Goal: Task Accomplishment & Management: Use online tool/utility

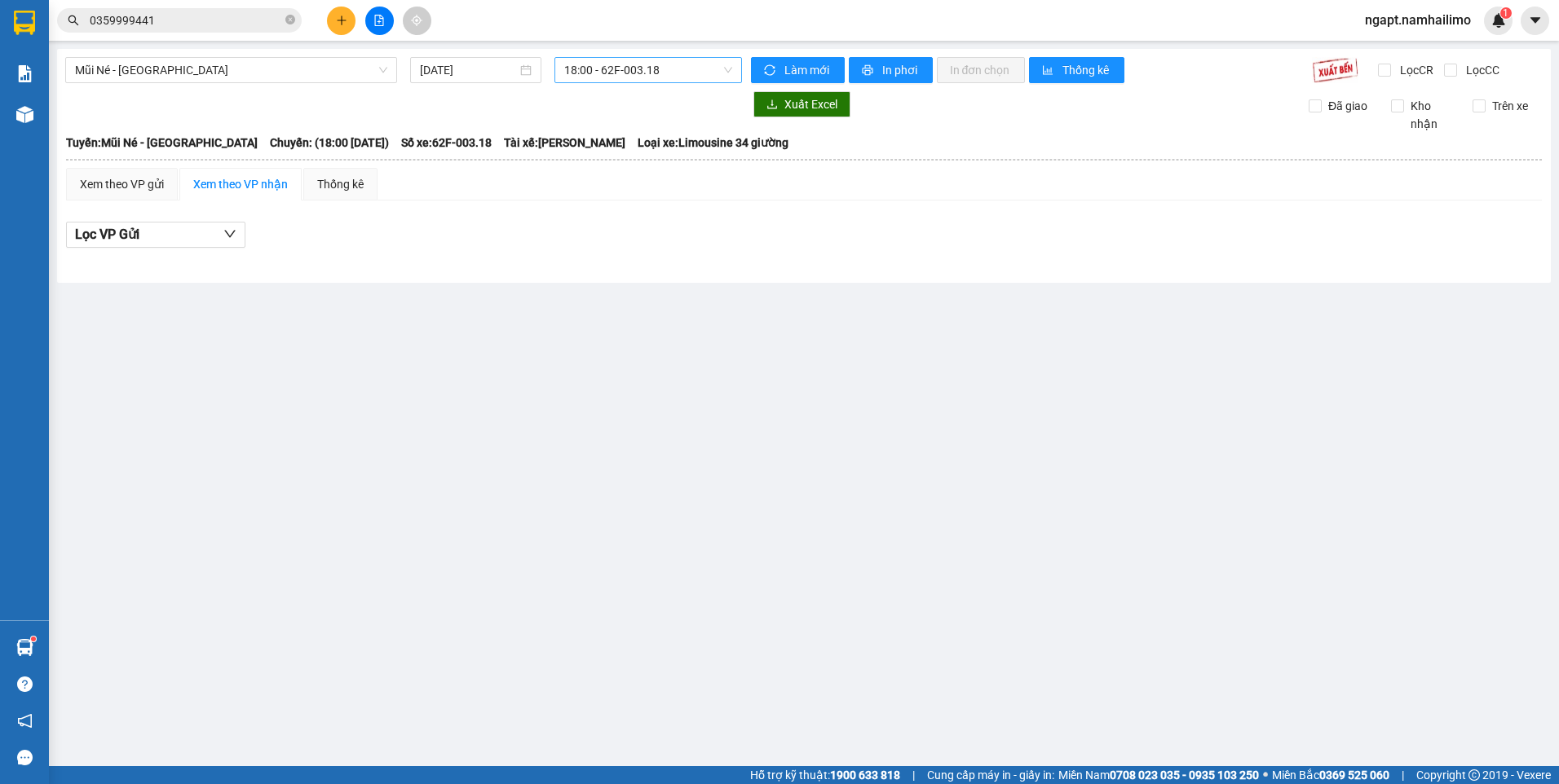
click at [679, 62] on span "18:00 - 62F-003.18" at bounding box center [648, 70] width 169 height 24
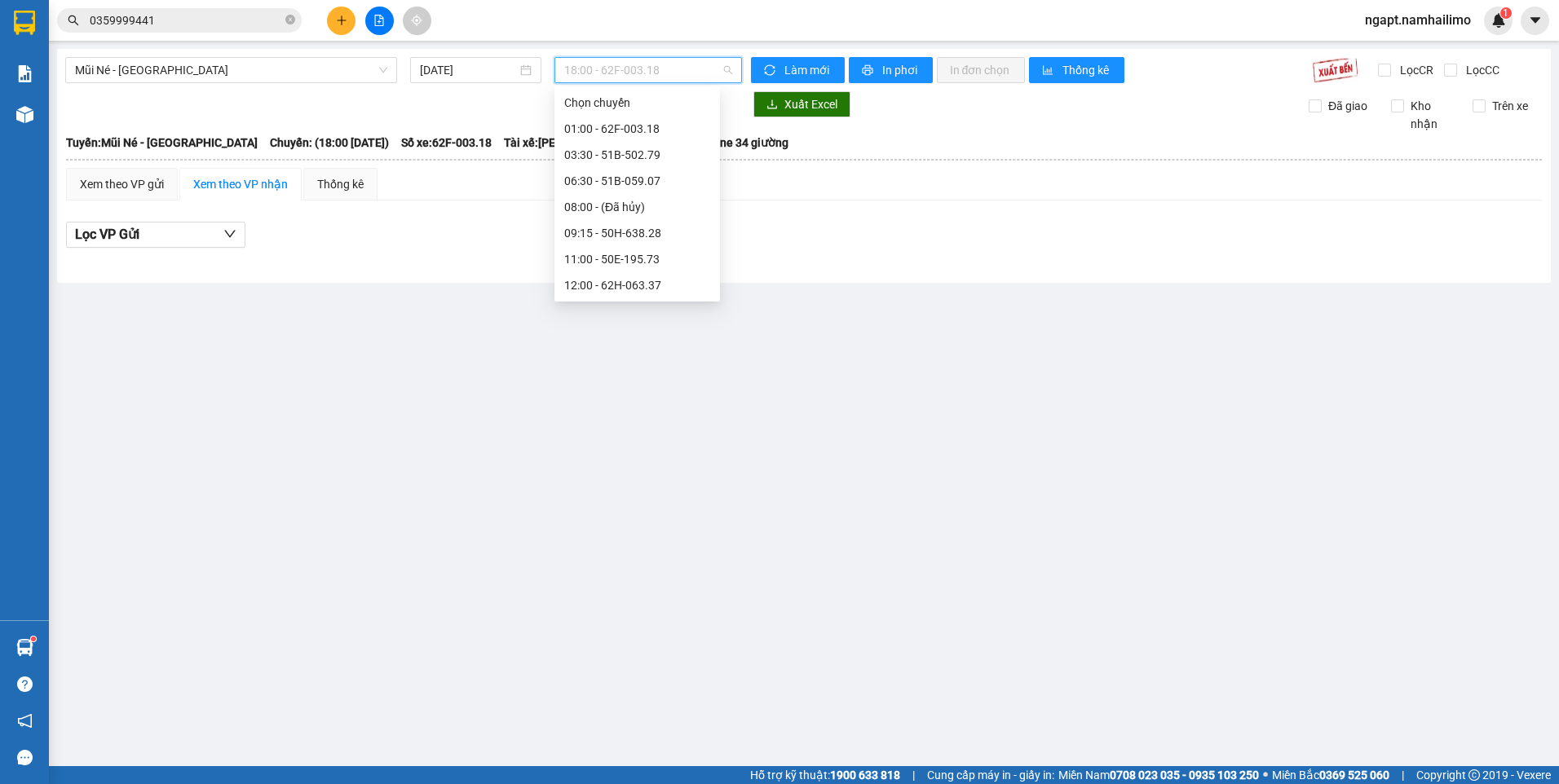
scroll to position [131, 0]
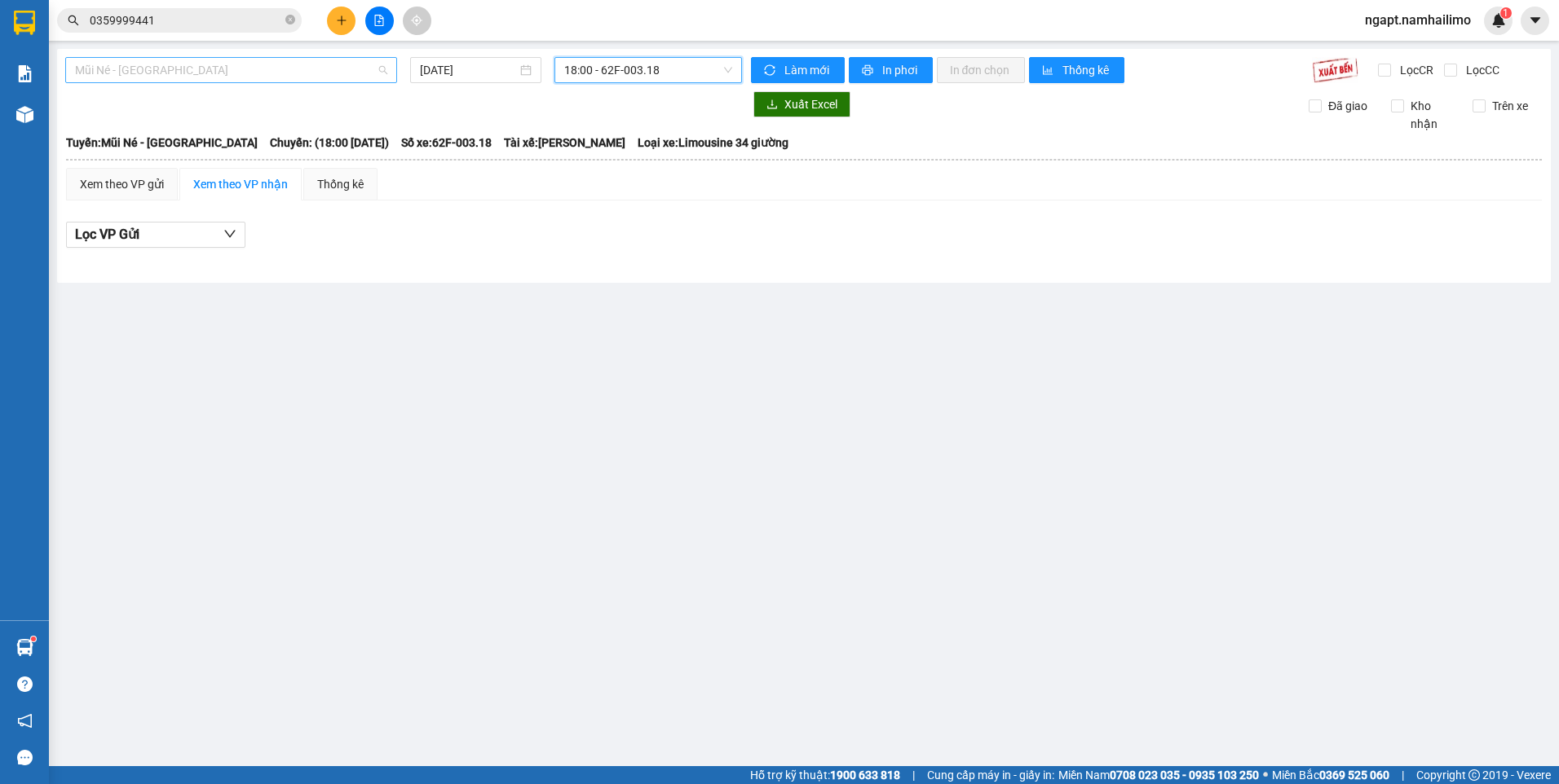
click at [247, 73] on span "Mũi Né - Sài Gòn" at bounding box center [230, 70] width 312 height 24
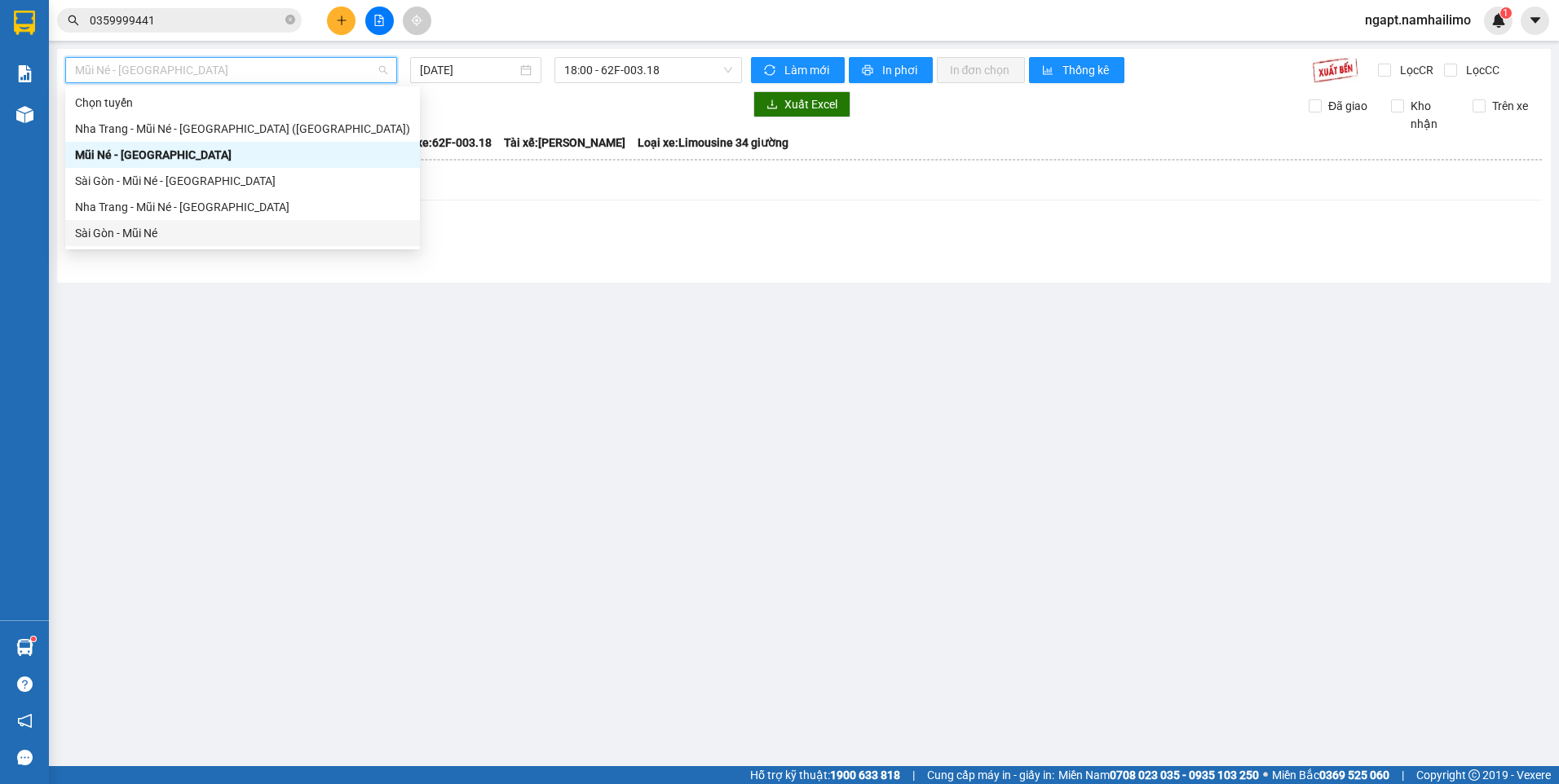
drag, startPoint x: 118, startPoint y: 231, endPoint x: 325, endPoint y: 93, distance: 248.8
click at [119, 231] on div "Sài Gòn - Mũi Né" at bounding box center [242, 233] width 335 height 18
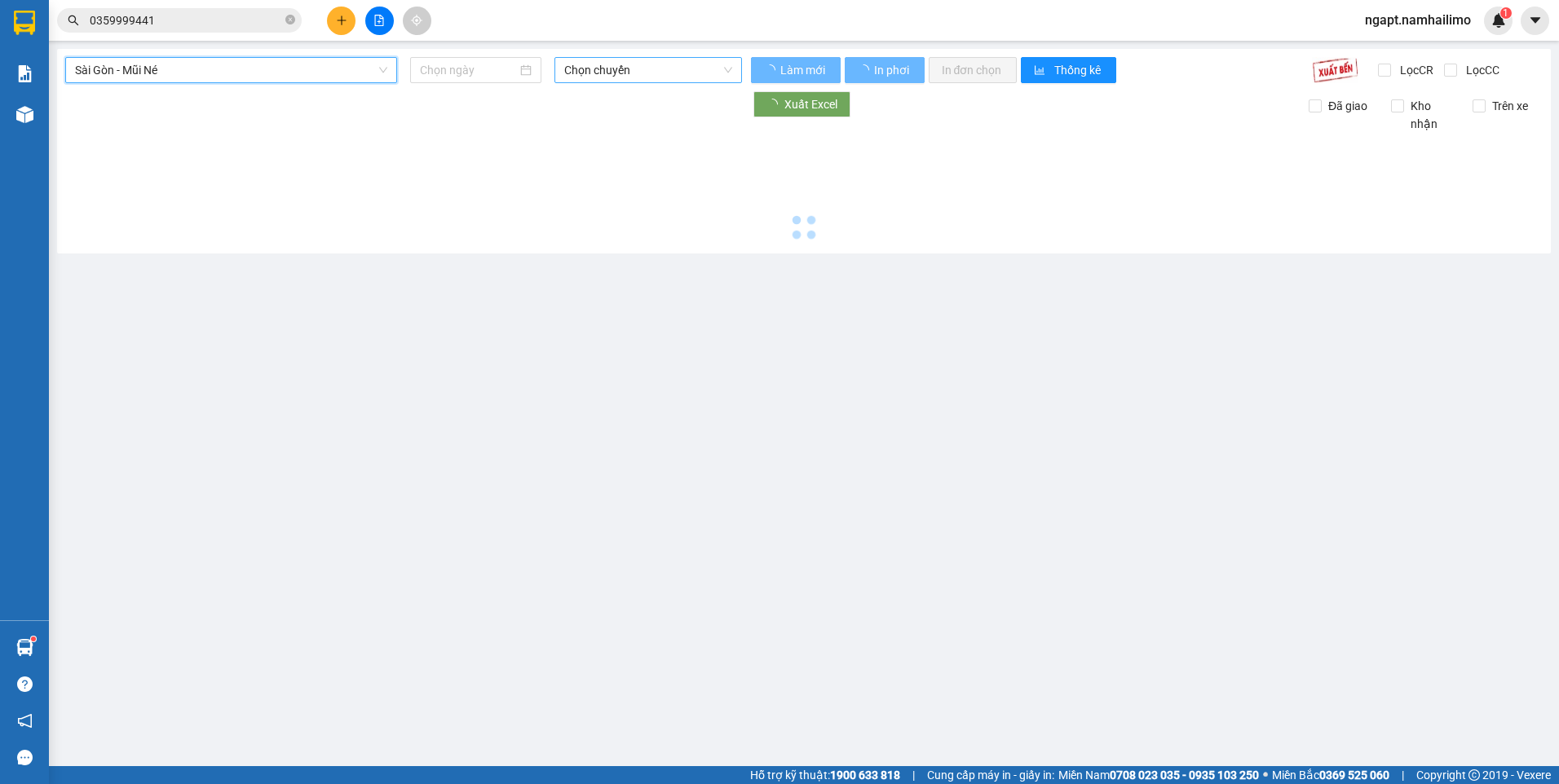
type input "[DATE]"
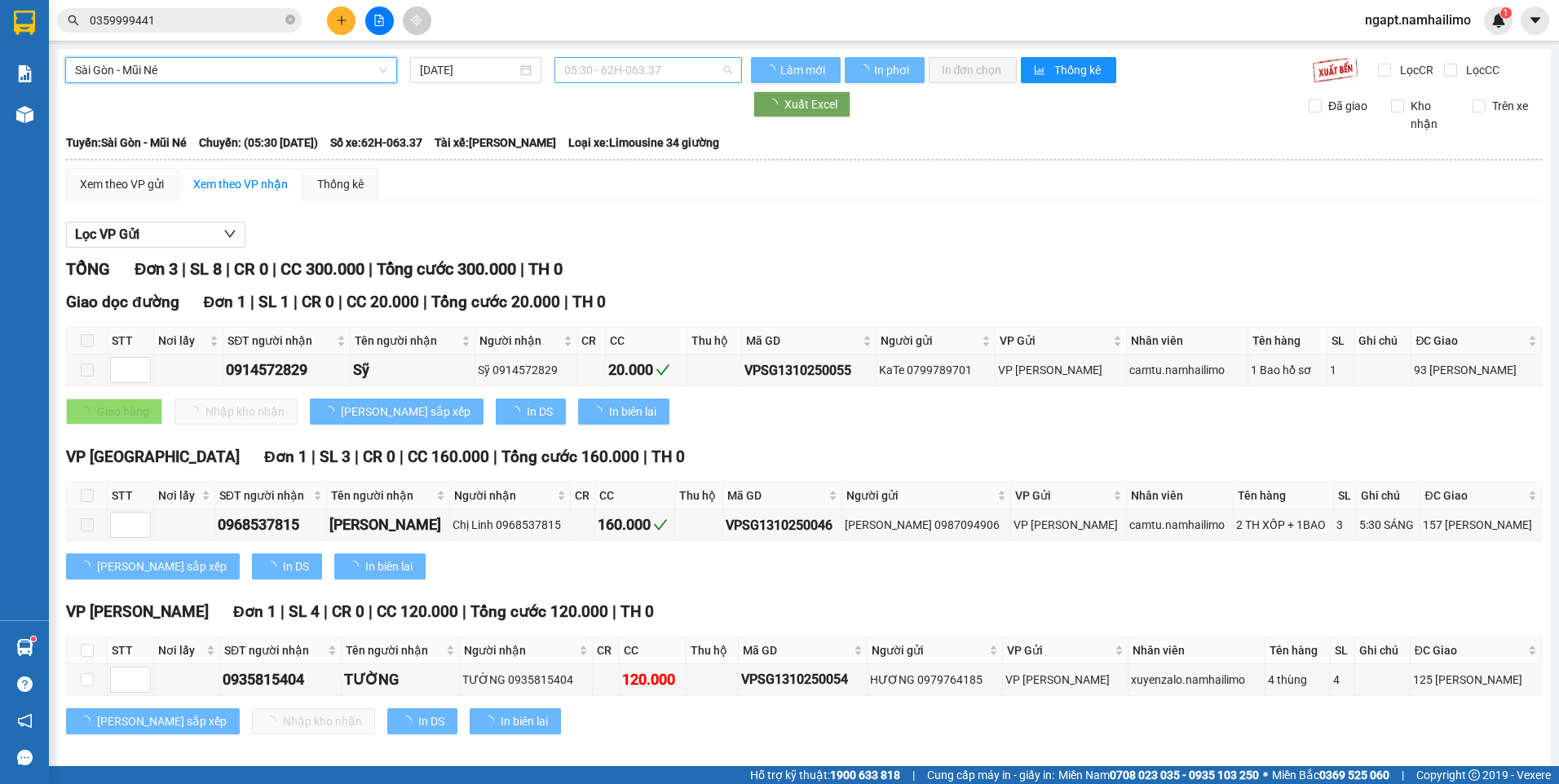
click at [690, 71] on span "05:30 - 62H-063.37" at bounding box center [648, 70] width 169 height 24
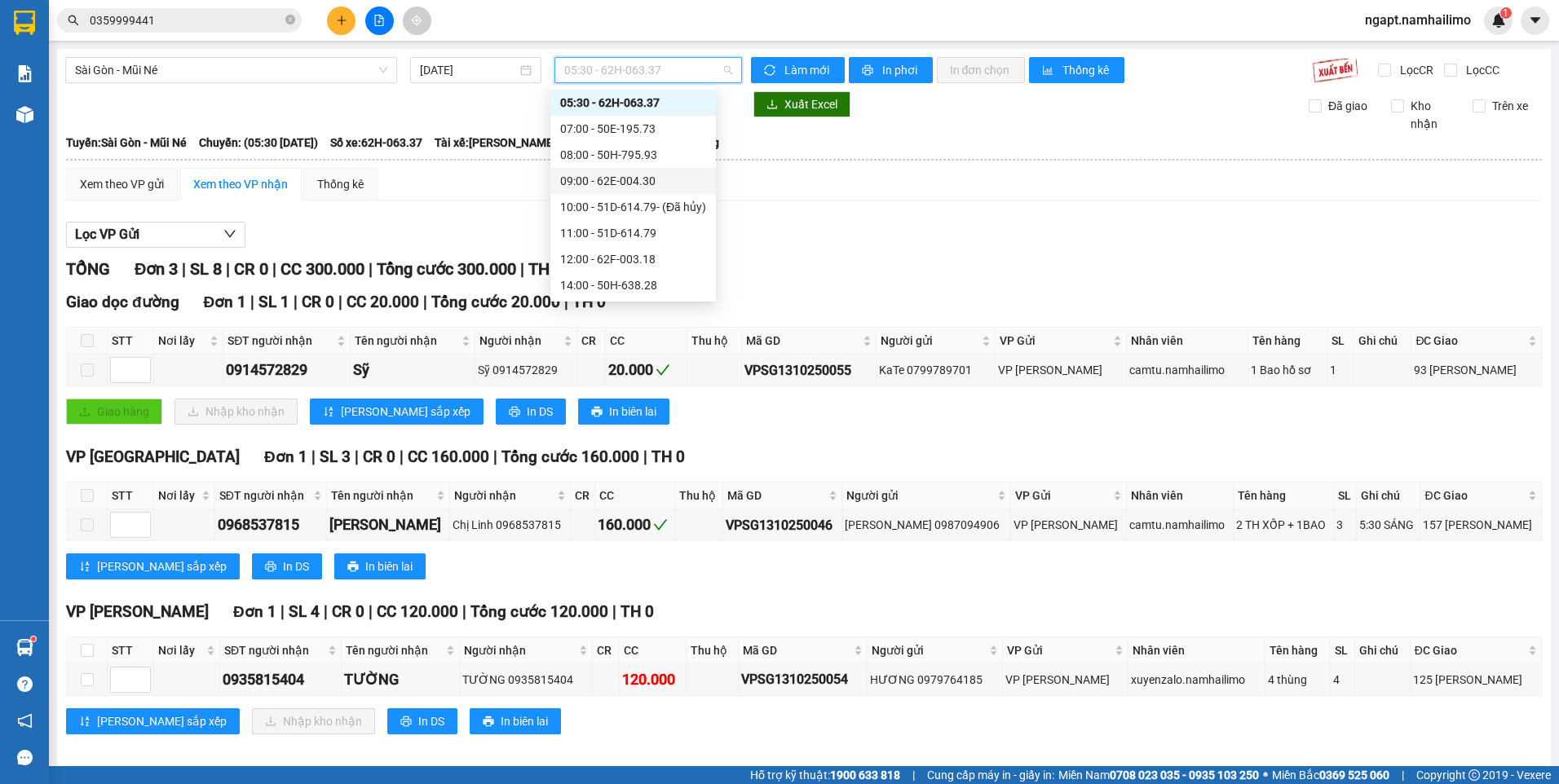
scroll to position [135, 0]
click at [621, 251] on div "18:00 - 51B-059.07" at bounding box center [632, 255] width 146 height 18
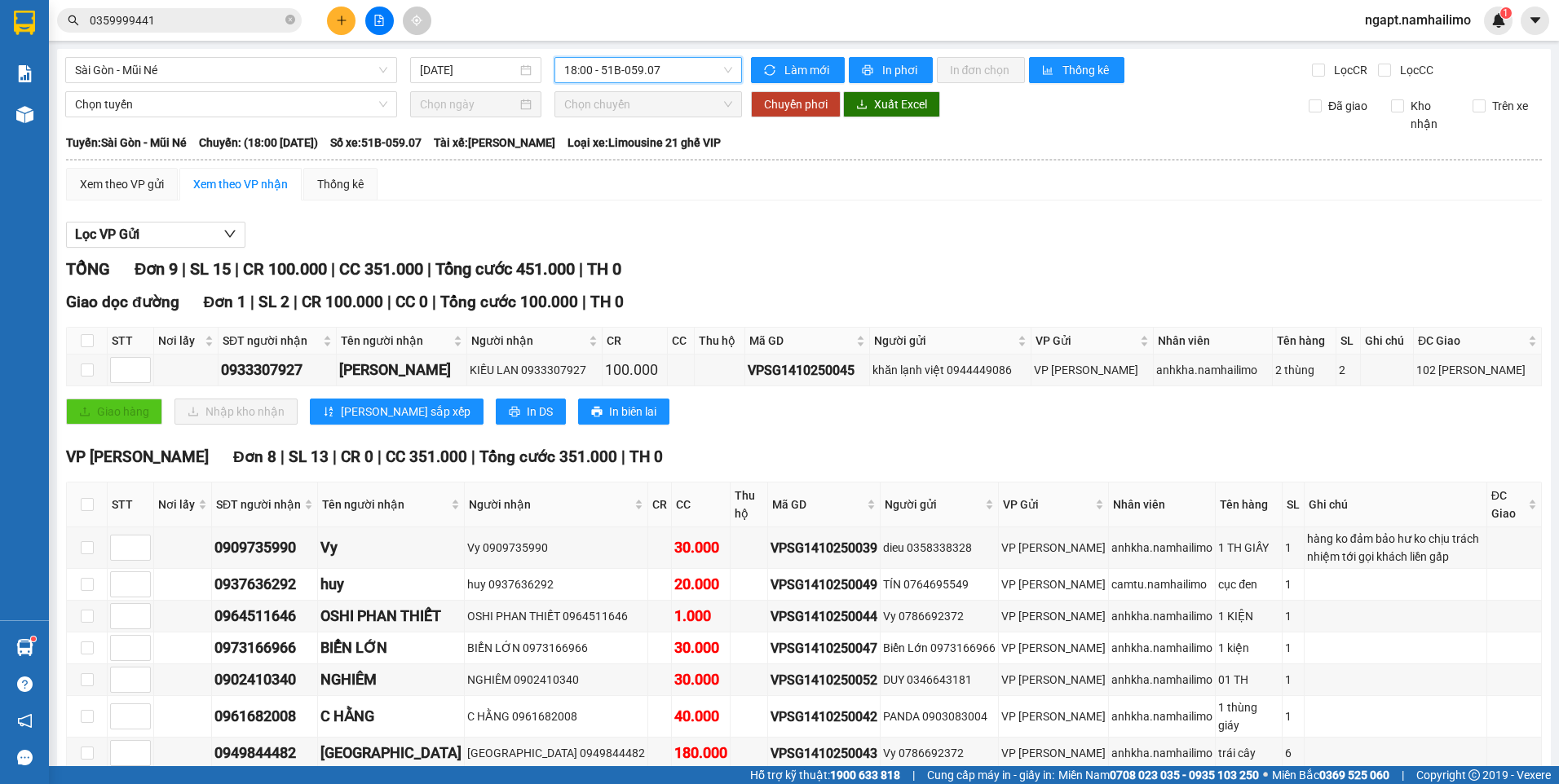
click at [706, 77] on span "18:00 - 51B-059.07" at bounding box center [648, 70] width 169 height 24
click at [708, 69] on span "18:00 - 51B-059.07" at bounding box center [648, 70] width 169 height 24
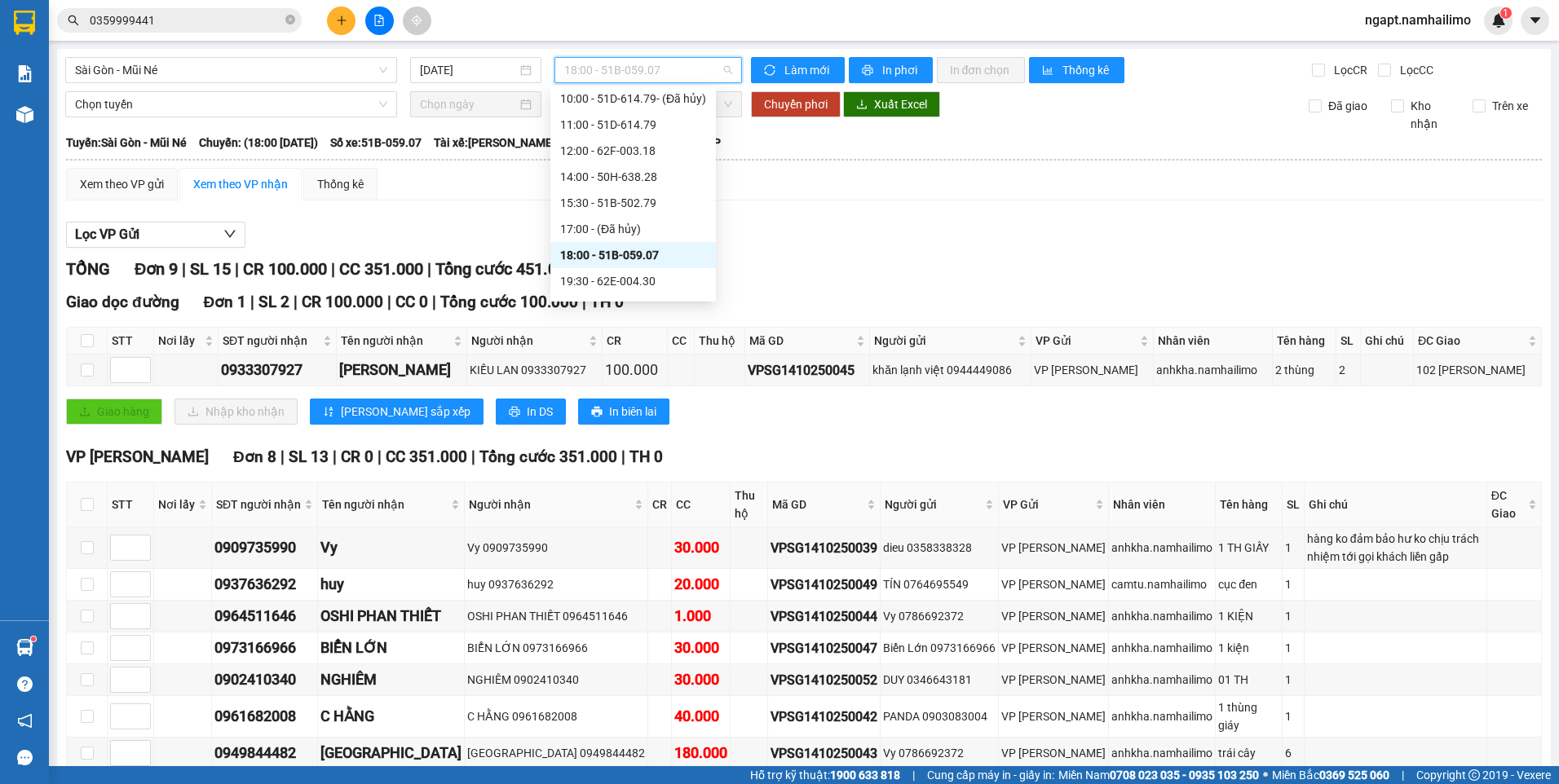
click at [669, 257] on div "18:00 - 51B-059.07" at bounding box center [632, 255] width 146 height 18
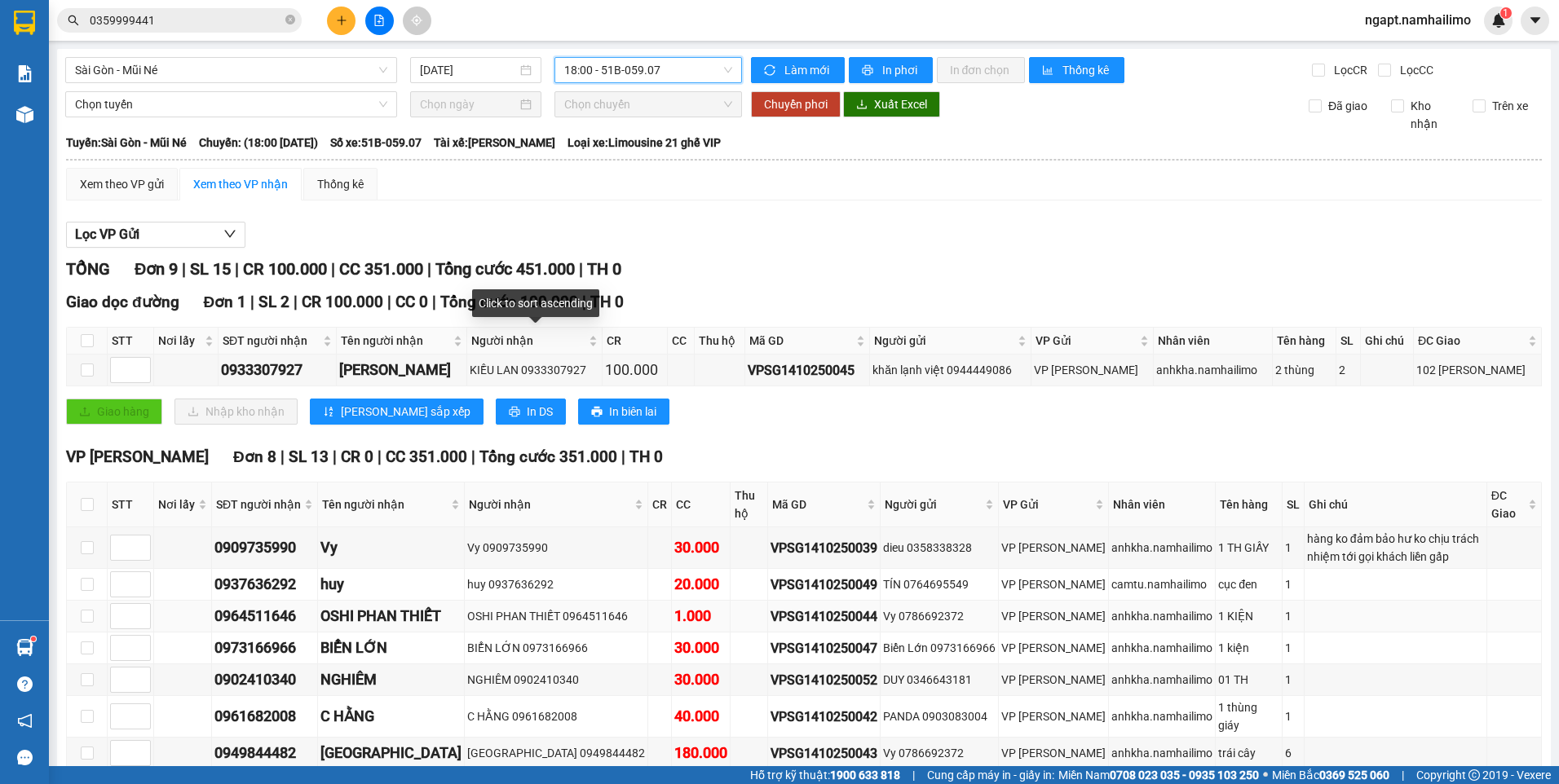
scroll to position [119, 0]
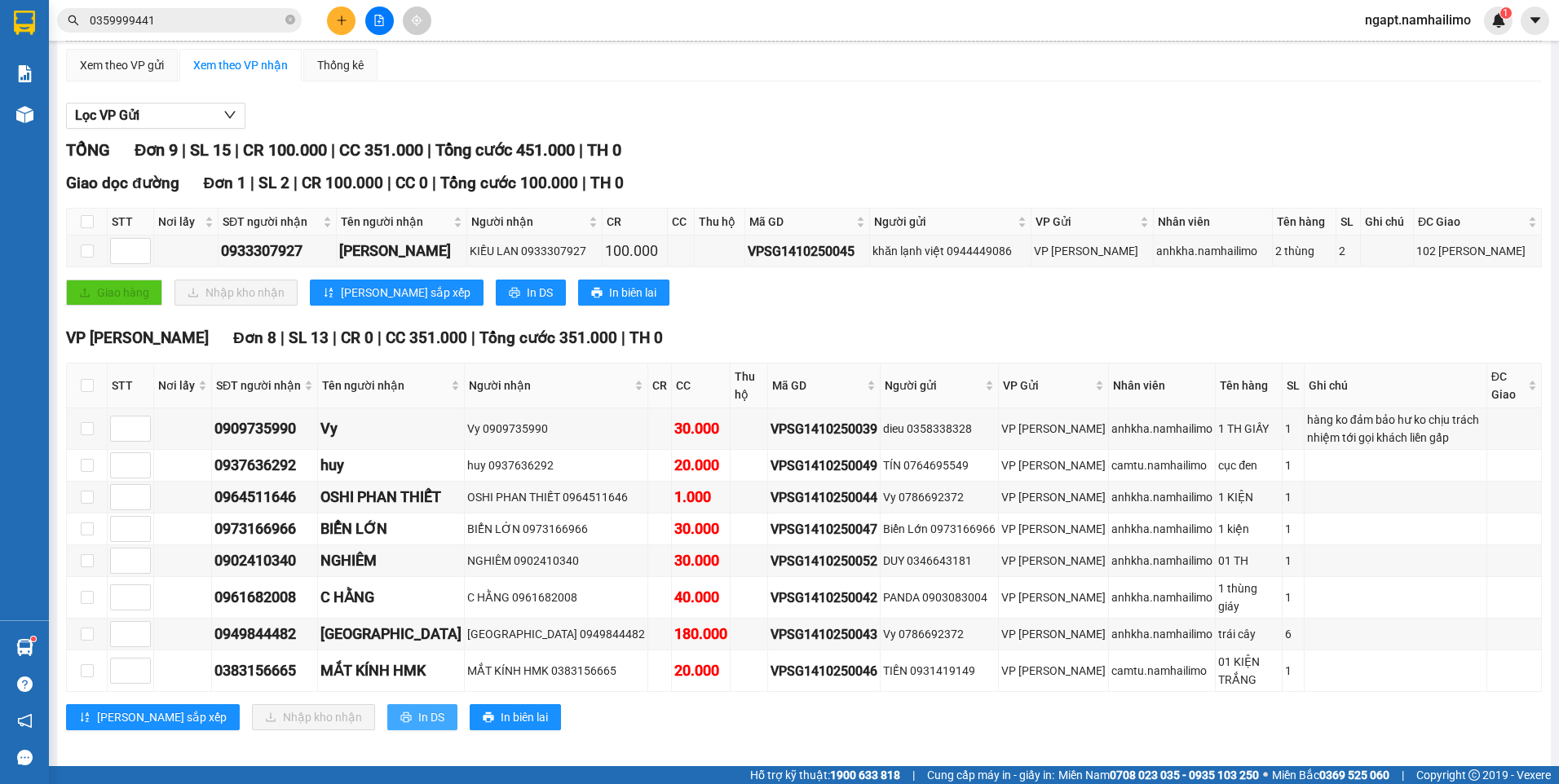
click at [418, 708] on span "In DS" at bounding box center [431, 717] width 26 height 18
click at [418, 711] on span "In DS" at bounding box center [431, 717] width 26 height 18
click at [235, 19] on input "0359999441" at bounding box center [186, 21] width 192 height 18
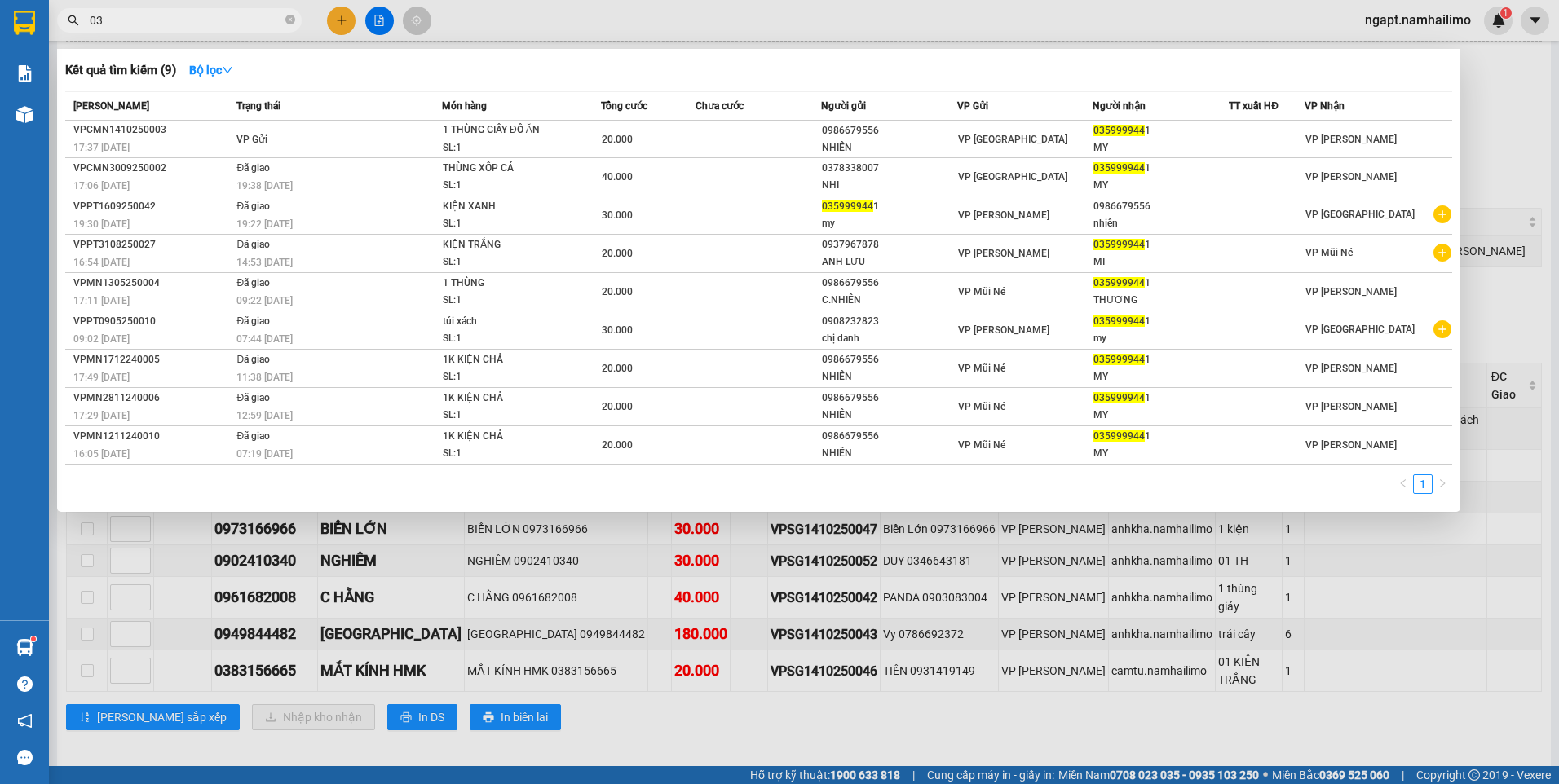
type input "0"
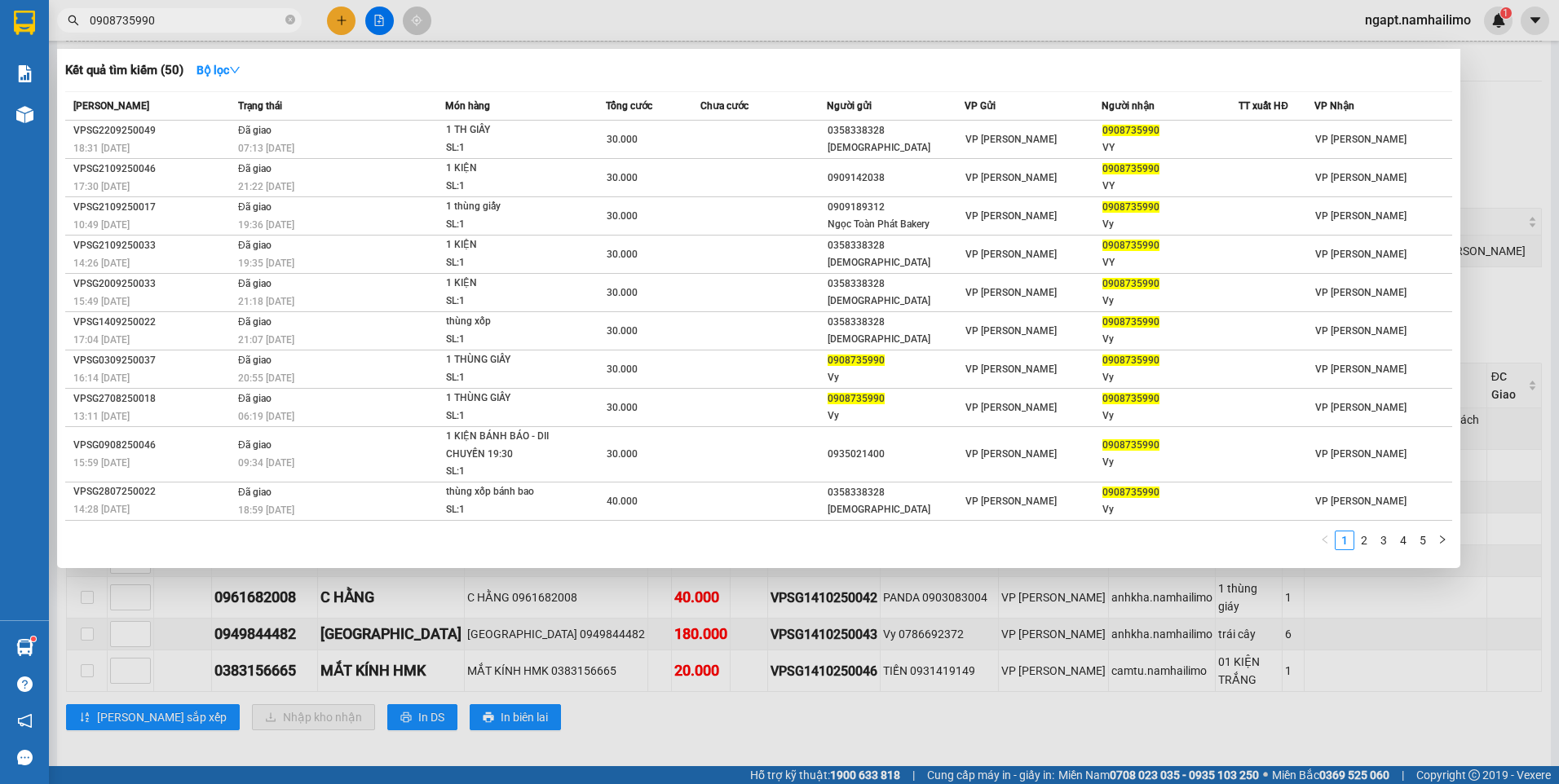
click at [631, 730] on div at bounding box center [780, 392] width 1559 height 784
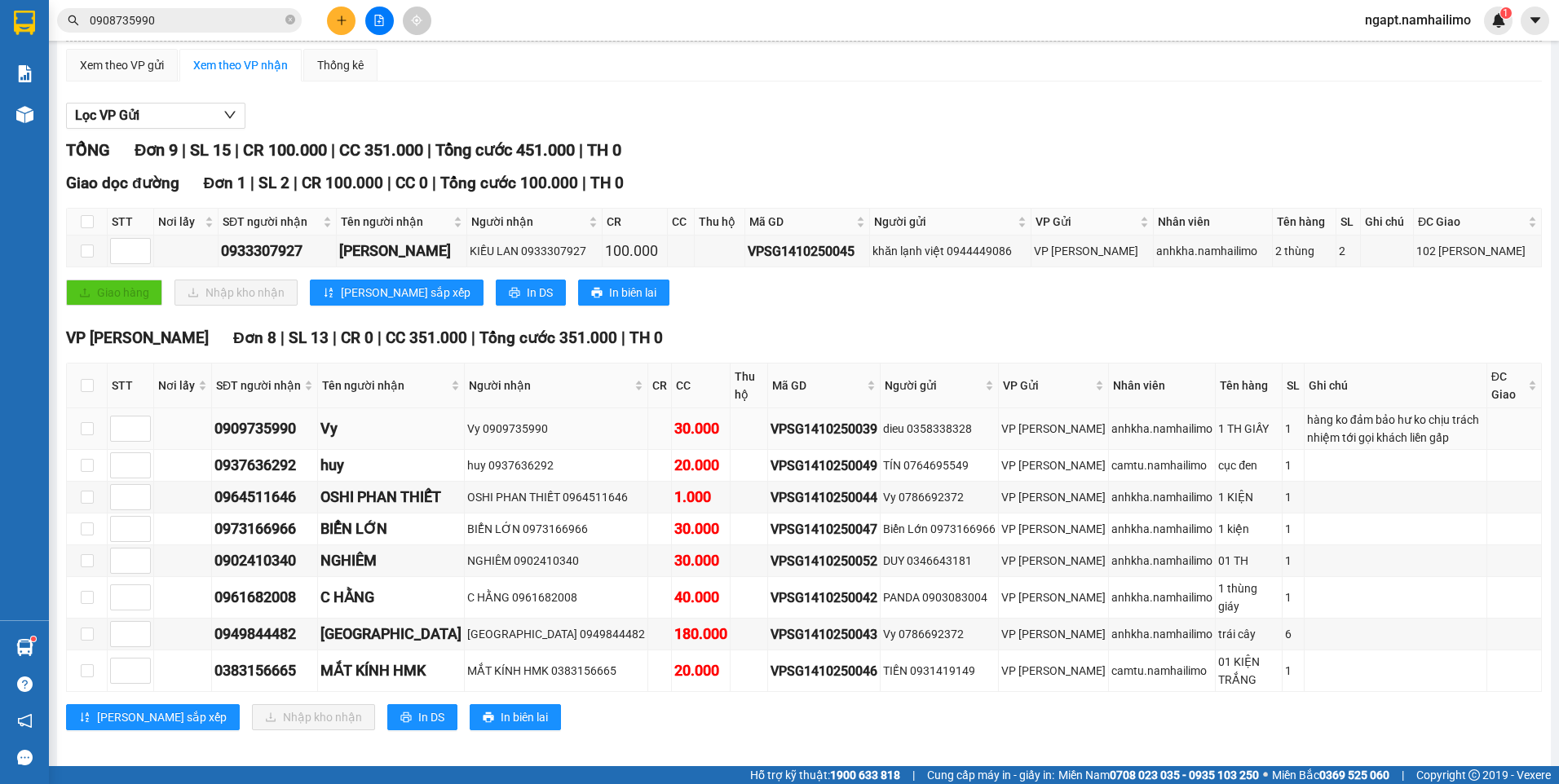
click at [379, 431] on div "Vy" at bounding box center [391, 428] width 141 height 22
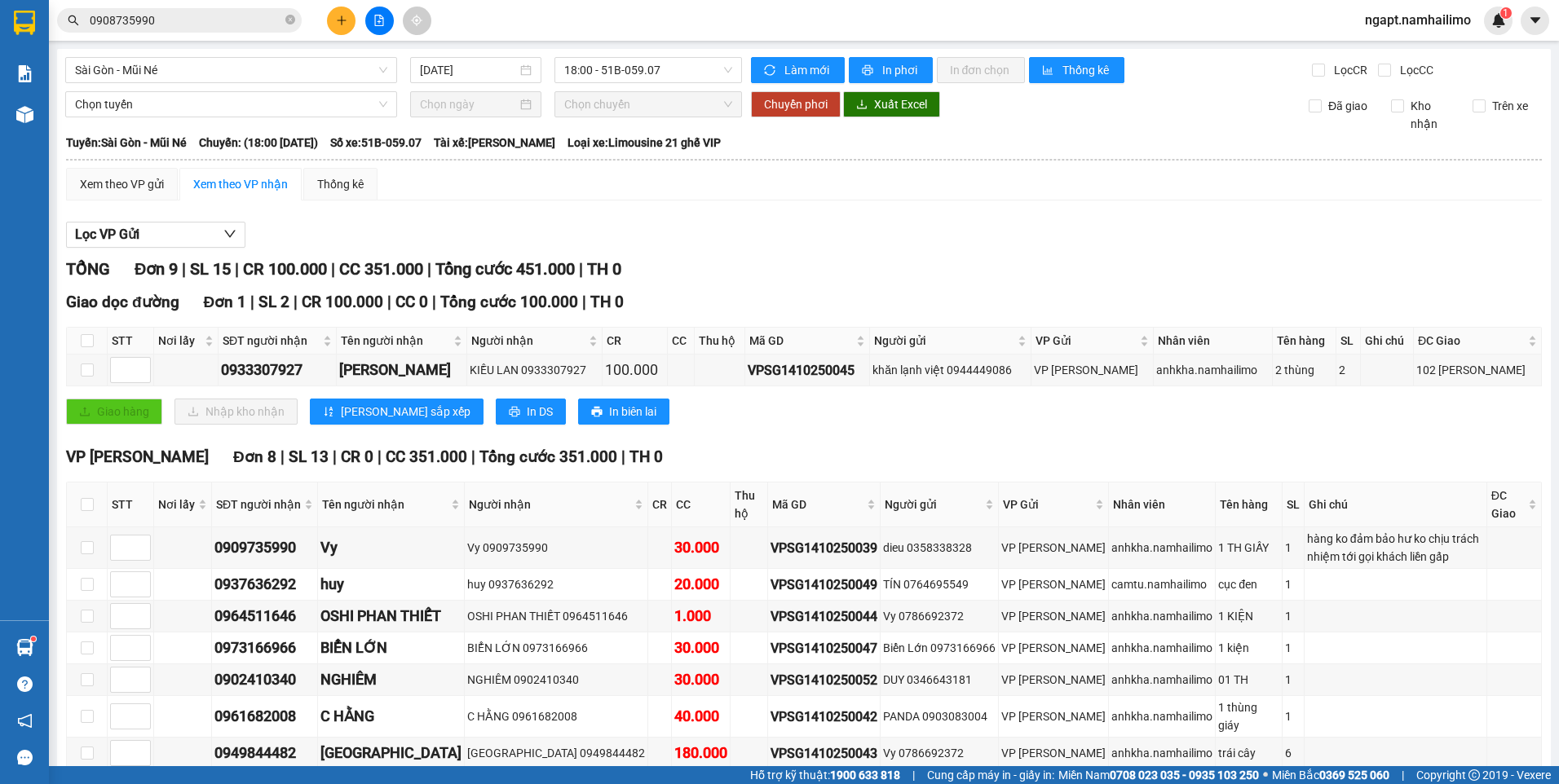
scroll to position [108, 0]
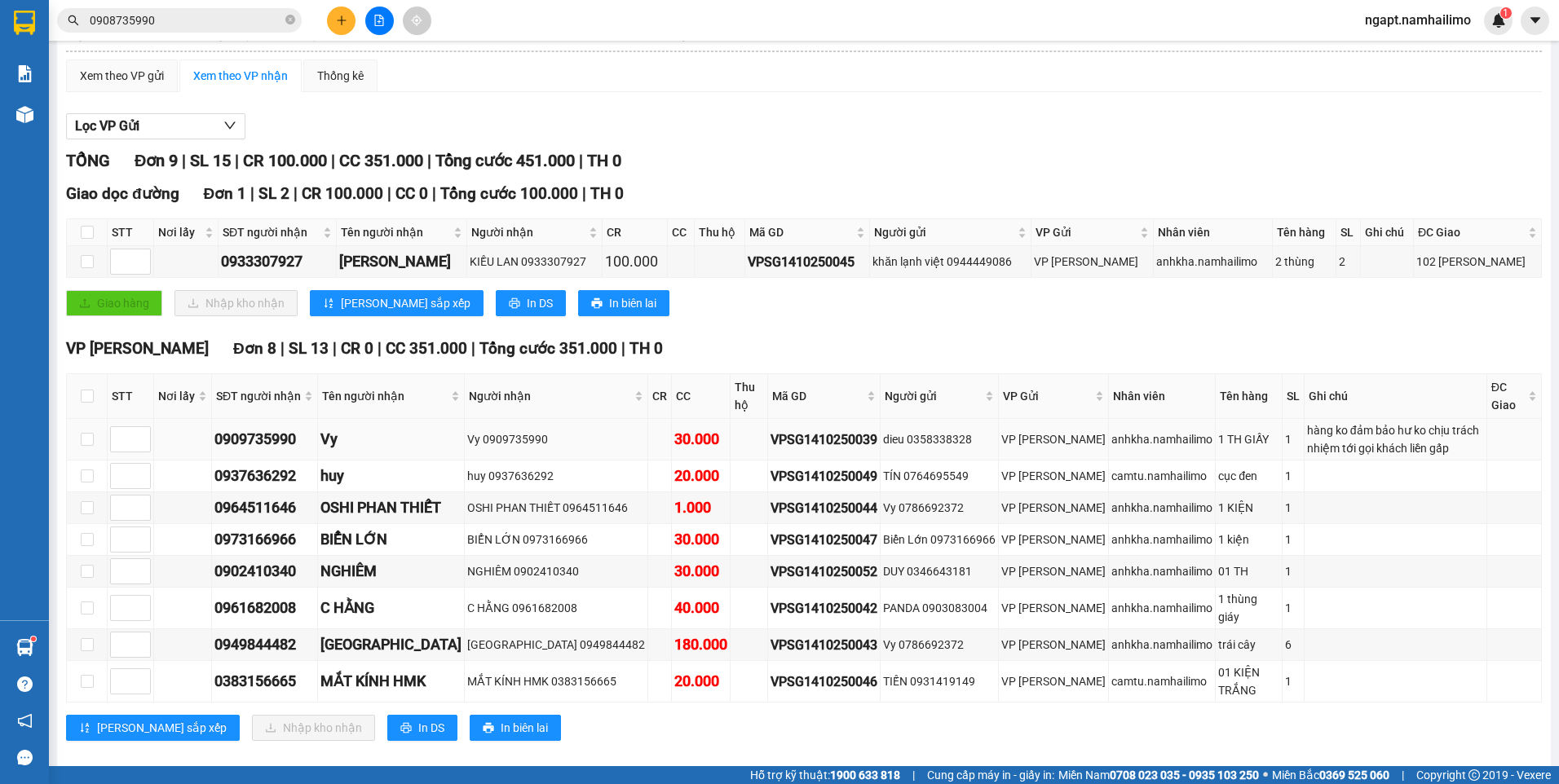
click at [367, 446] on div "Vy" at bounding box center [391, 438] width 141 height 22
click at [240, 440] on div "0909735990" at bounding box center [265, 438] width 101 height 22
click at [195, 22] on input "0908735990" at bounding box center [186, 21] width 192 height 18
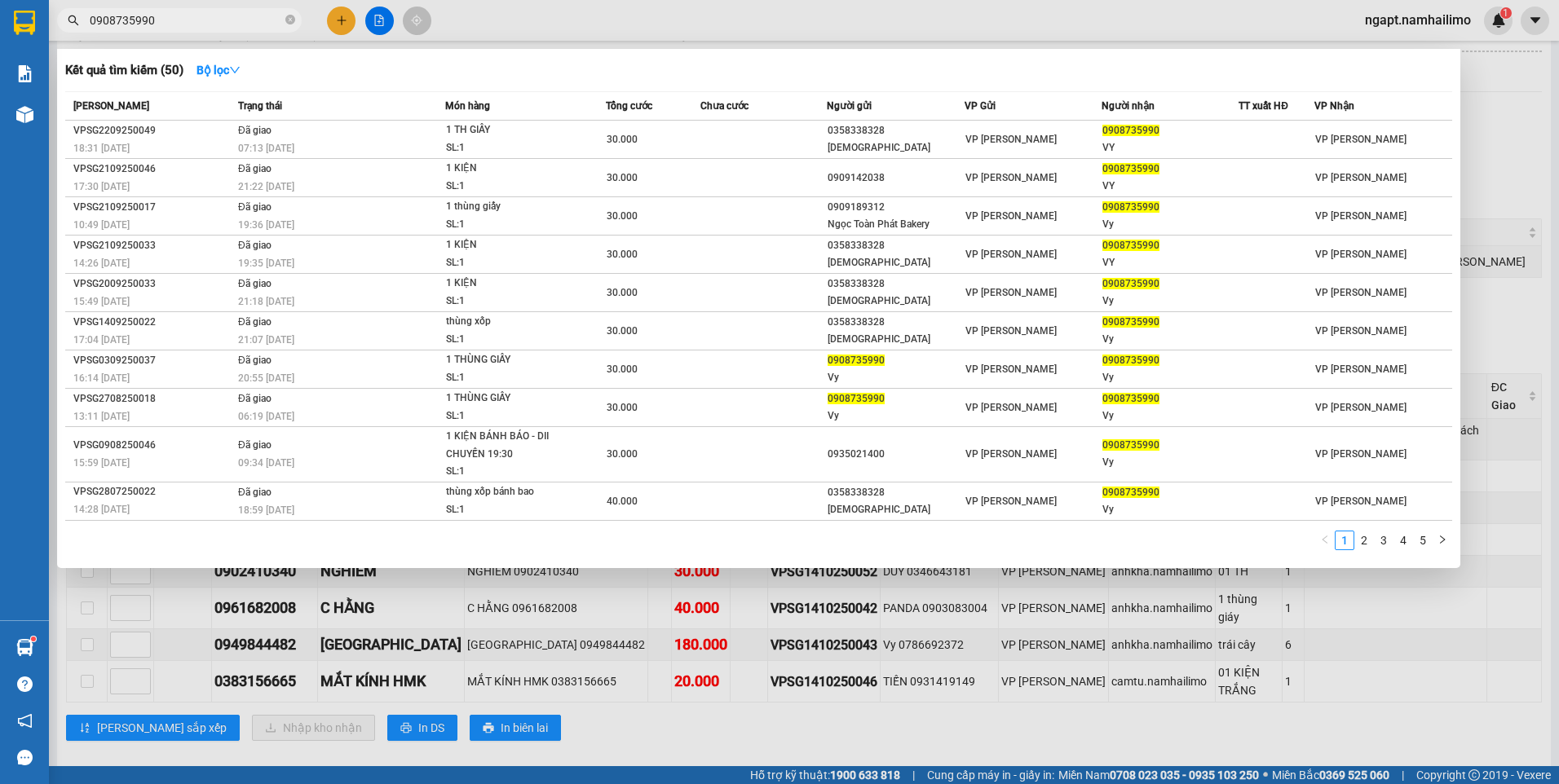
click at [195, 22] on input "0908735990" at bounding box center [186, 21] width 192 height 18
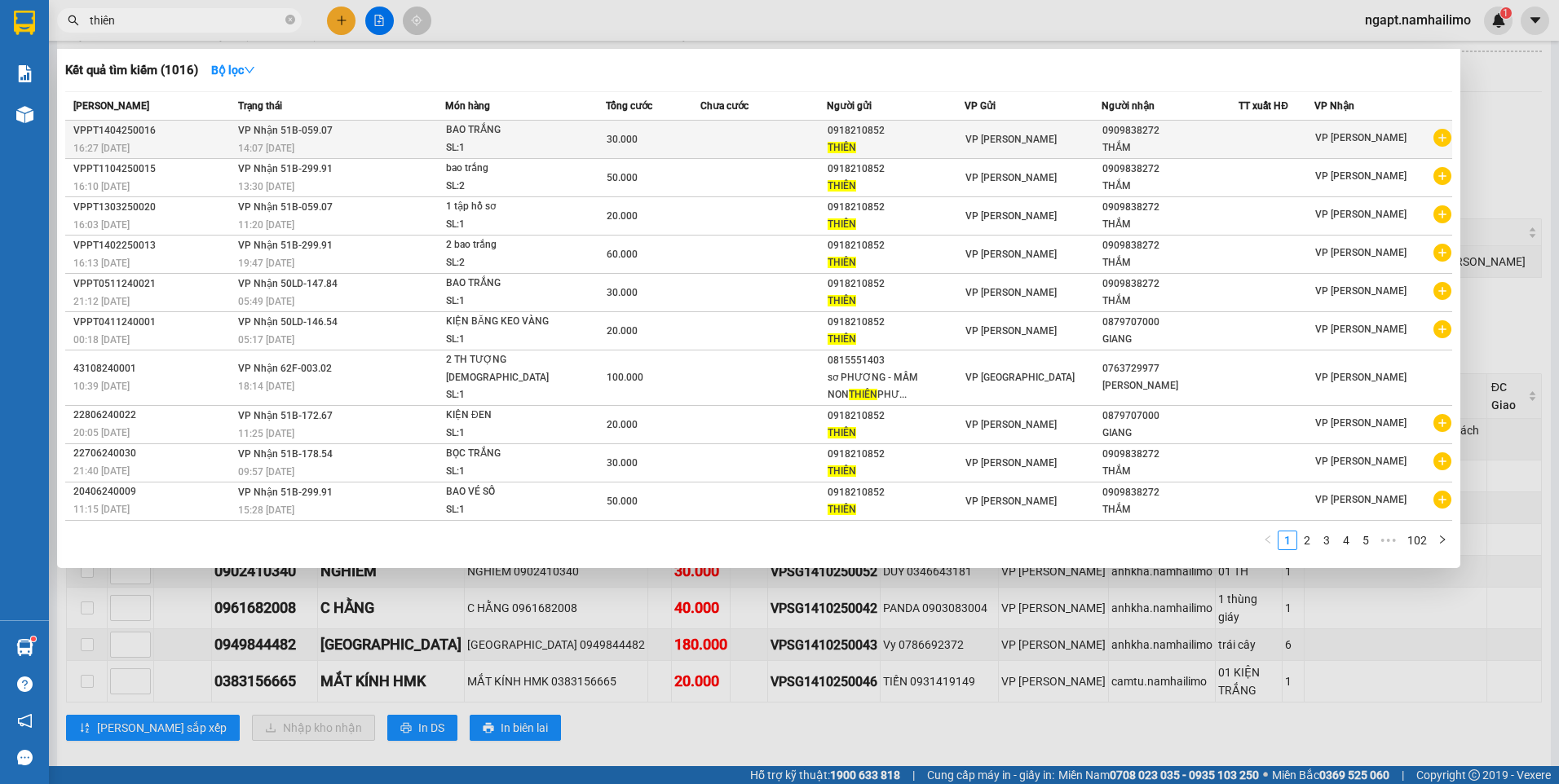
type input "thiên"
click at [1444, 141] on icon "plus-circle" at bounding box center [1443, 138] width 18 height 18
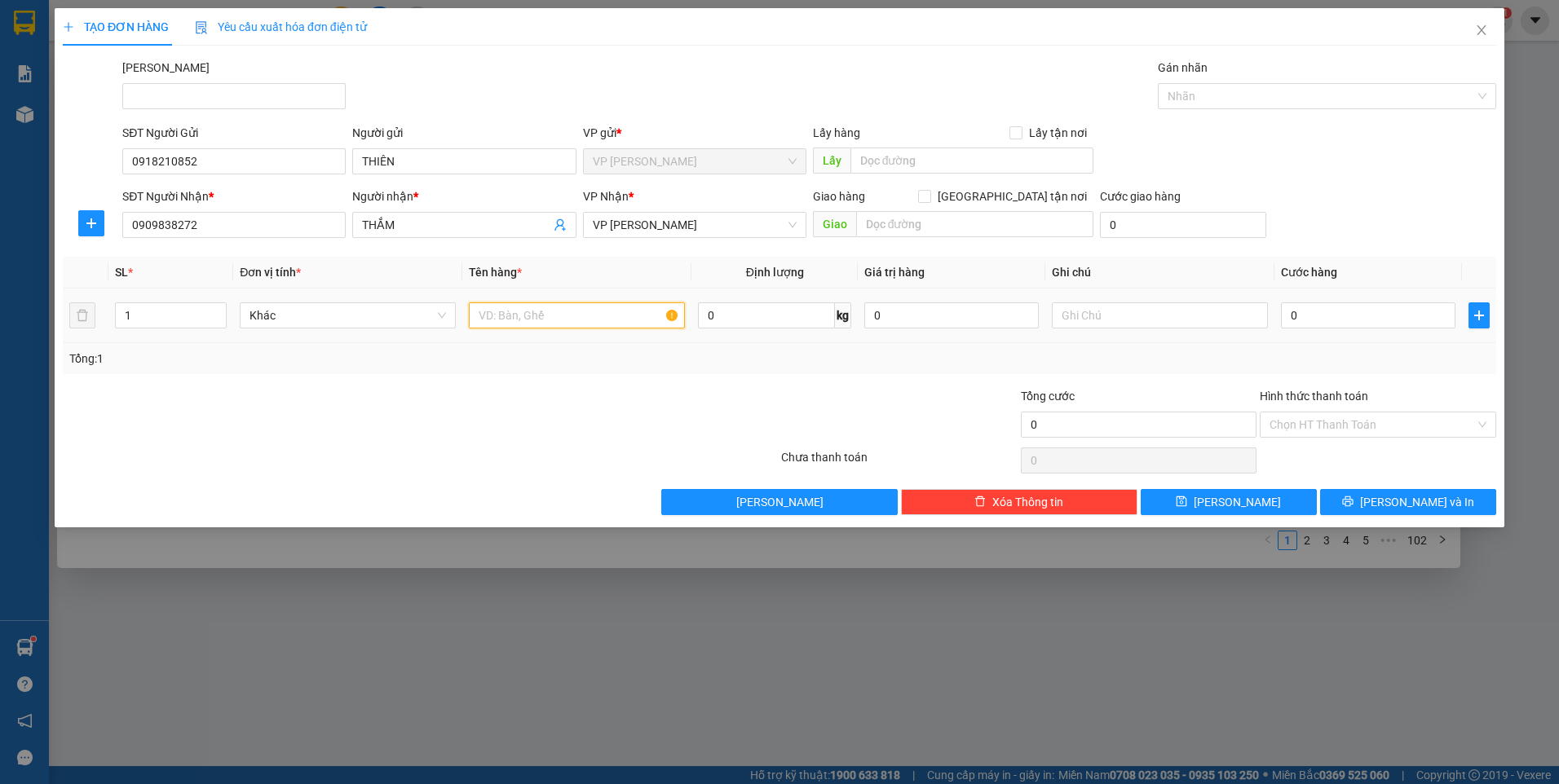
click at [543, 308] on input "text" at bounding box center [577, 315] width 216 height 26
click at [546, 308] on input "text" at bounding box center [577, 315] width 216 height 26
type input "b"
type input "T"
type input "BAO TRẮNG"
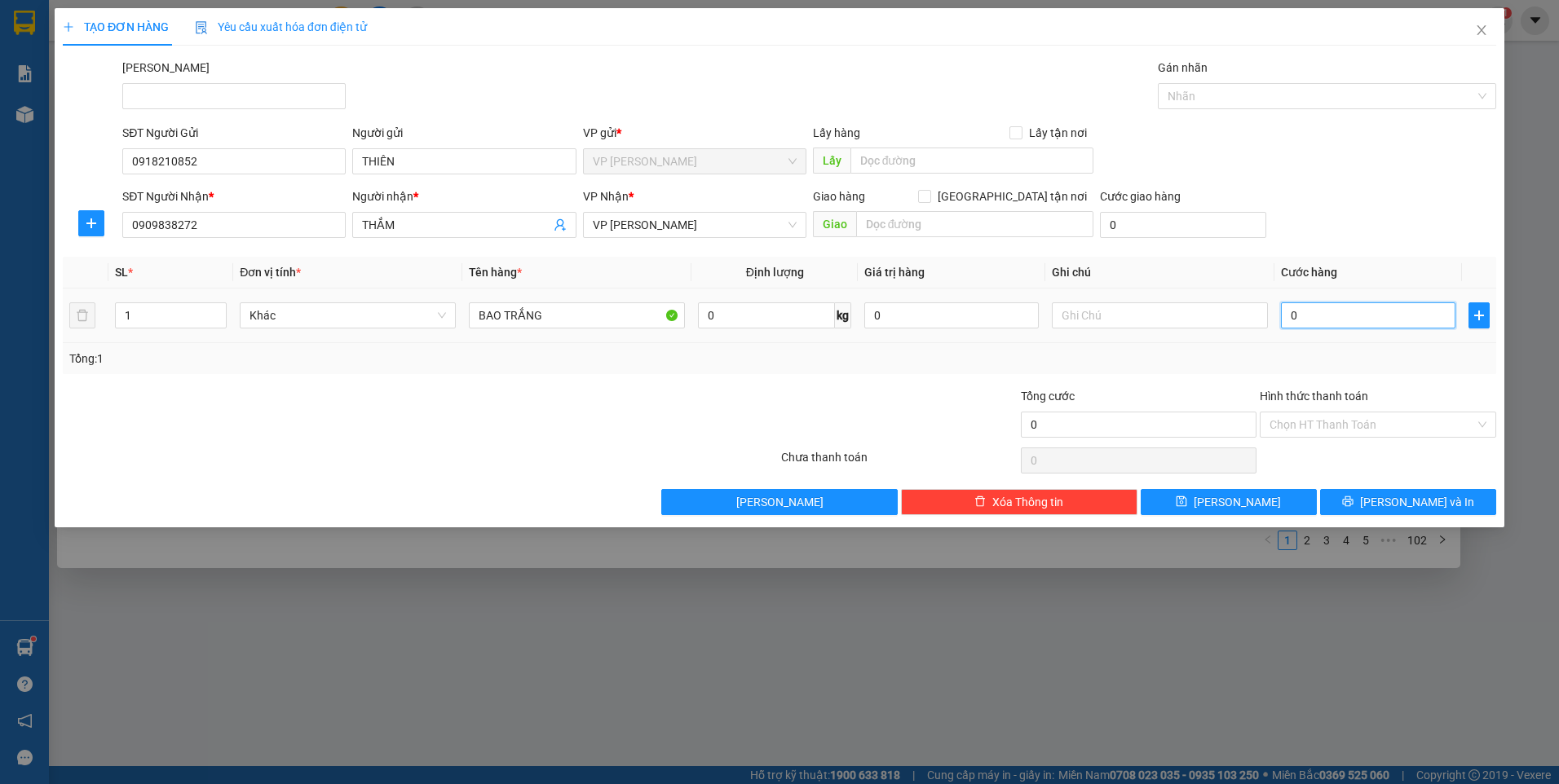
click at [1339, 316] on input "0" at bounding box center [1368, 315] width 175 height 26
type input "4"
type input "40"
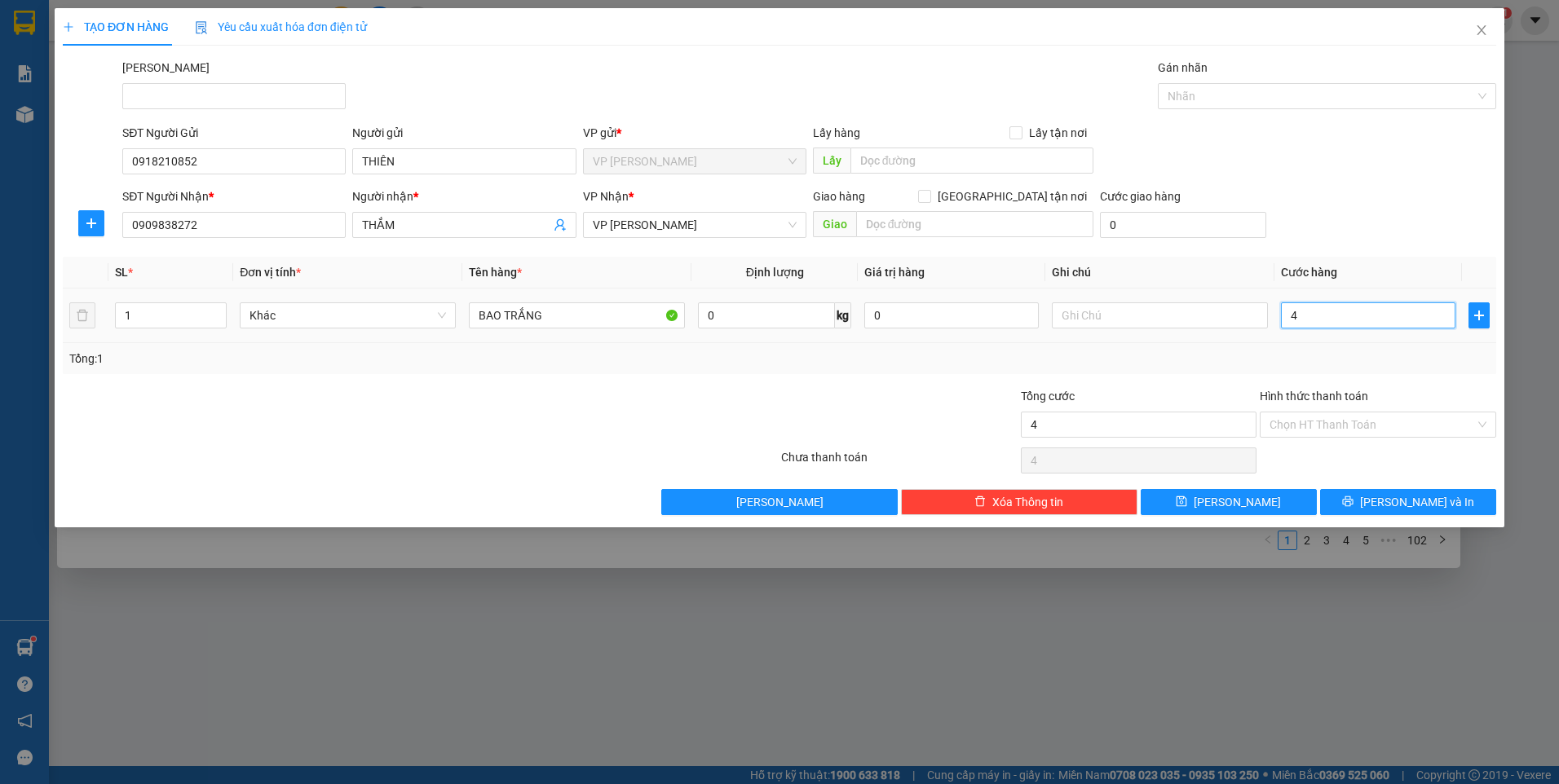
type input "40"
click at [811, 359] on div "Tổng: 1" at bounding box center [779, 358] width 1420 height 18
type input "40.000"
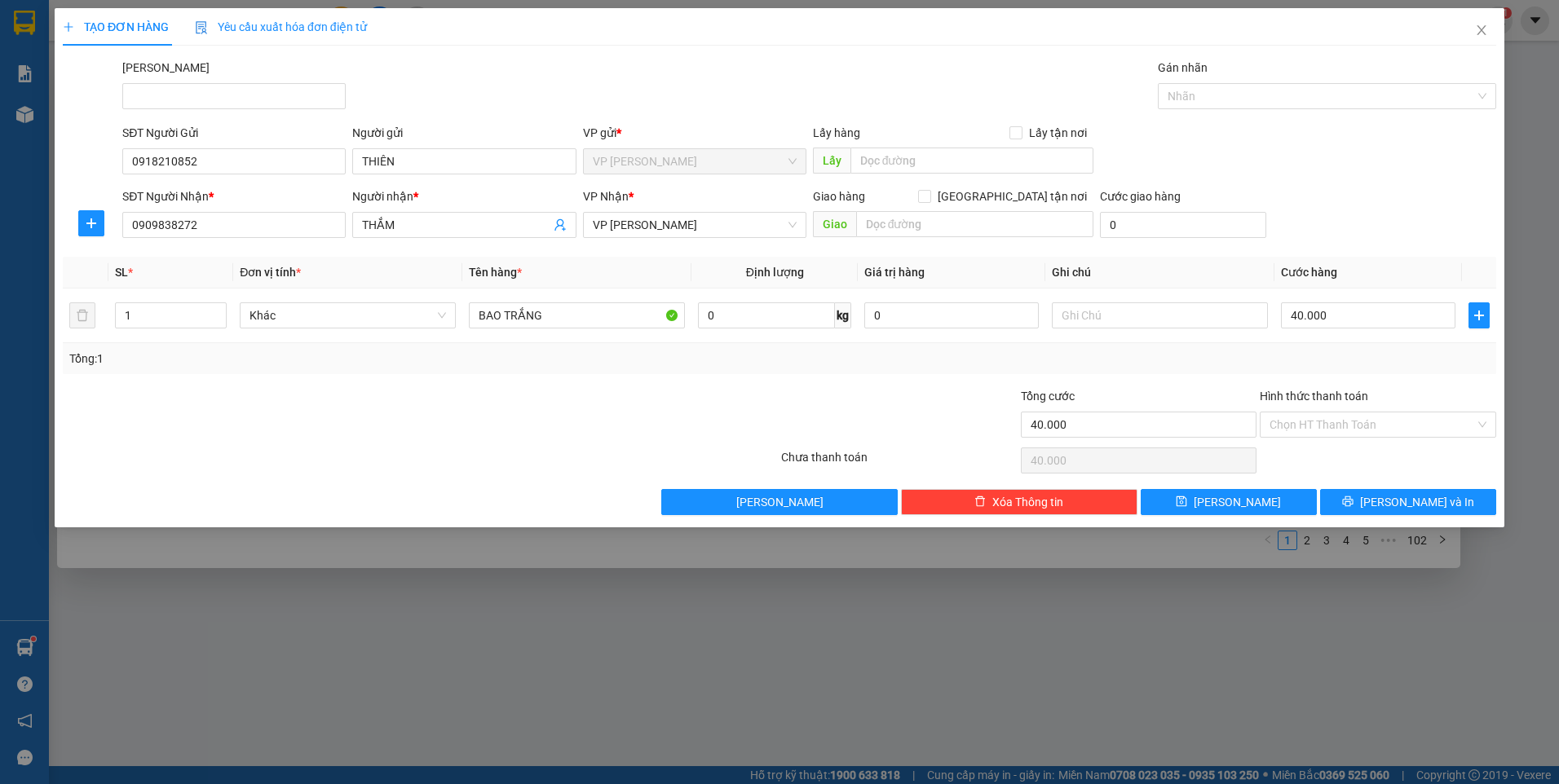
click at [811, 359] on div "Tổng: 1" at bounding box center [779, 358] width 1420 height 18
click at [1388, 417] on input "Hình thức thanh toán" at bounding box center [1372, 424] width 205 height 24
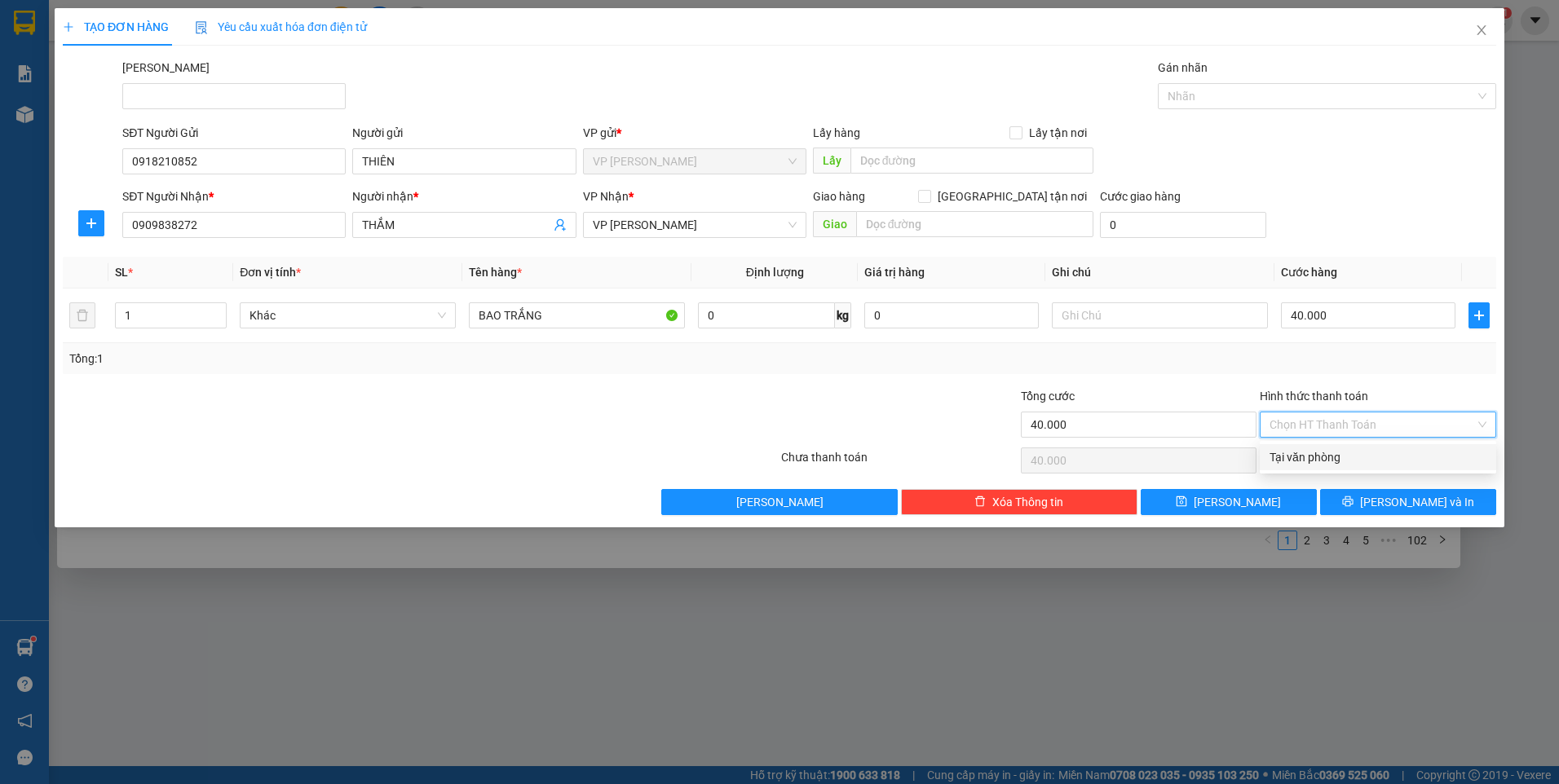
click at [1368, 454] on div "Tại văn phòng" at bounding box center [1378, 457] width 217 height 18
type input "0"
click at [1422, 500] on span "Lưu và In" at bounding box center [1417, 502] width 114 height 18
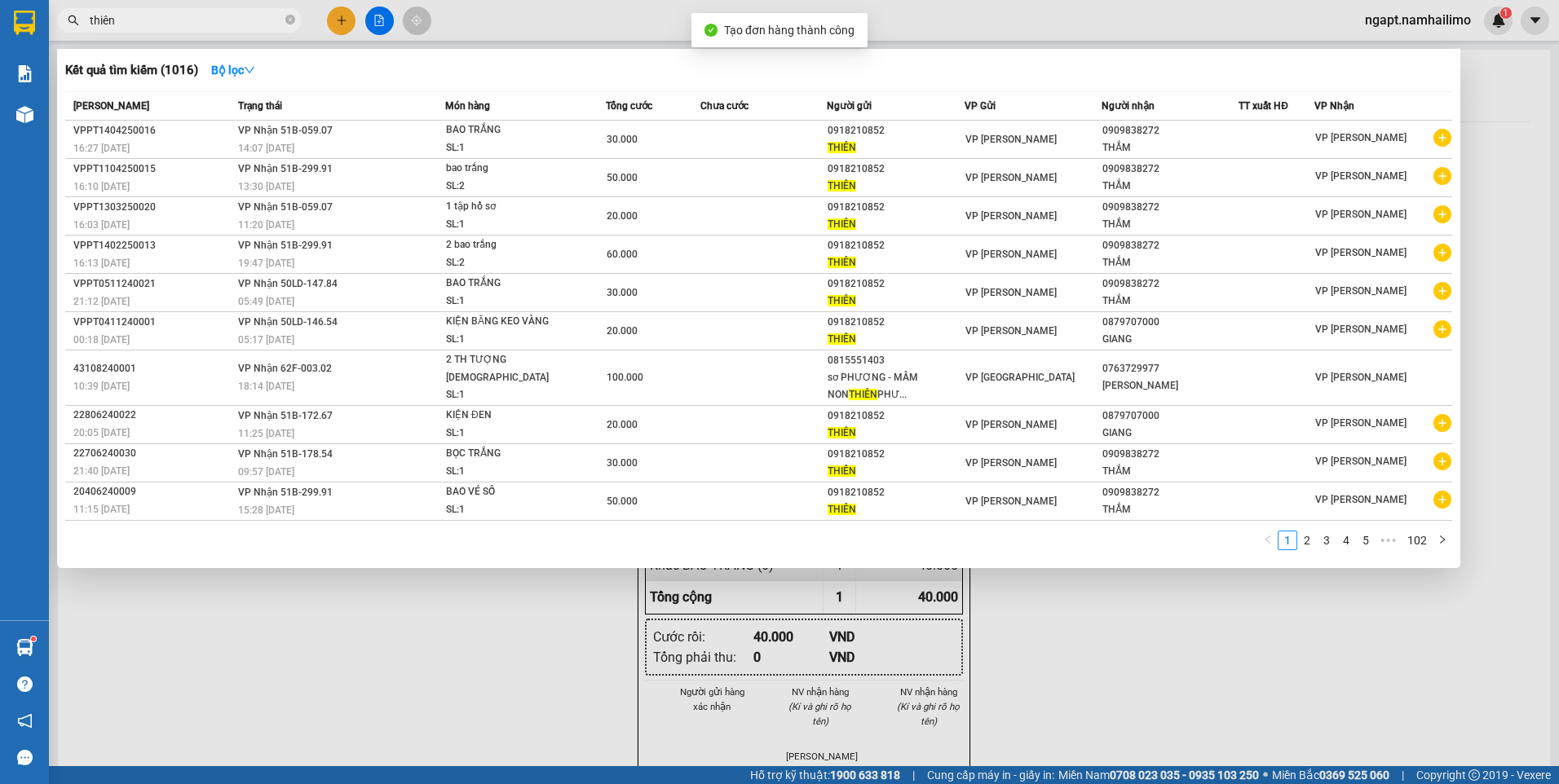
click at [1393, 635] on div at bounding box center [780, 392] width 1559 height 784
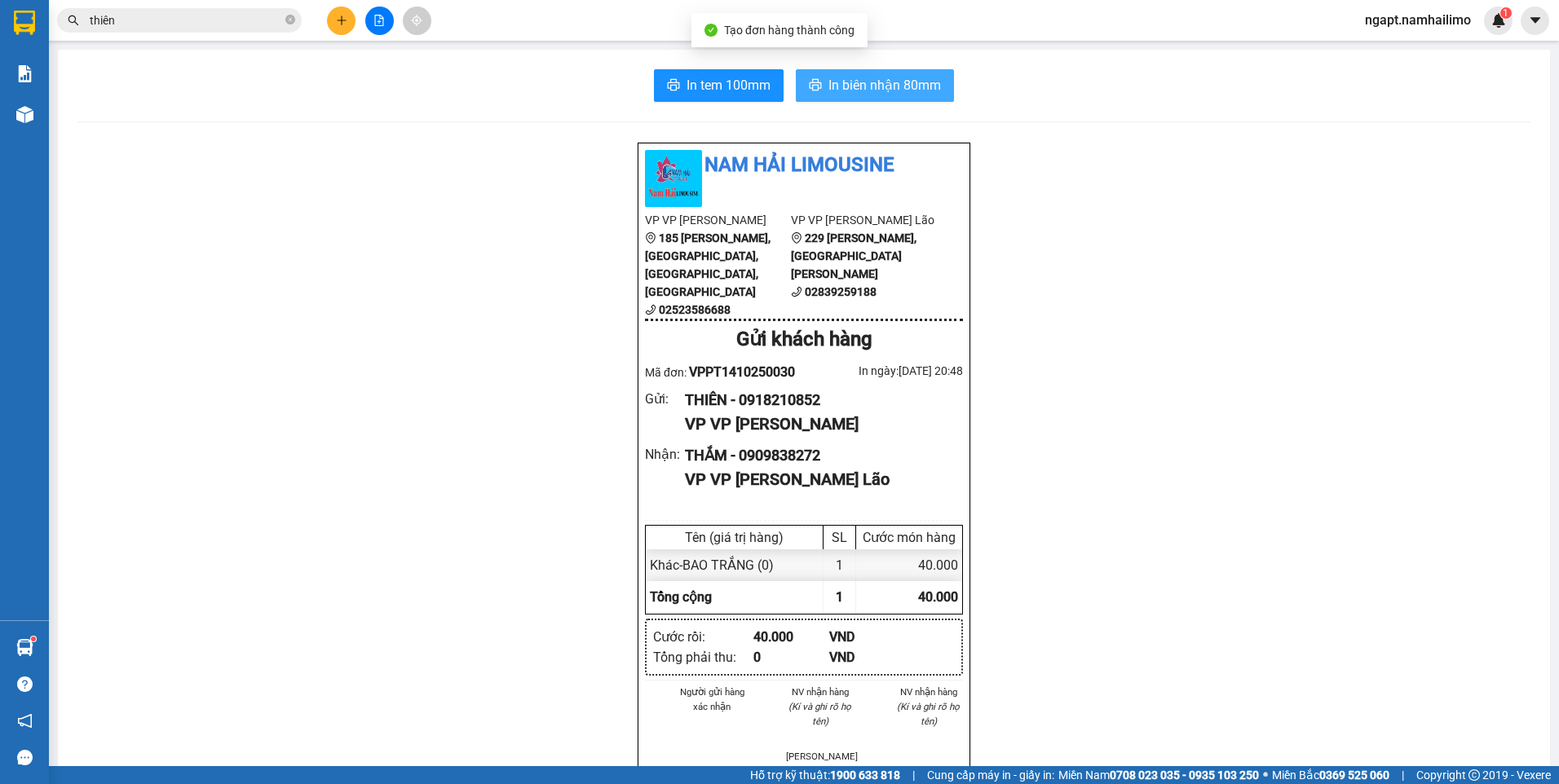
click at [838, 74] on button "In biên nhận 80mm" at bounding box center [874, 85] width 158 height 32
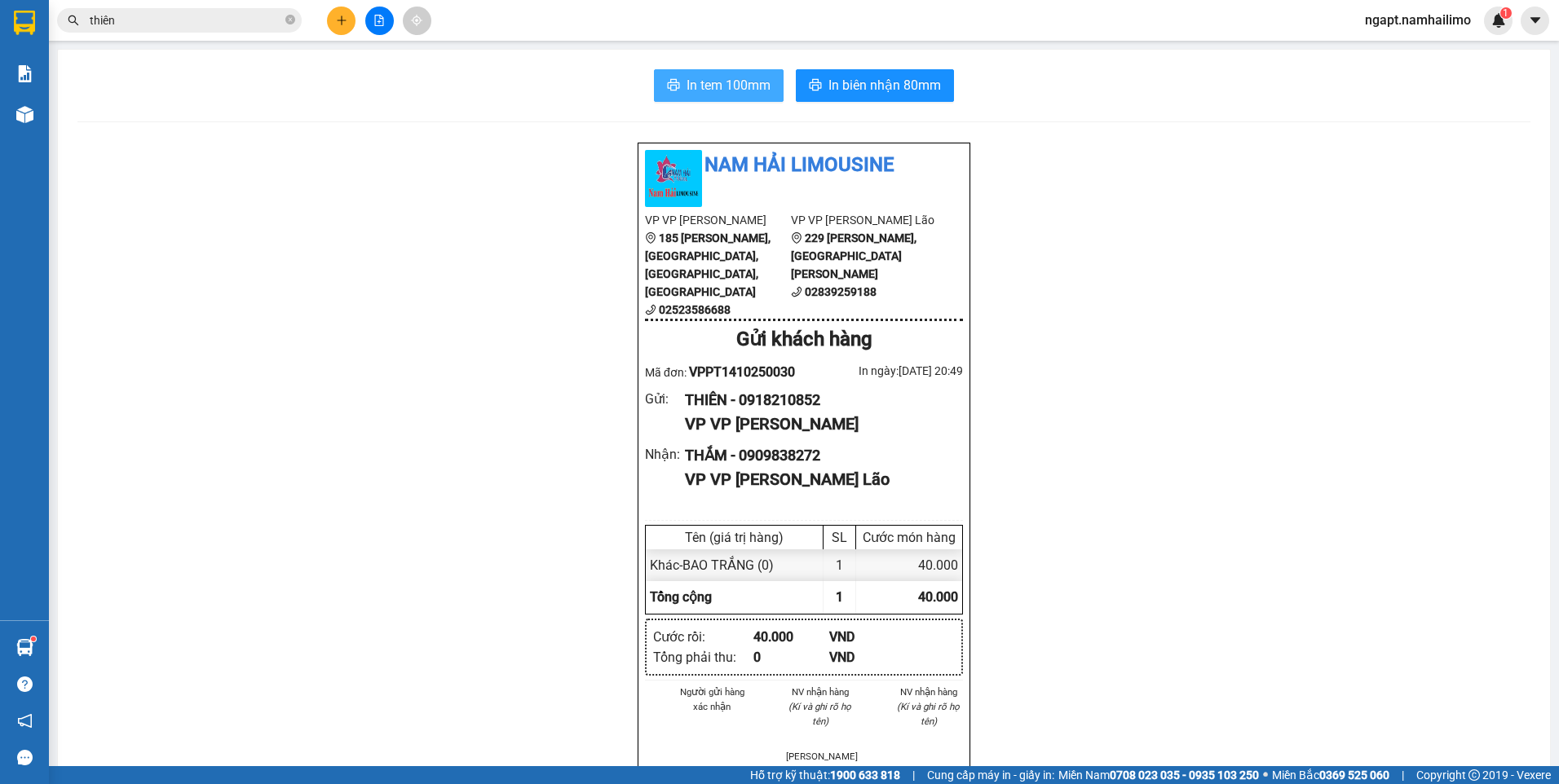
click at [734, 79] on span "In tem 100mm" at bounding box center [728, 85] width 84 height 20
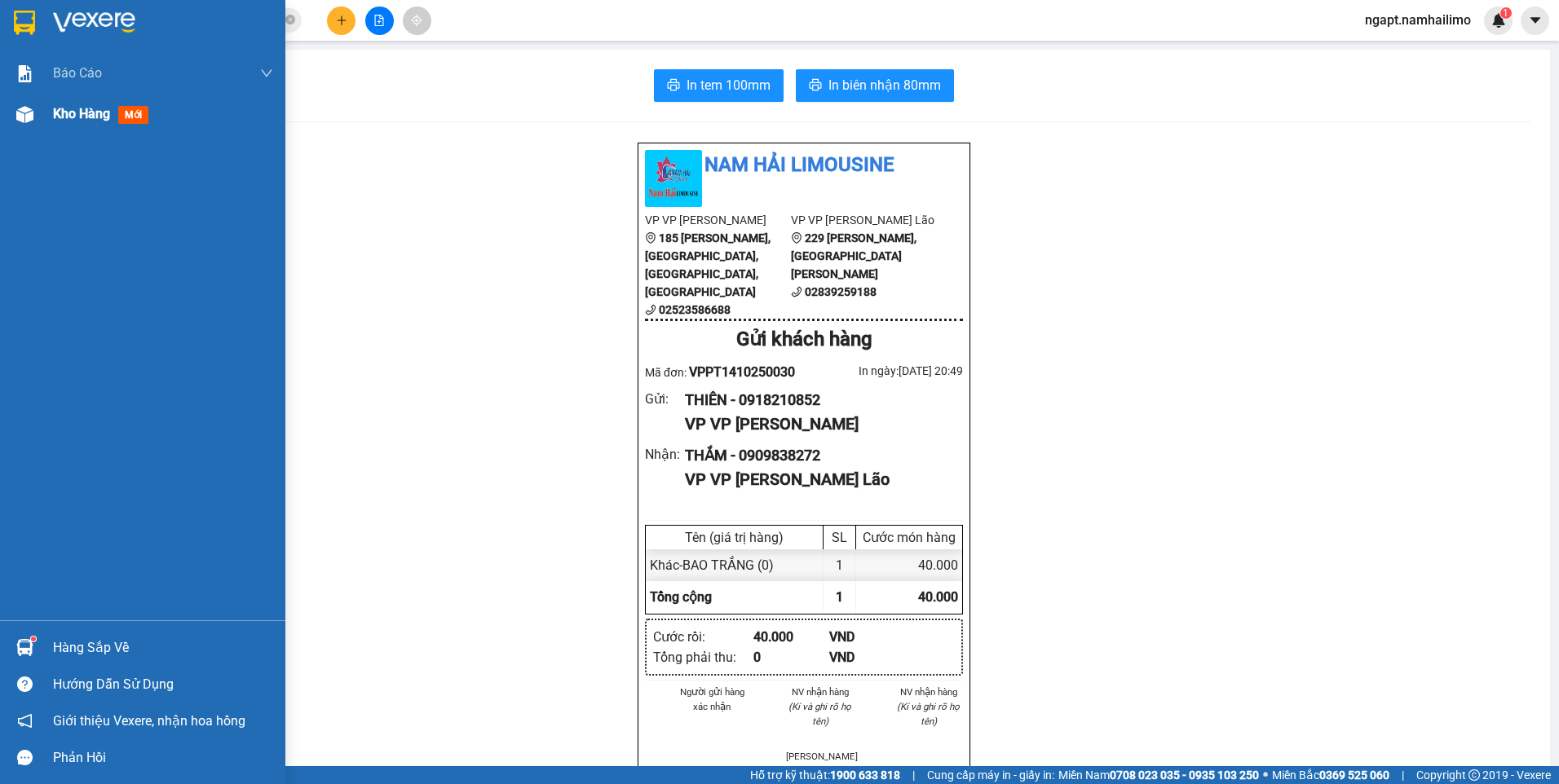
click at [106, 111] on span "Kho hàng" at bounding box center [82, 113] width 57 height 16
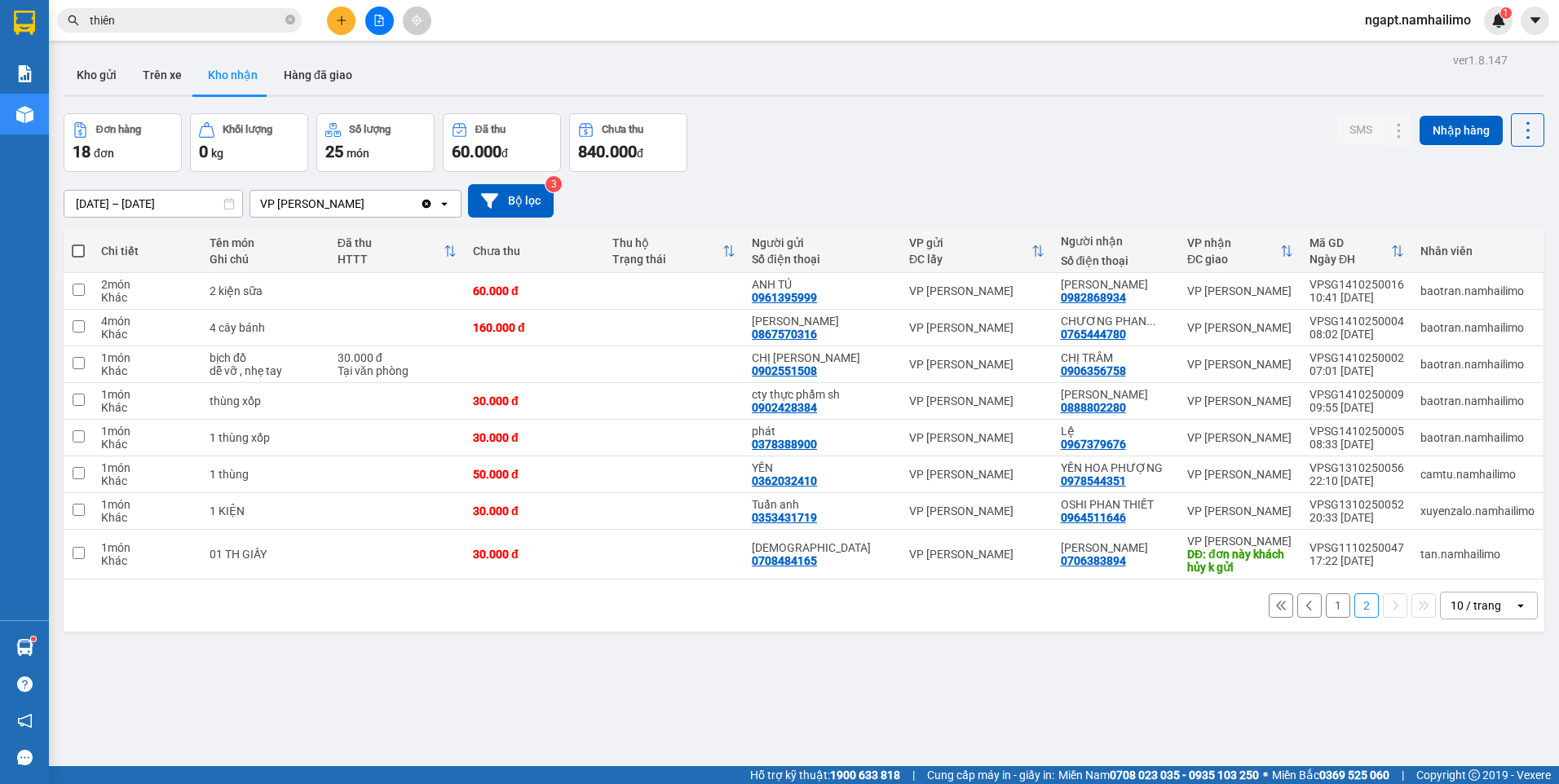
drag, startPoint x: 92, startPoint y: 71, endPoint x: 163, endPoint y: 103, distance: 77.9
click at [89, 69] on button "Kho gửi" at bounding box center [96, 75] width 66 height 39
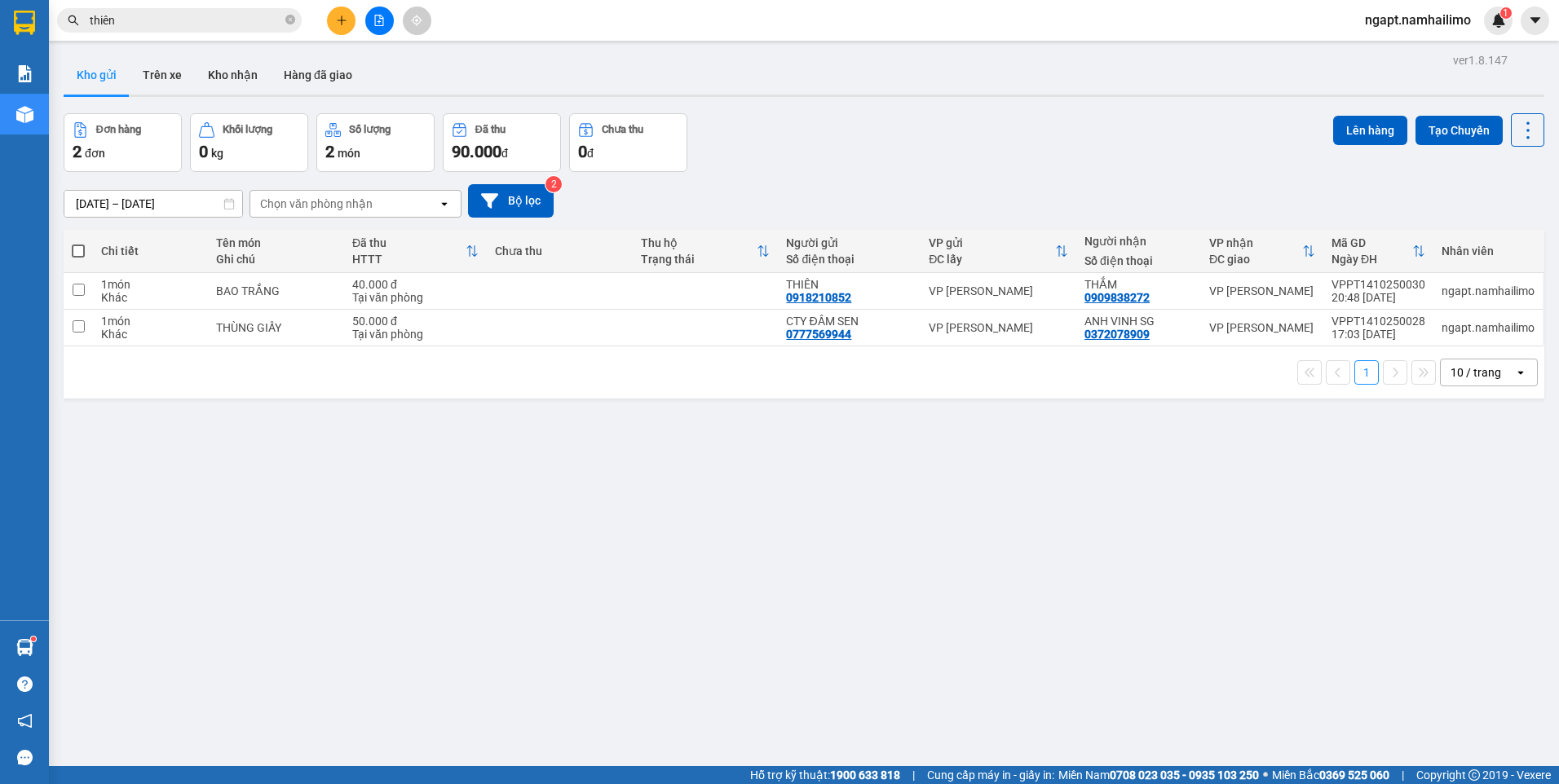
click at [200, 22] on input "thiên" at bounding box center [186, 21] width 192 height 18
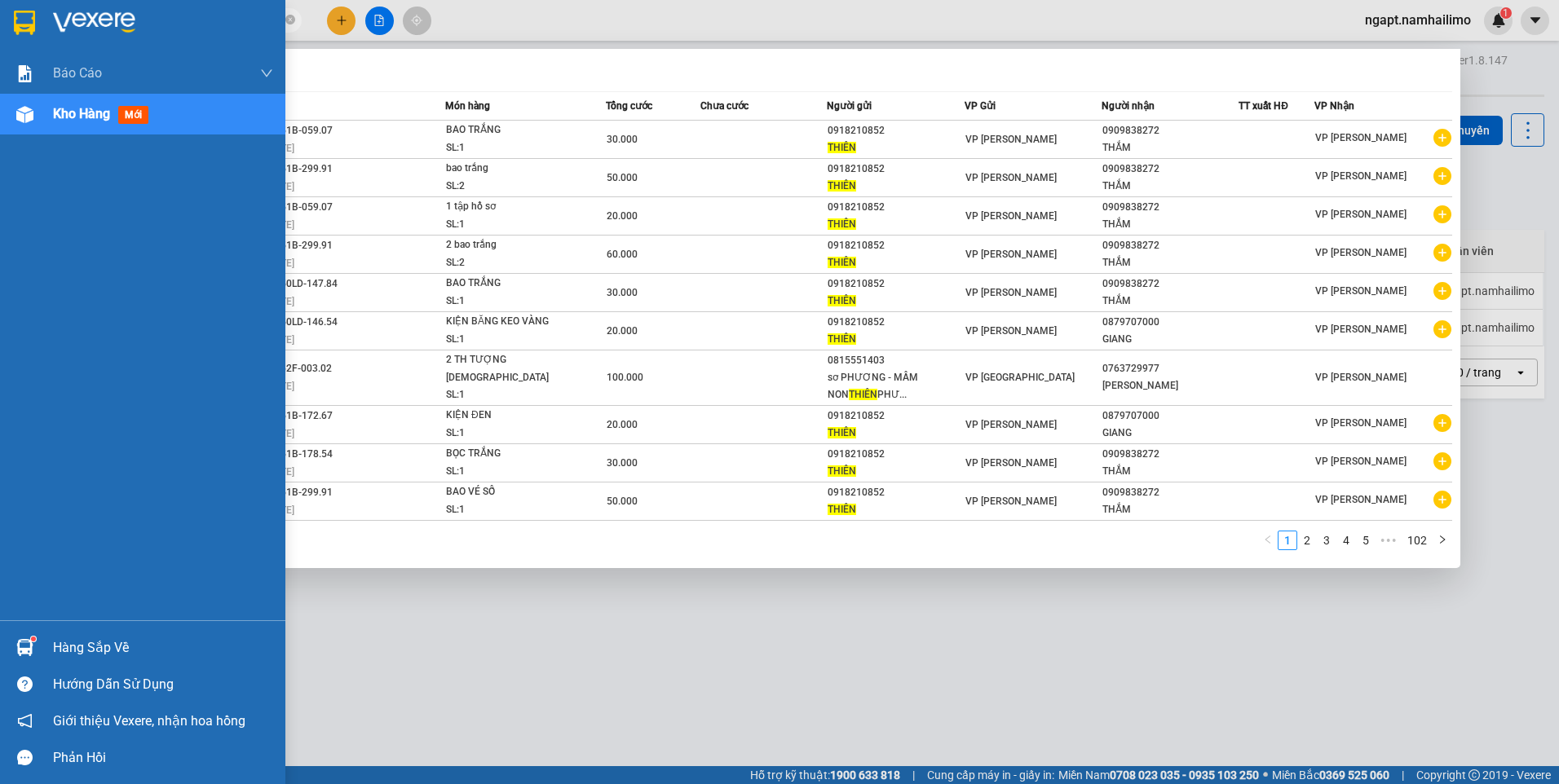
drag, startPoint x: 200, startPoint y: 22, endPoint x: 21, endPoint y: 28, distance: 179.1
click at [21, 28] on section "Kết quả tìm kiếm ( 1016 ) Bộ lọc Mã ĐH Trạng thái Món hàng Tổng cước Chưa cước …" at bounding box center [780, 392] width 1559 height 784
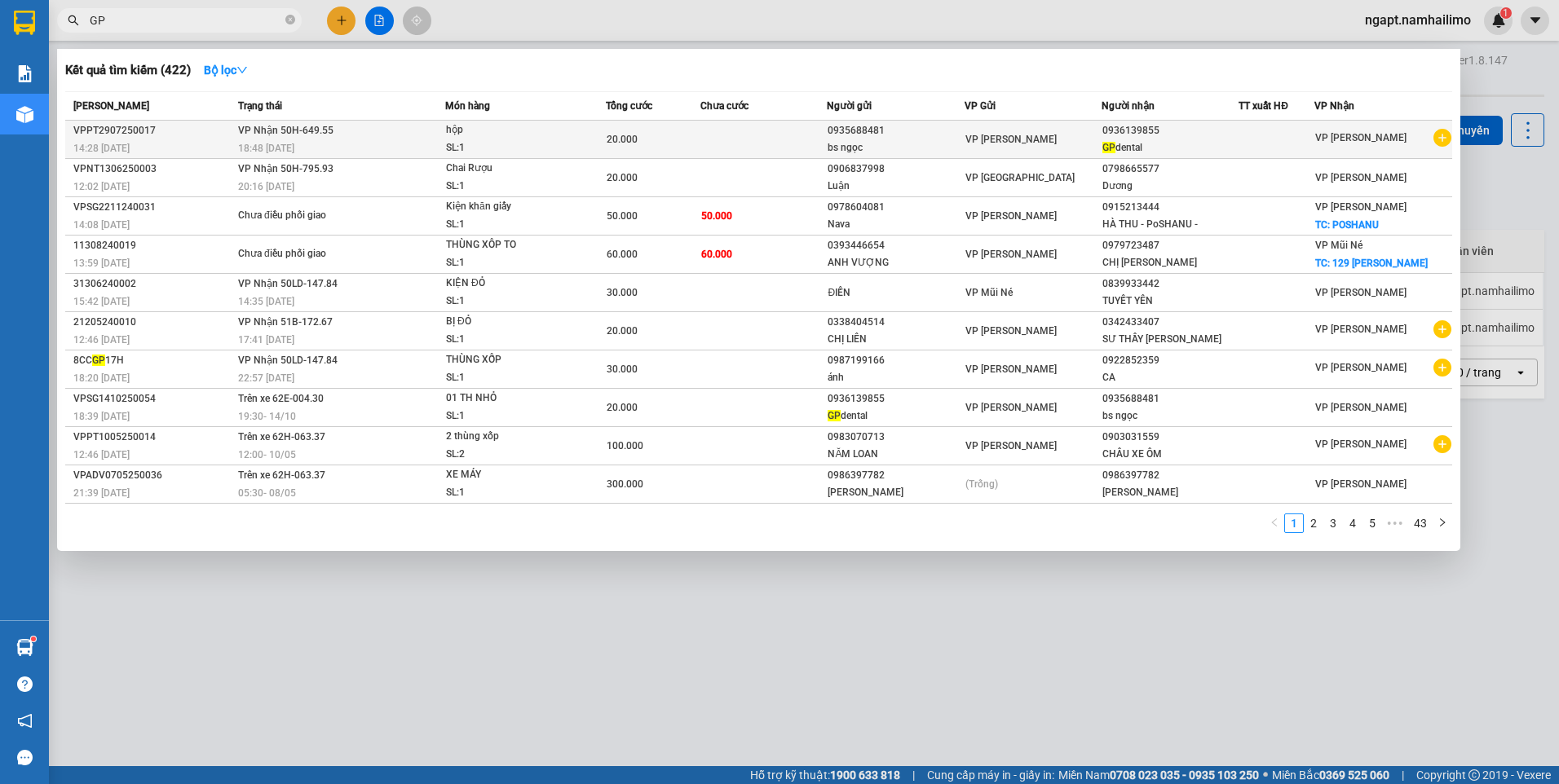
type input "GP"
click at [1440, 137] on icon "plus-circle" at bounding box center [1443, 138] width 18 height 18
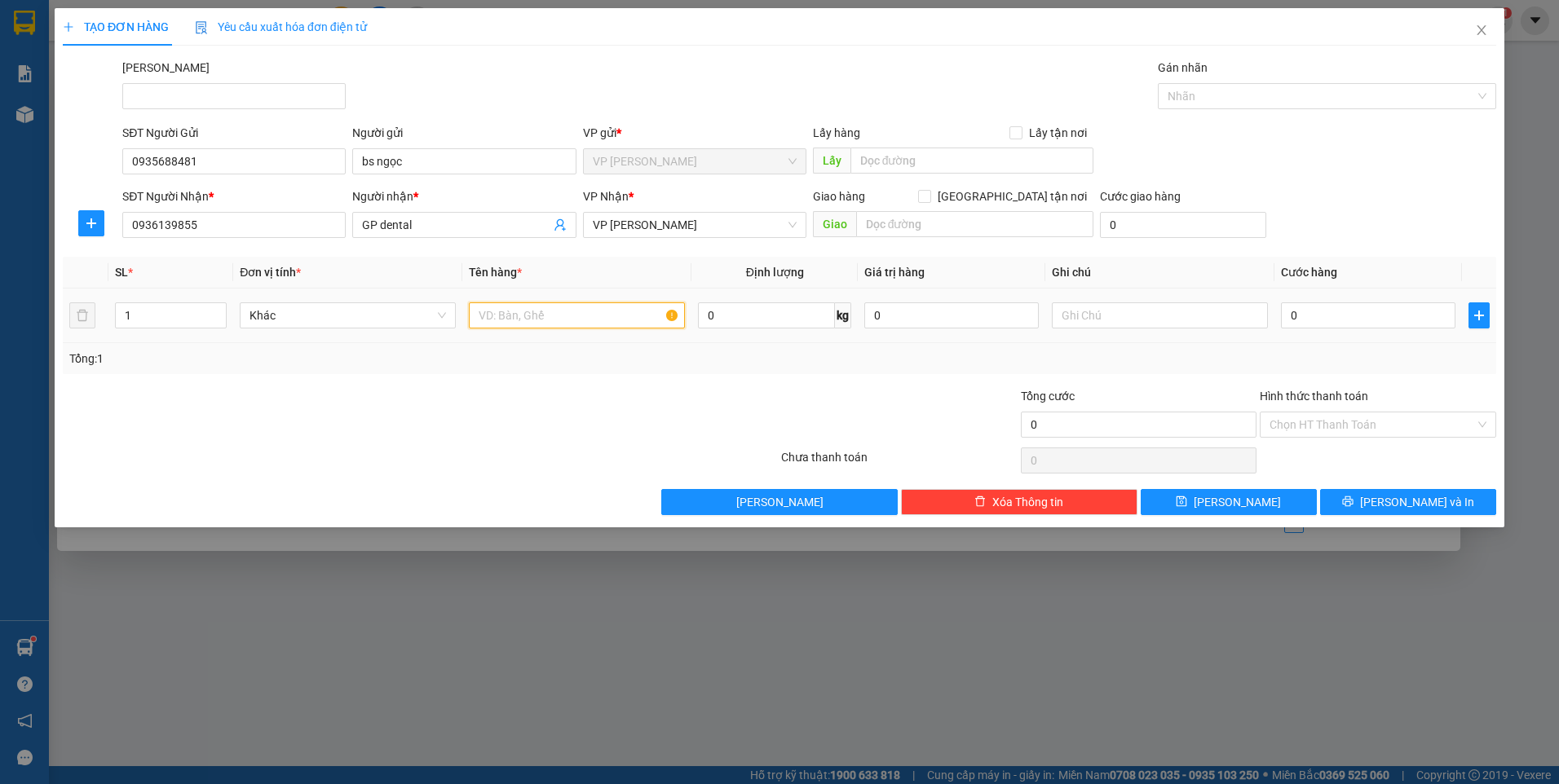
click at [551, 312] on input "text" at bounding box center [577, 315] width 216 height 26
type input "HỘP NHỎ"
click at [1350, 316] on input "0" at bounding box center [1368, 315] width 175 height 26
type input "2"
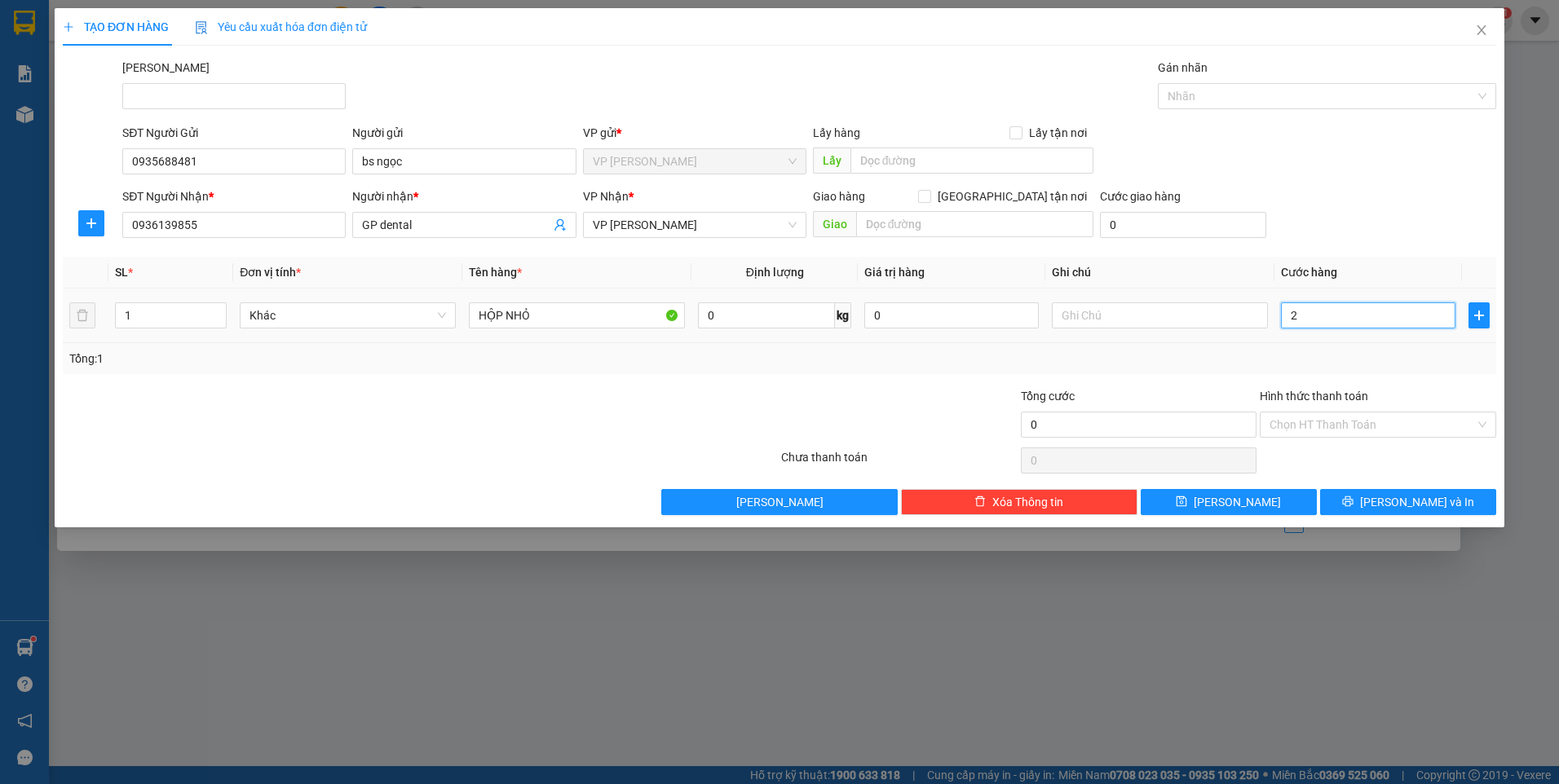
type input "2"
type input "20"
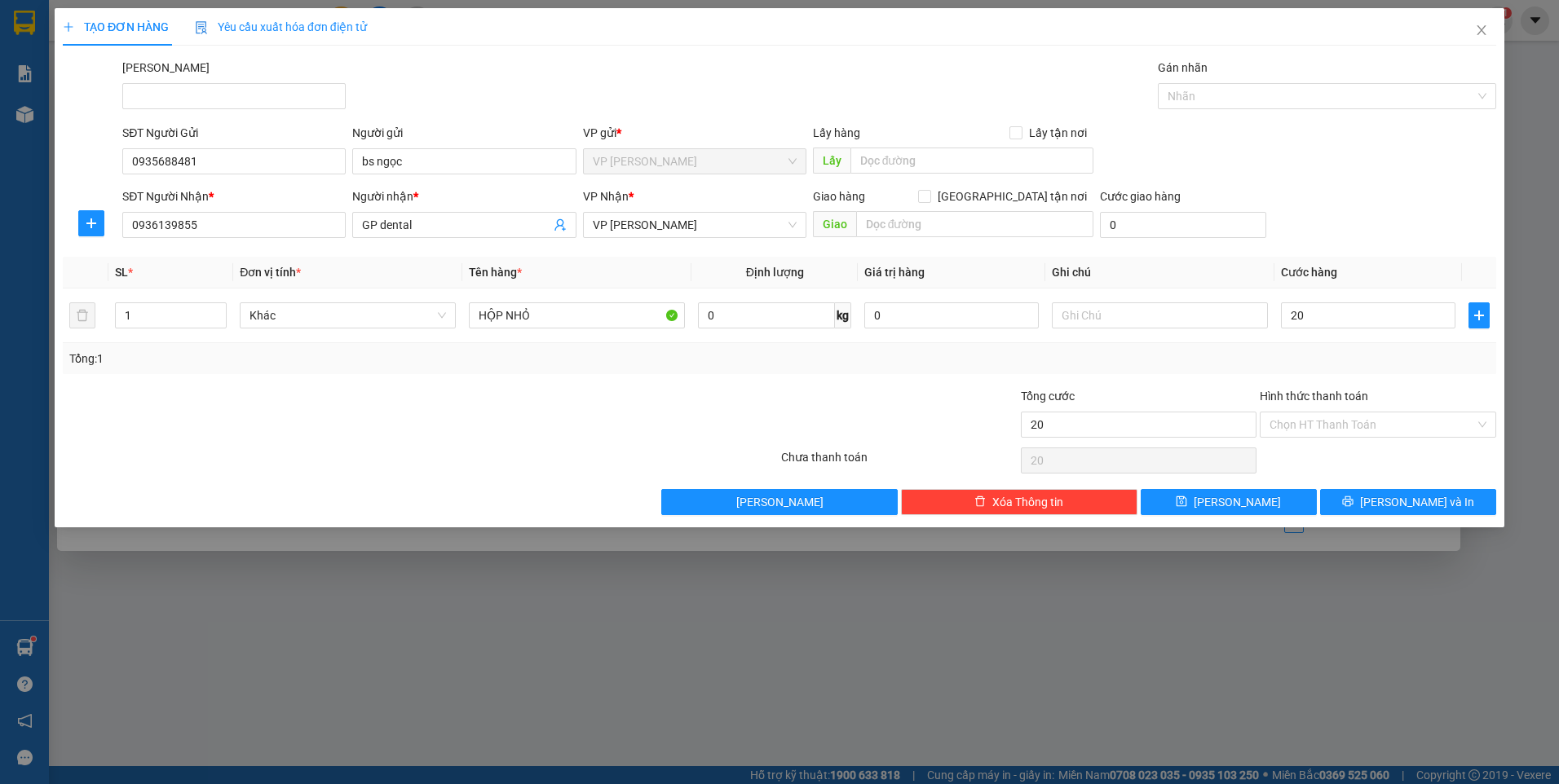
type input "20.000"
click at [1218, 366] on div "Tổng: 1" at bounding box center [779, 358] width 1420 height 18
click at [1392, 417] on input "Hình thức thanh toán" at bounding box center [1372, 424] width 205 height 24
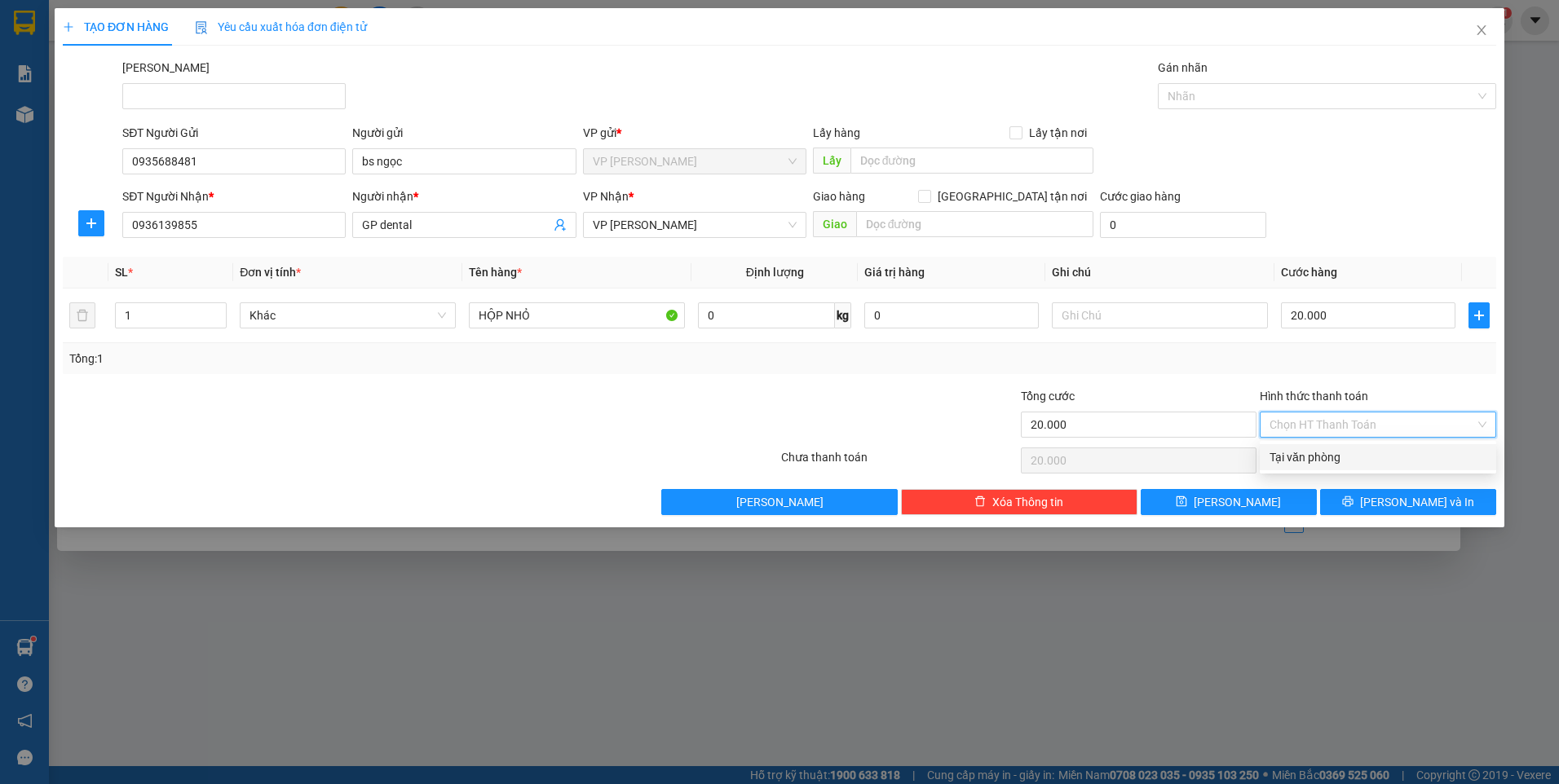
click at [1384, 453] on div "Tại văn phòng" at bounding box center [1378, 457] width 217 height 18
type input "0"
click at [1401, 500] on span "Lưu và In" at bounding box center [1417, 502] width 114 height 18
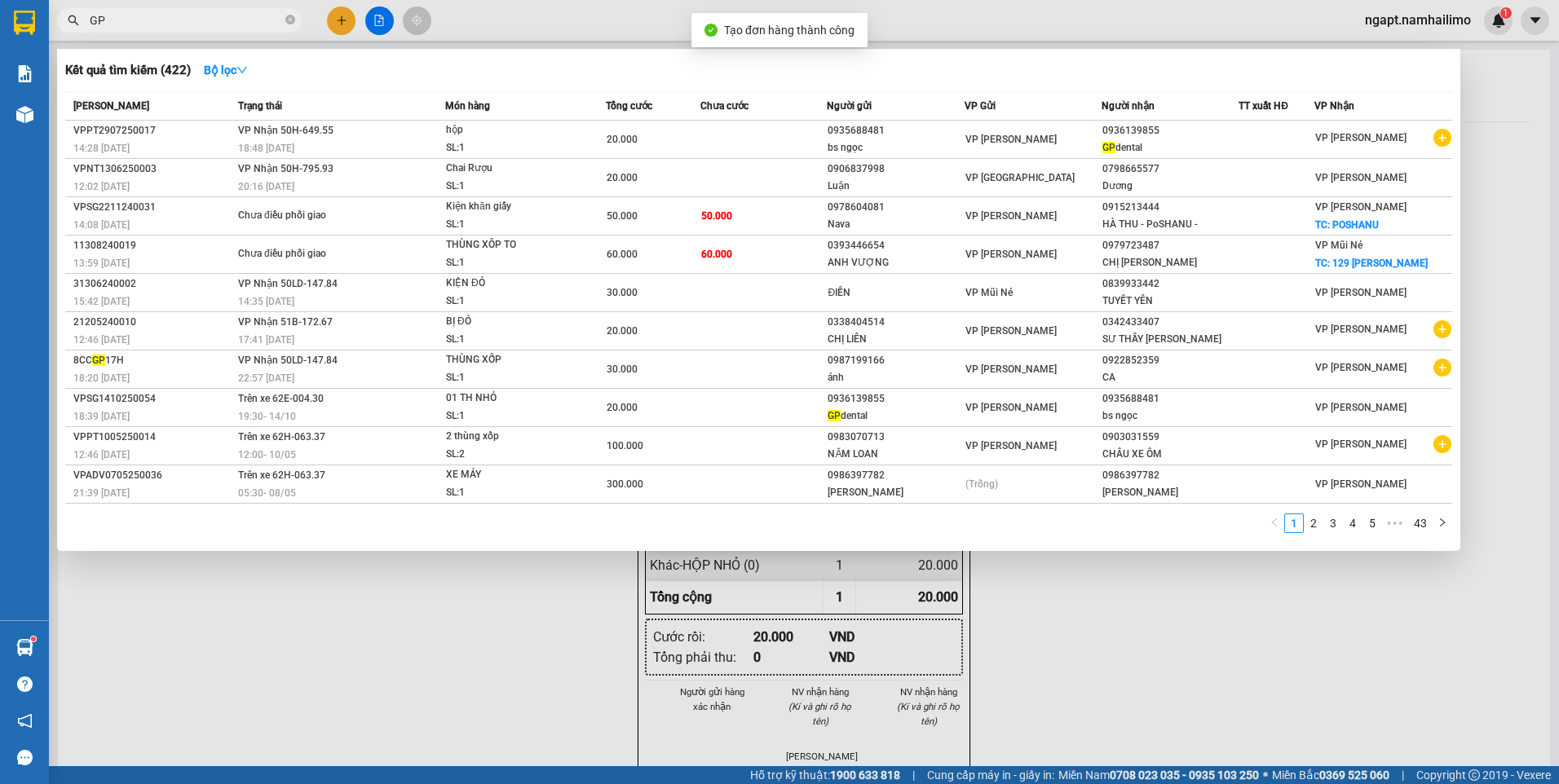
click at [1040, 679] on div at bounding box center [780, 392] width 1559 height 784
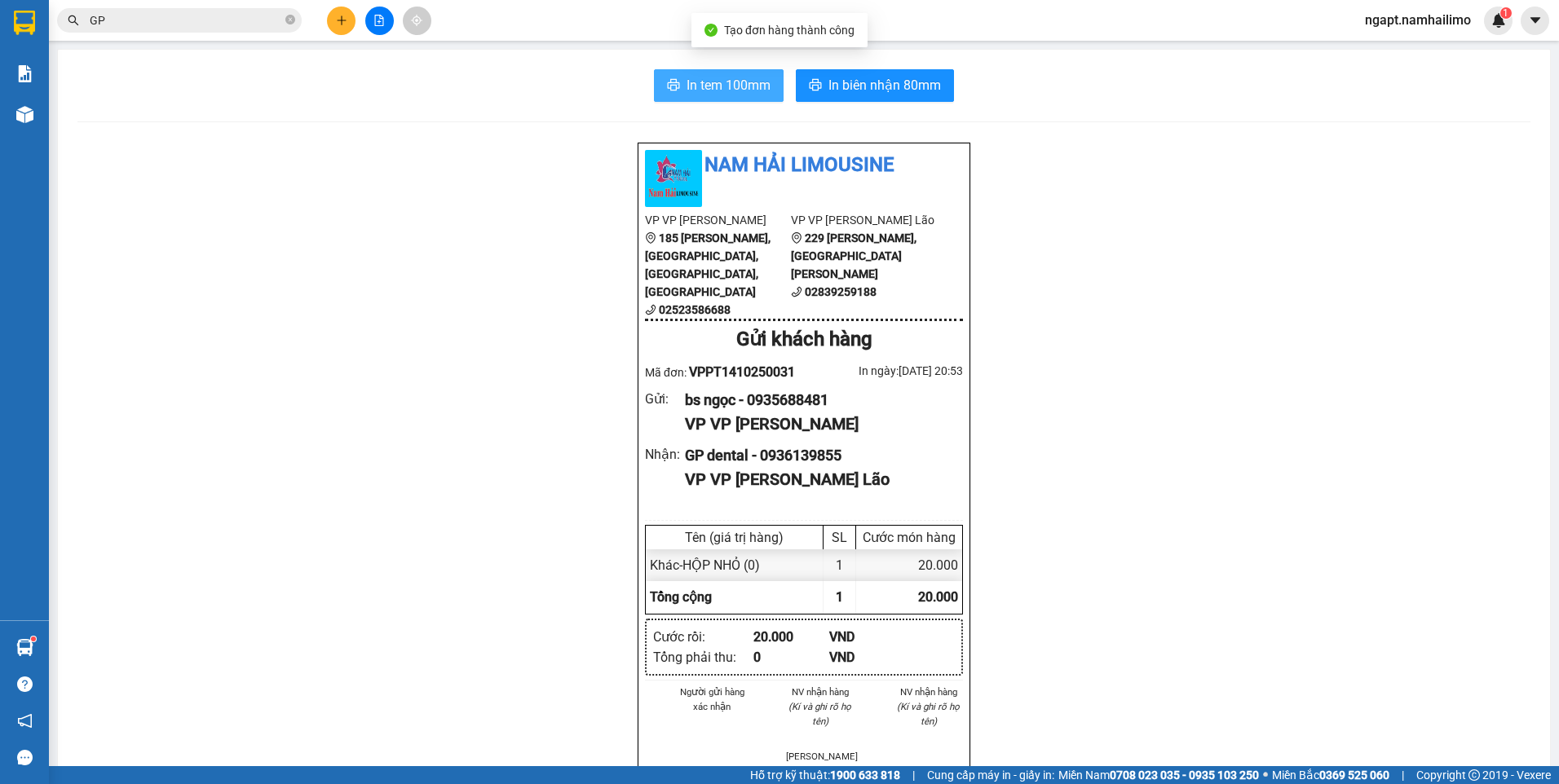
click at [735, 95] on span "In tem 100mm" at bounding box center [728, 85] width 84 height 20
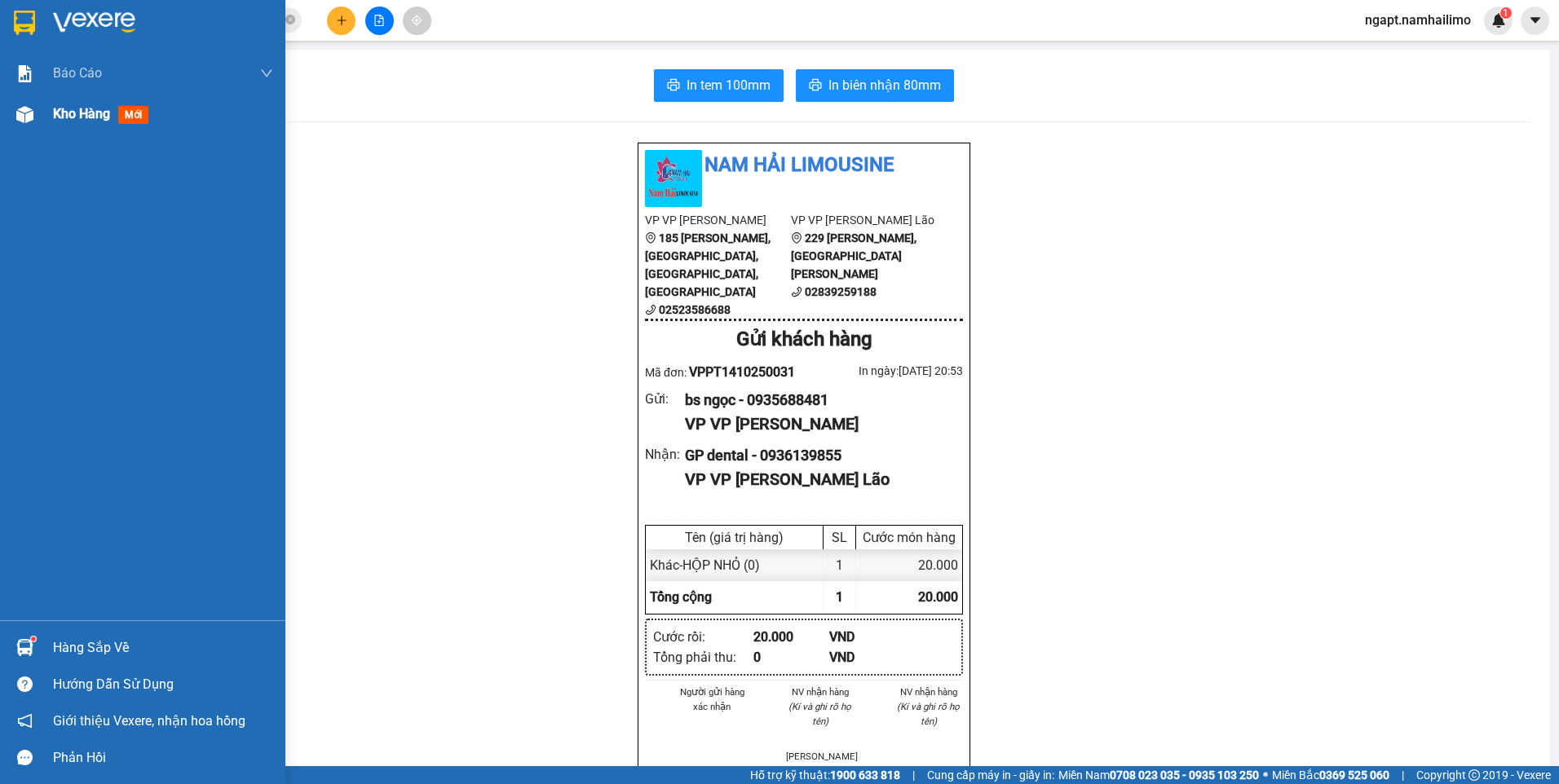
click at [92, 113] on span "Kho hàng" at bounding box center [82, 113] width 57 height 16
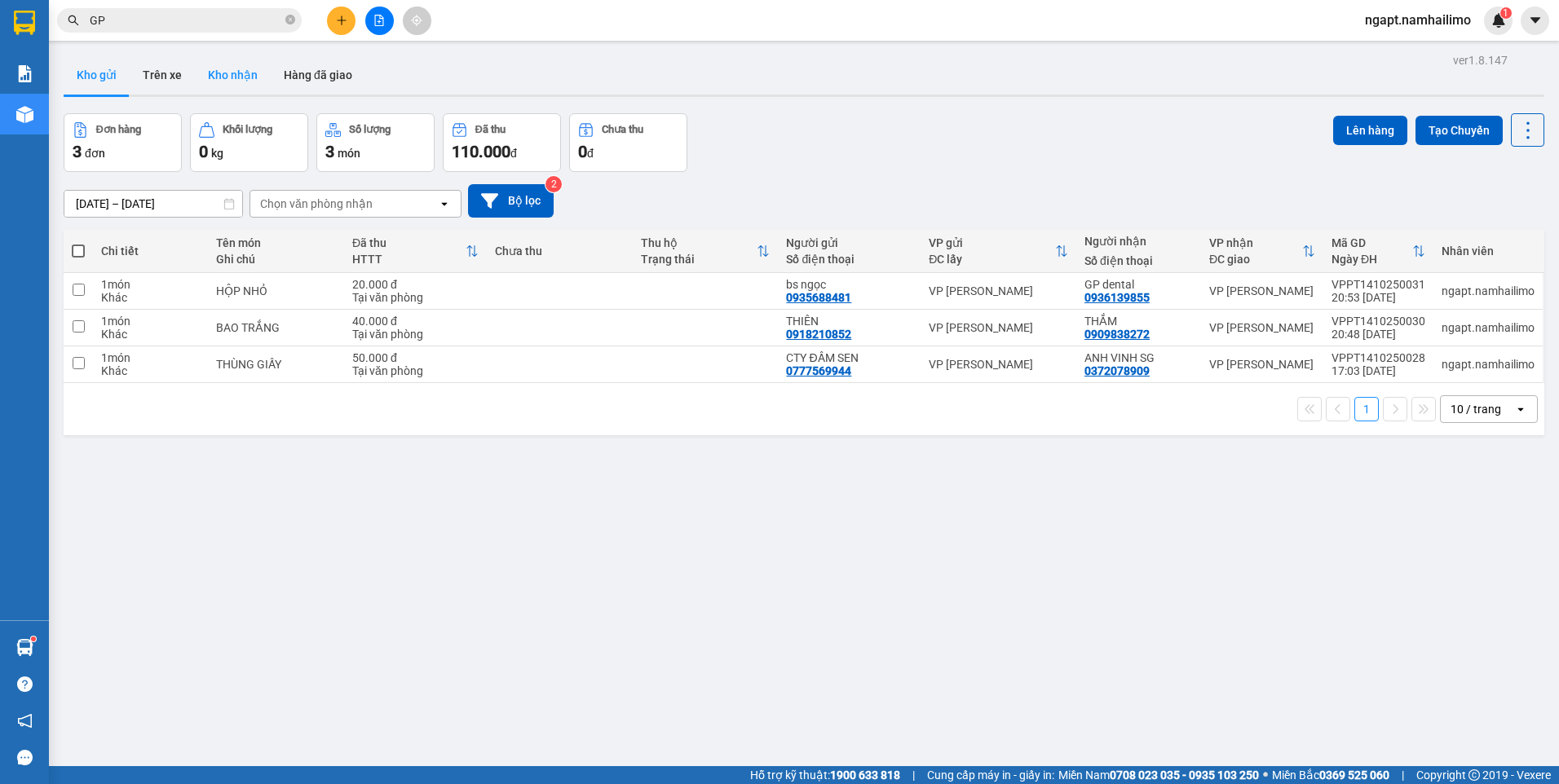
click at [235, 80] on button "Kho nhận" at bounding box center [232, 75] width 76 height 39
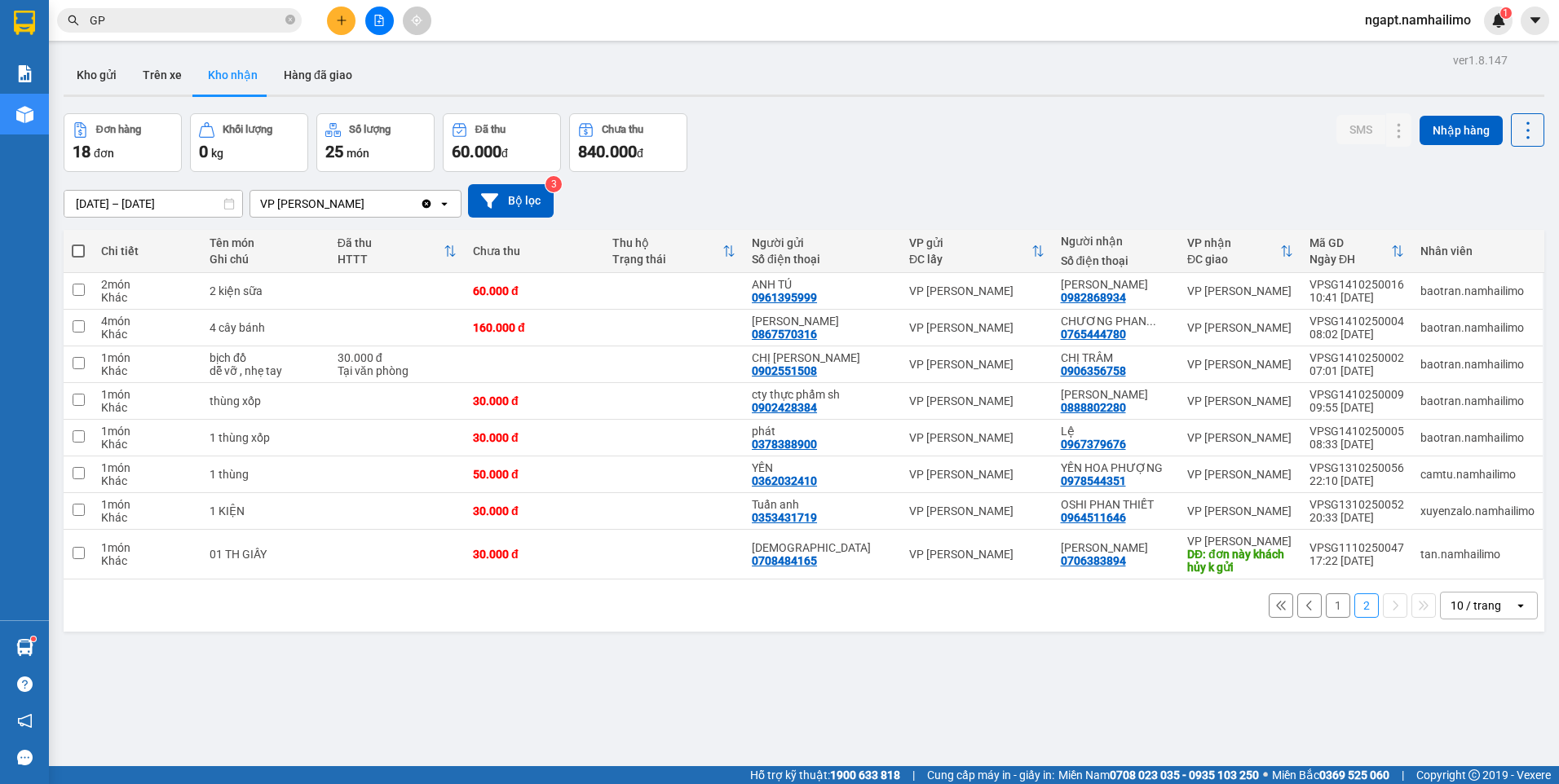
click at [1325, 602] on button "1" at bounding box center [1337, 604] width 24 height 24
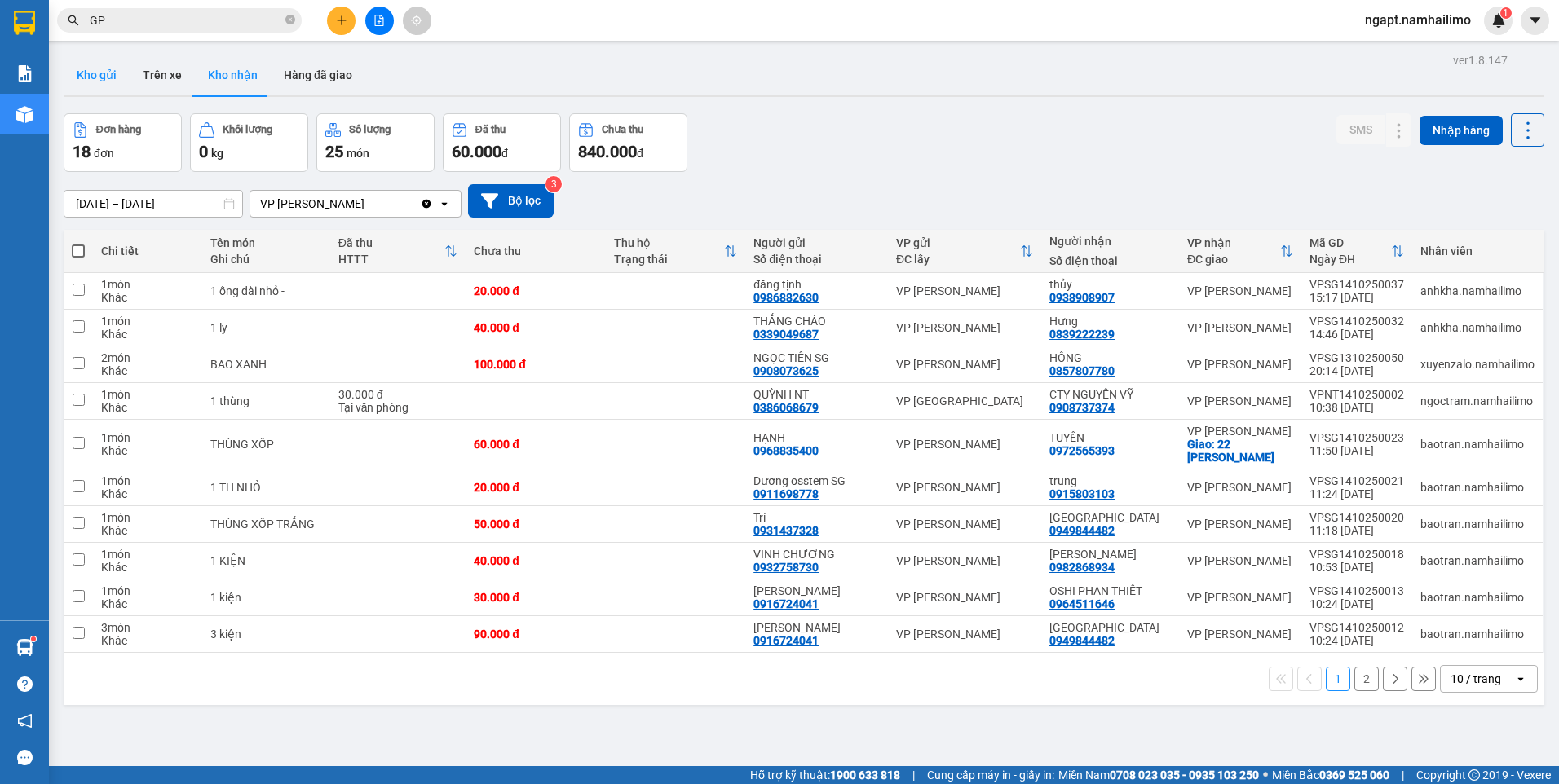
click at [87, 77] on button "Kho gửi" at bounding box center [96, 75] width 66 height 39
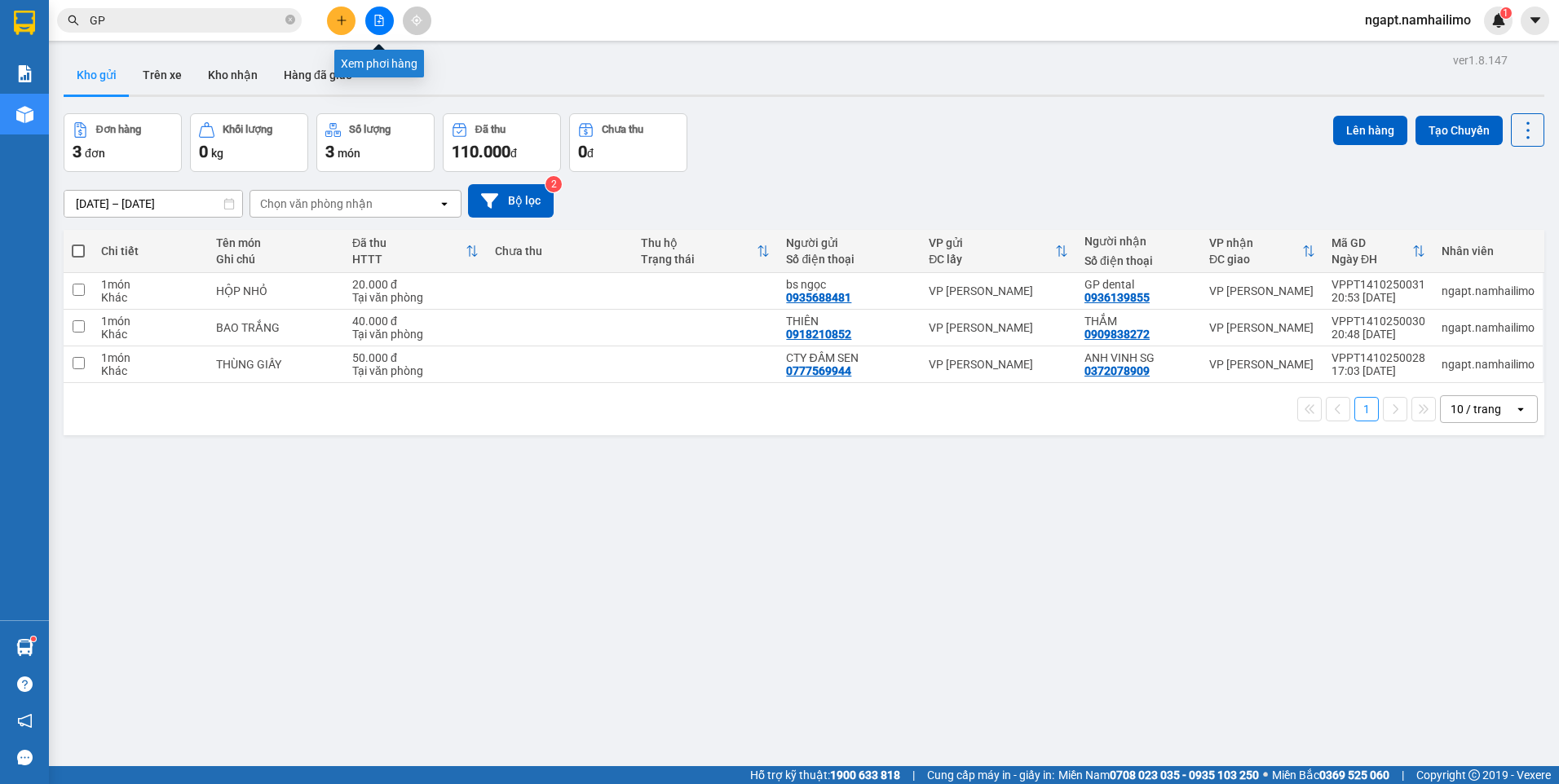
click at [365, 14] on div at bounding box center [379, 21] width 122 height 28
click at [378, 27] on button at bounding box center [379, 21] width 28 height 28
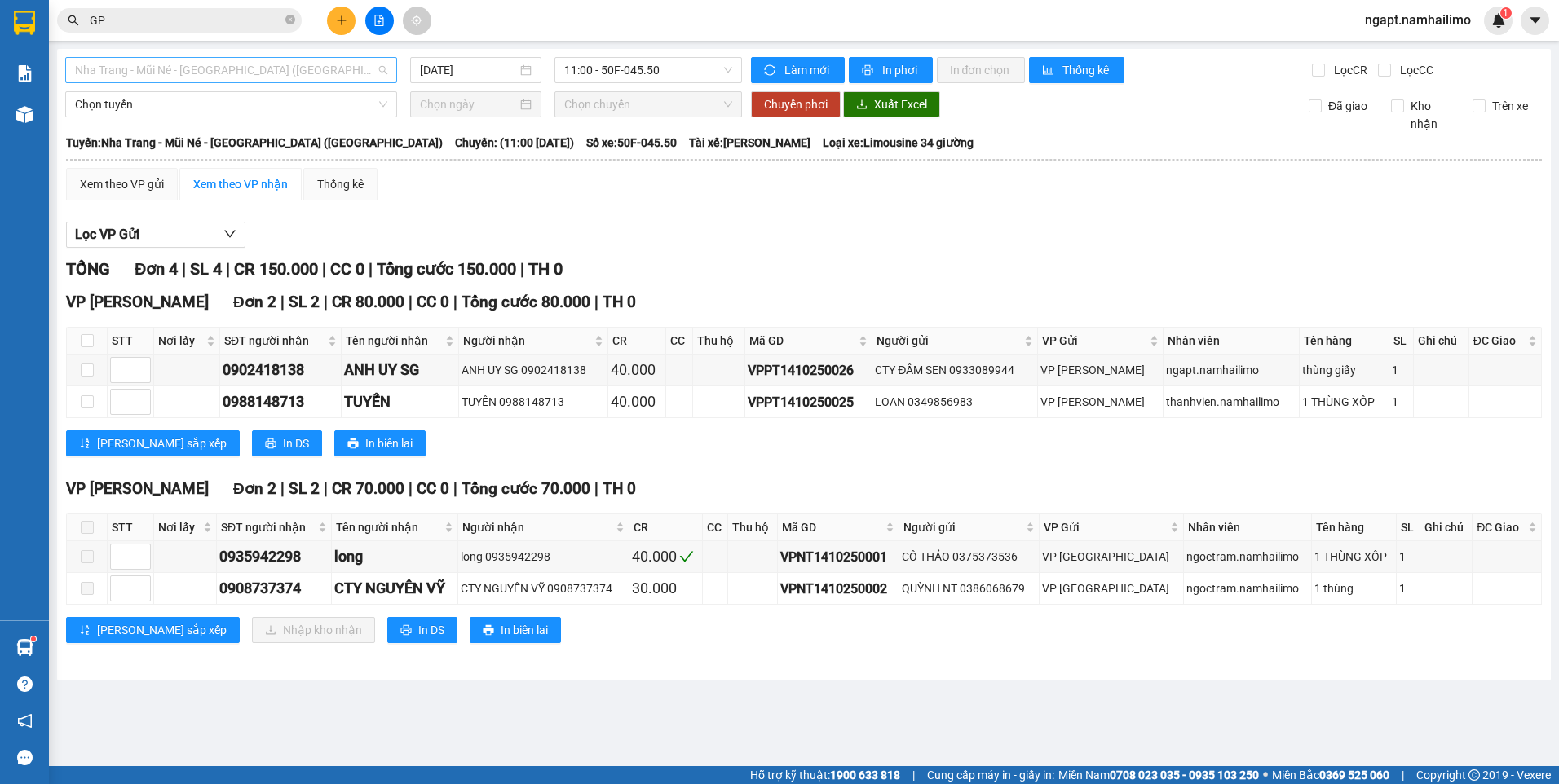
click at [281, 72] on span "[PERSON_NAME] Né - [GEOGRAPHIC_DATA] ([GEOGRAPHIC_DATA])" at bounding box center [230, 70] width 312 height 24
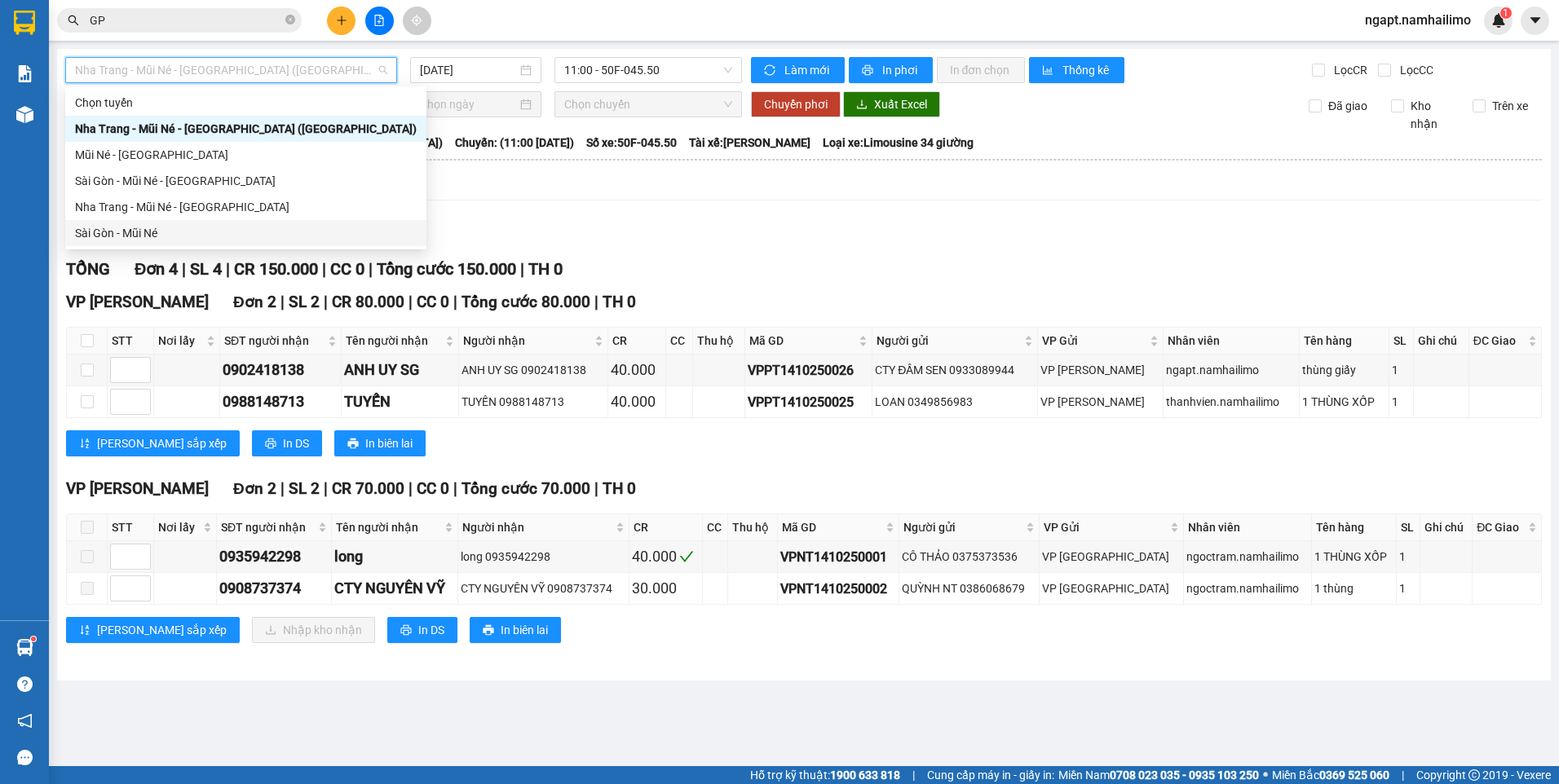
click at [165, 236] on div "Sài Gòn - Mũi Né" at bounding box center [245, 233] width 342 height 18
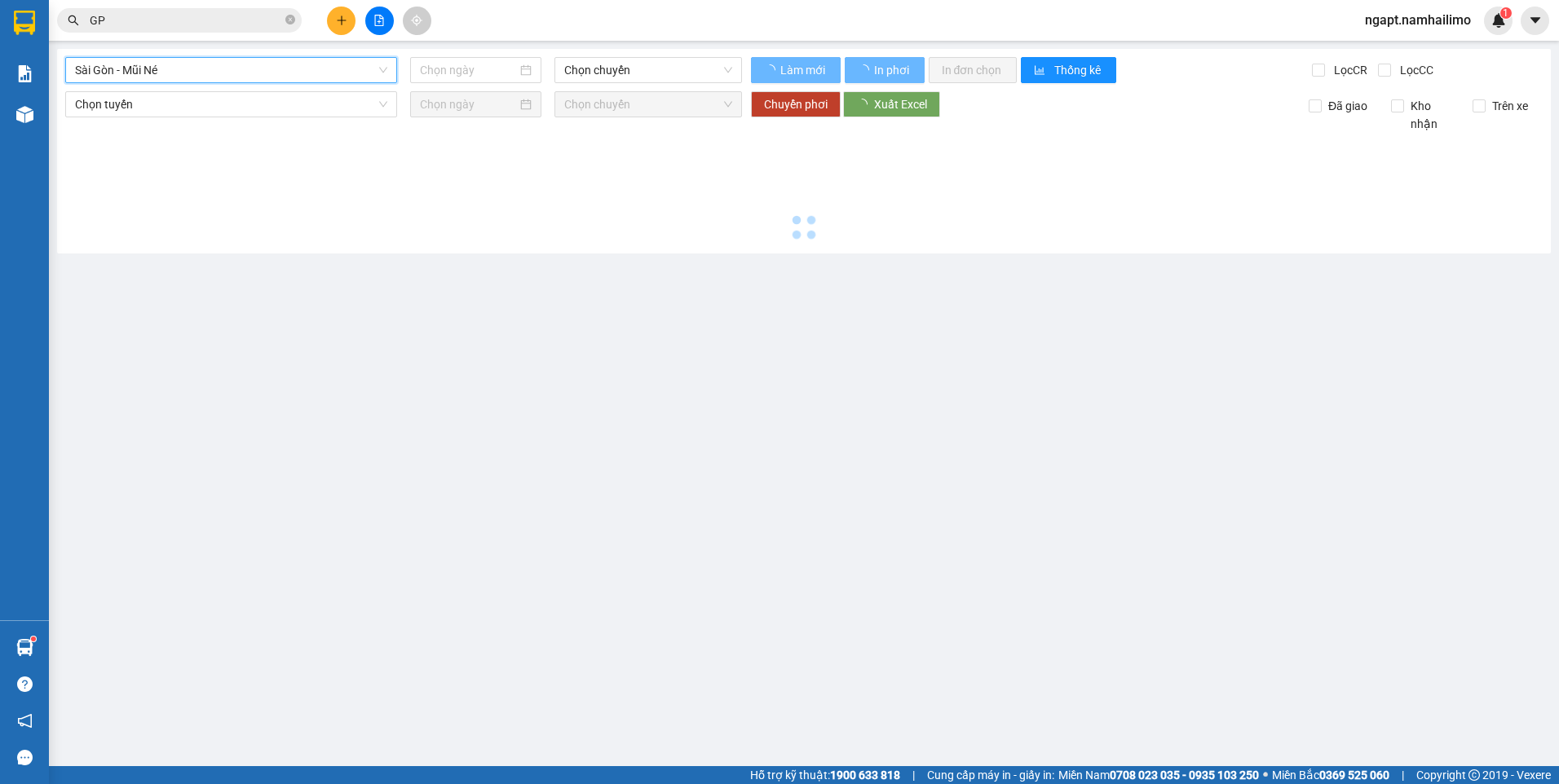
type input "[DATE]"
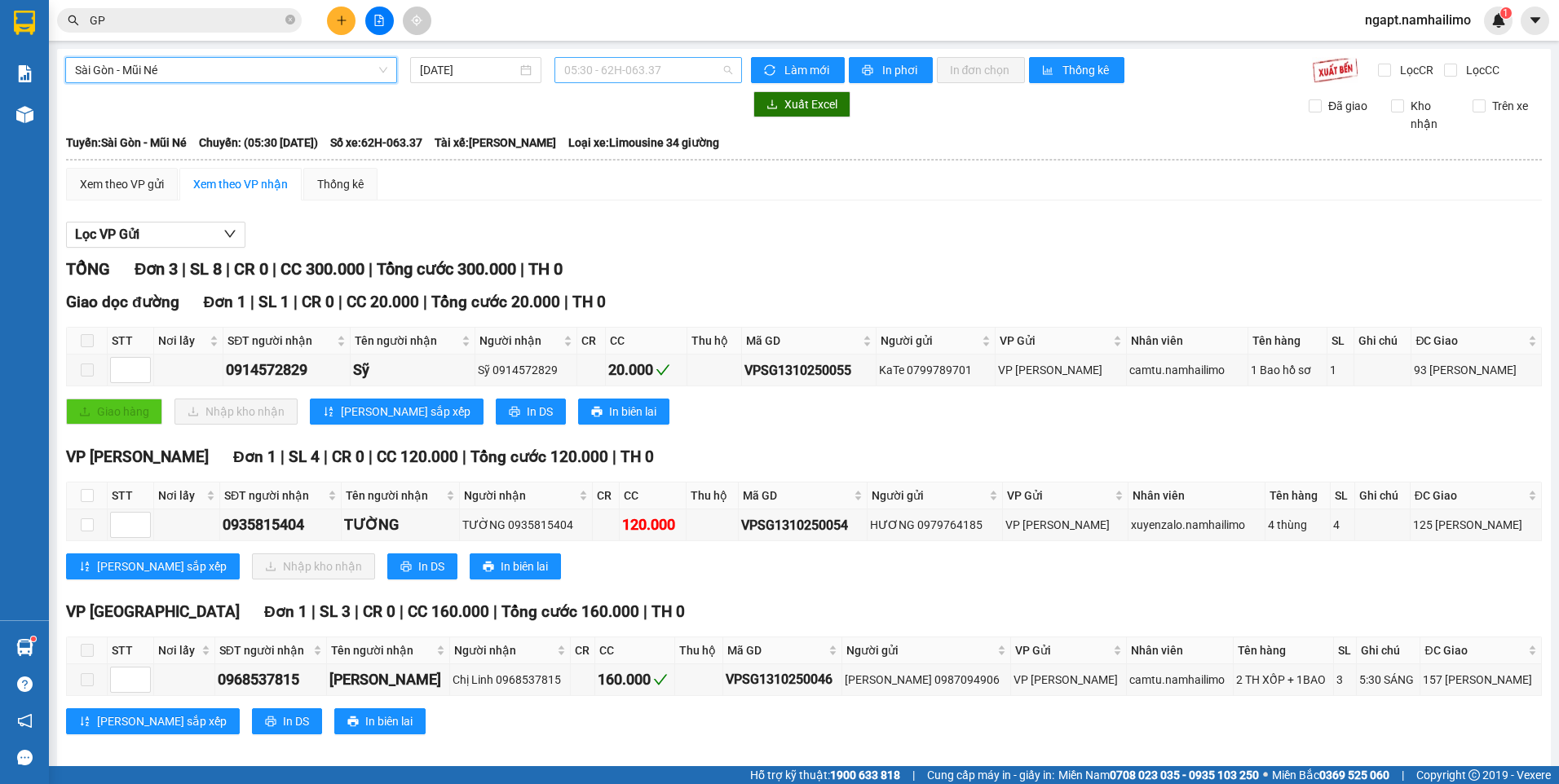
click at [672, 70] on span "05:30 - 62H-063.37" at bounding box center [648, 70] width 169 height 24
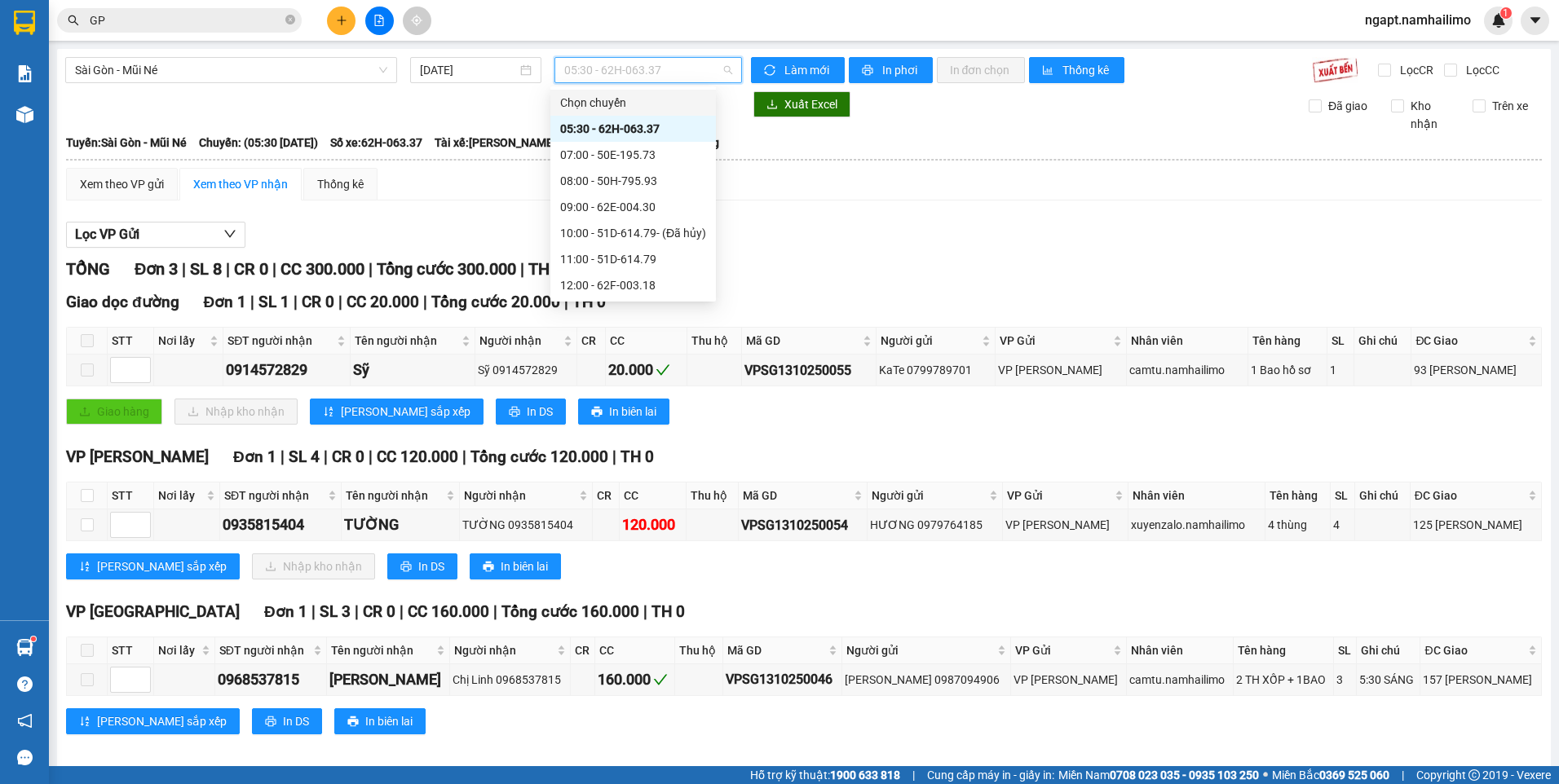
scroll to position [156, 0]
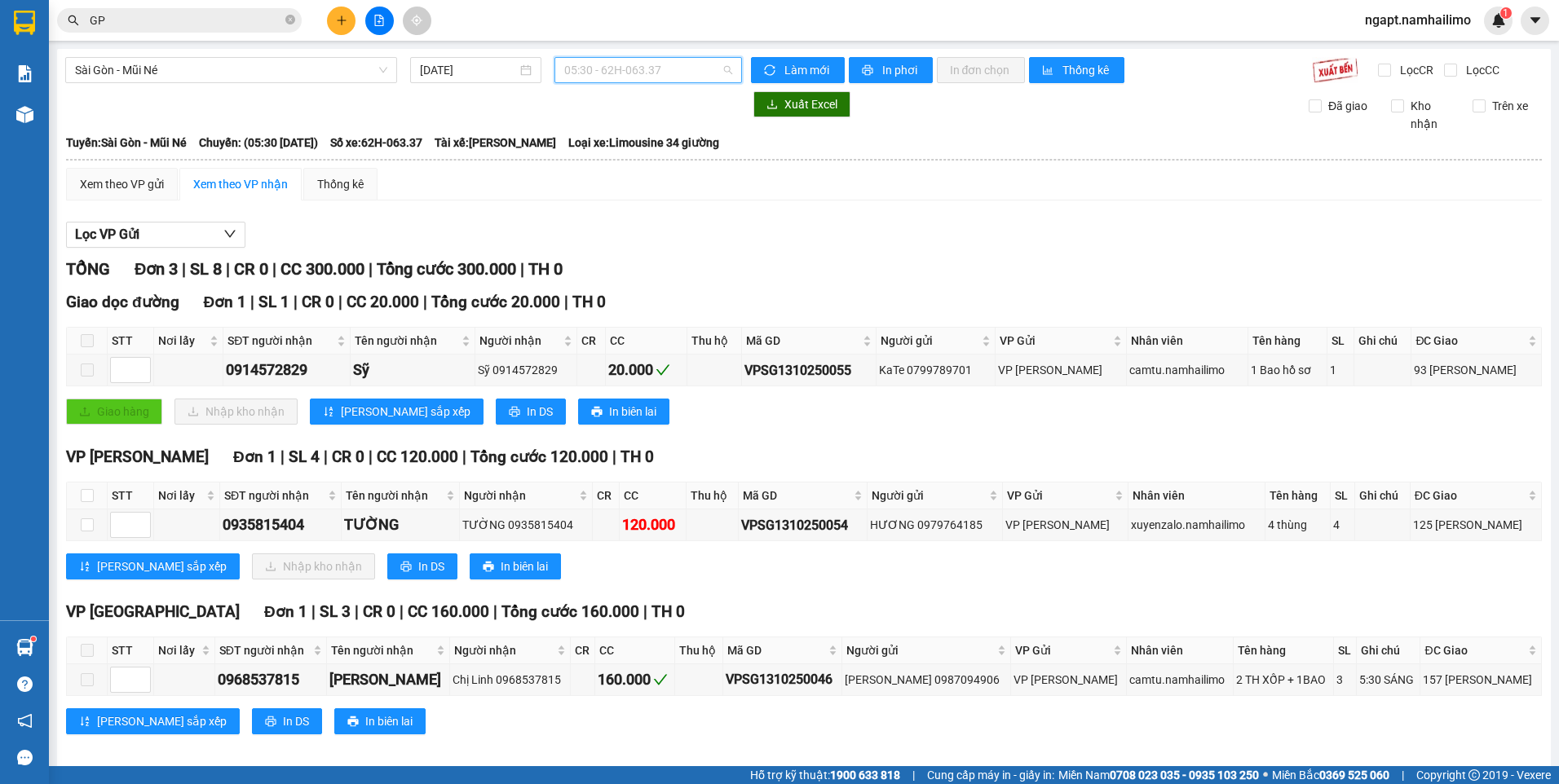
click at [681, 66] on span "05:30 - 62H-063.37" at bounding box center [648, 70] width 169 height 24
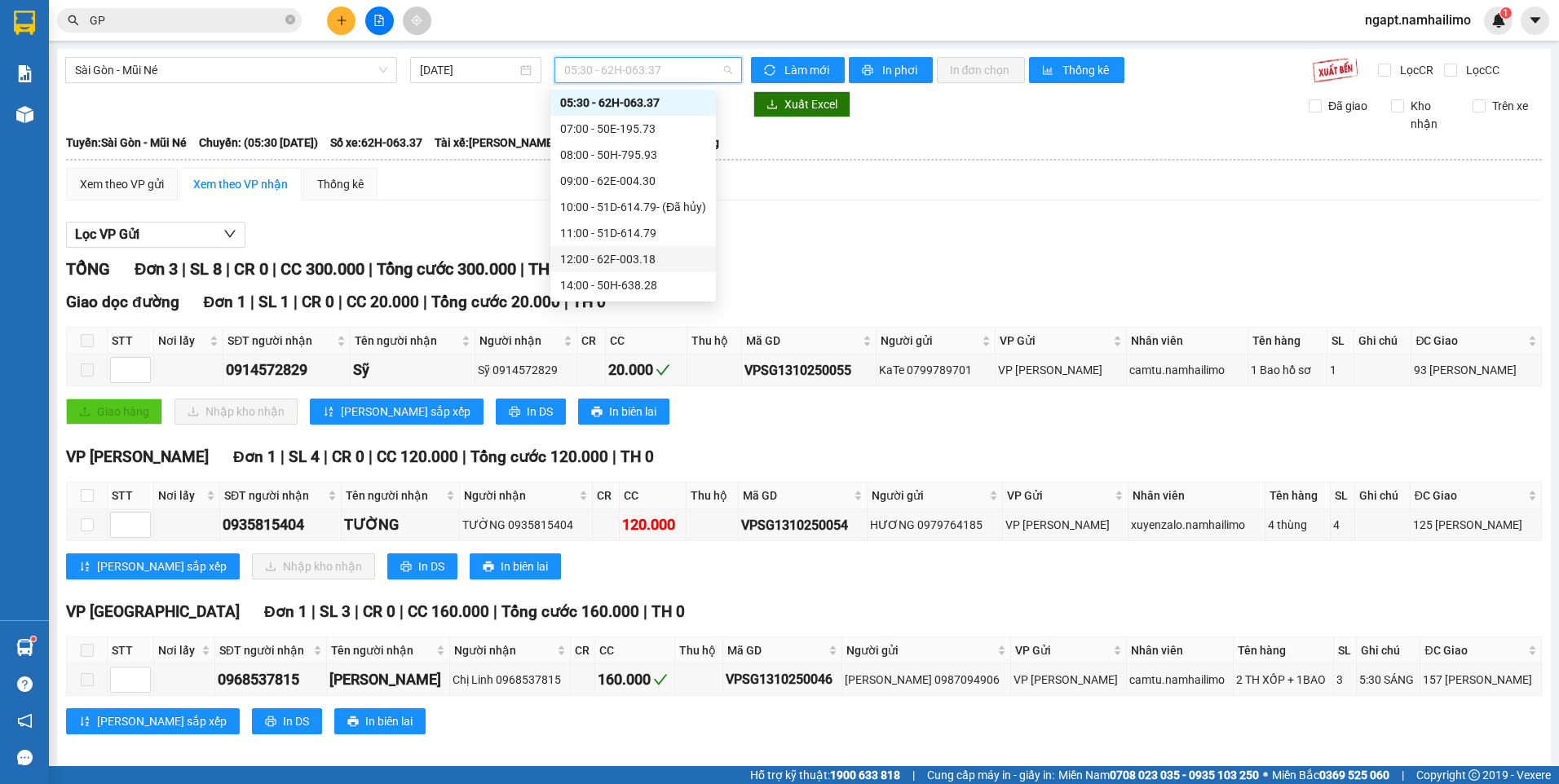
scroll to position [135, 0]
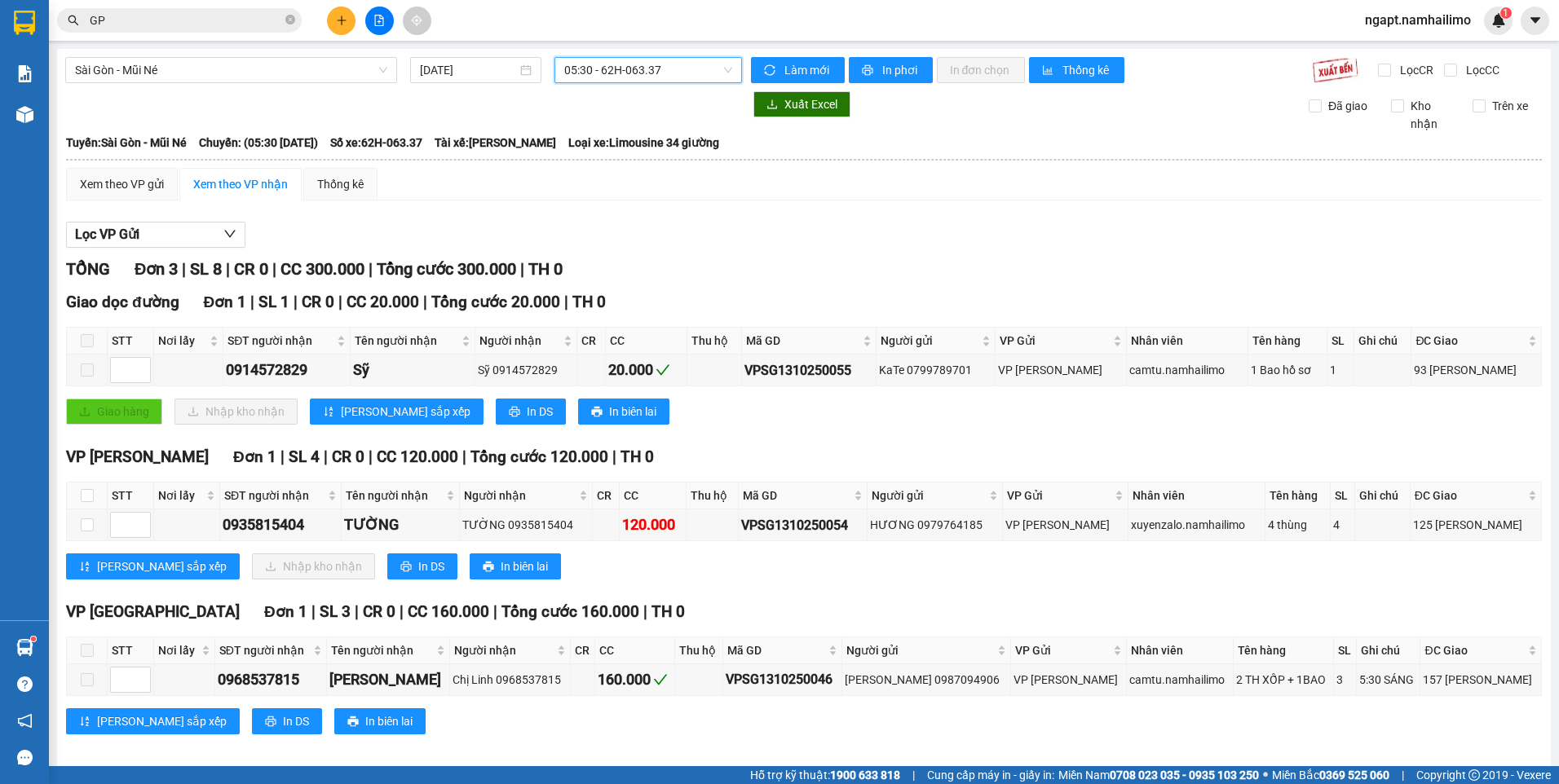
click at [674, 76] on span "05:30 - 62H-063.37" at bounding box center [648, 70] width 169 height 24
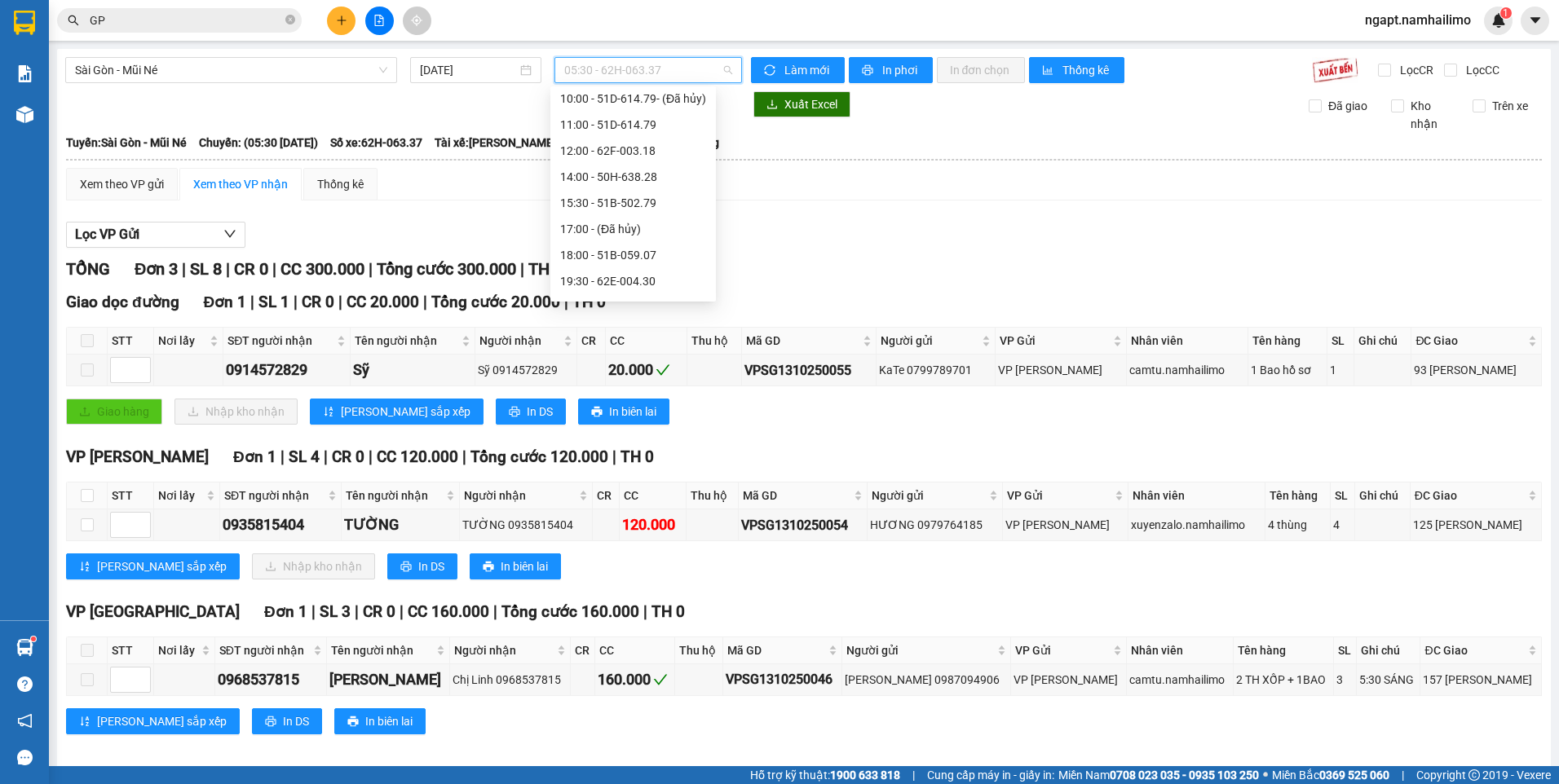
scroll to position [26, 0]
click at [638, 259] on div "12:00 - 62F-003.18" at bounding box center [632, 259] width 146 height 18
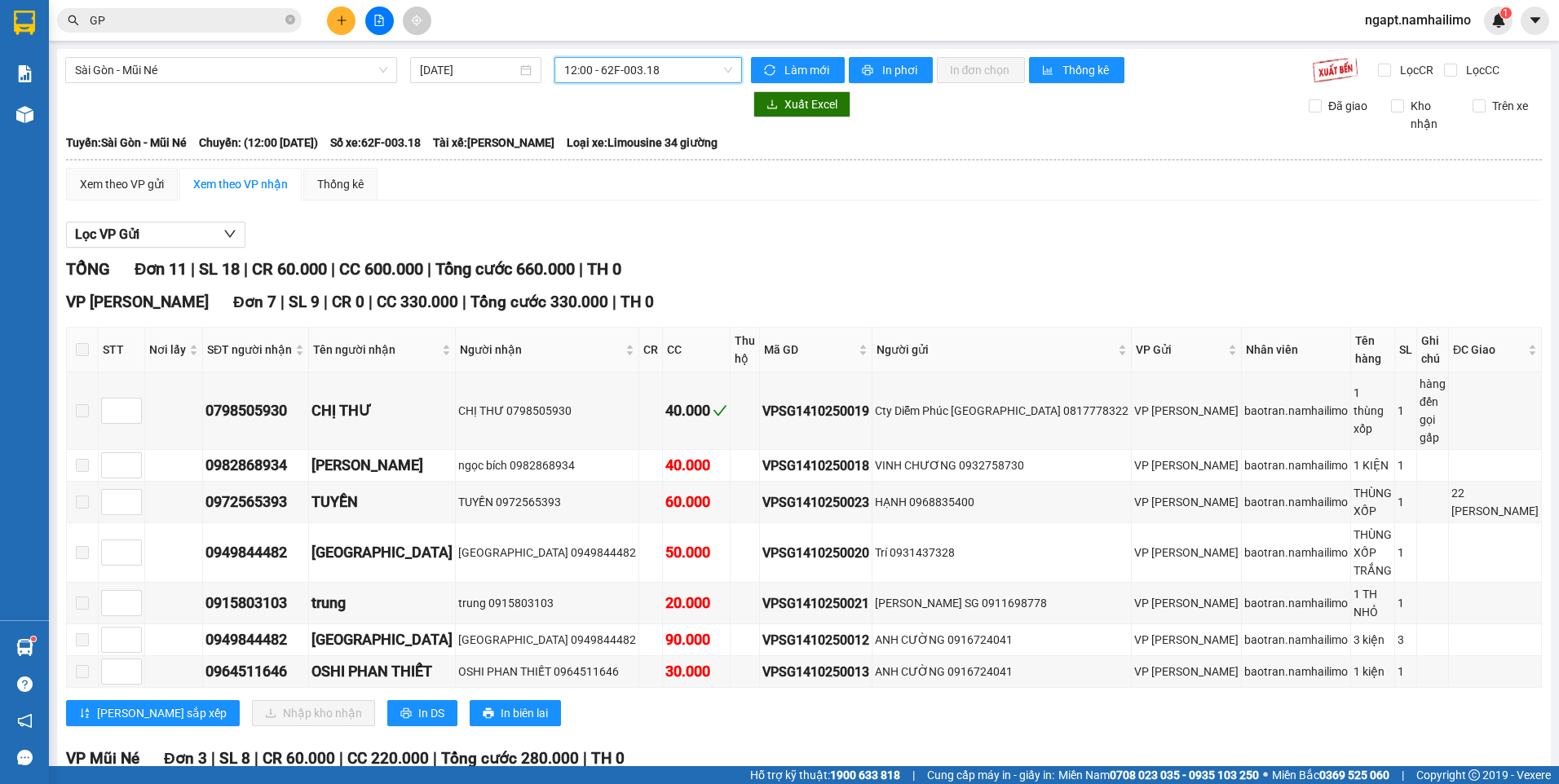
click at [689, 71] on span "12:00 - 62F-003.18" at bounding box center [648, 70] width 169 height 24
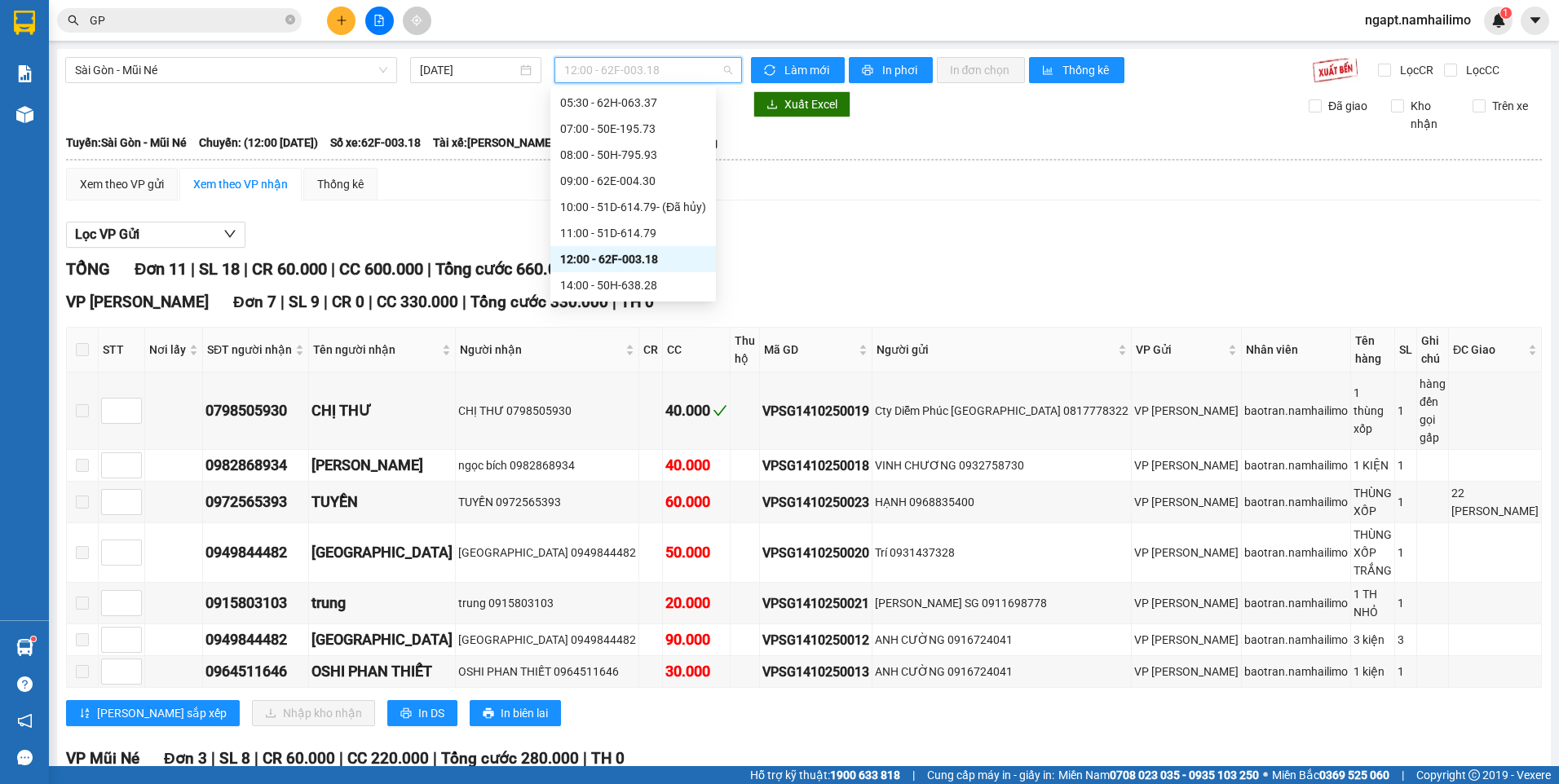
scroll to position [135, 0]
click at [635, 208] on div "15:30 - 51B-502.79" at bounding box center [632, 203] width 146 height 18
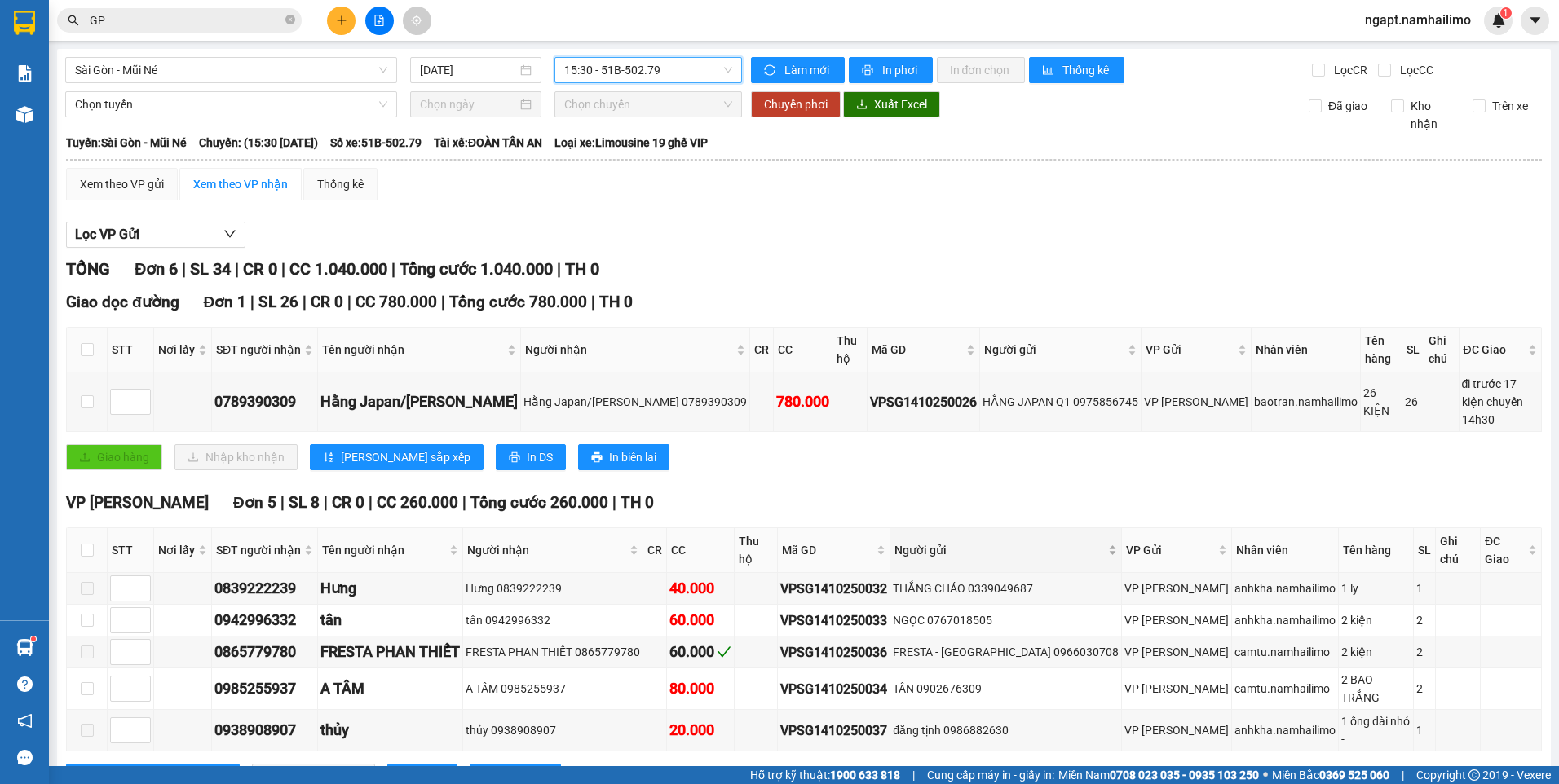
scroll to position [14, 0]
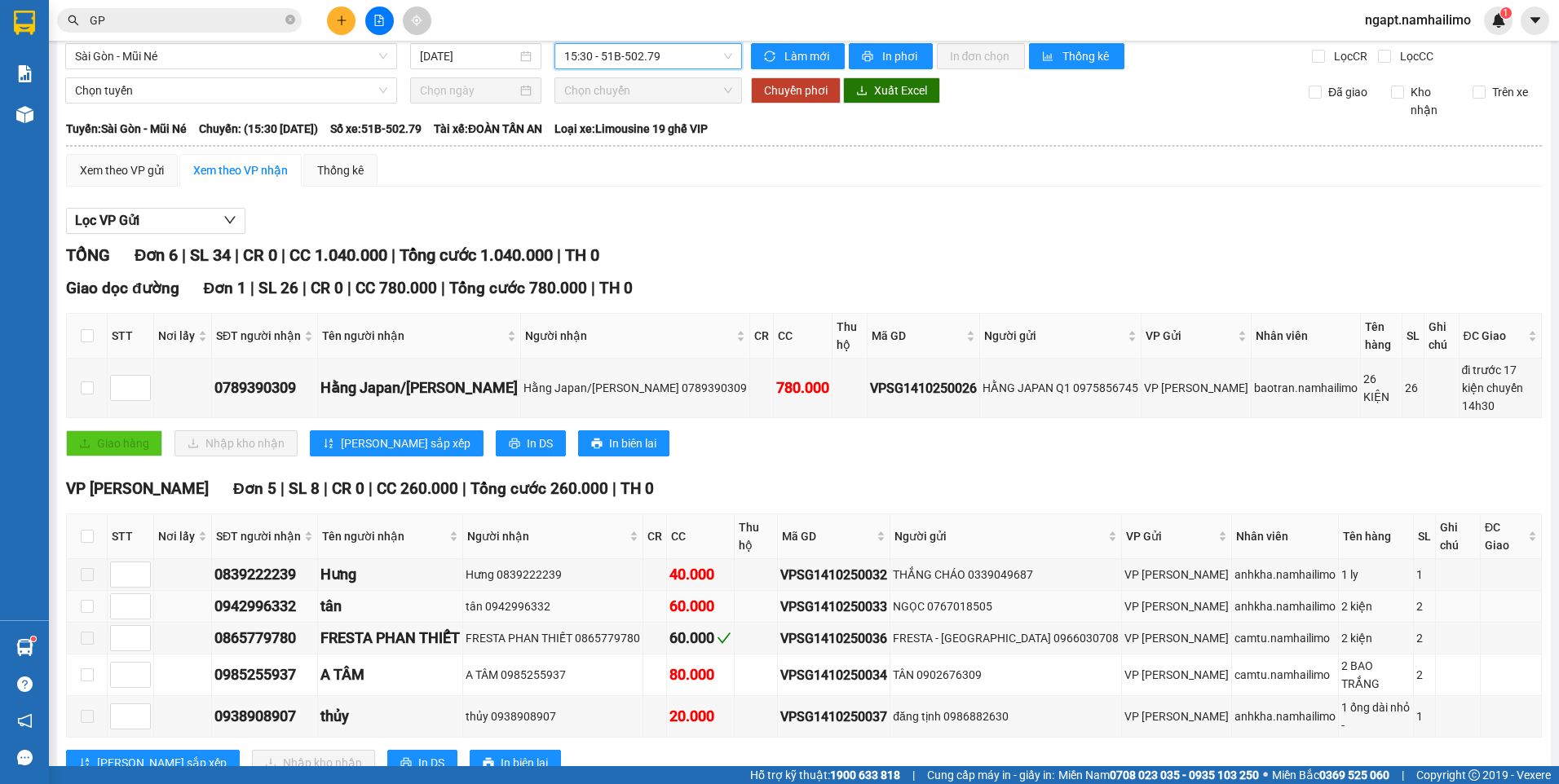
click at [79, 590] on td at bounding box center [87, 606] width 41 height 32
click at [87, 599] on input "checkbox" at bounding box center [87, 606] width 13 height 13
checkbox input "true"
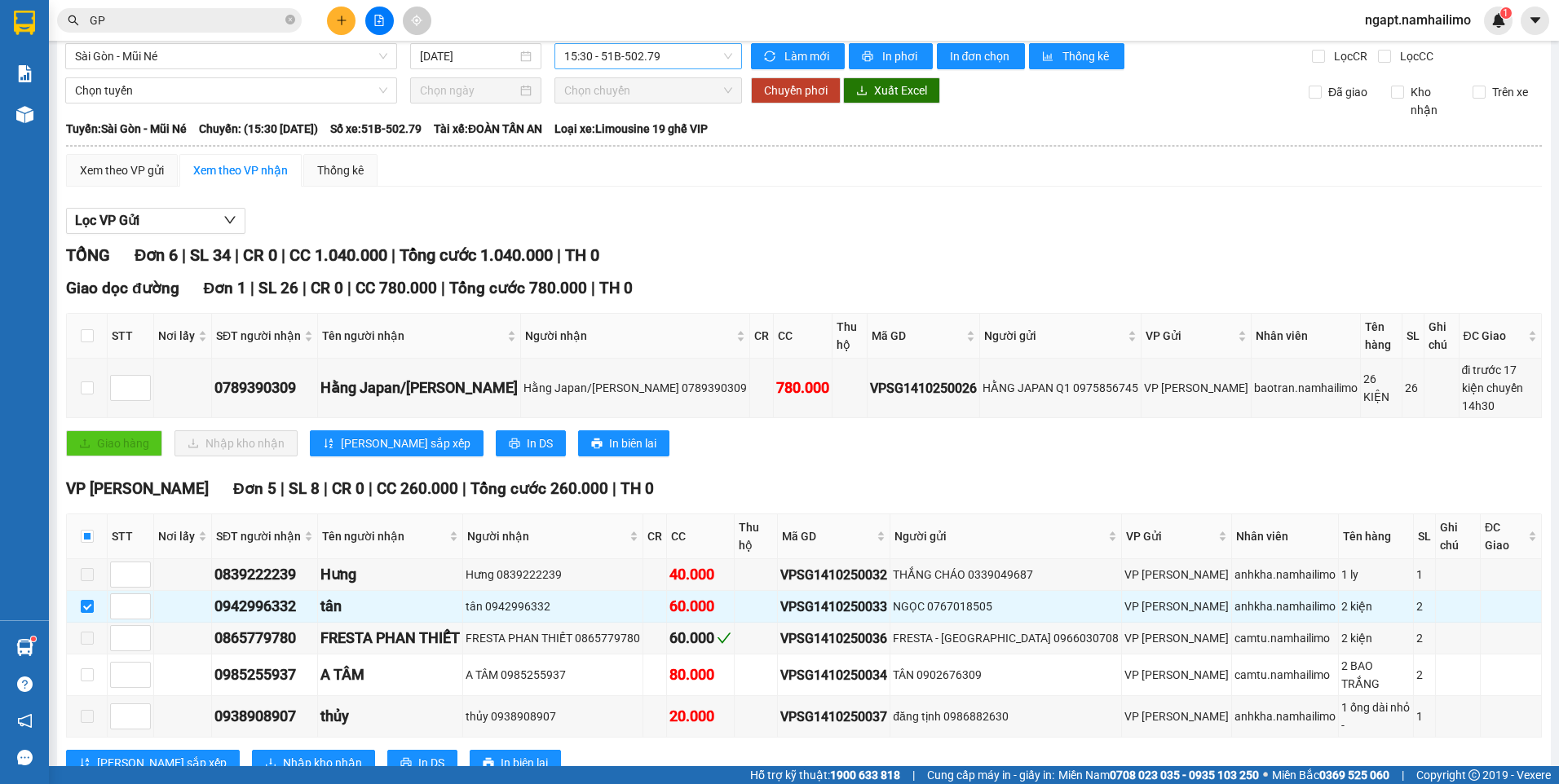
click at [688, 61] on span "15:30 - 51B-502.79" at bounding box center [648, 56] width 169 height 24
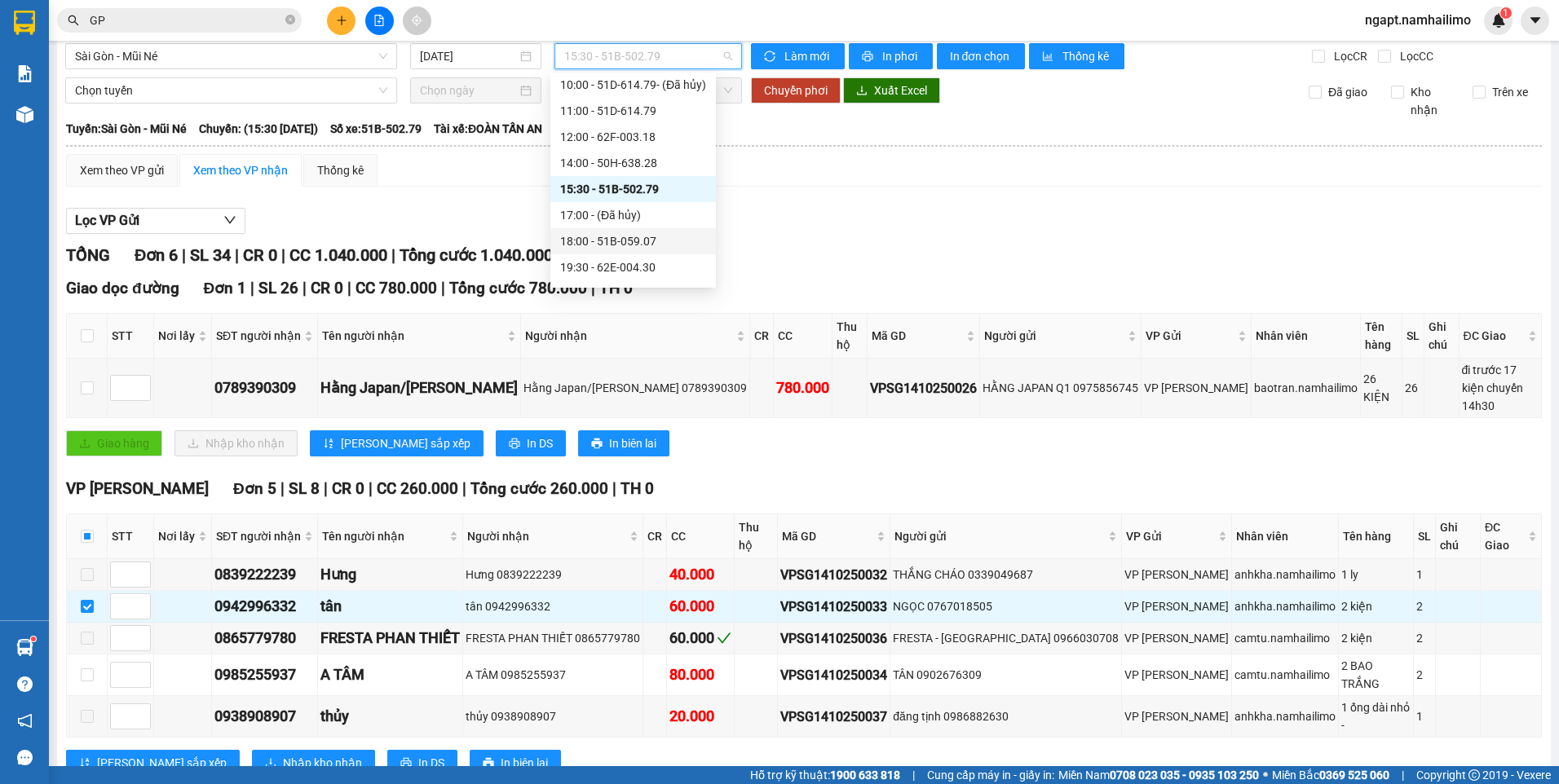
click at [646, 235] on div "18:00 - 51B-059.07" at bounding box center [632, 241] width 146 height 18
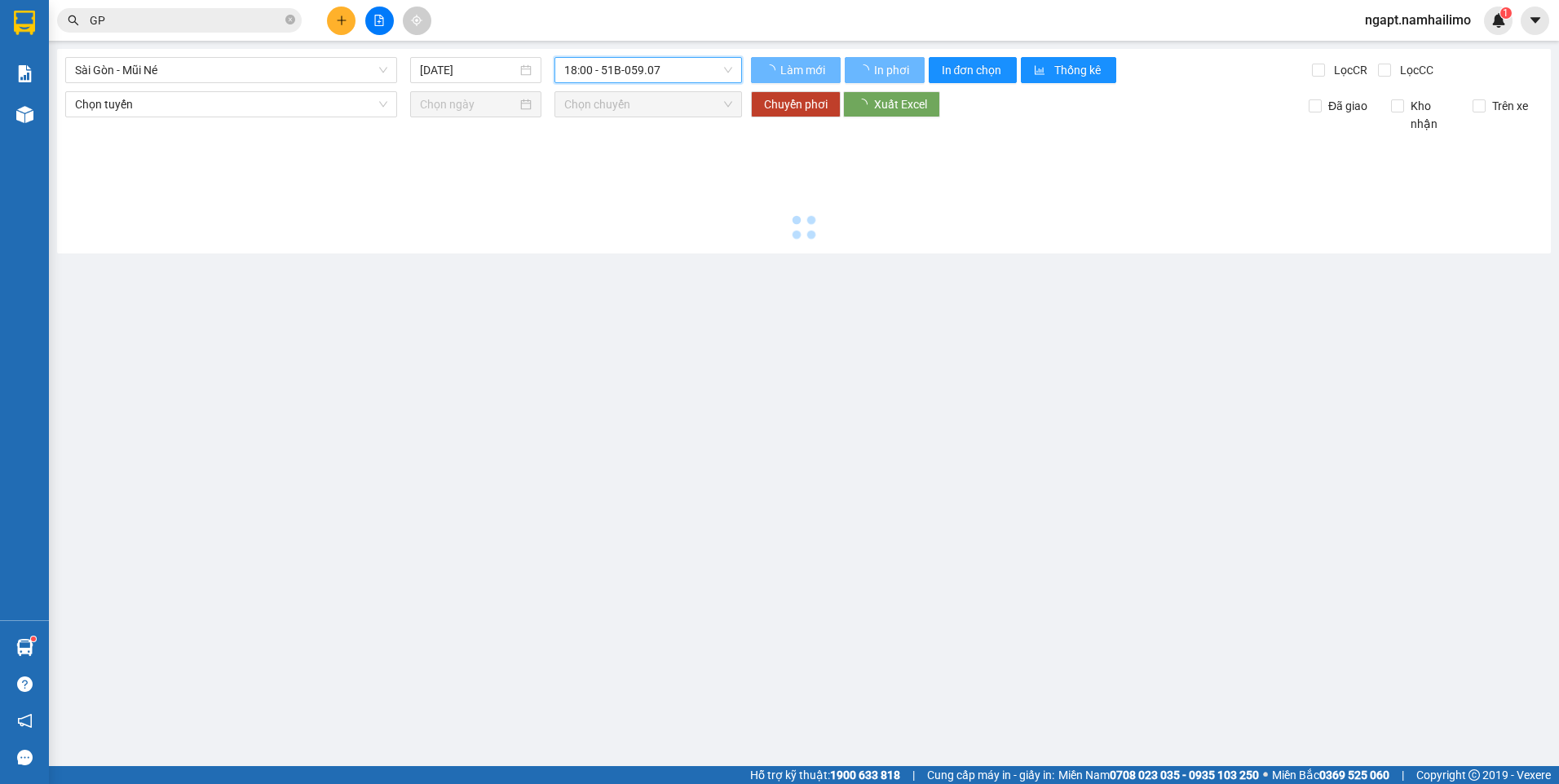
scroll to position [0, 0]
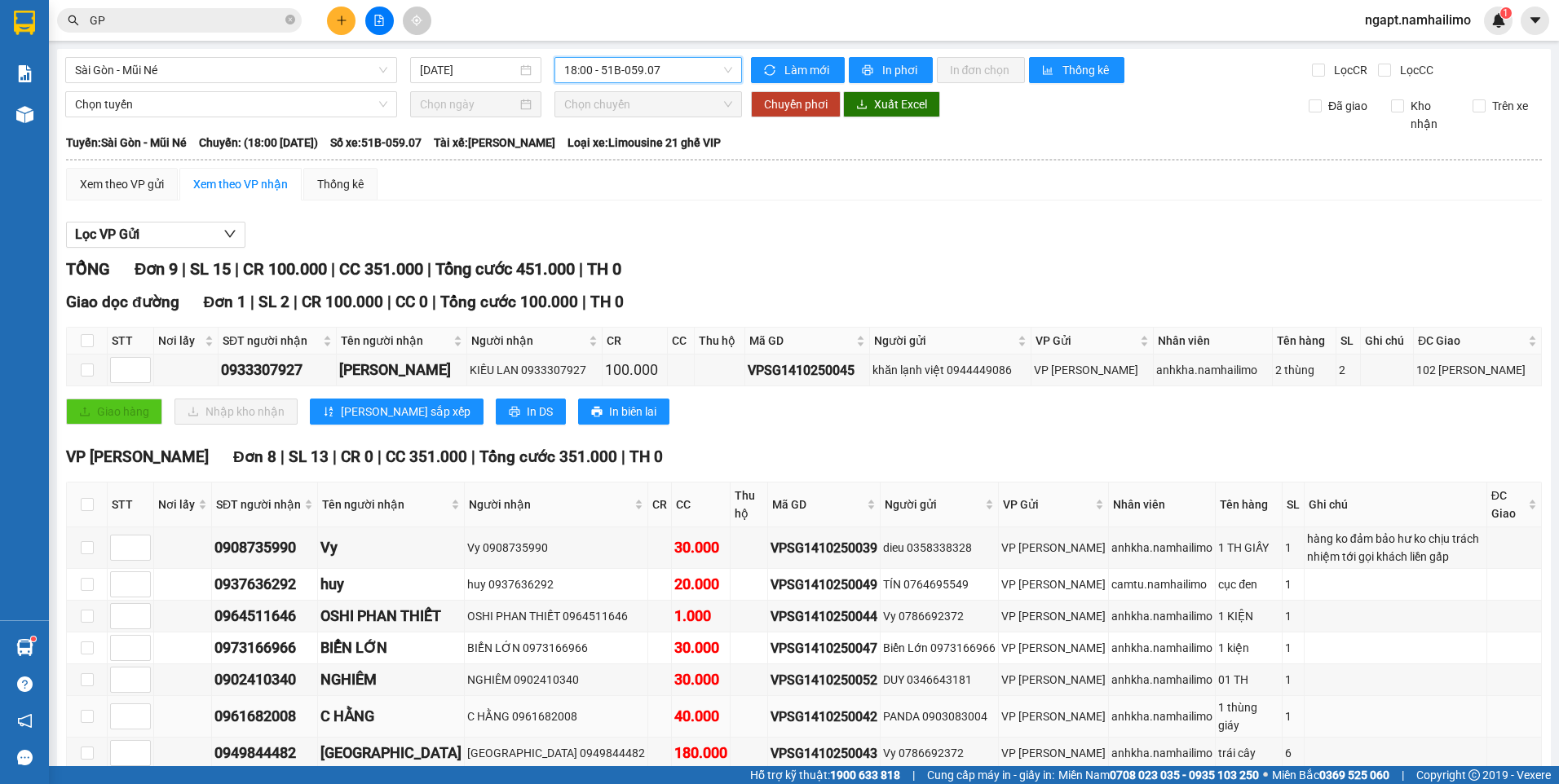
scroll to position [108, 0]
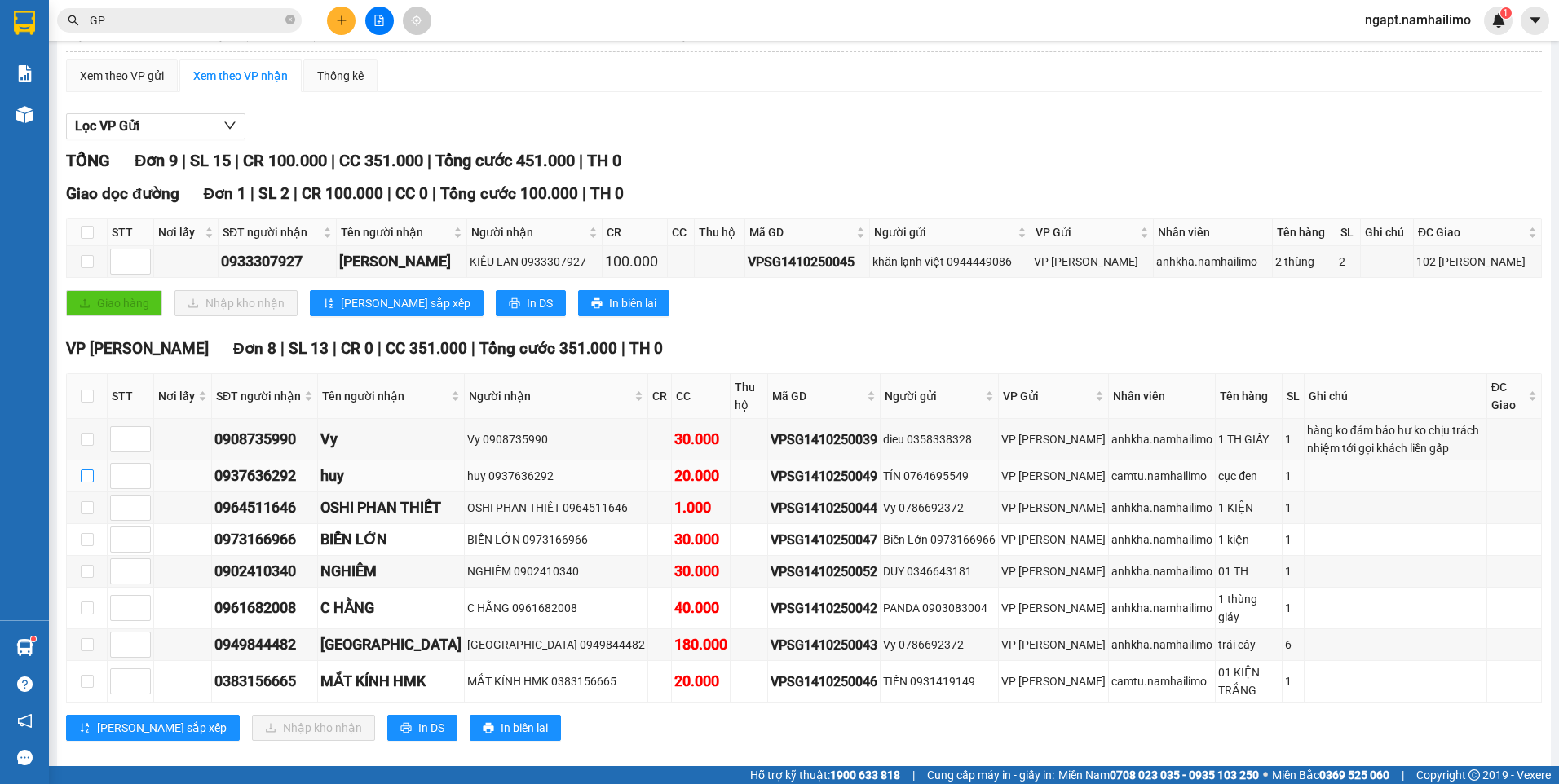
click at [91, 472] on input "checkbox" at bounding box center [87, 476] width 13 height 13
checkbox input "true"
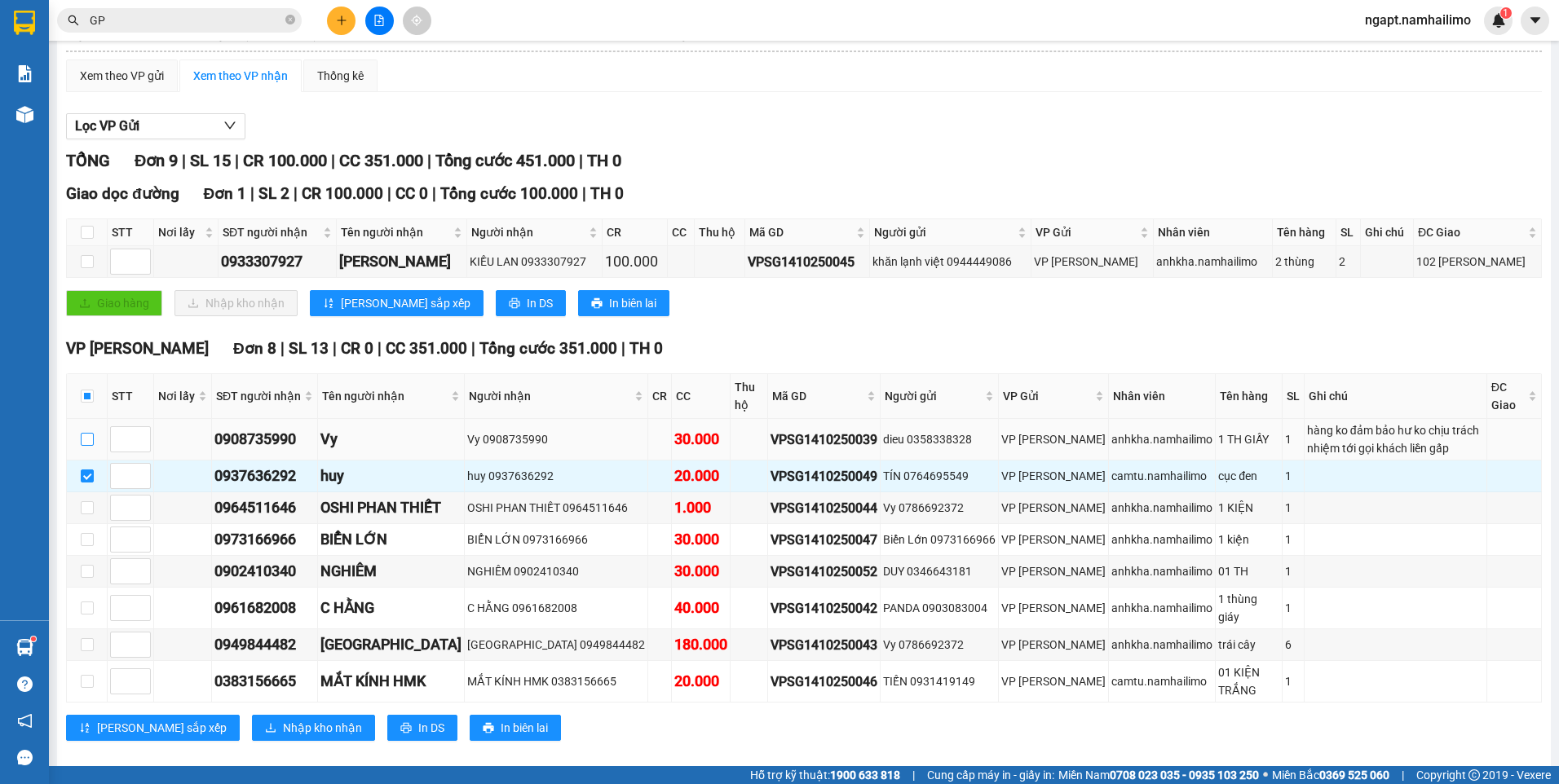
click at [91, 437] on input "checkbox" at bounding box center [87, 439] width 13 height 13
checkbox input "true"
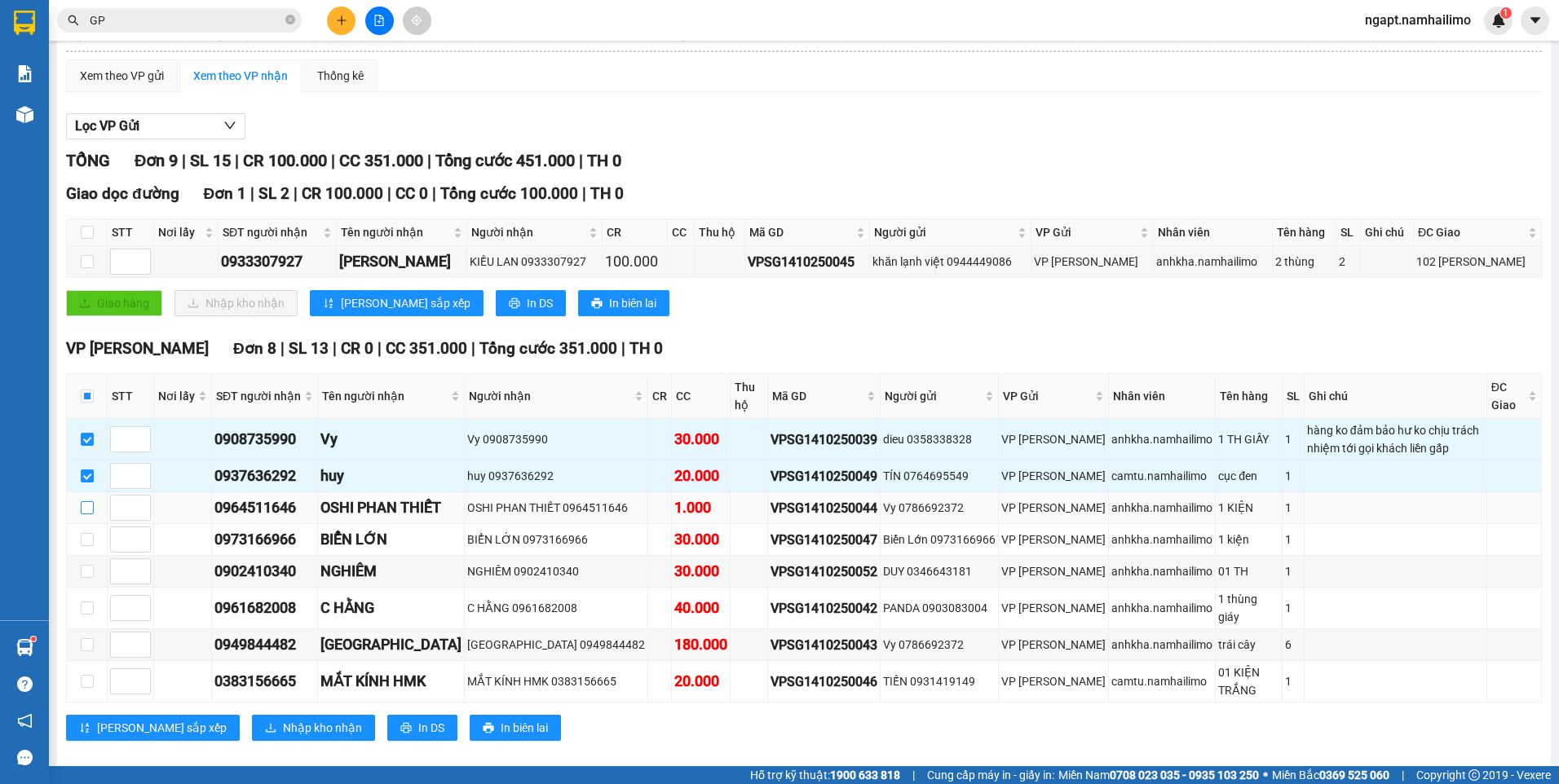
click at [83, 509] on input "checkbox" at bounding box center [87, 508] width 13 height 13
checkbox input "true"
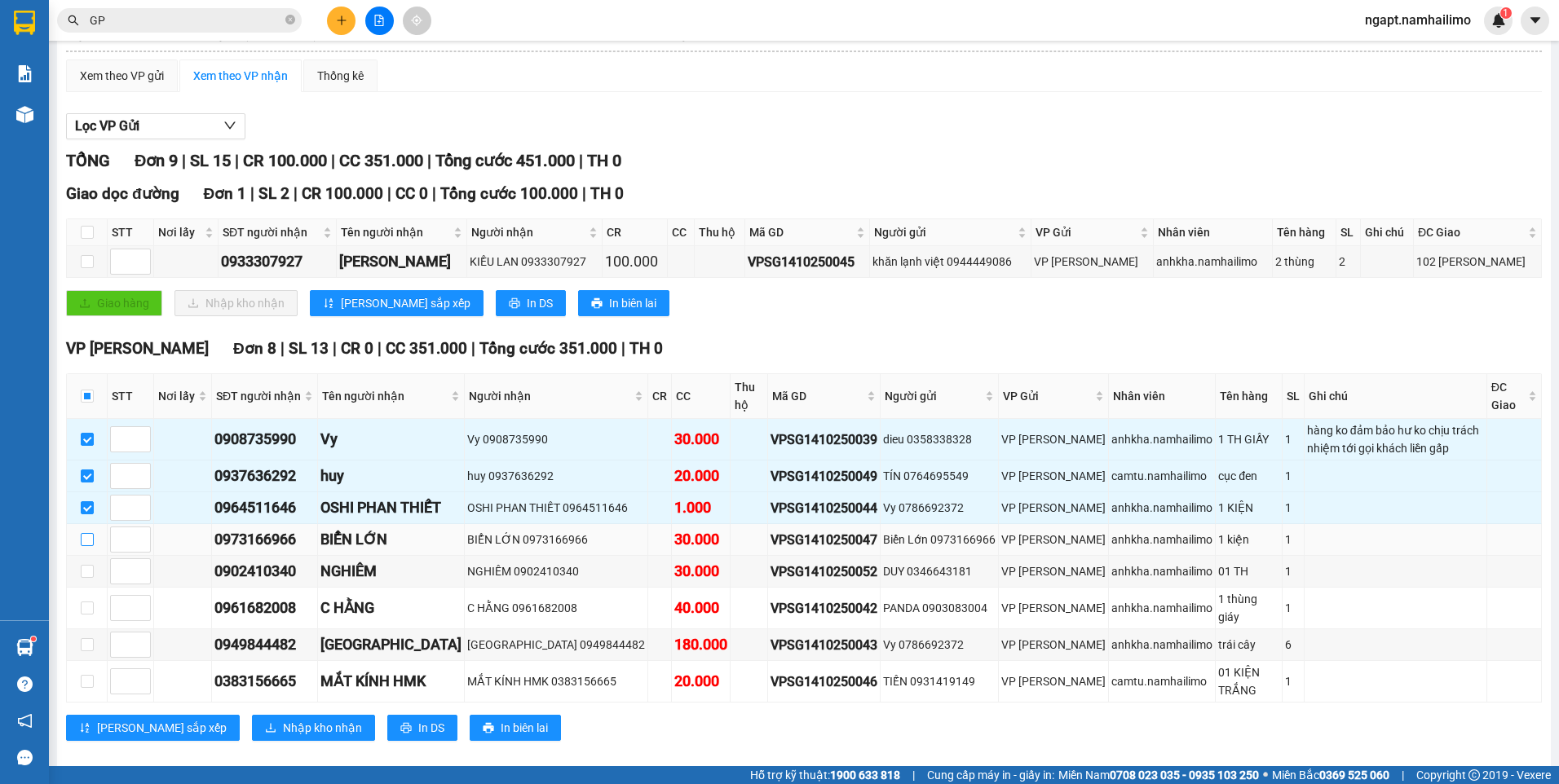
click at [85, 540] on input "checkbox" at bounding box center [87, 540] width 13 height 13
checkbox input "true"
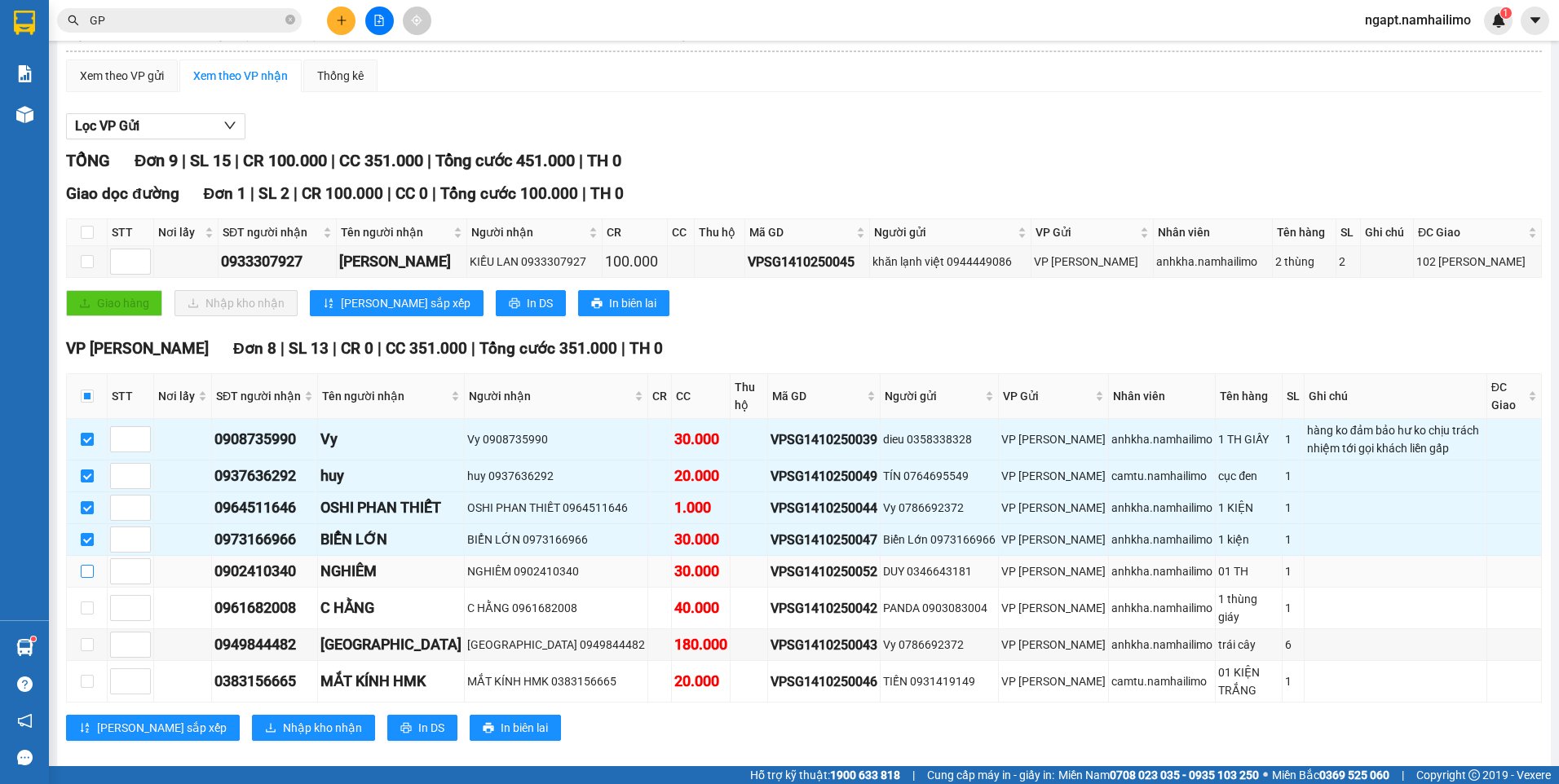
click at [83, 573] on input "checkbox" at bounding box center [87, 571] width 13 height 13
checkbox input "true"
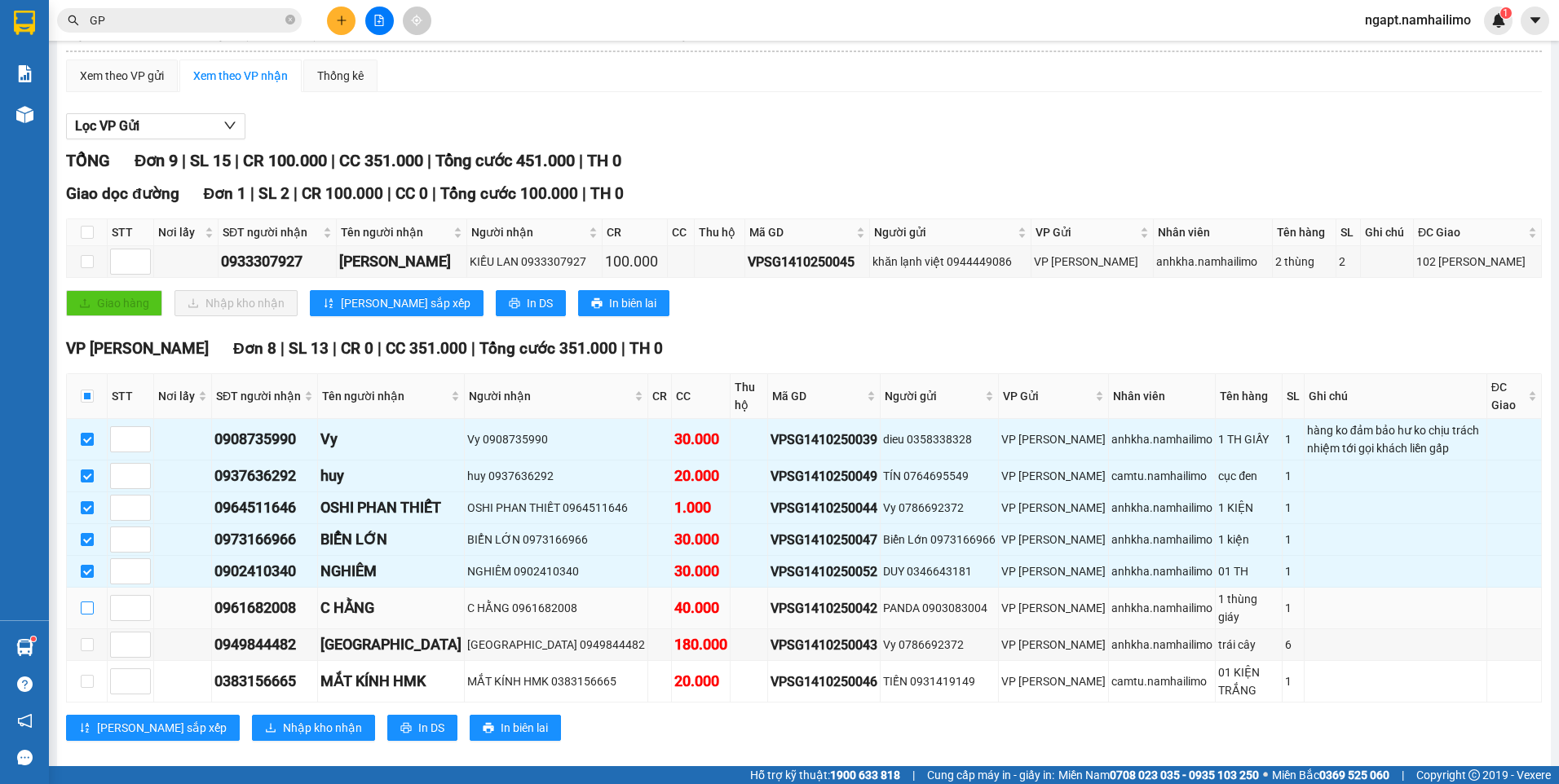
click at [85, 605] on input "checkbox" at bounding box center [87, 608] width 13 height 13
checkbox input "true"
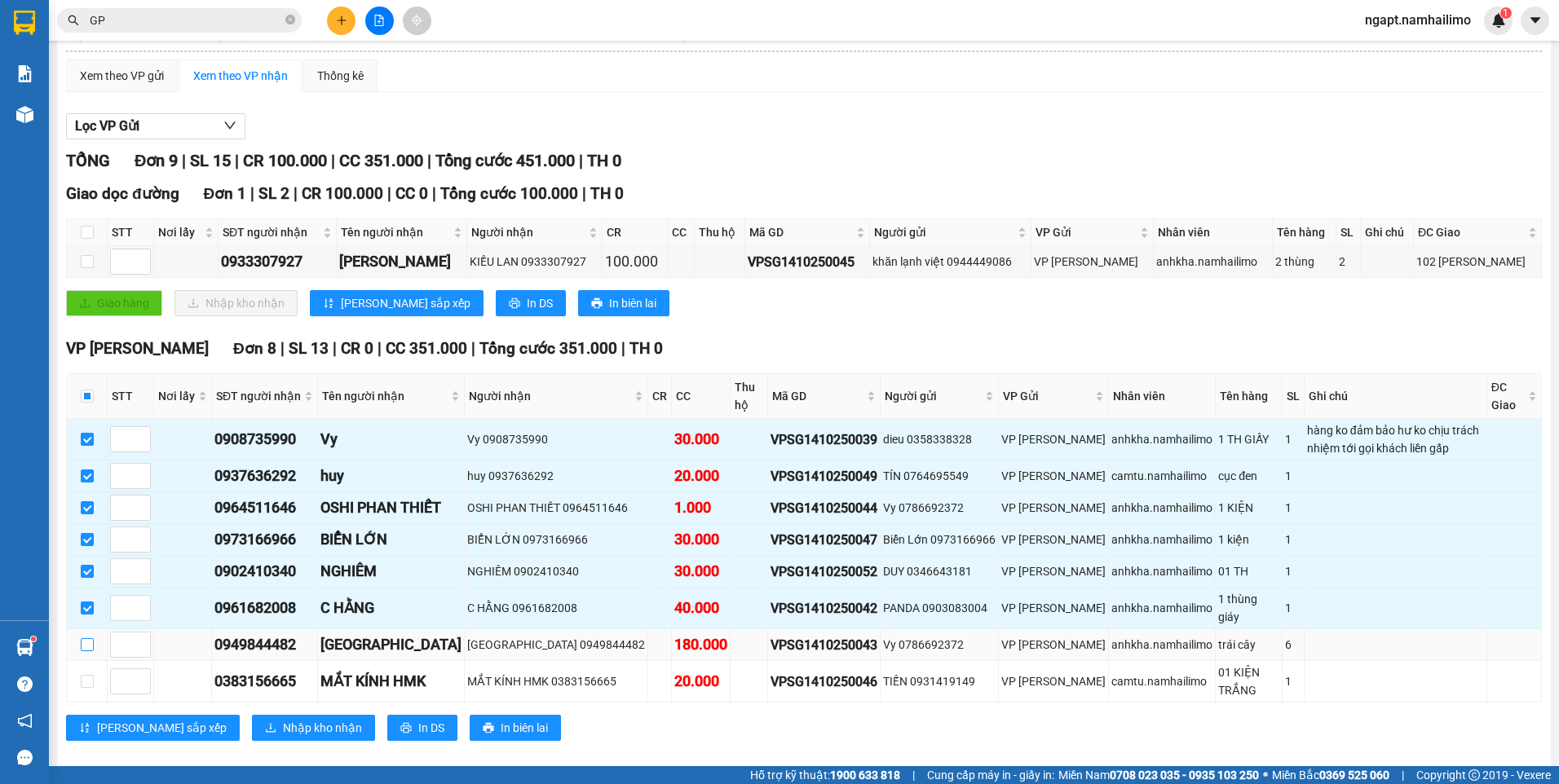
click at [86, 638] on input "checkbox" at bounding box center [87, 644] width 13 height 13
checkbox input "true"
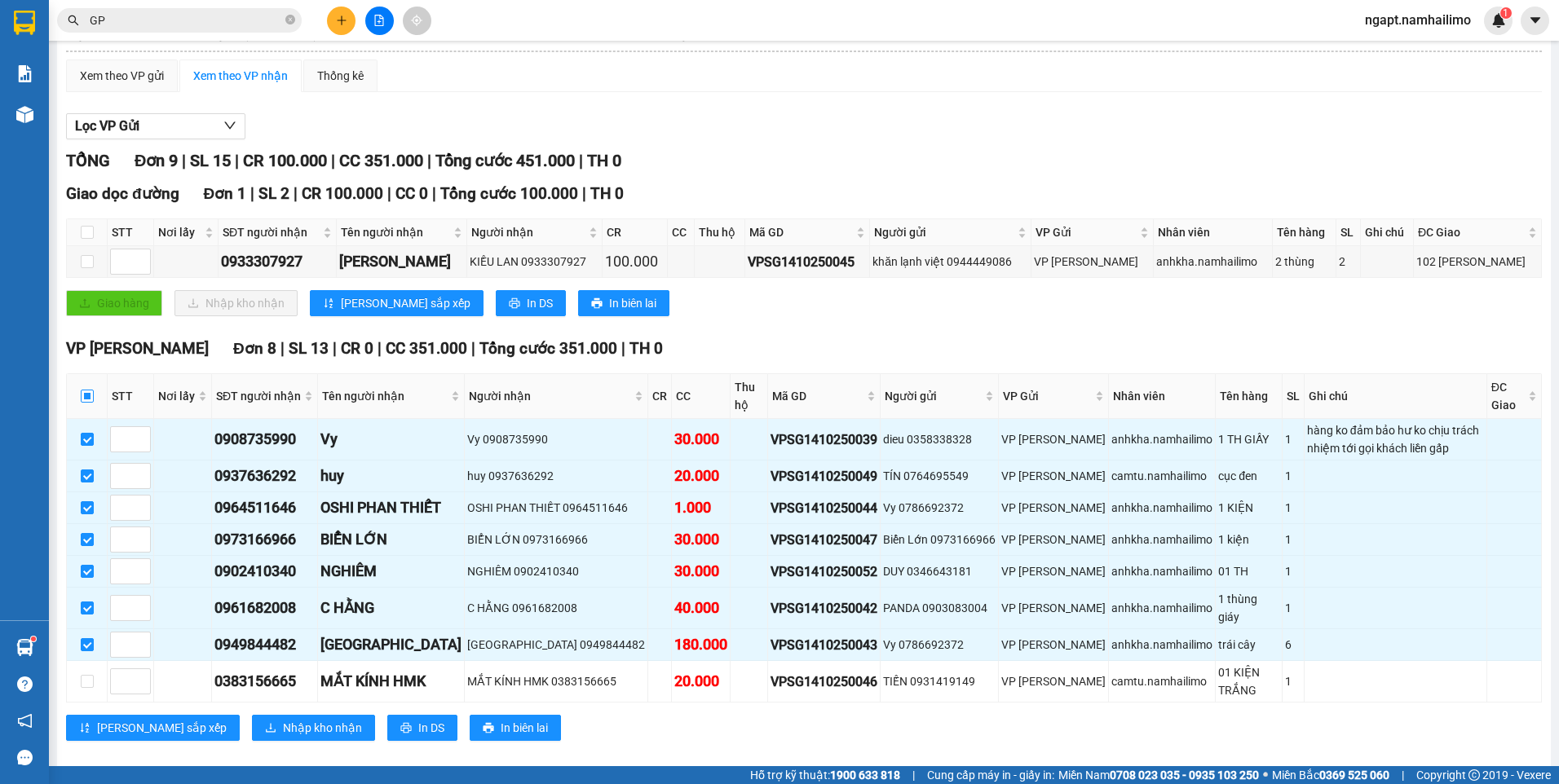
click at [85, 395] on input "checkbox" at bounding box center [87, 396] width 13 height 13
checkbox input "true"
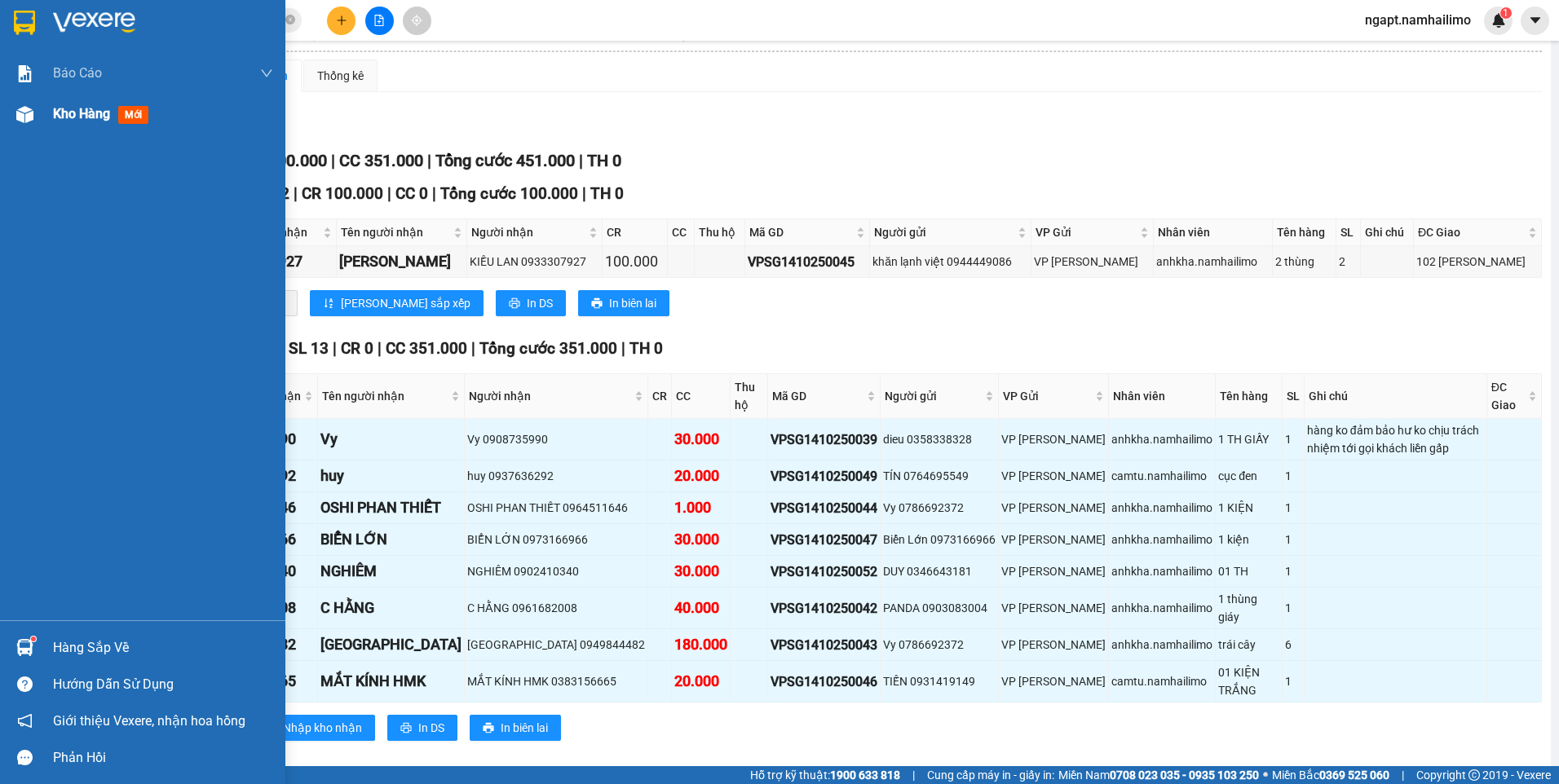
click at [30, 124] on div at bounding box center [25, 115] width 28 height 28
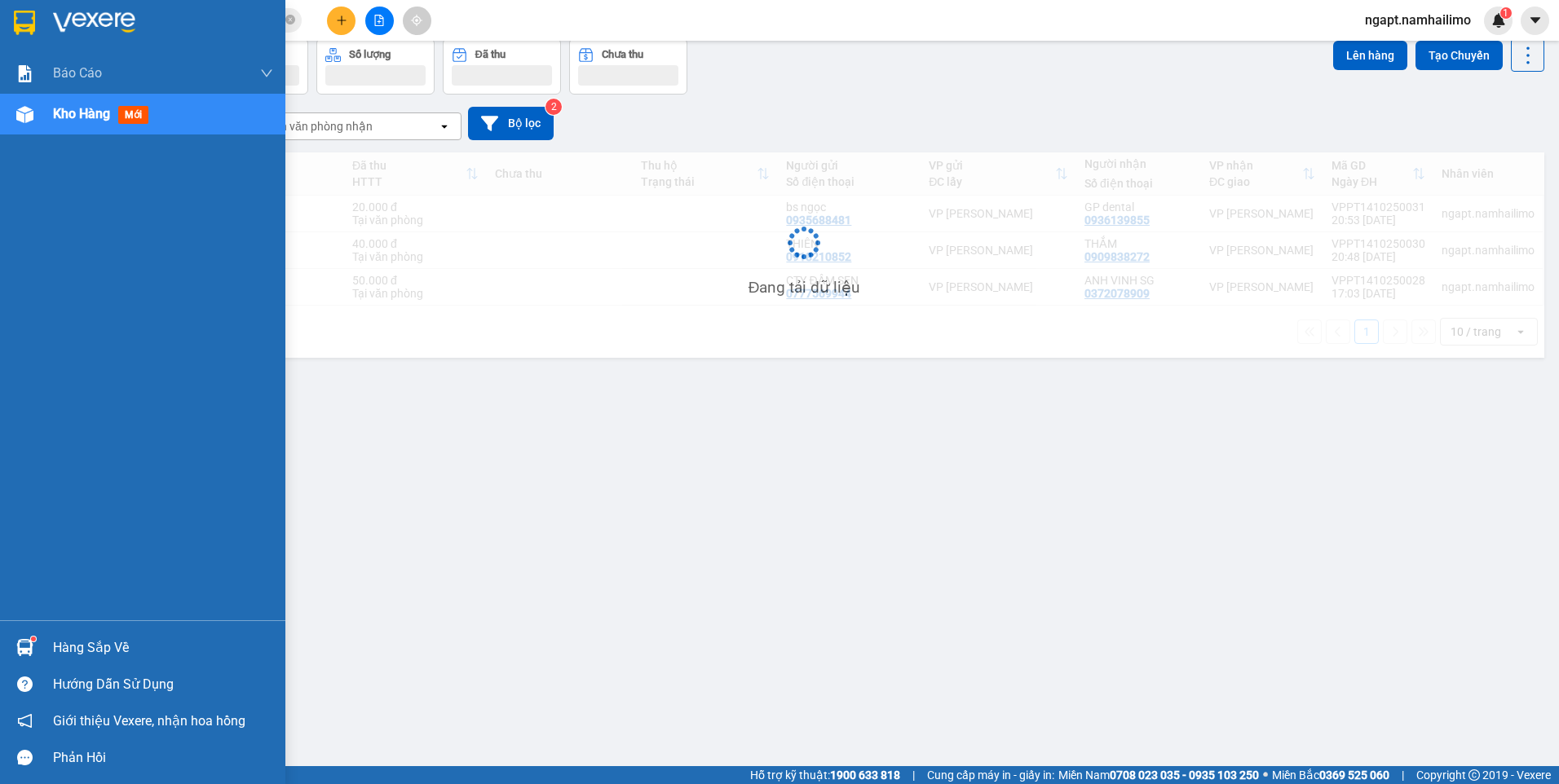
scroll to position [75, 0]
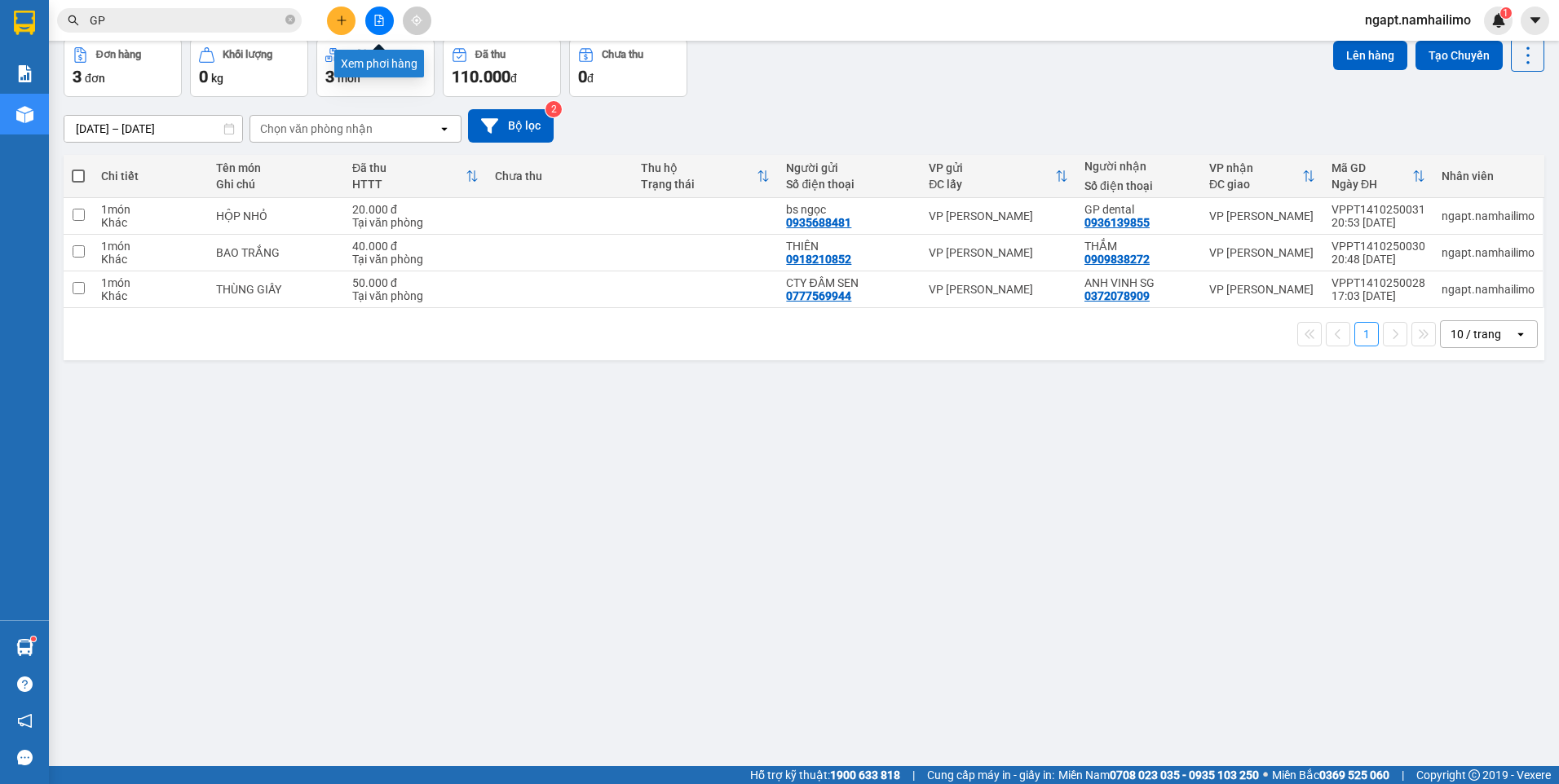
click at [384, 30] on button at bounding box center [379, 21] width 28 height 28
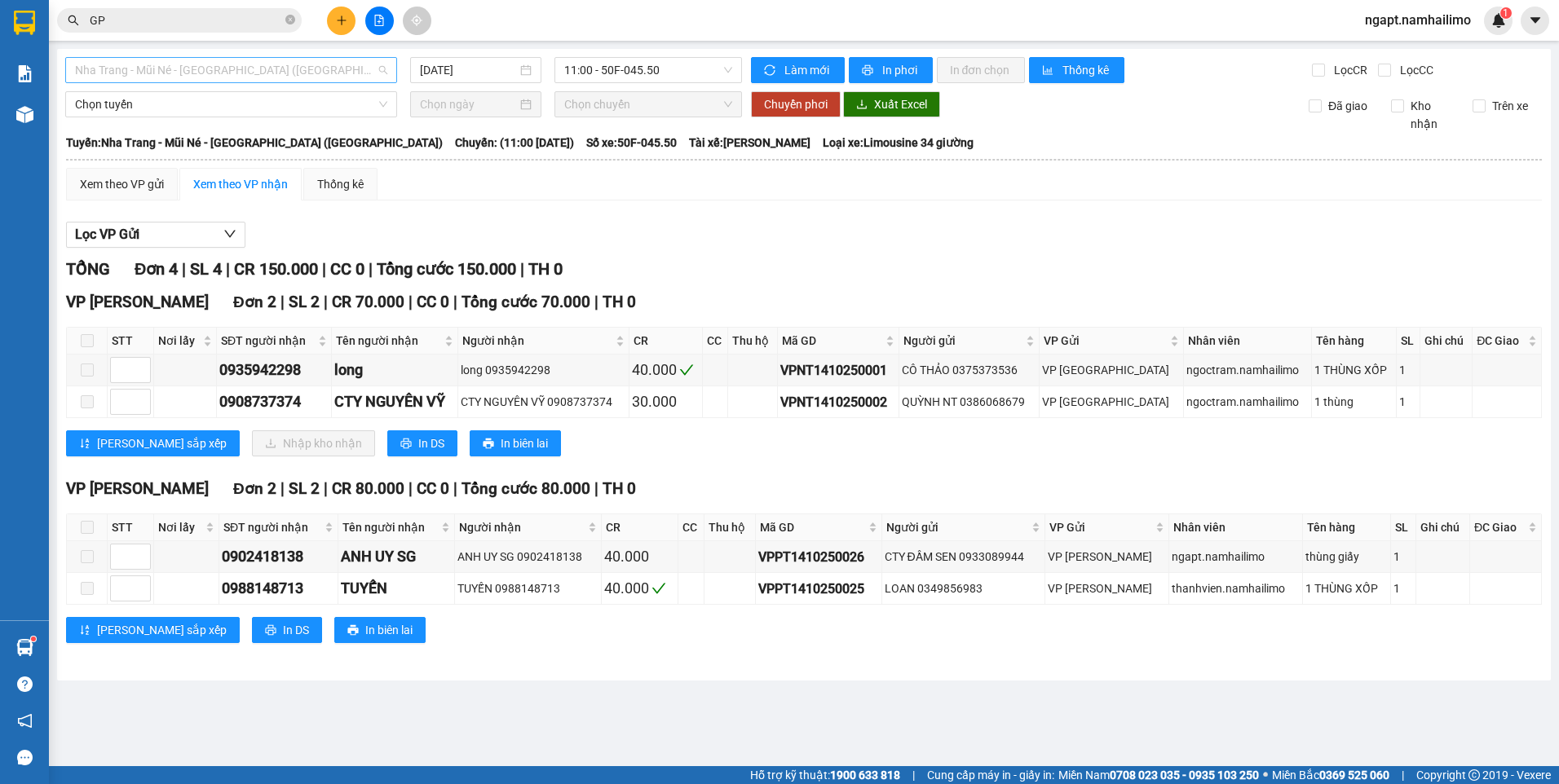
click at [361, 68] on span "[PERSON_NAME] Né - [GEOGRAPHIC_DATA] ([GEOGRAPHIC_DATA])" at bounding box center [230, 70] width 312 height 24
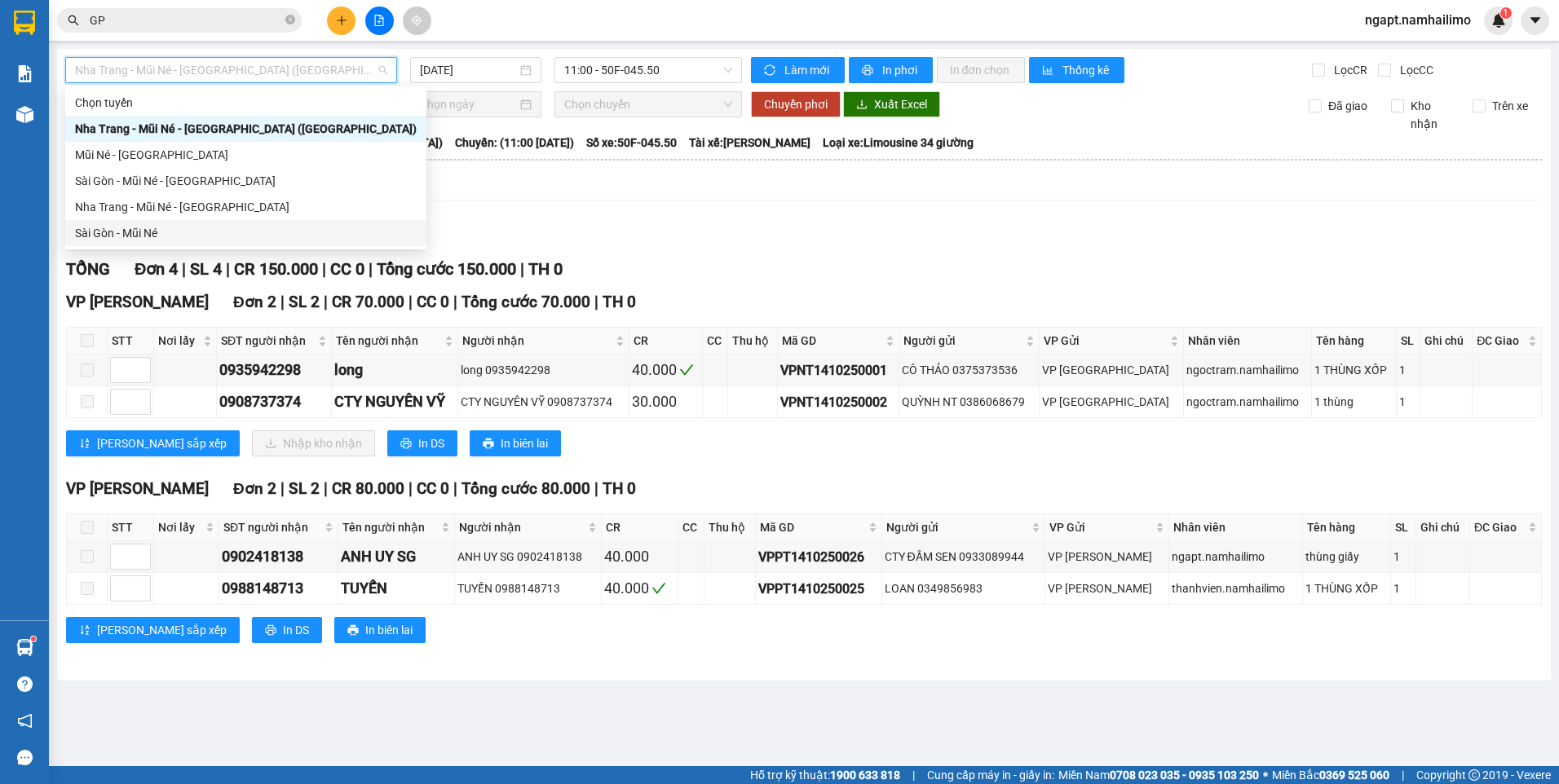
click at [125, 231] on div "Sài Gòn - Mũi Né" at bounding box center [245, 233] width 342 height 18
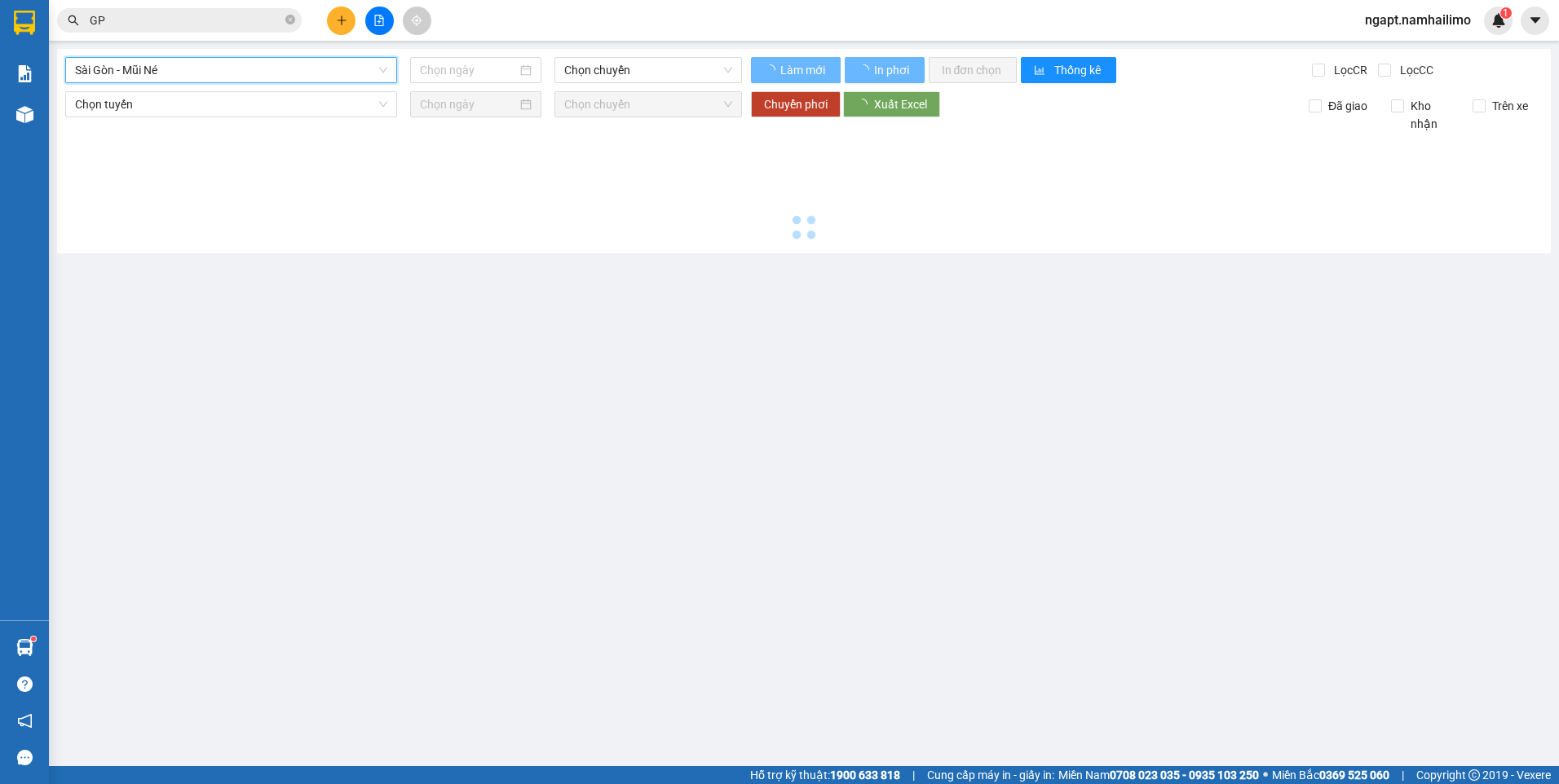
type input "[DATE]"
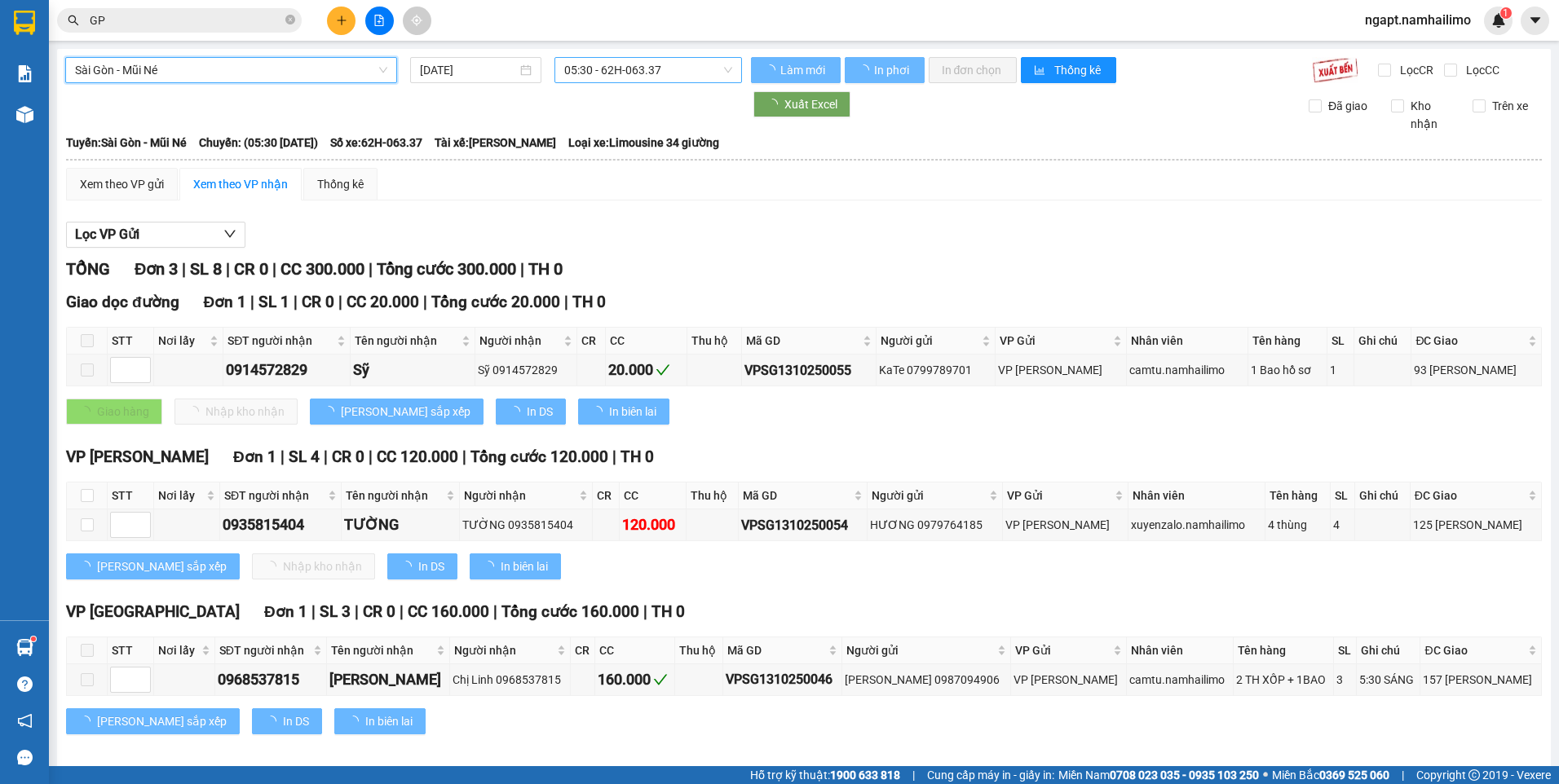
click at [653, 66] on span "05:30 - 62H-063.37" at bounding box center [648, 70] width 169 height 24
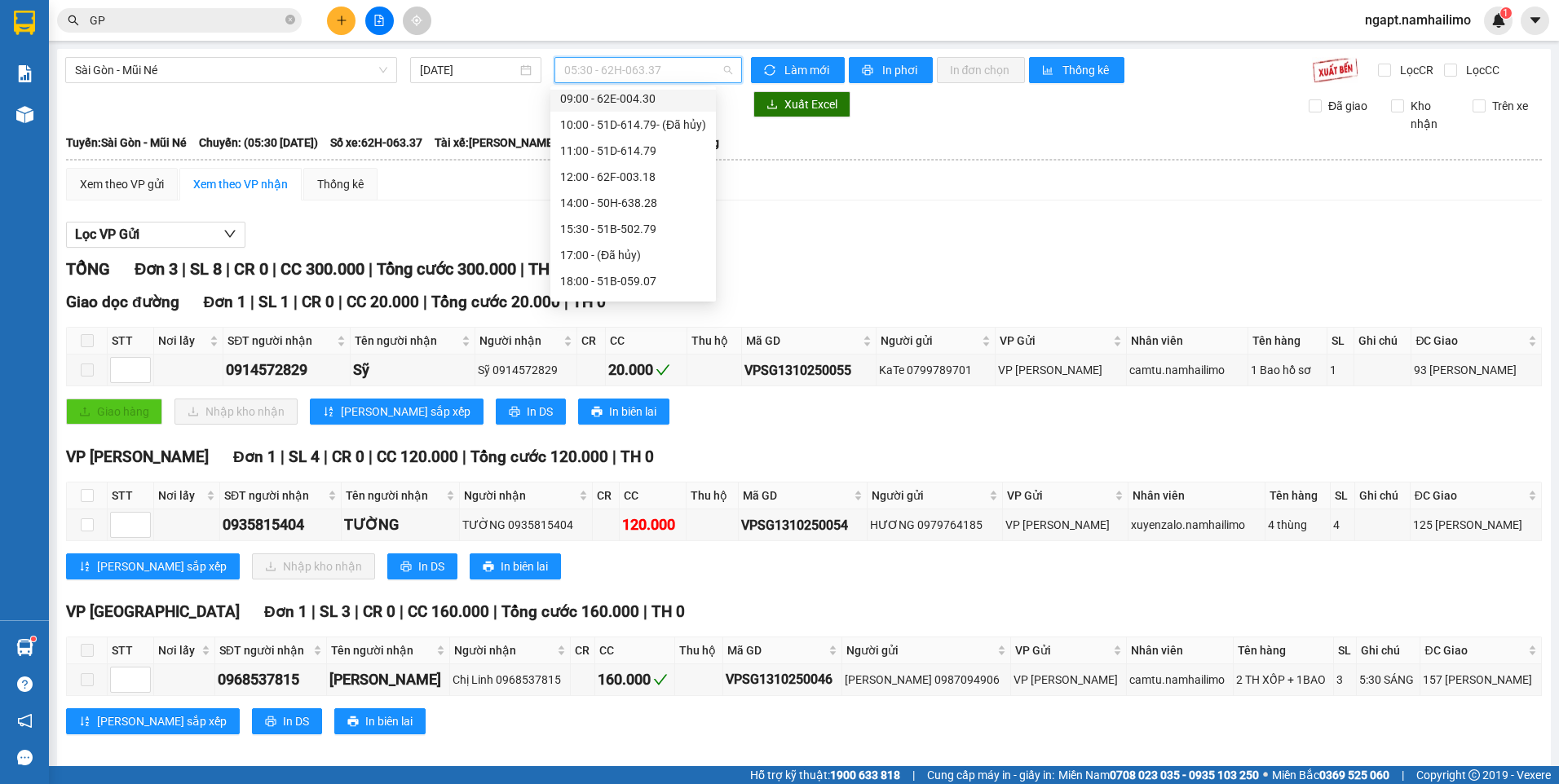
scroll to position [156, 0]
click at [633, 234] on div "18:00 - 51B-059.07" at bounding box center [632, 233] width 146 height 18
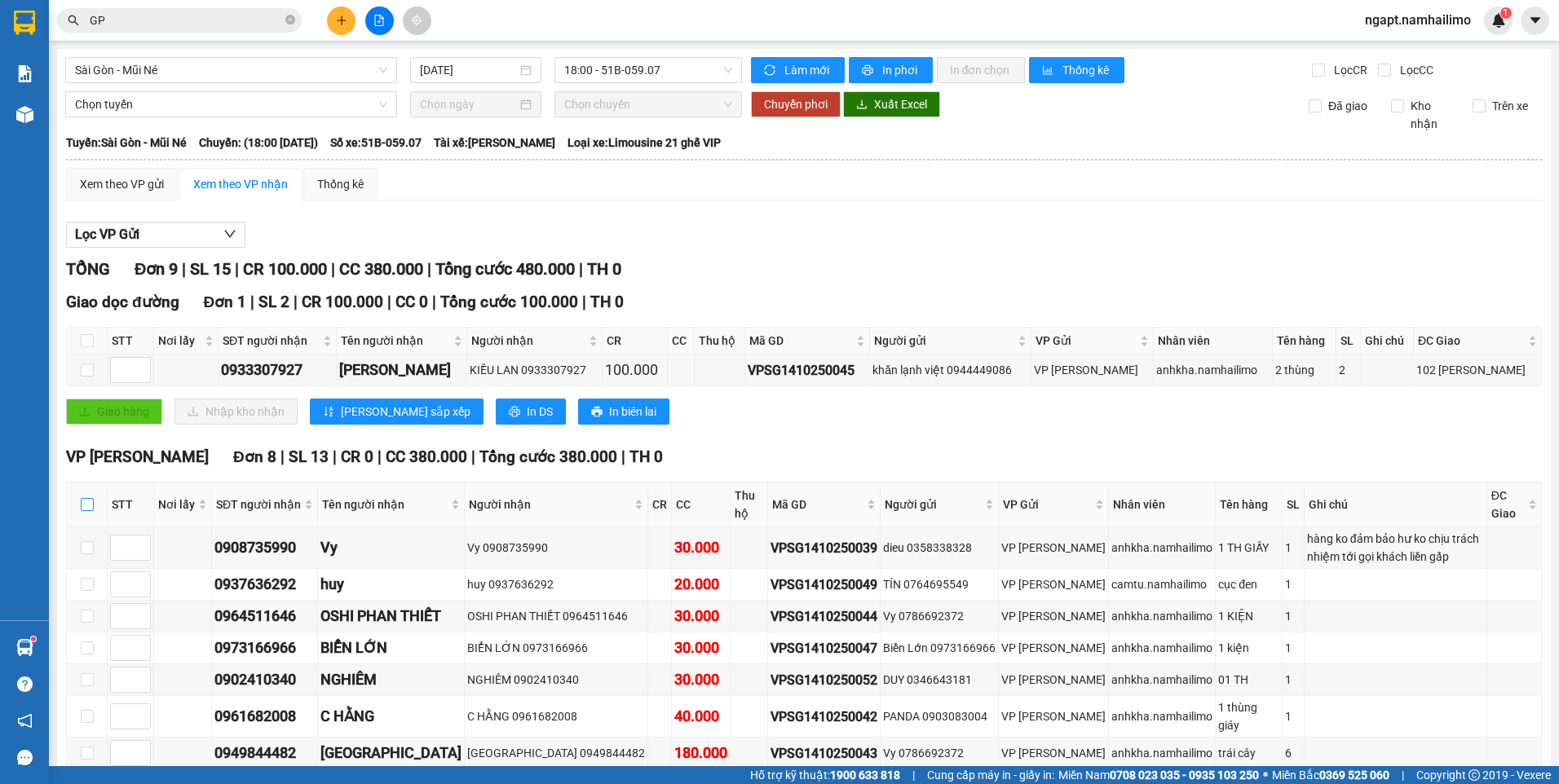
click at [84, 504] on input "checkbox" at bounding box center [87, 505] width 13 height 13
checkbox input "true"
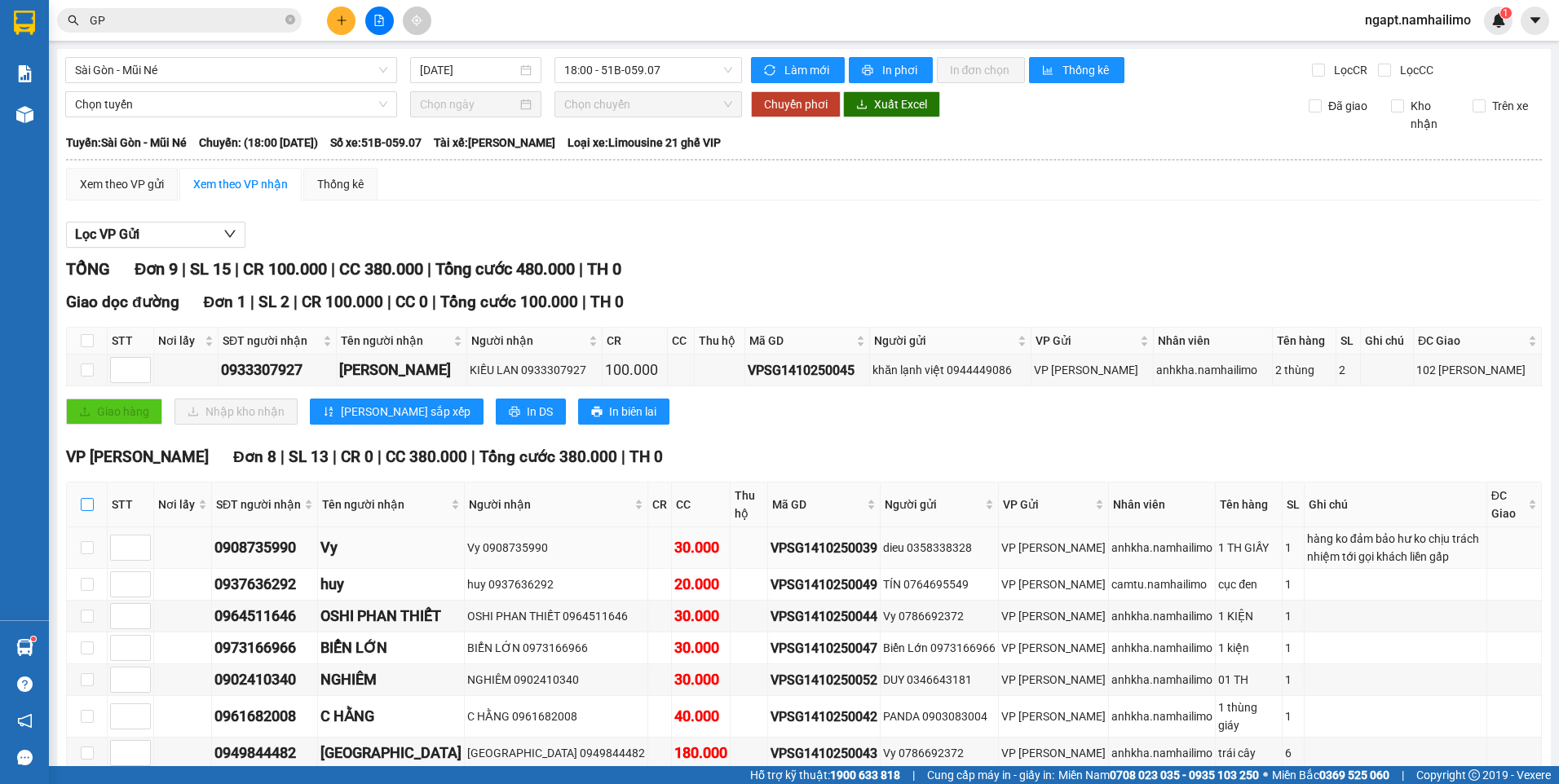
checkbox input "true"
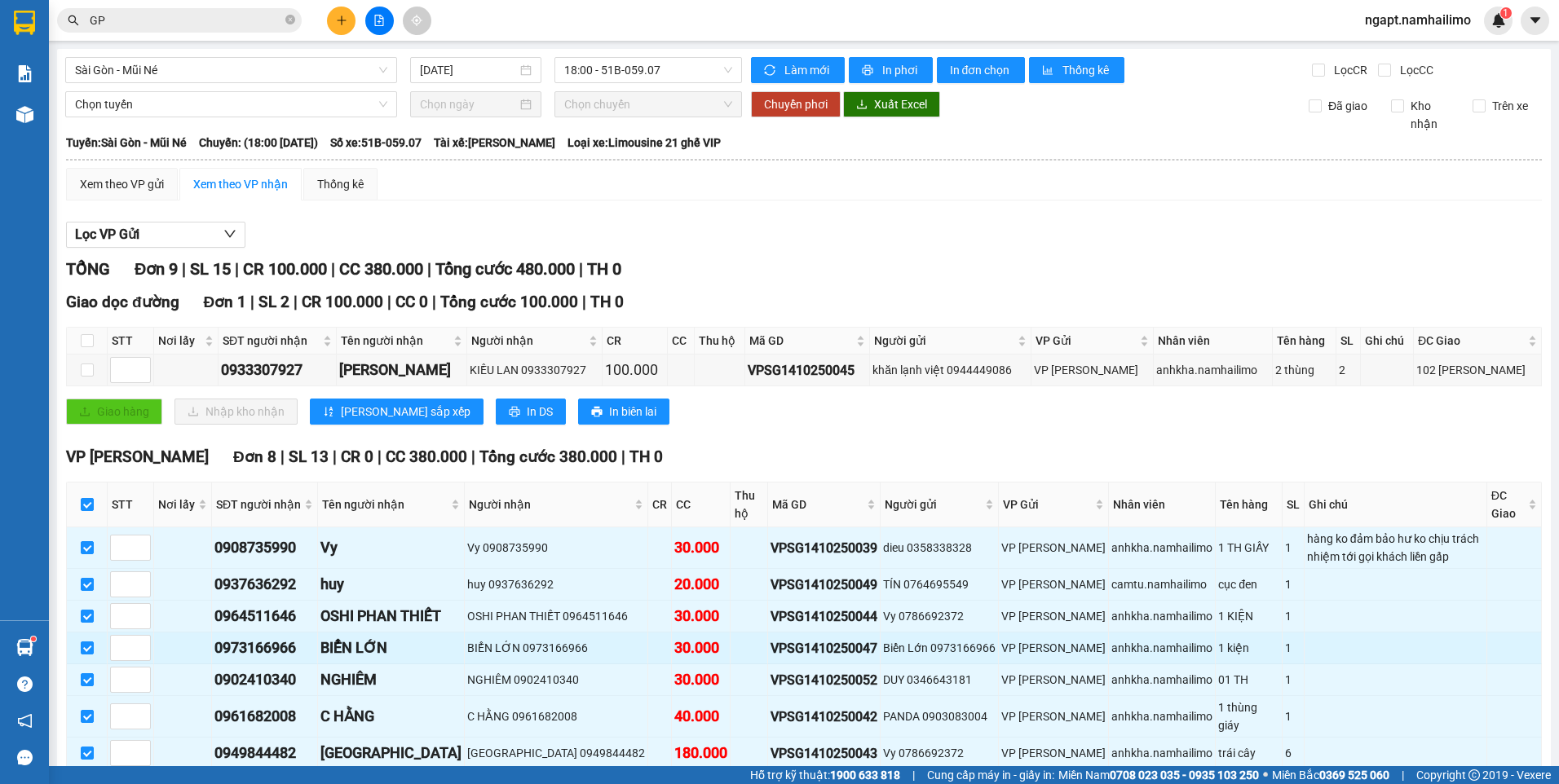
scroll to position [119, 0]
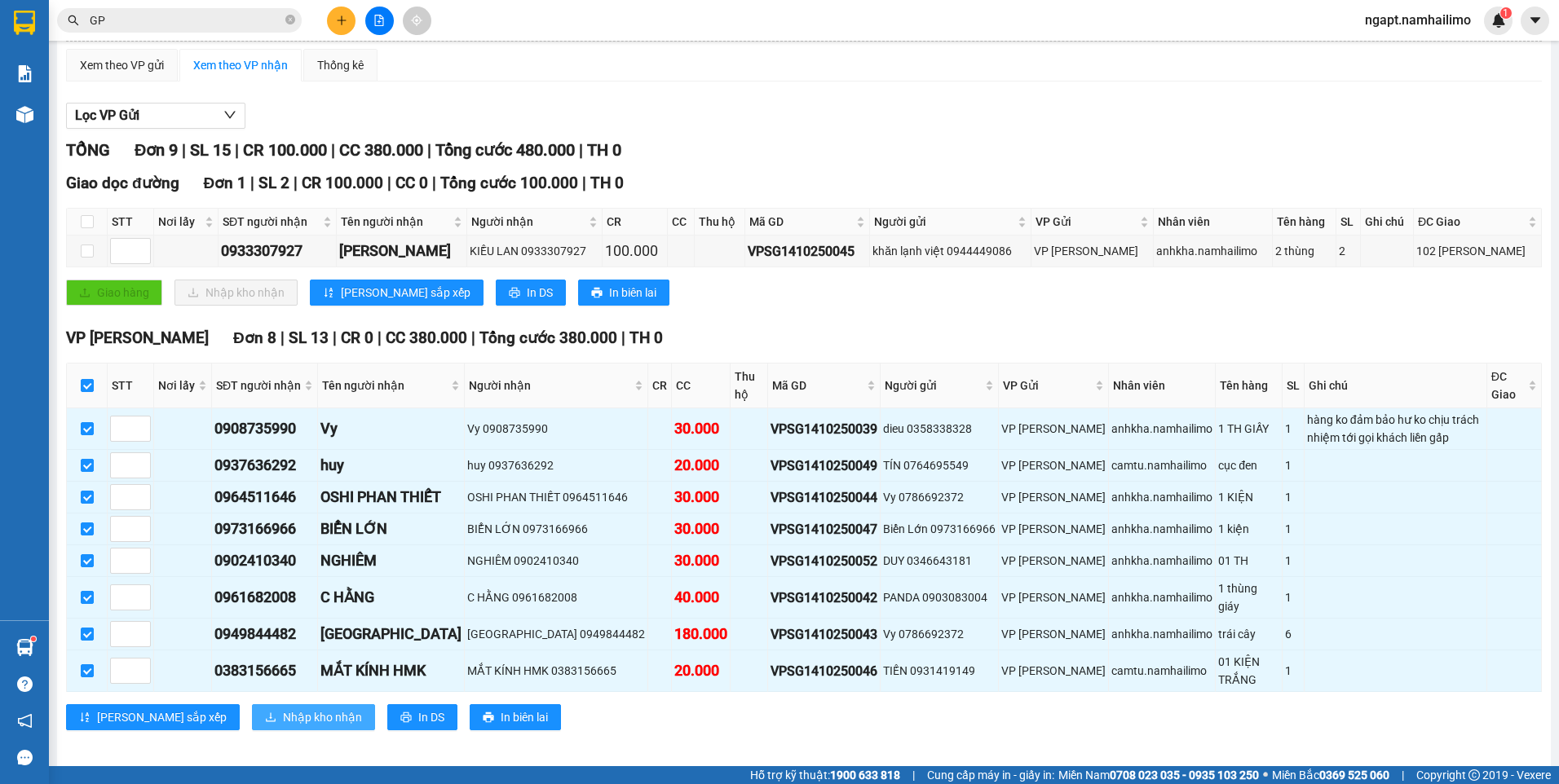
click at [283, 708] on span "Nhập kho nhận" at bounding box center [322, 717] width 79 height 18
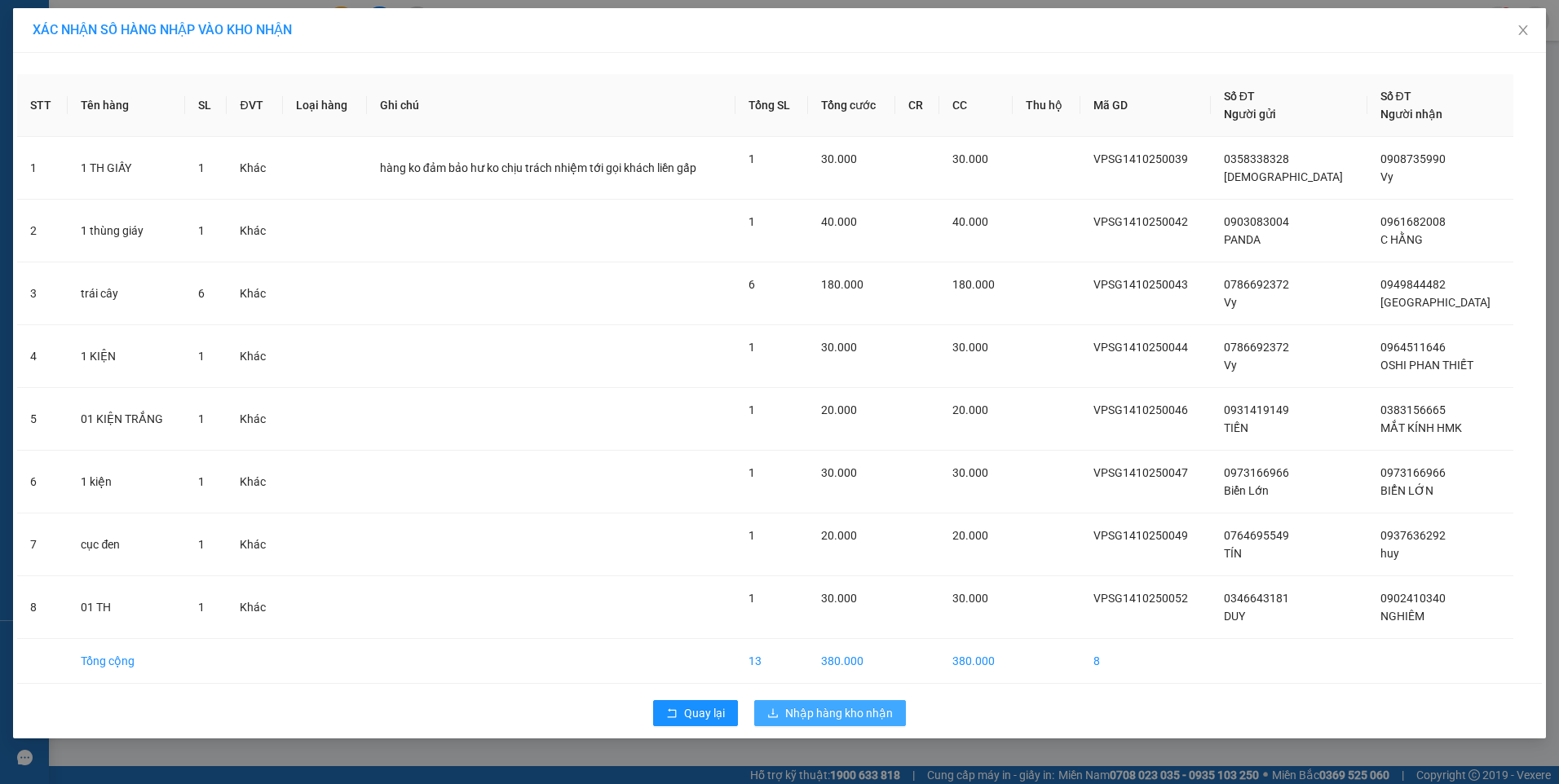
click at [877, 723] on button "Nhập hàng kho nhận" at bounding box center [829, 713] width 151 height 26
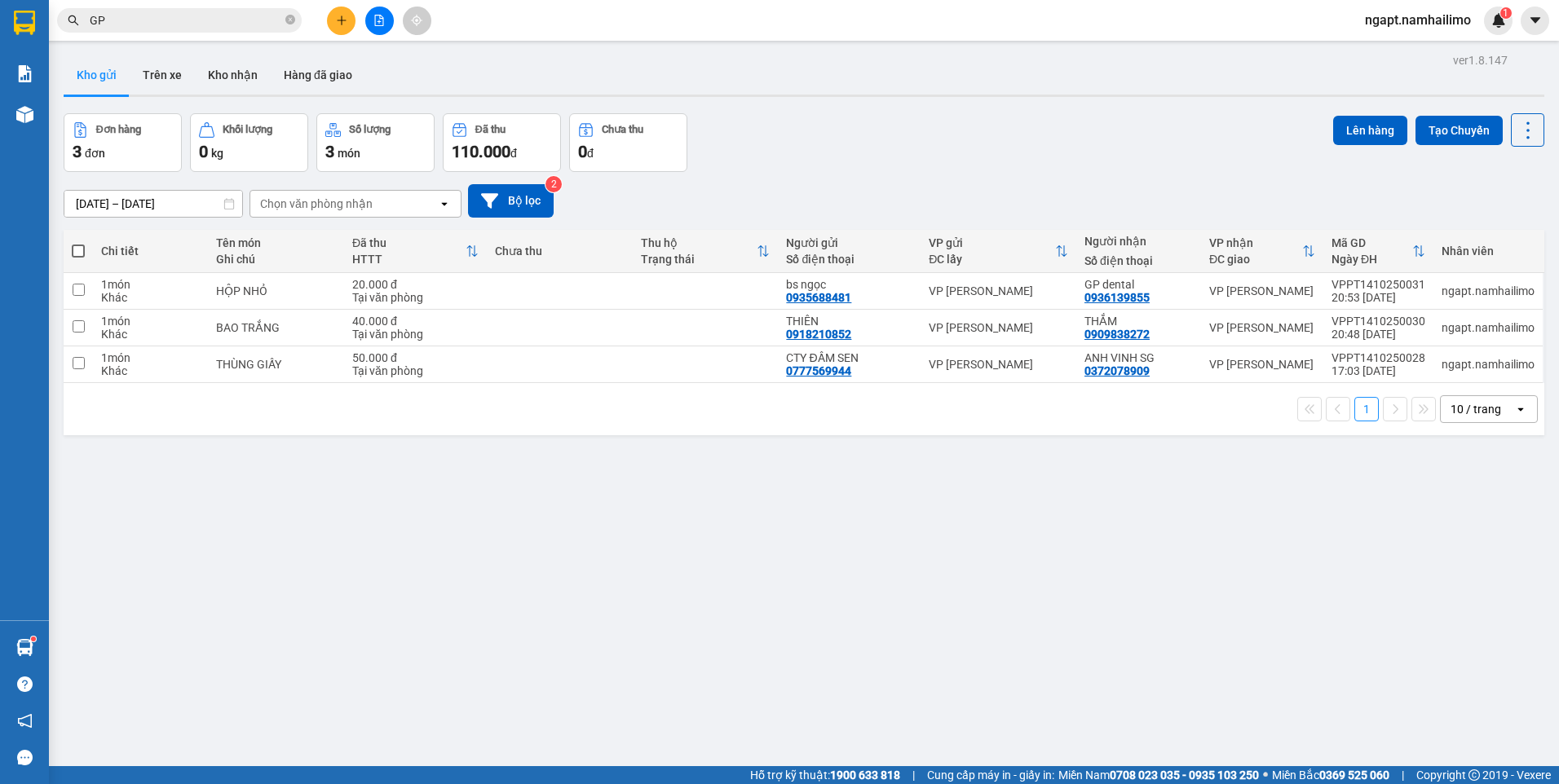
click at [239, 76] on button "Kho nhận" at bounding box center [232, 75] width 76 height 39
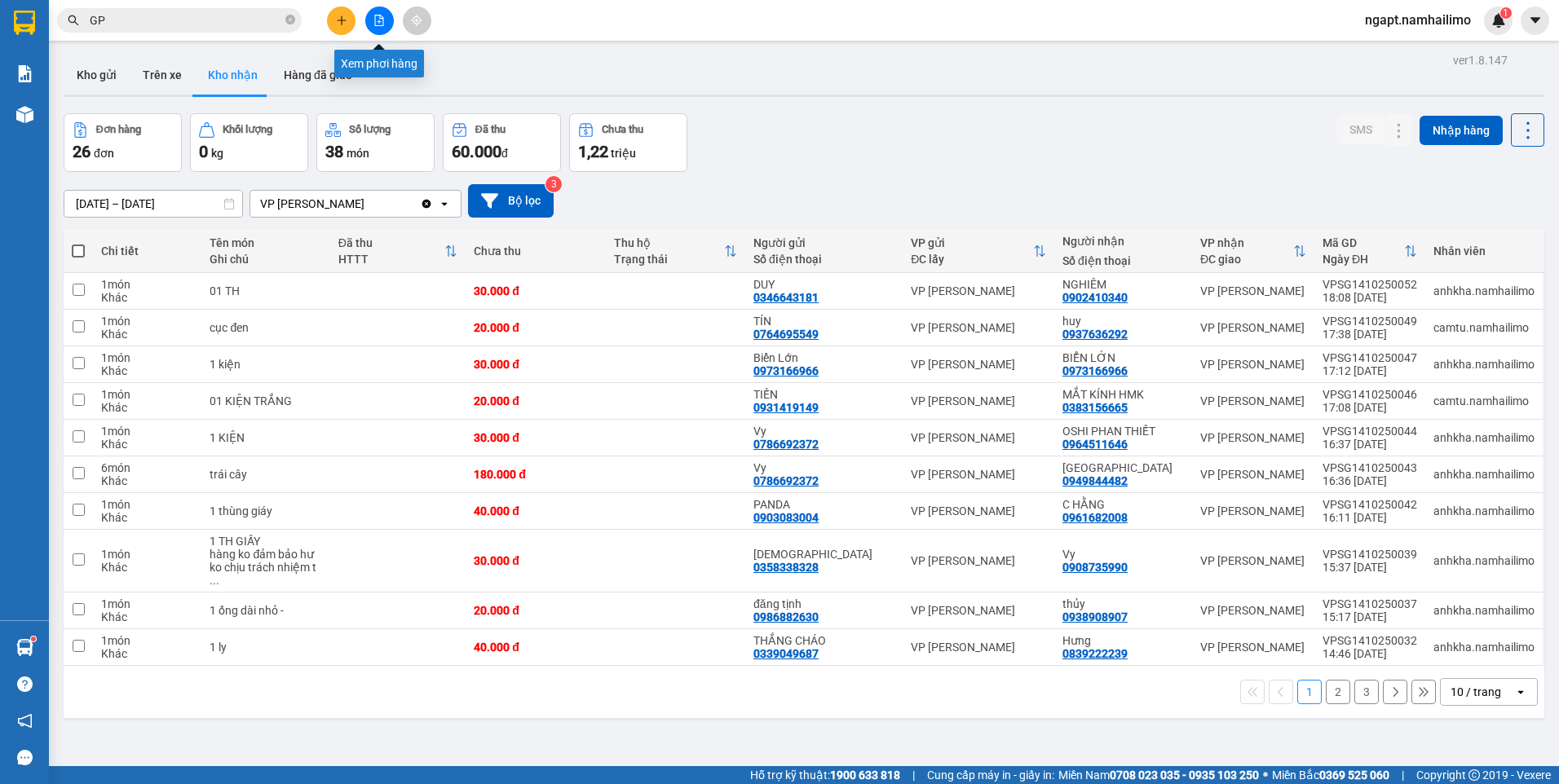
click at [374, 18] on icon "file-add" at bounding box center [379, 21] width 12 height 12
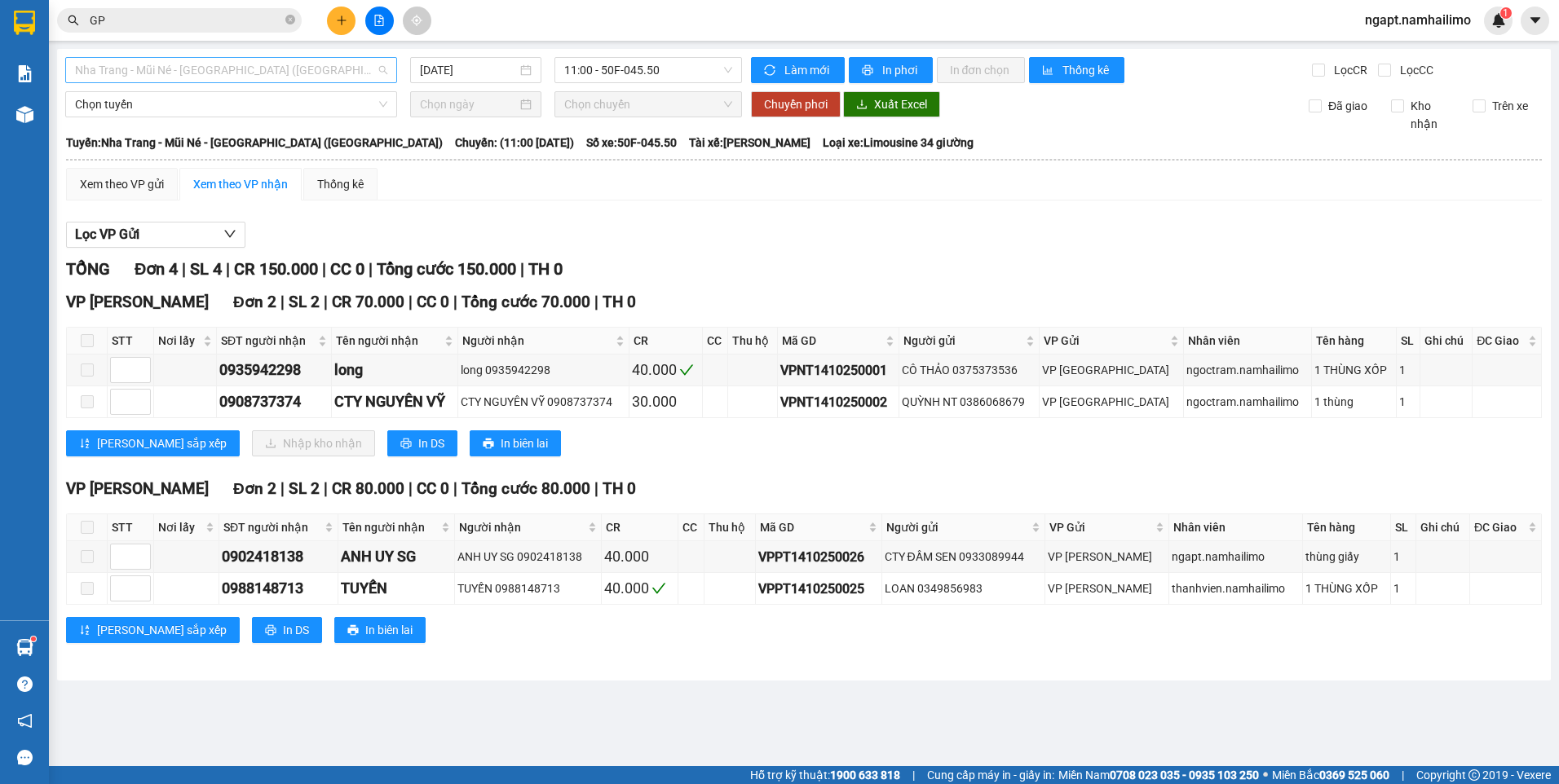
click at [343, 63] on span "[PERSON_NAME] Né - [GEOGRAPHIC_DATA] ([GEOGRAPHIC_DATA])" at bounding box center [230, 70] width 312 height 24
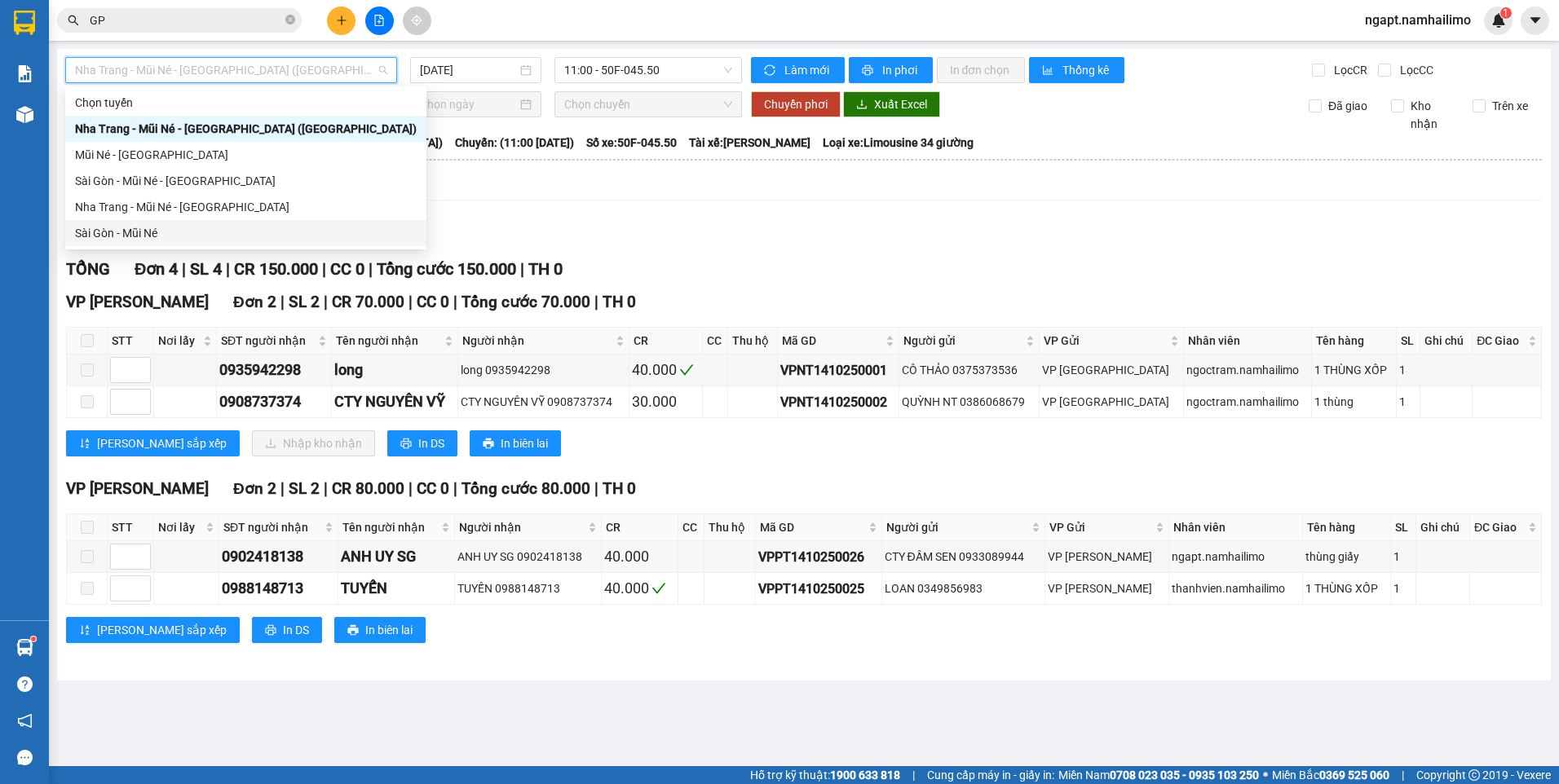
click at [161, 230] on div "Sài Gòn - Mũi Né" at bounding box center [245, 233] width 342 height 18
type input "[DATE]"
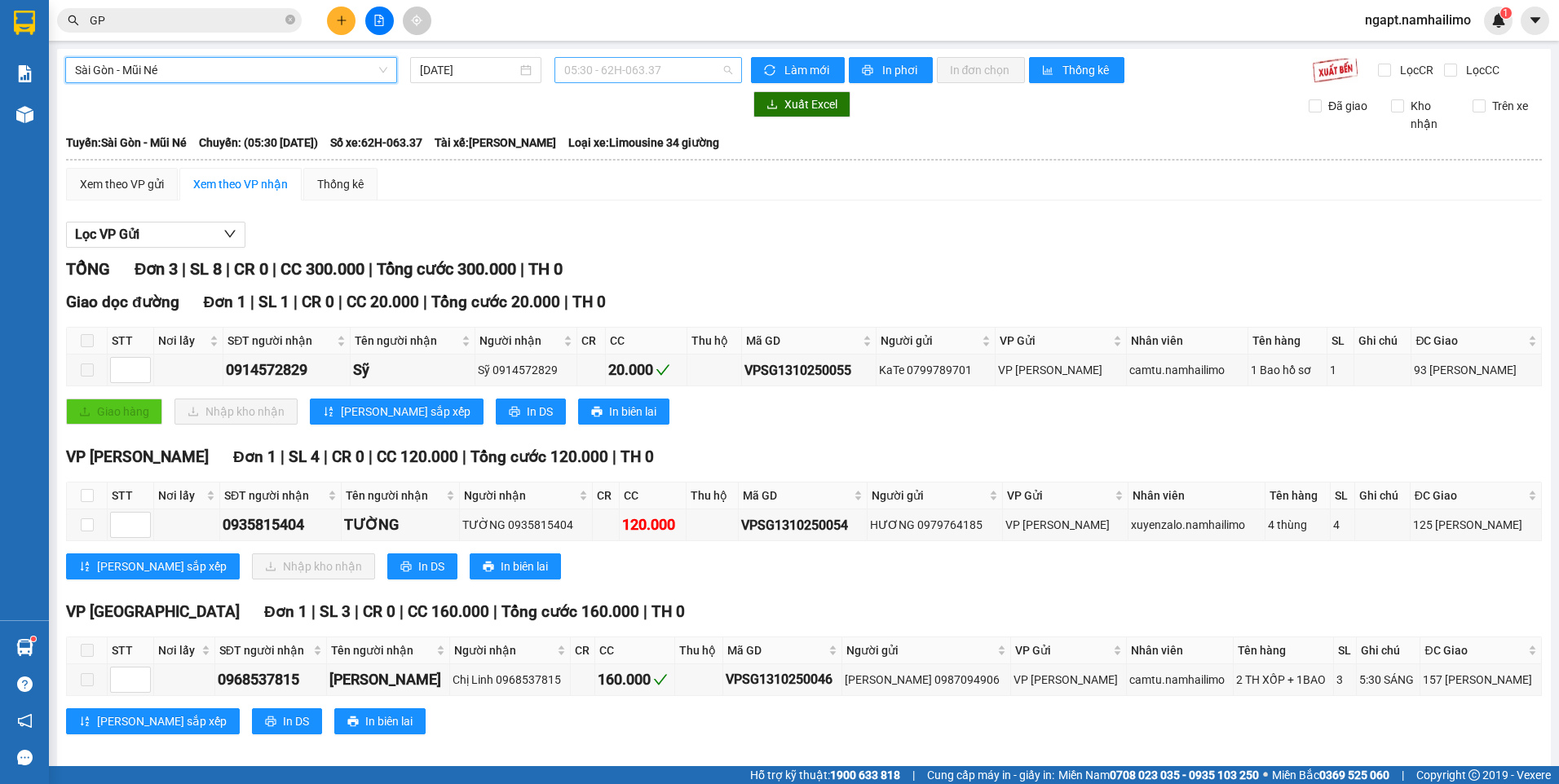
click at [684, 70] on span "05:30 - 62H-063.37" at bounding box center [648, 70] width 169 height 24
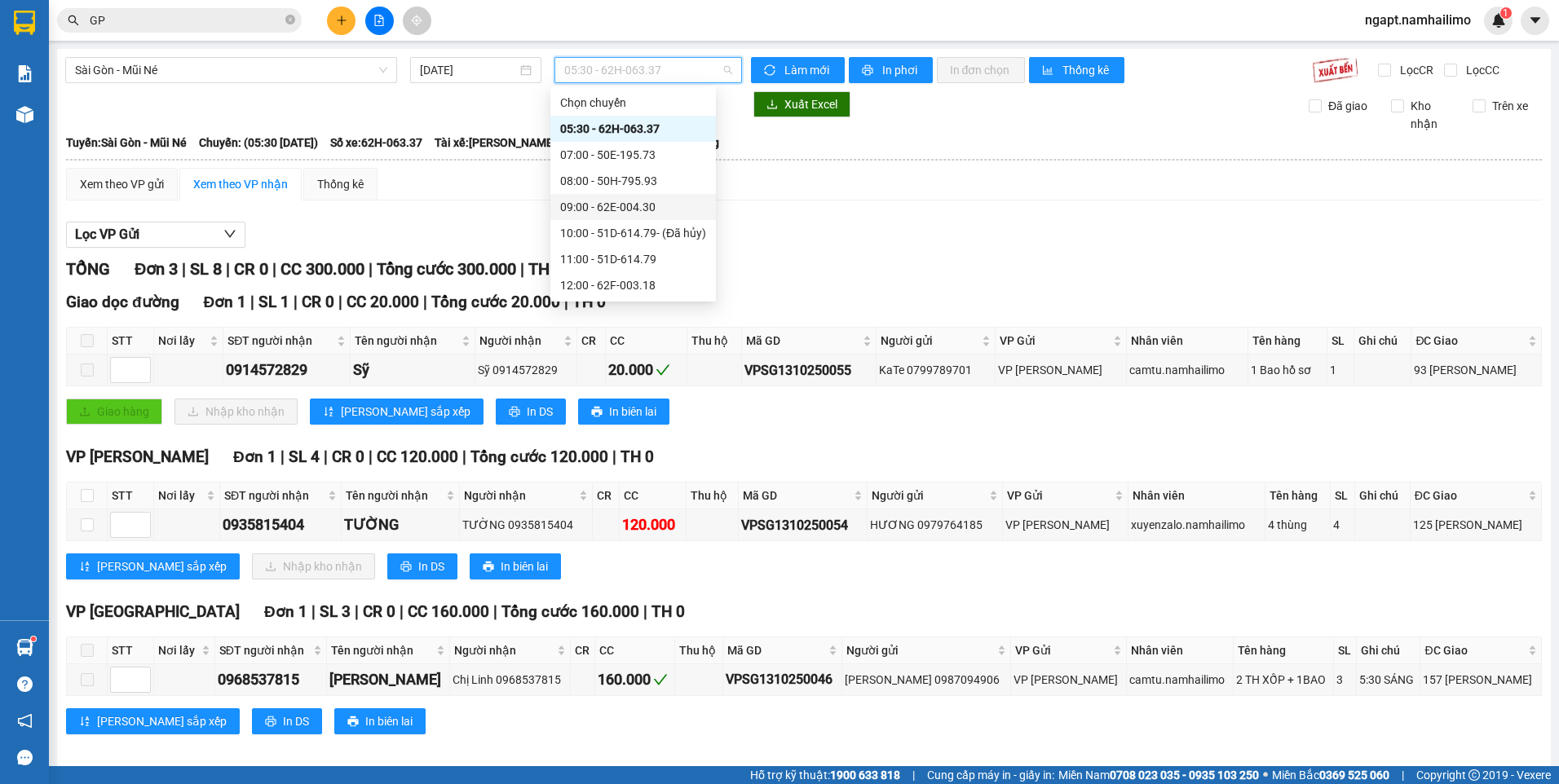
scroll to position [108, 0]
drag, startPoint x: 637, startPoint y: 230, endPoint x: 645, endPoint y: 218, distance: 14.4
click at [645, 218] on div "15:30 - 51B-502.79" at bounding box center [632, 229] width 166 height 26
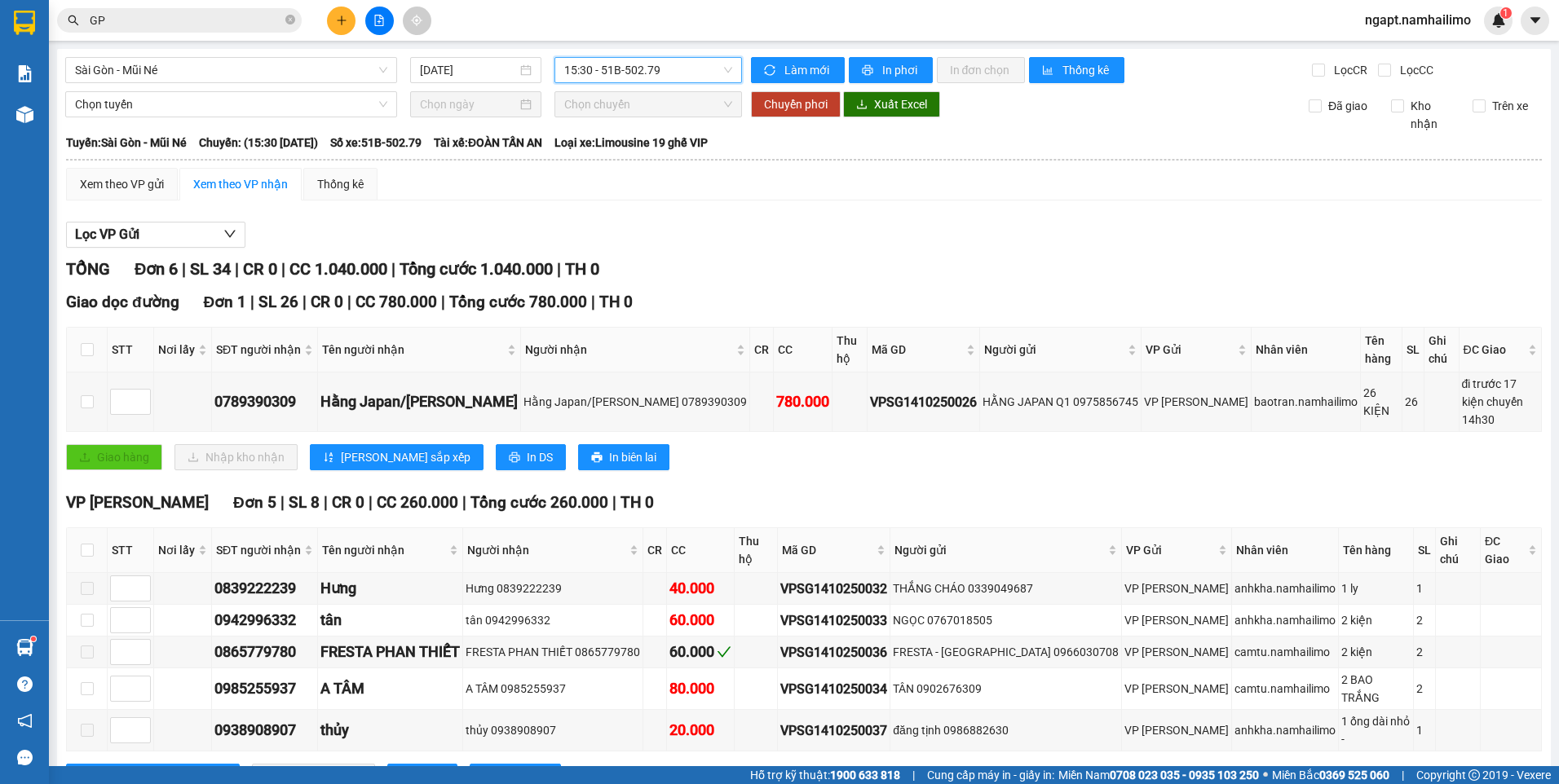
scroll to position [14, 0]
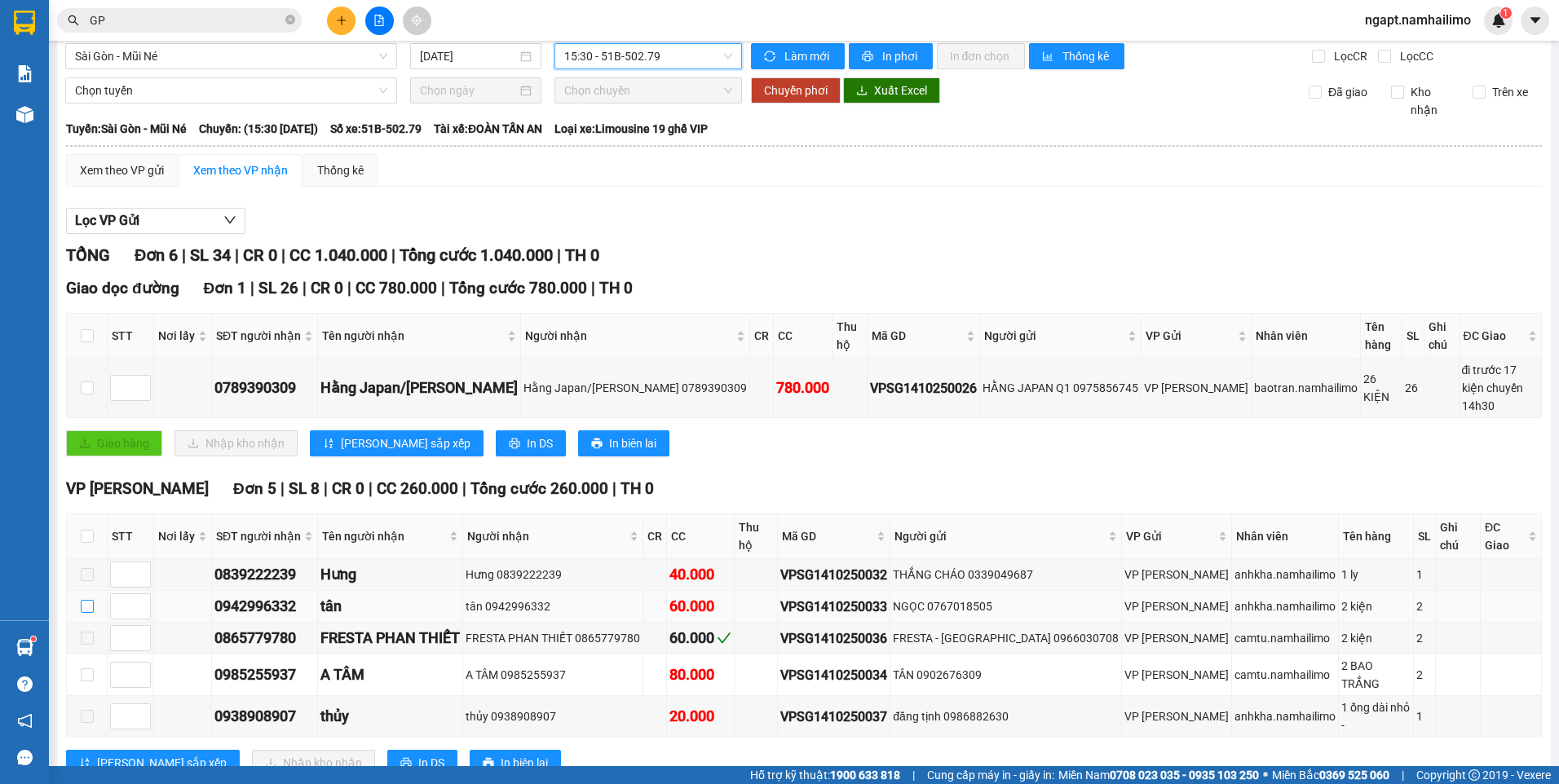
click at [87, 599] on input "checkbox" at bounding box center [87, 606] width 13 height 13
checkbox input "true"
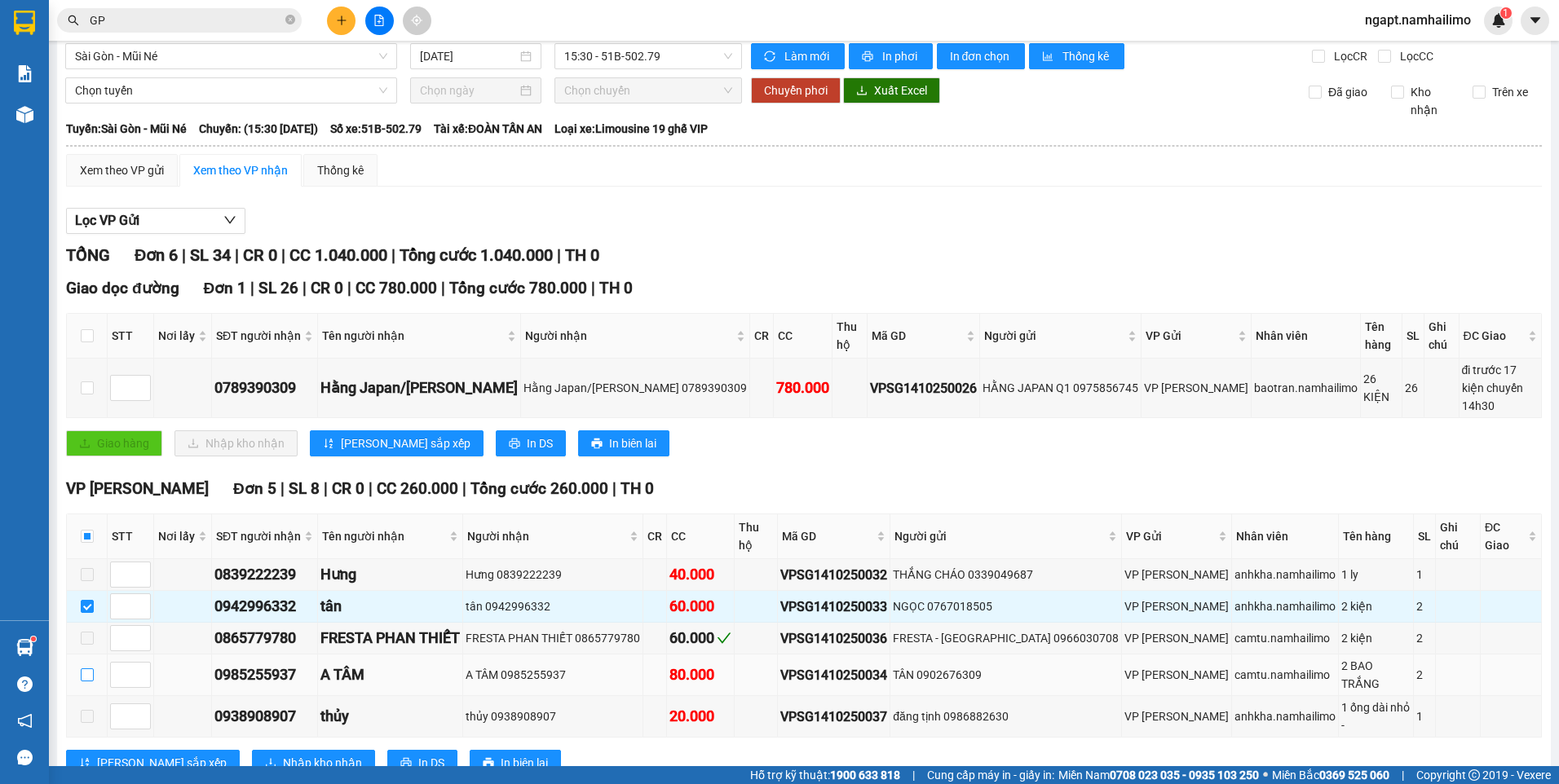
click at [91, 668] on input "checkbox" at bounding box center [87, 675] width 13 height 13
checkbox input "true"
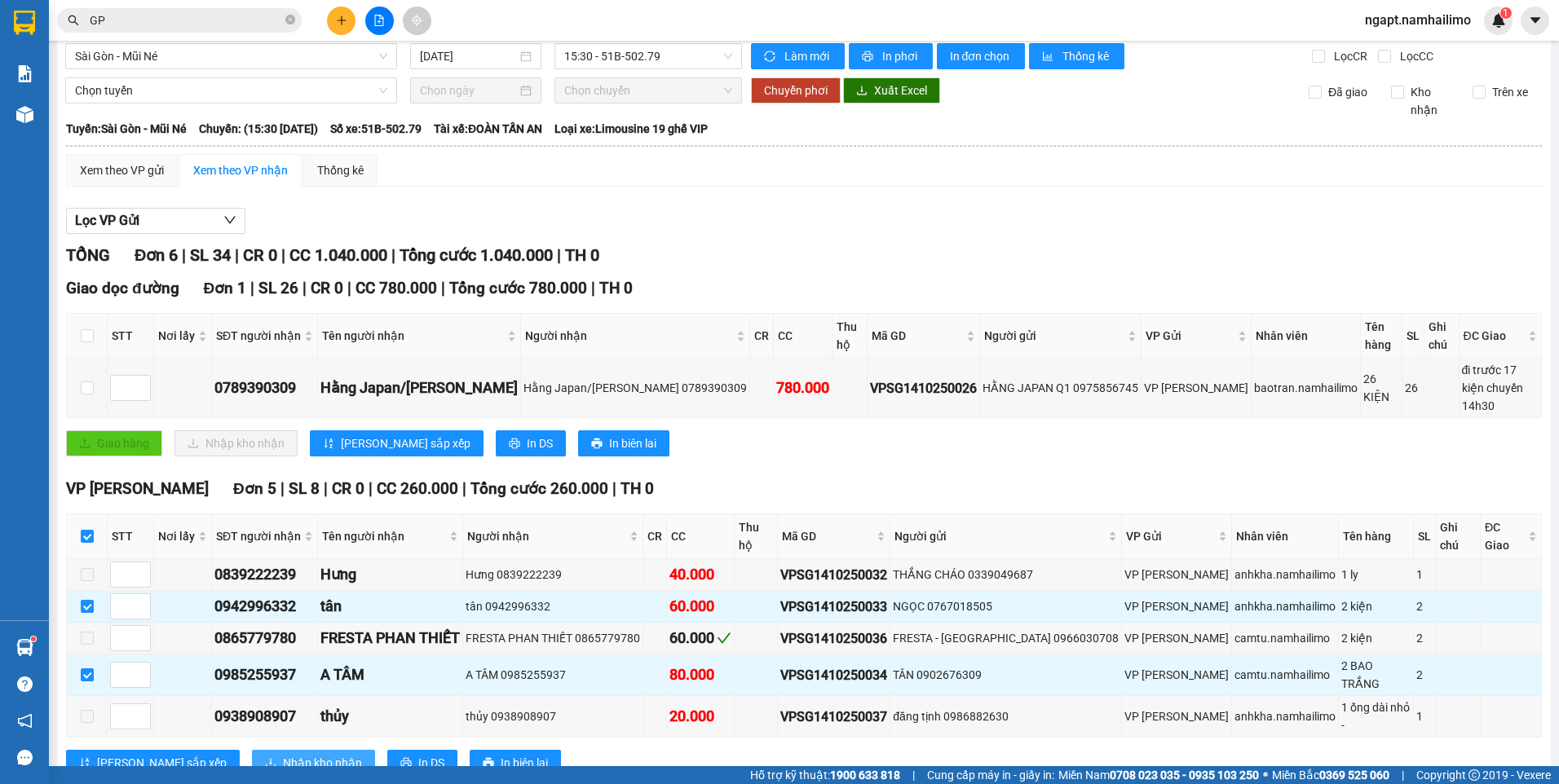
click at [283, 753] on span "Nhập kho nhận" at bounding box center [322, 762] width 79 height 18
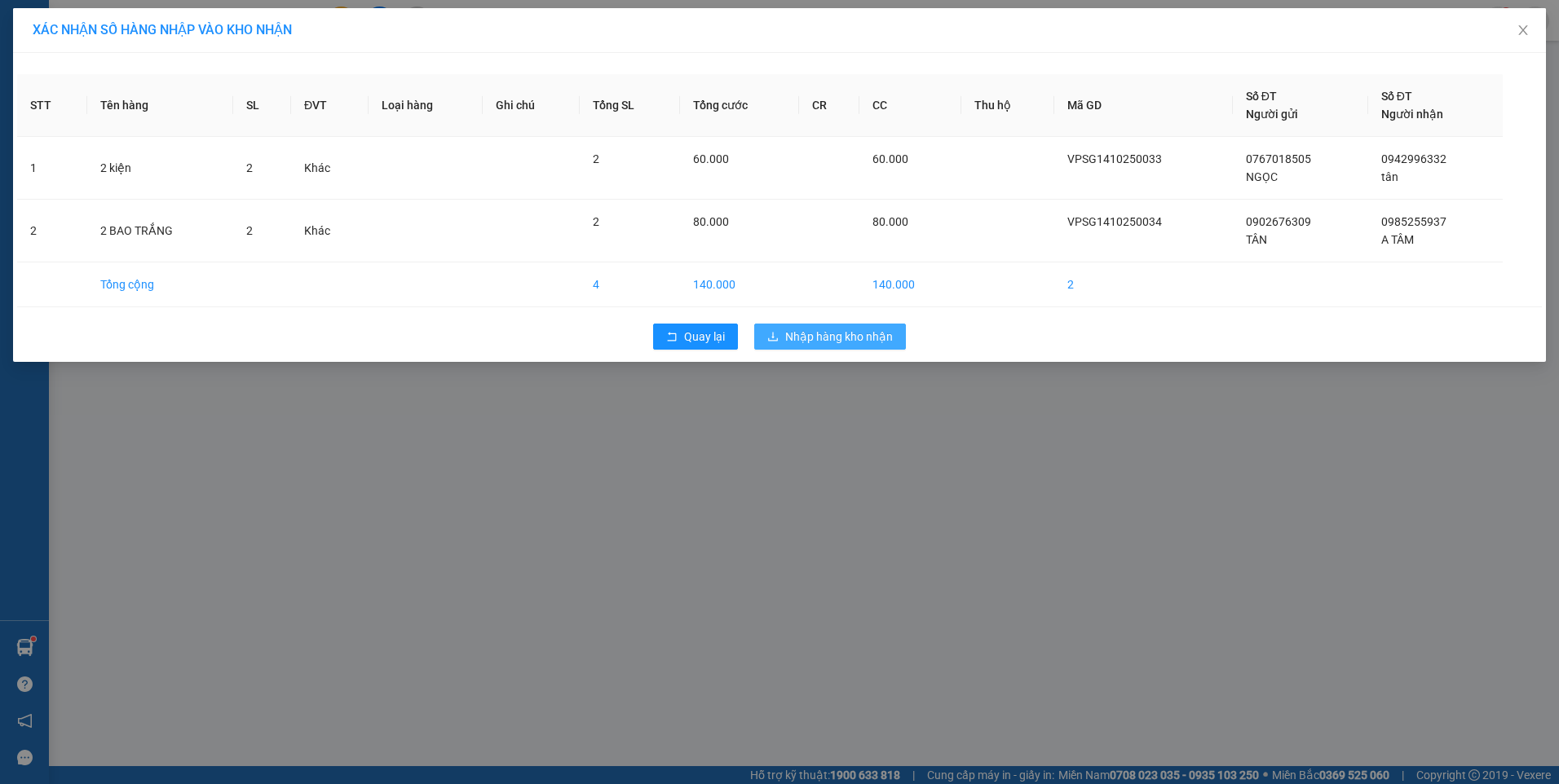
click at [885, 344] on span "Nhập hàng kho nhận" at bounding box center [839, 337] width 107 height 18
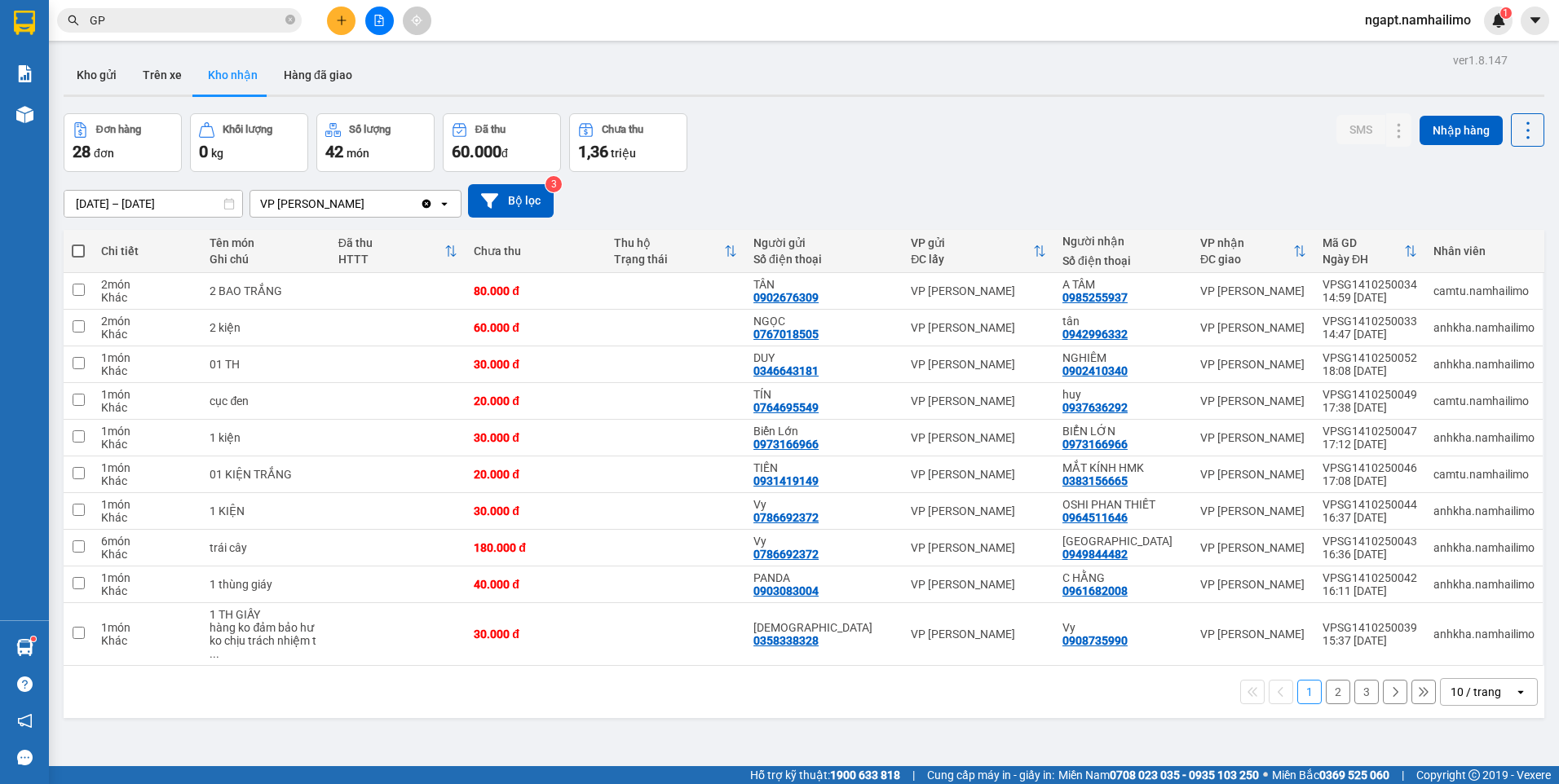
click at [1424, 23] on span "ngapt.namhailimo" at bounding box center [1418, 20] width 132 height 20
drag, startPoint x: 1418, startPoint y: 47, endPoint x: 933, endPoint y: 26, distance: 485.5
click at [1417, 47] on span "Đăng xuất" at bounding box center [1425, 51] width 98 height 18
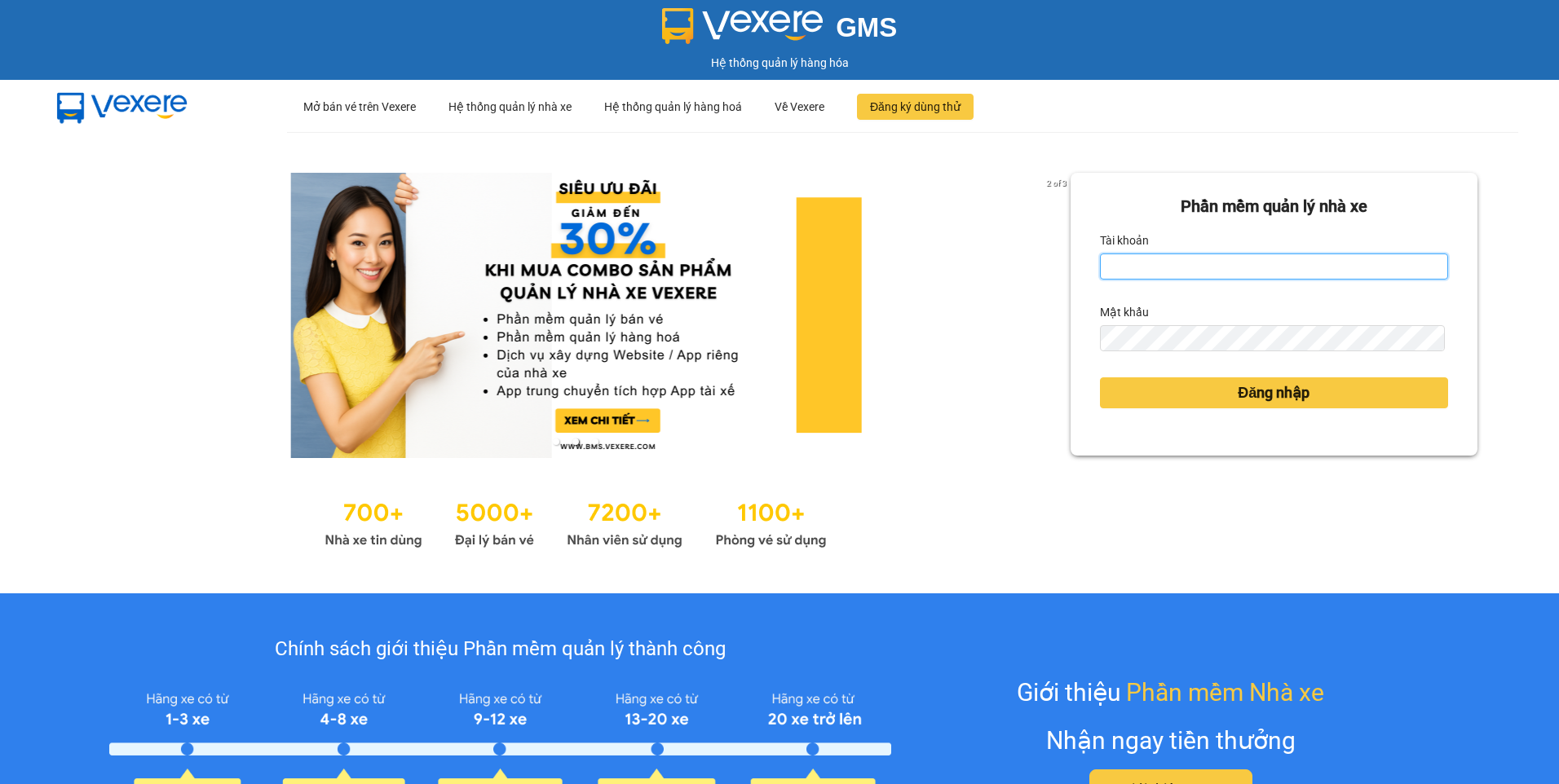
click at [1270, 268] on input "Tài khoản" at bounding box center [1274, 266] width 348 height 26
type input "ngapt.namhailimo"
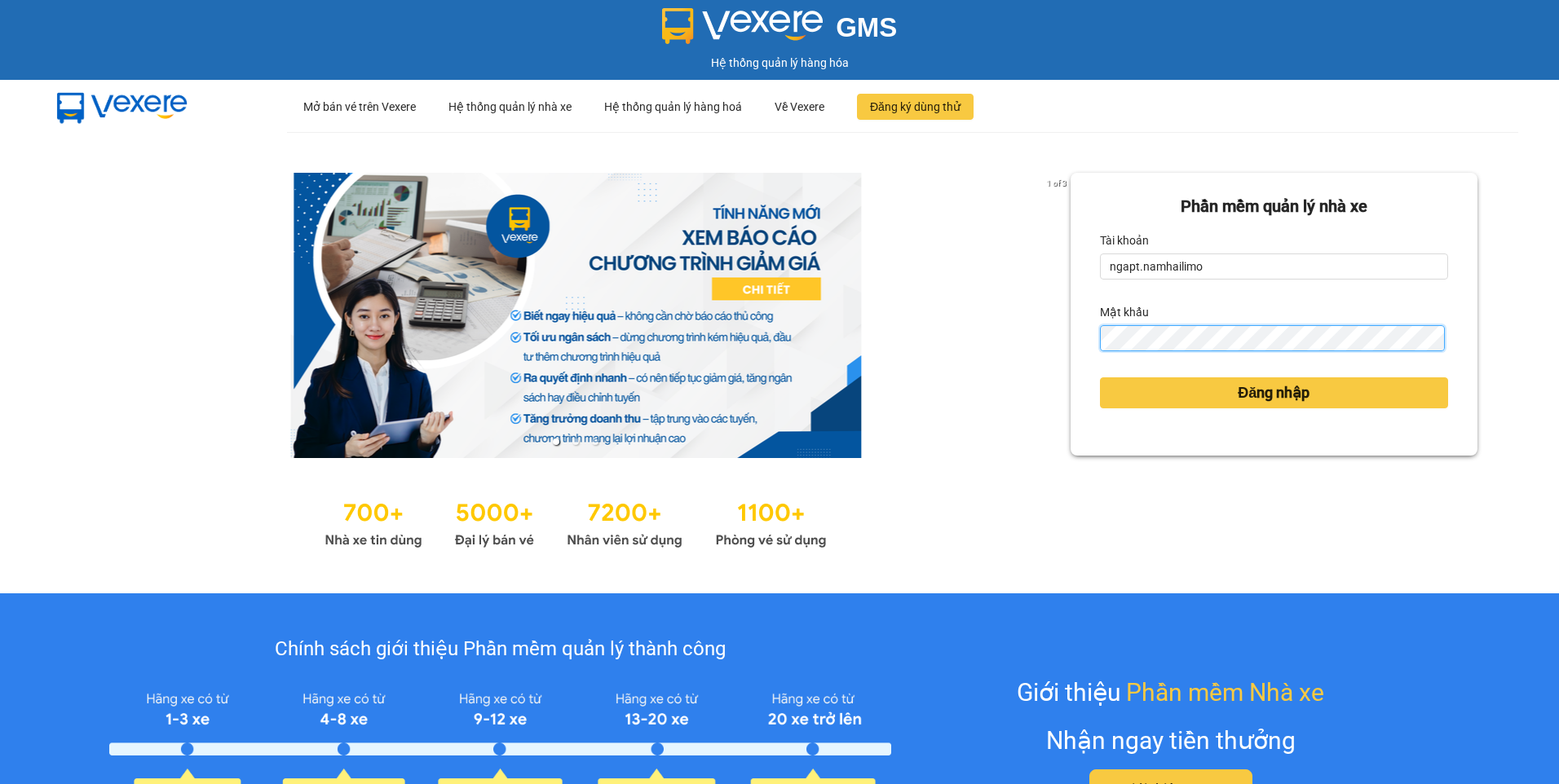
click at [1100, 377] on button "Đăng nhập" at bounding box center [1274, 392] width 348 height 31
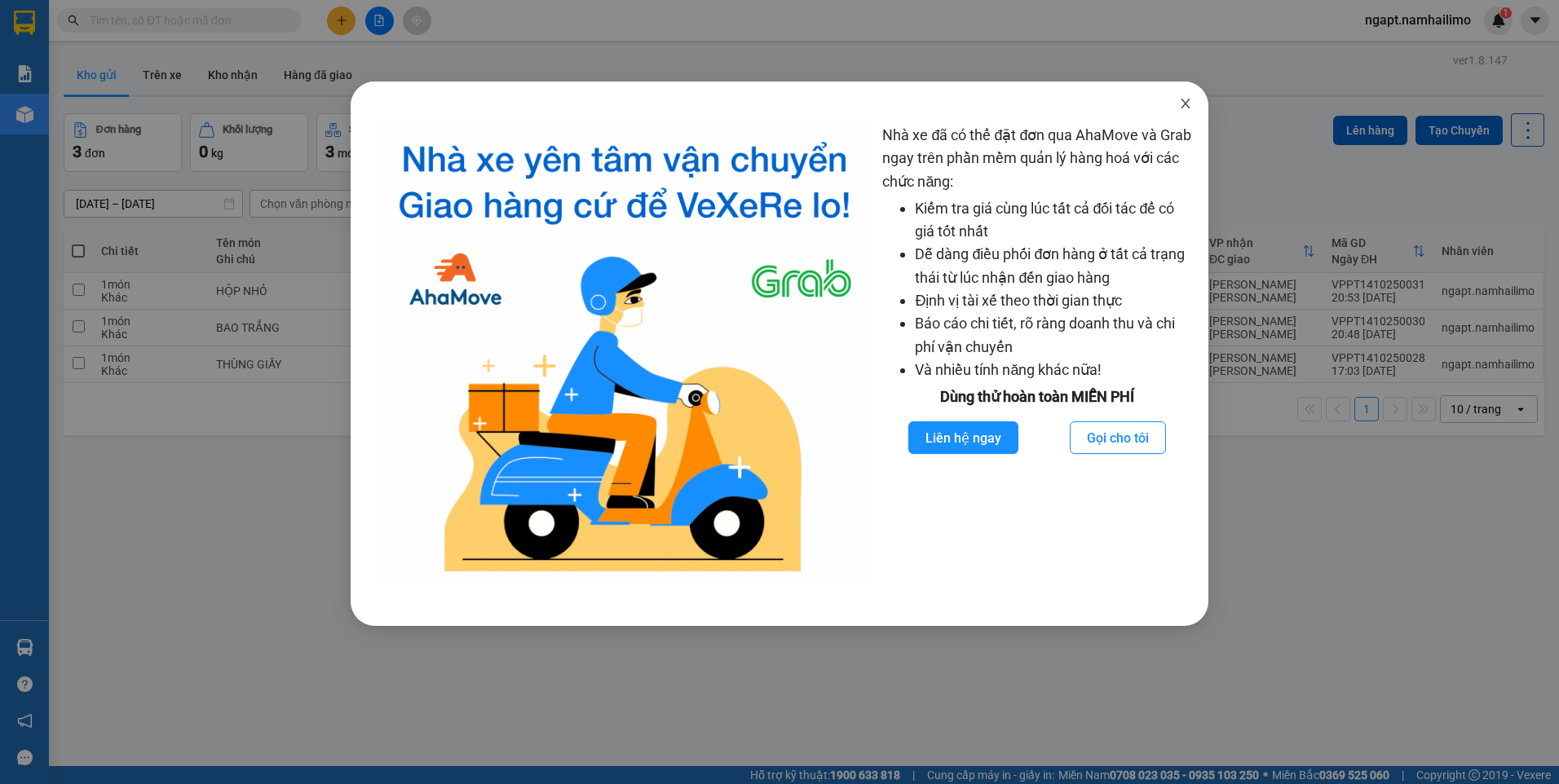
click at [1185, 101] on icon "close" at bounding box center [1185, 104] width 13 height 13
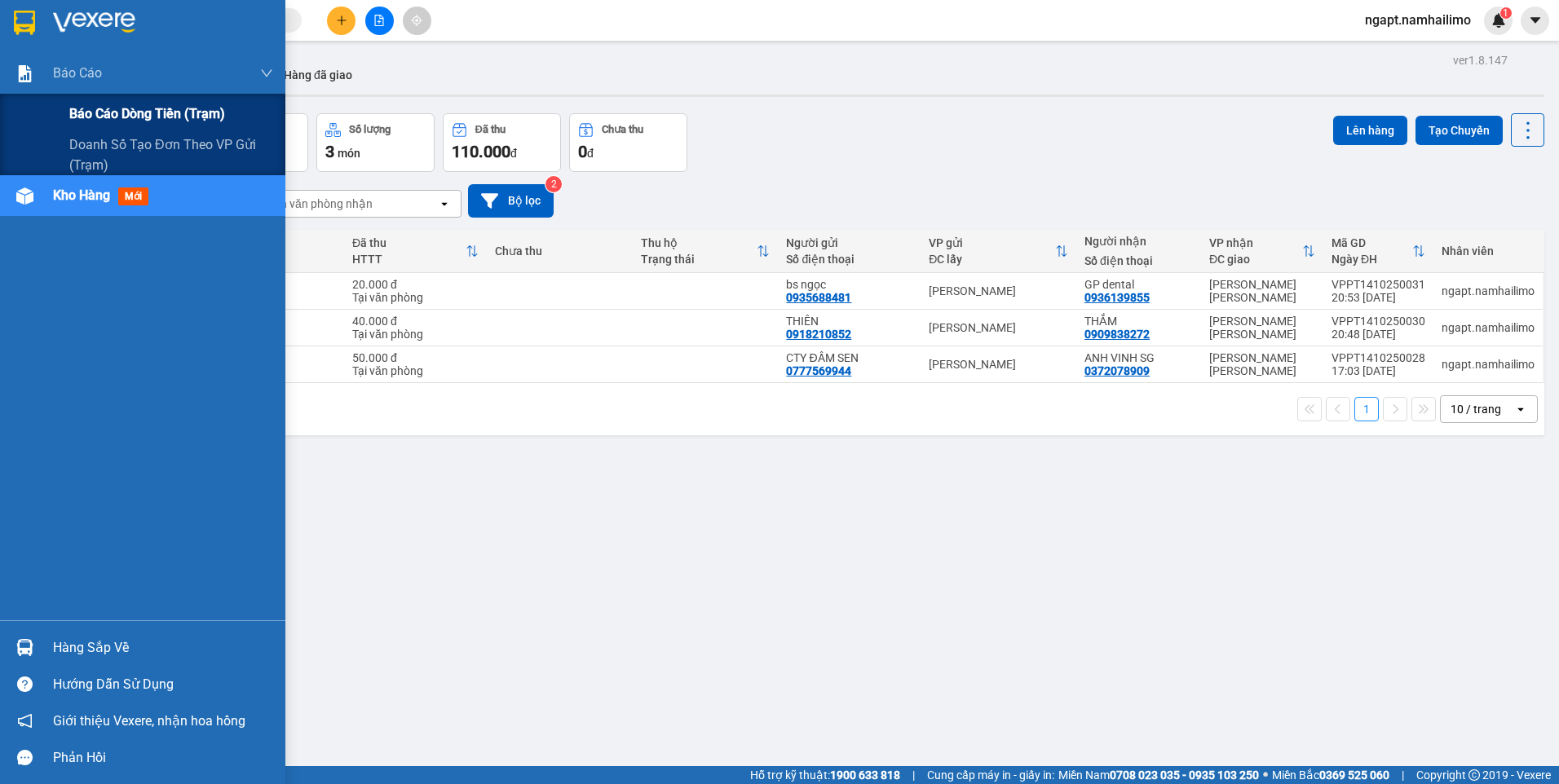
click at [105, 115] on span "Báo cáo dòng tiền (trạm)" at bounding box center [146, 113] width 156 height 20
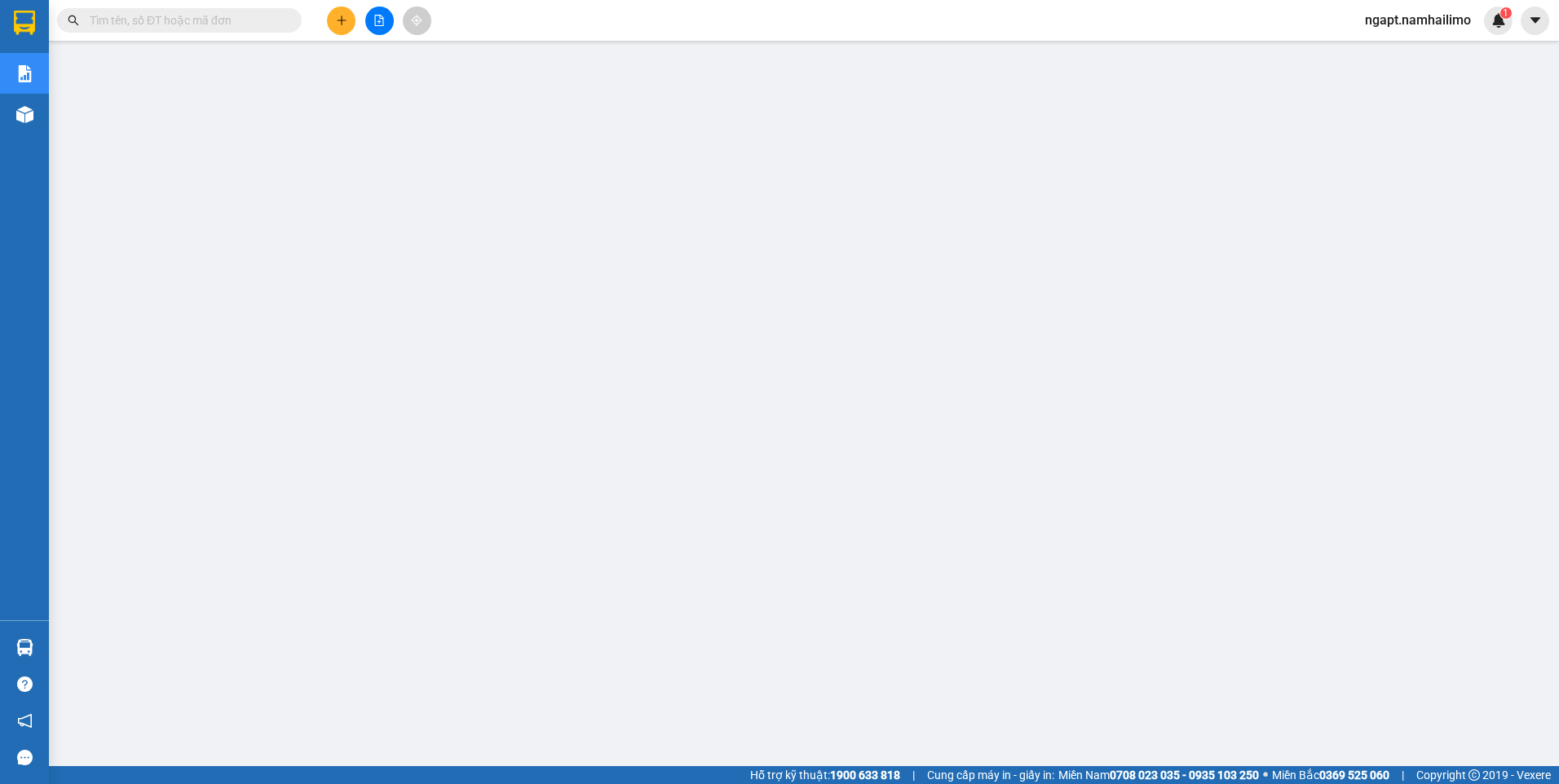
click at [372, 25] on button at bounding box center [379, 21] width 28 height 28
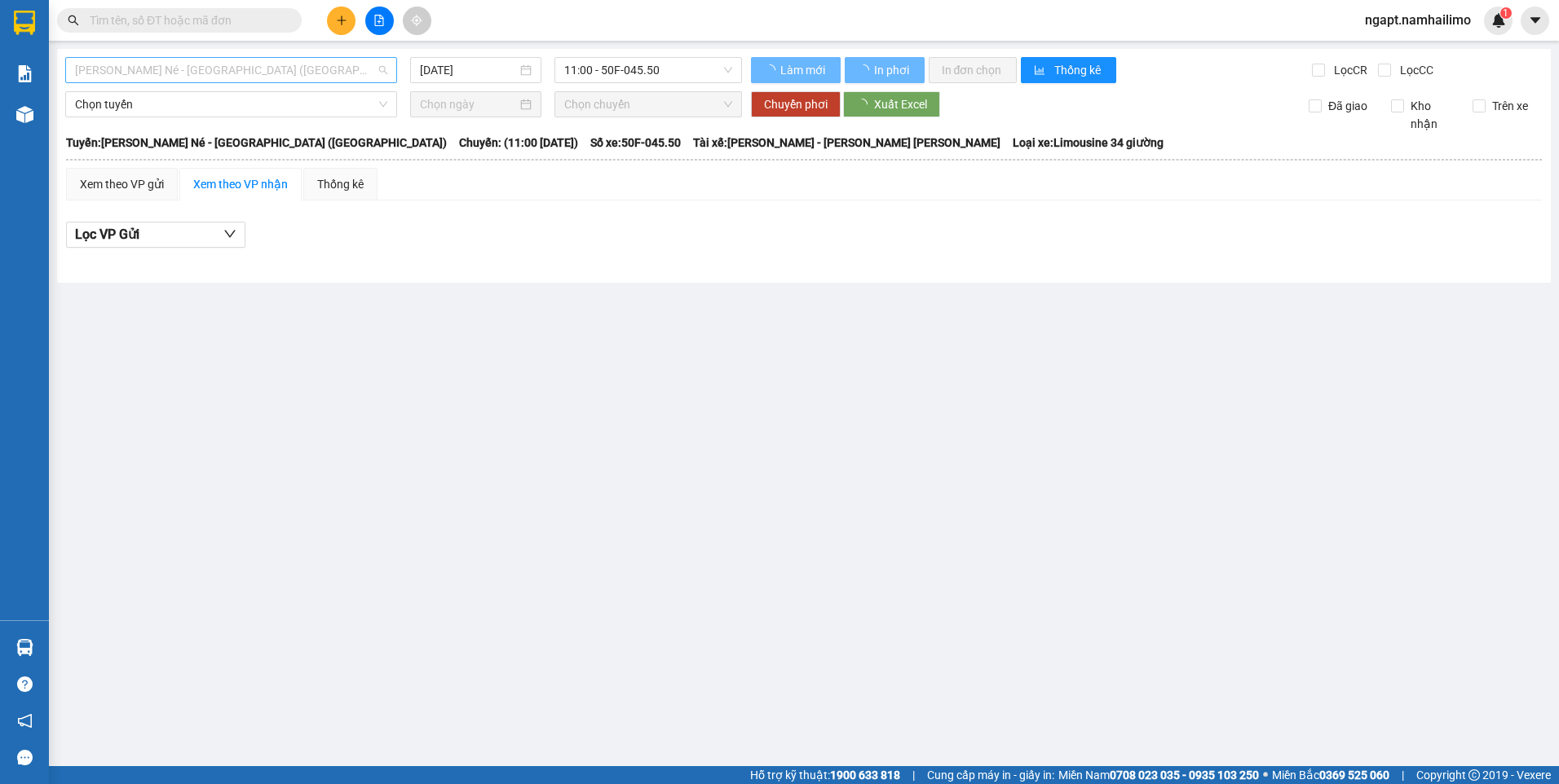
click at [285, 62] on span "[PERSON_NAME] Né - [GEOGRAPHIC_DATA] ([GEOGRAPHIC_DATA])" at bounding box center [230, 70] width 312 height 24
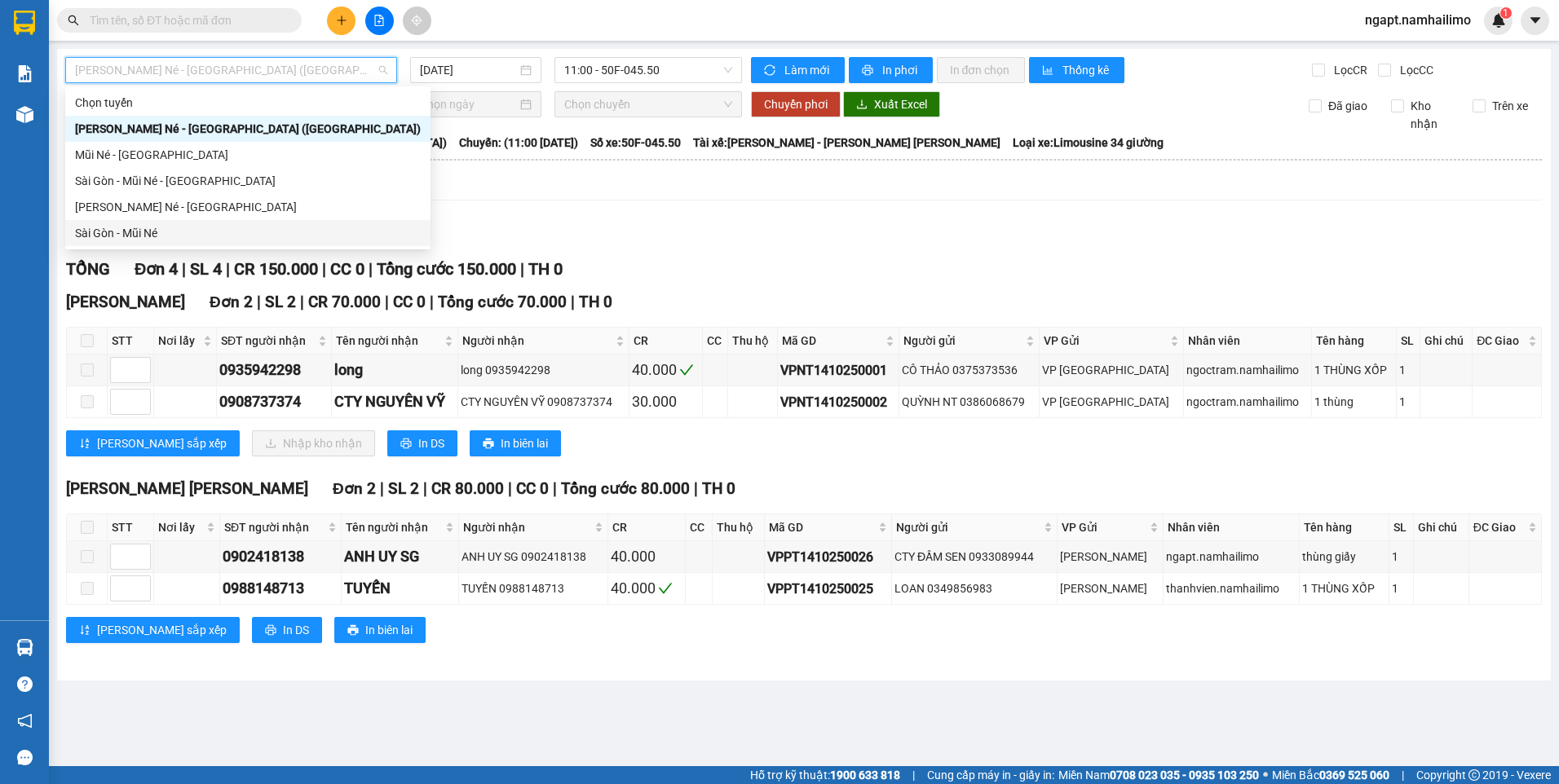
click at [146, 244] on div "Sài Gòn - Mũi Né" at bounding box center [247, 233] width 365 height 26
type input "[DATE]"
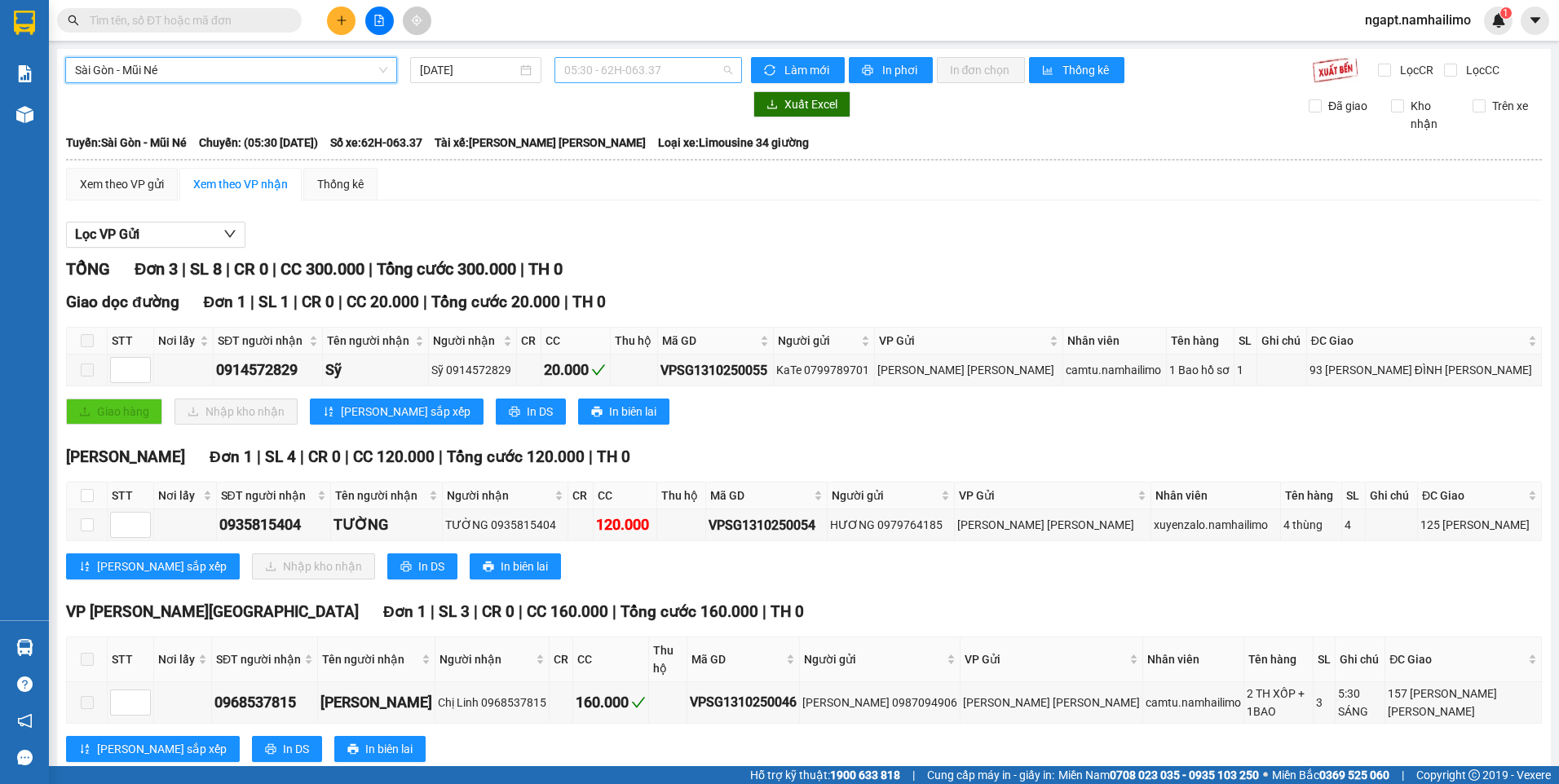
click at [677, 59] on span "05:30 - 62H-063.37" at bounding box center [648, 70] width 169 height 24
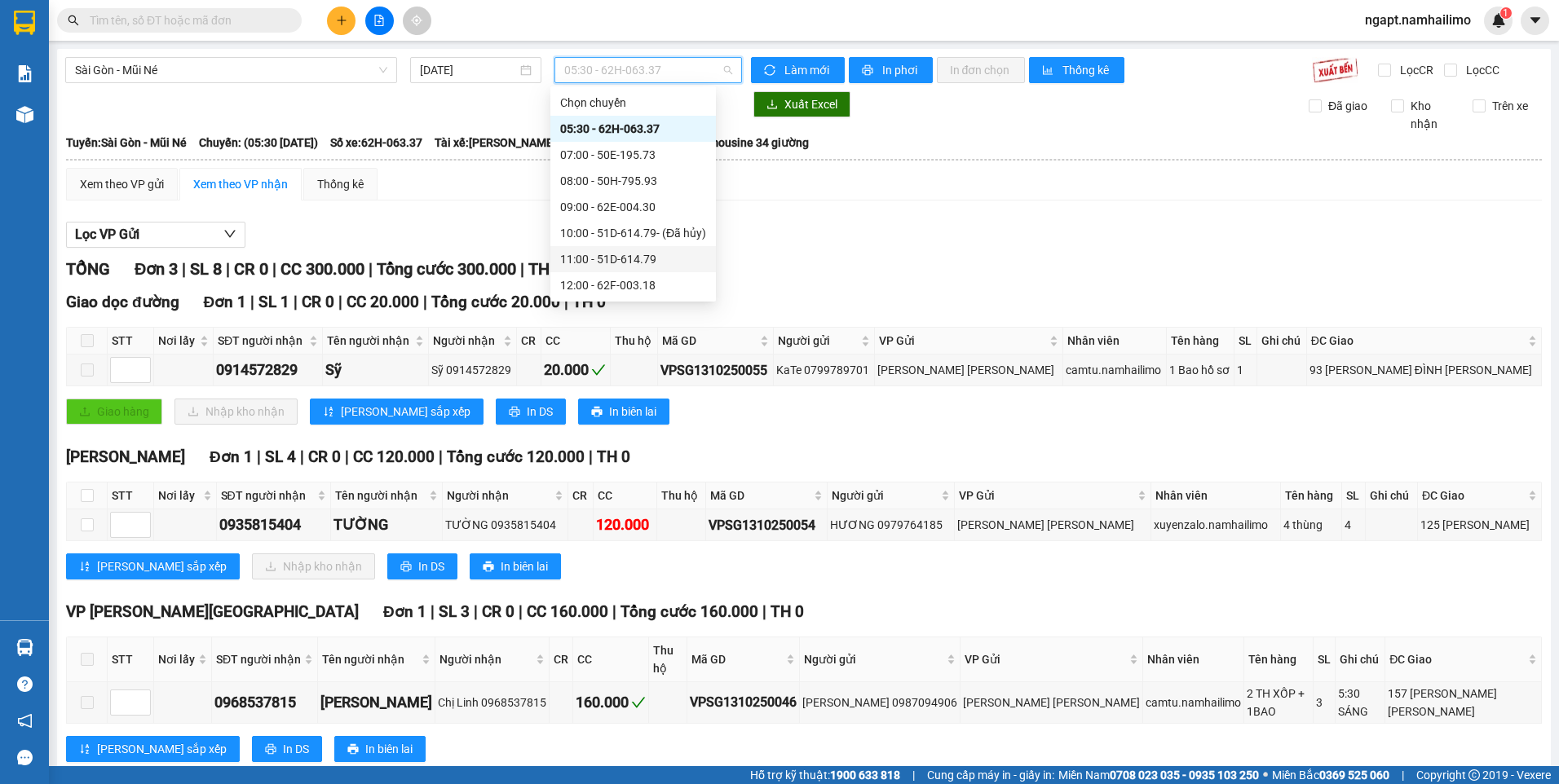
click at [653, 263] on div "11:00 - 51D-614.79" at bounding box center [632, 259] width 146 height 18
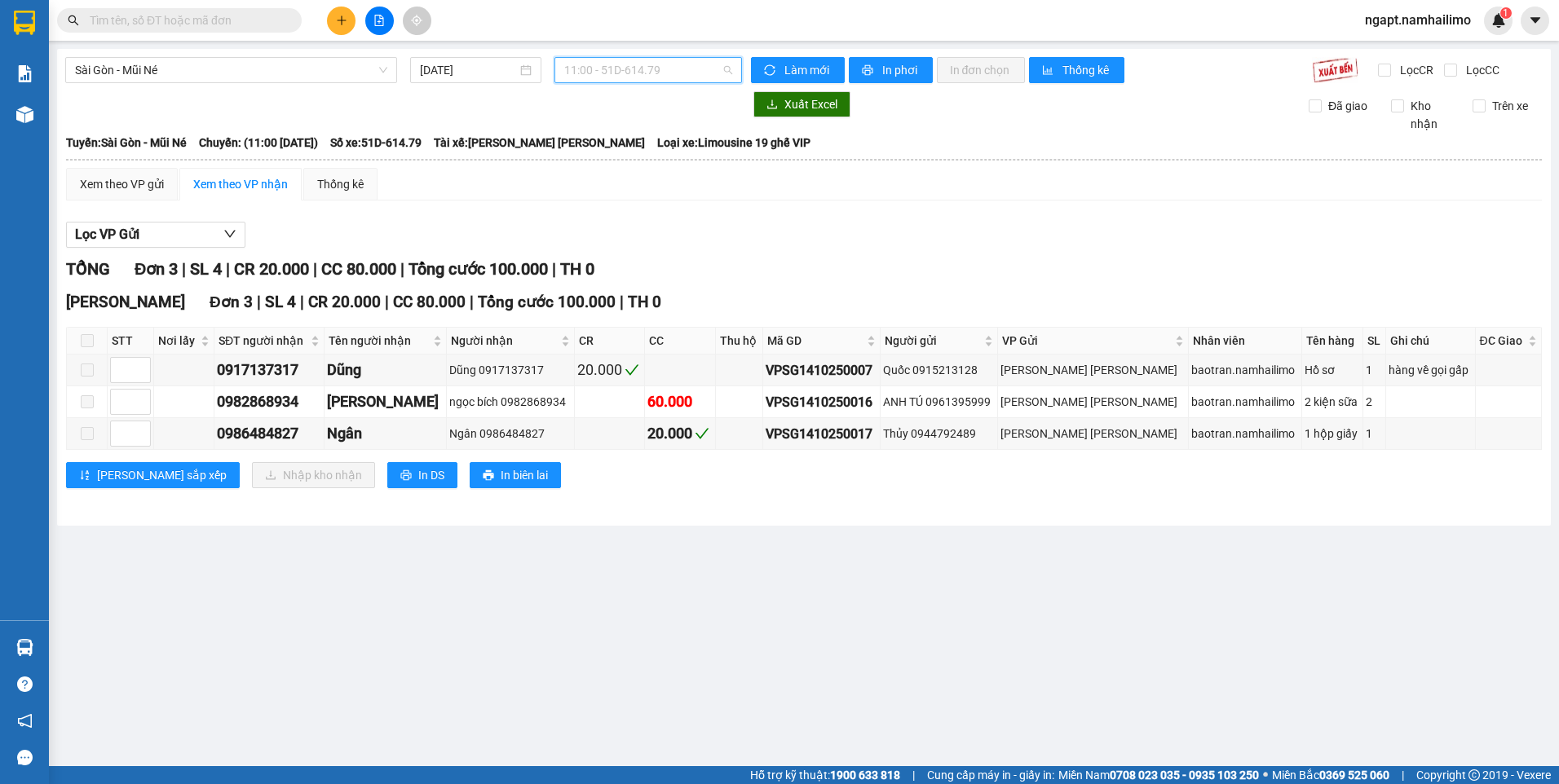
click at [695, 72] on span "11:00 - 51D-614.79" at bounding box center [648, 70] width 169 height 24
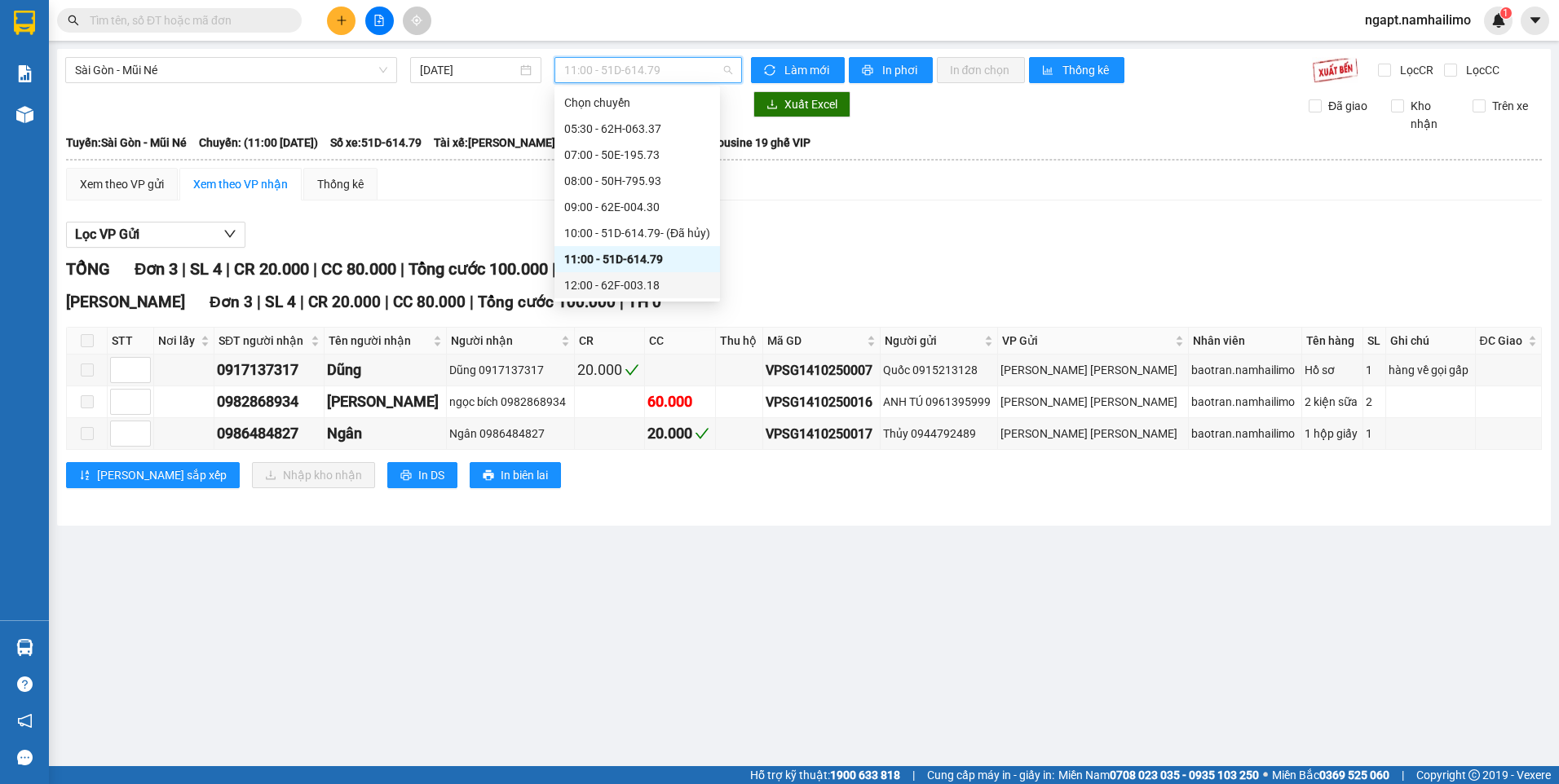
click at [656, 284] on div "12:00 - 62F-003.18" at bounding box center [636, 285] width 146 height 18
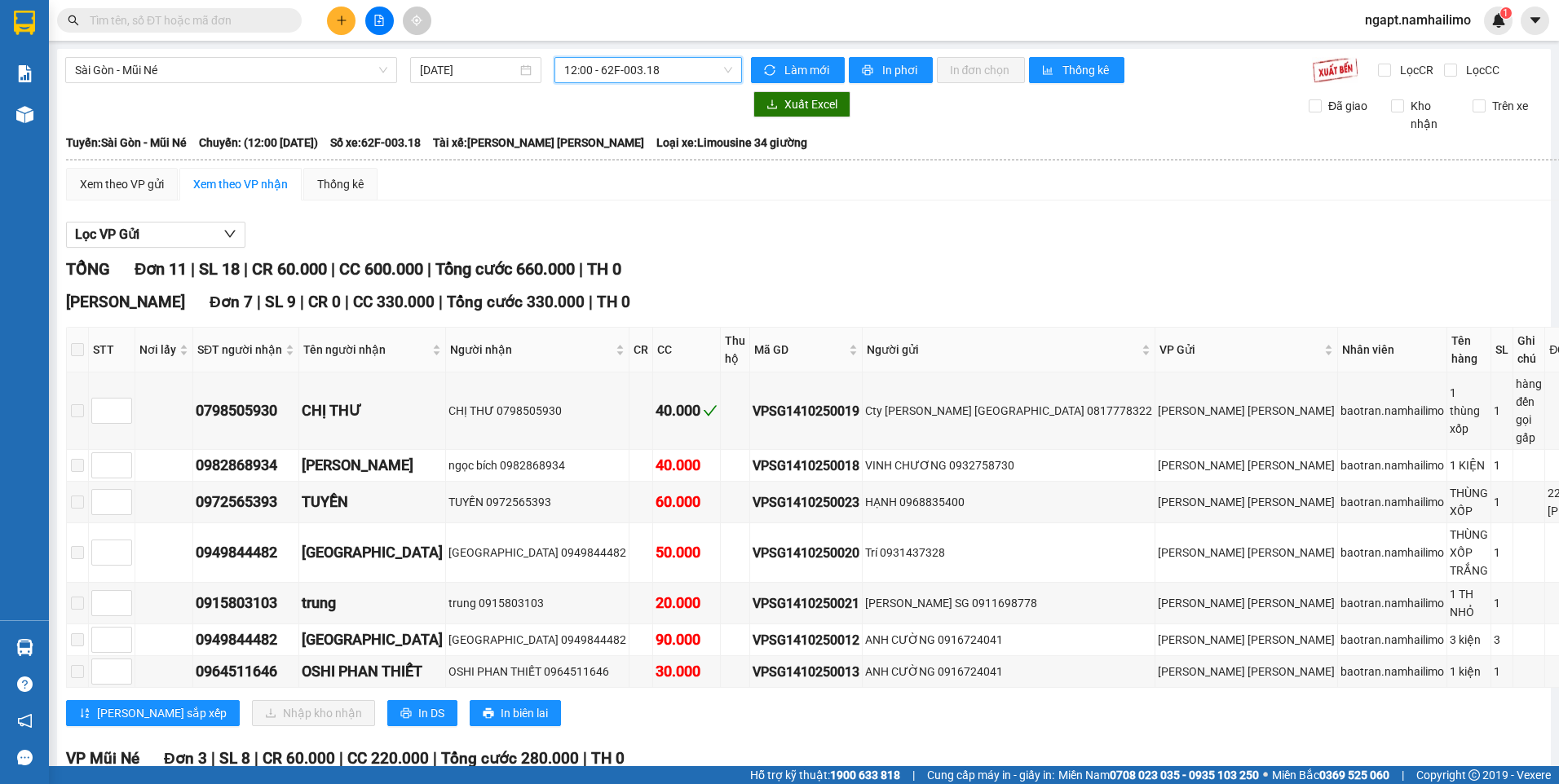
click at [668, 78] on span "12:00 - 62F-003.18" at bounding box center [648, 70] width 169 height 24
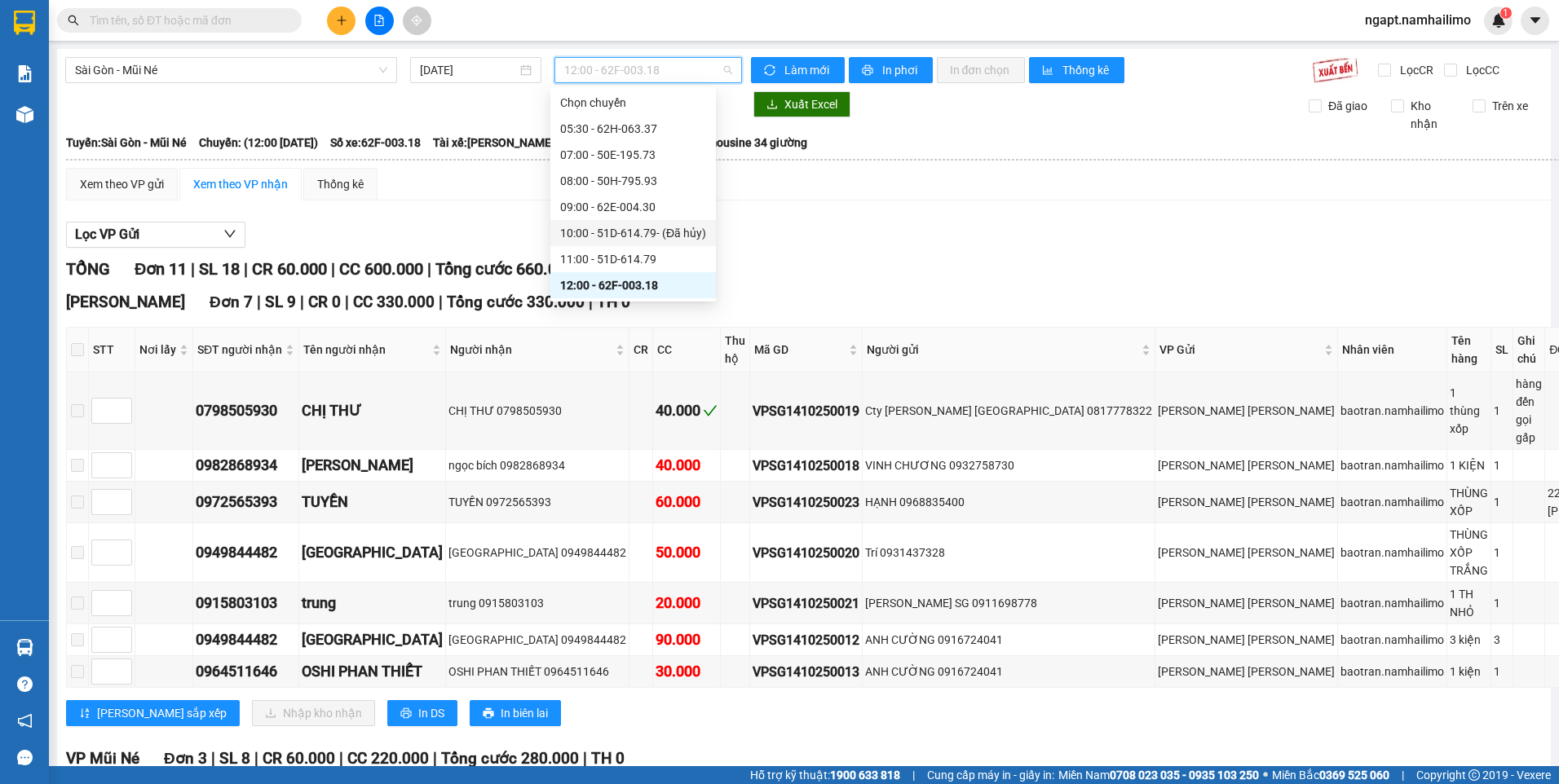
scroll to position [108, 0]
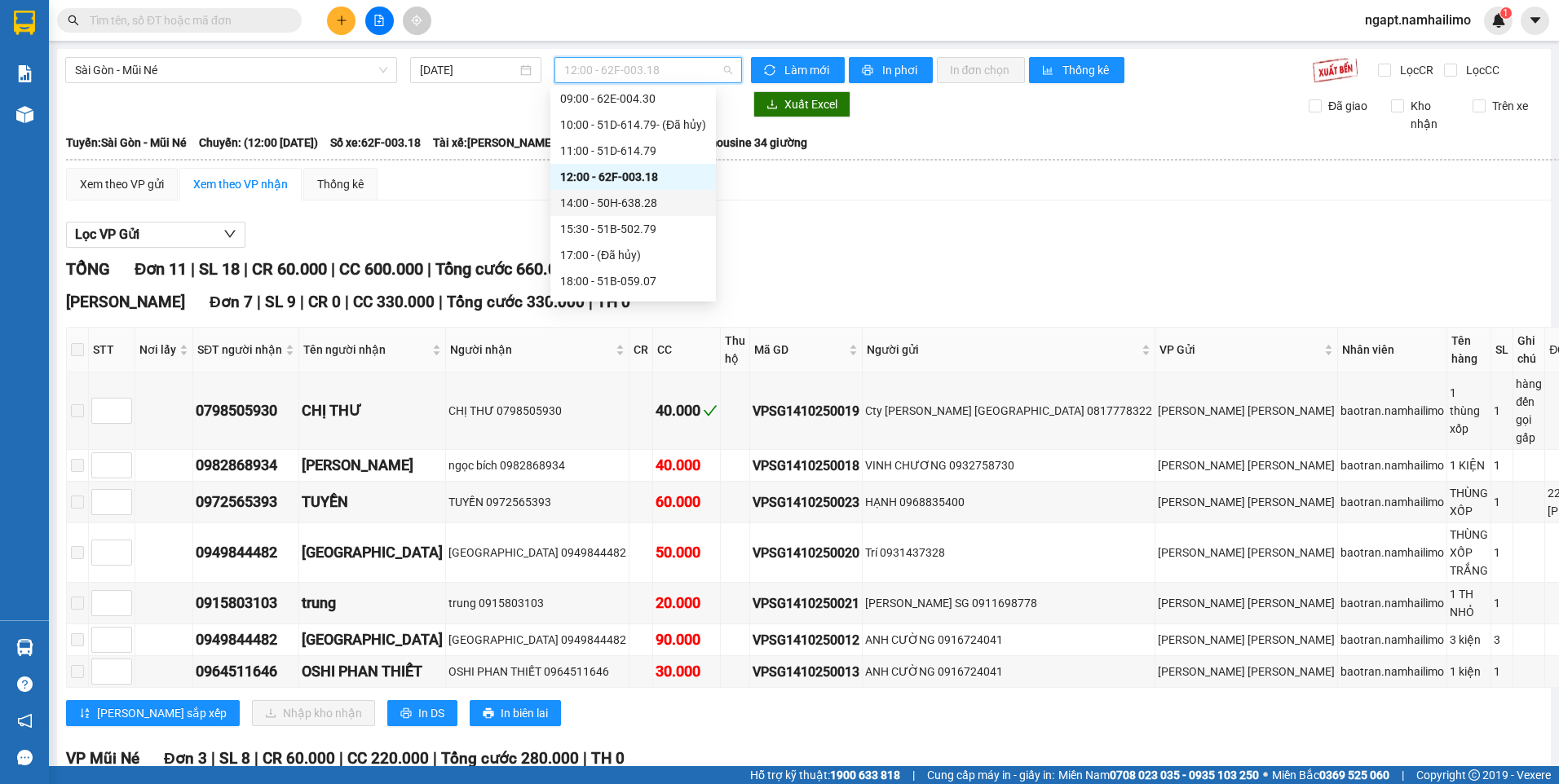
click at [641, 202] on div "14:00 - 50H-638.28" at bounding box center [632, 203] width 146 height 18
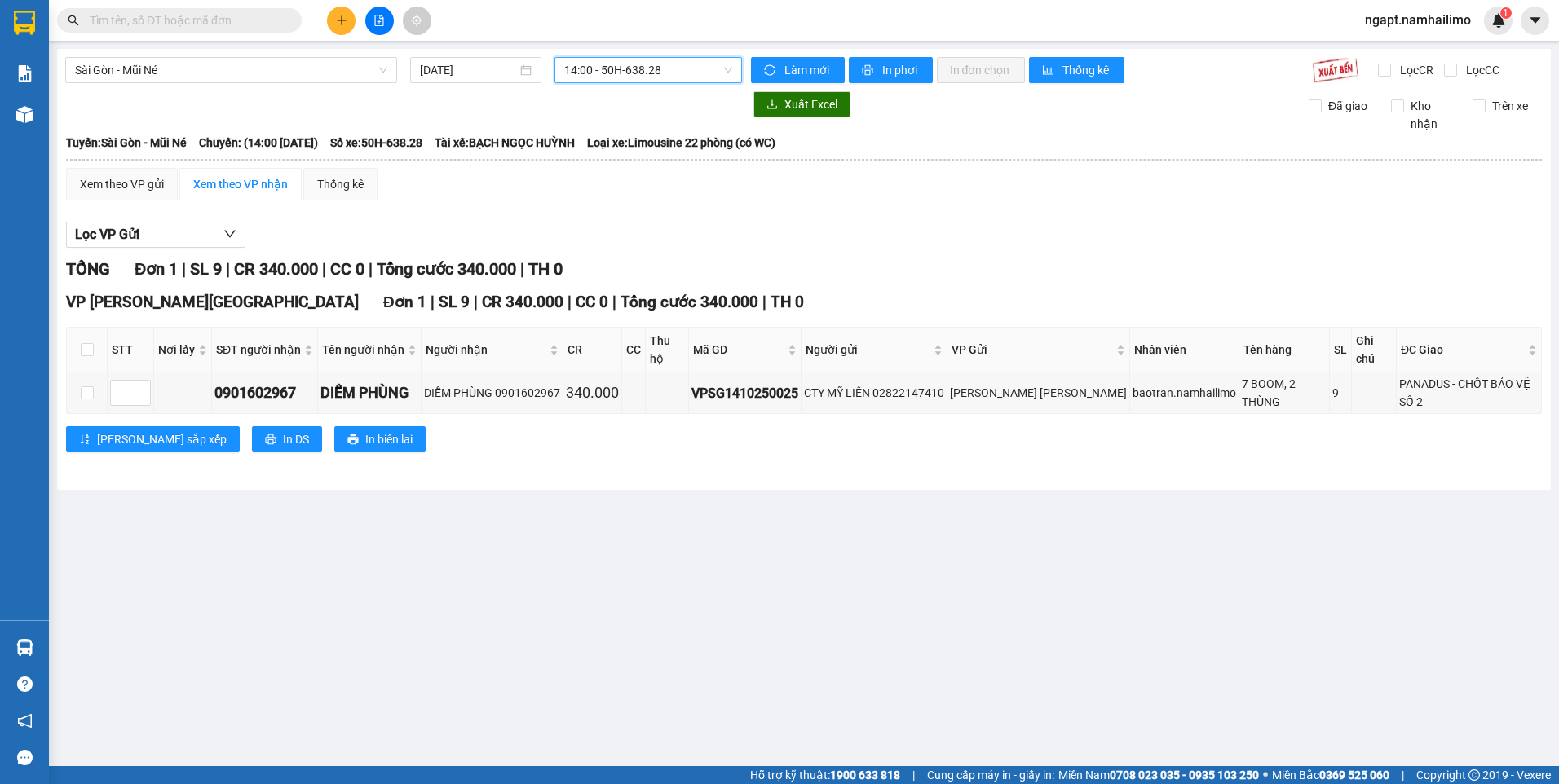
click at [678, 75] on span "14:00 - 50H-638.28" at bounding box center [648, 70] width 169 height 24
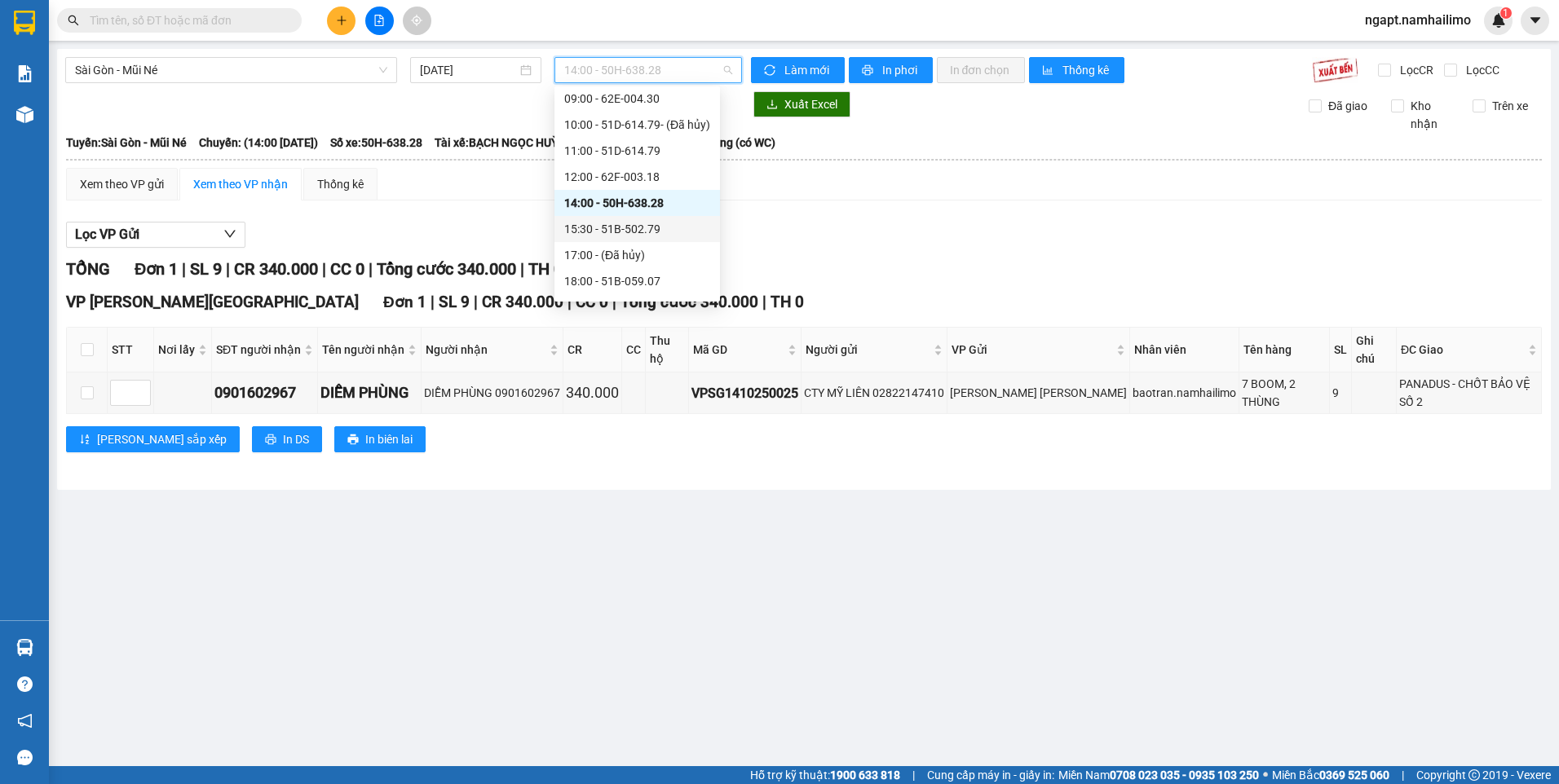
click at [641, 229] on div "15:30 - 51B-502.79" at bounding box center [636, 229] width 146 height 18
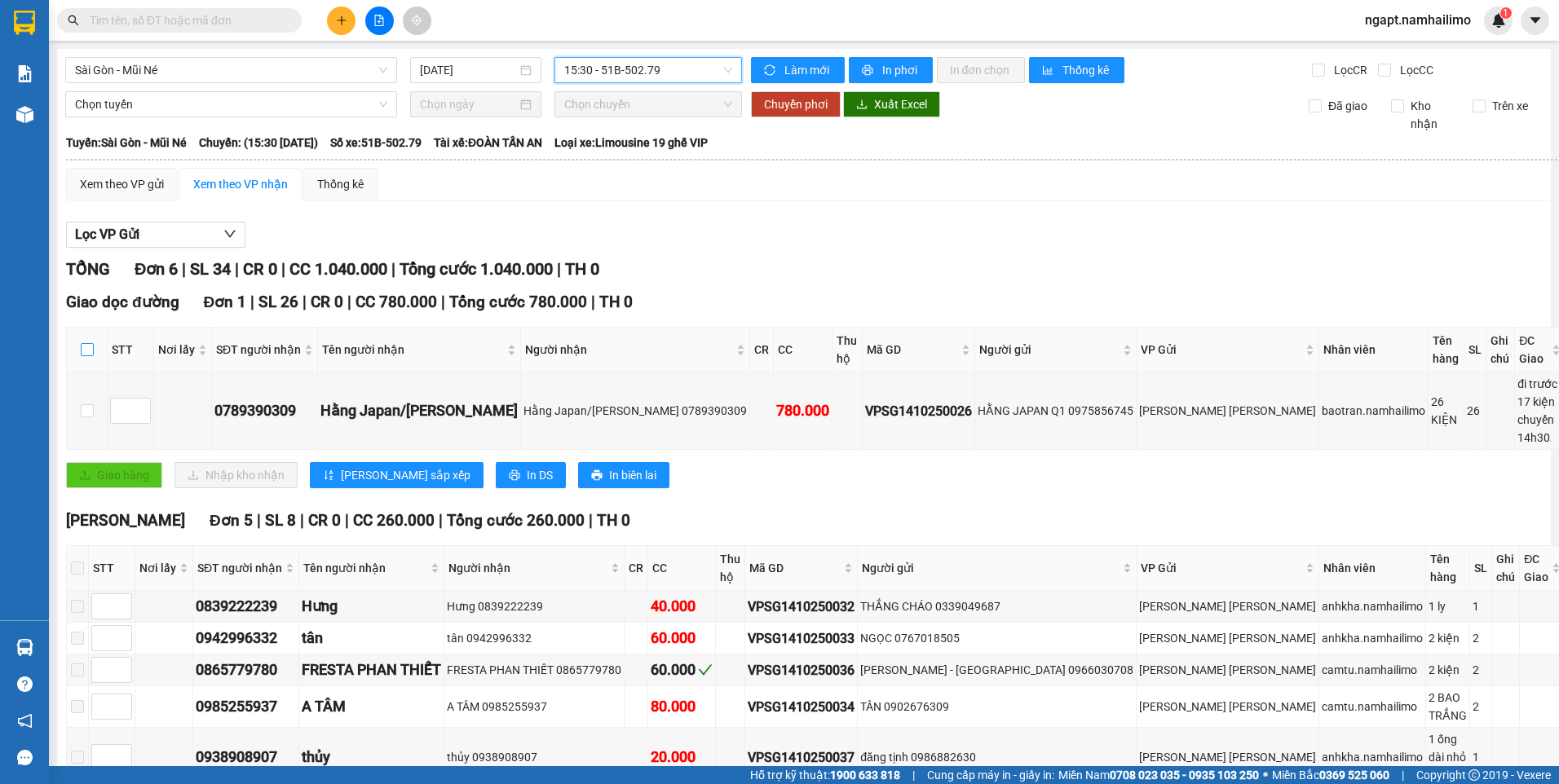
click at [86, 353] on input "checkbox" at bounding box center [87, 350] width 13 height 13
checkbox input "true"
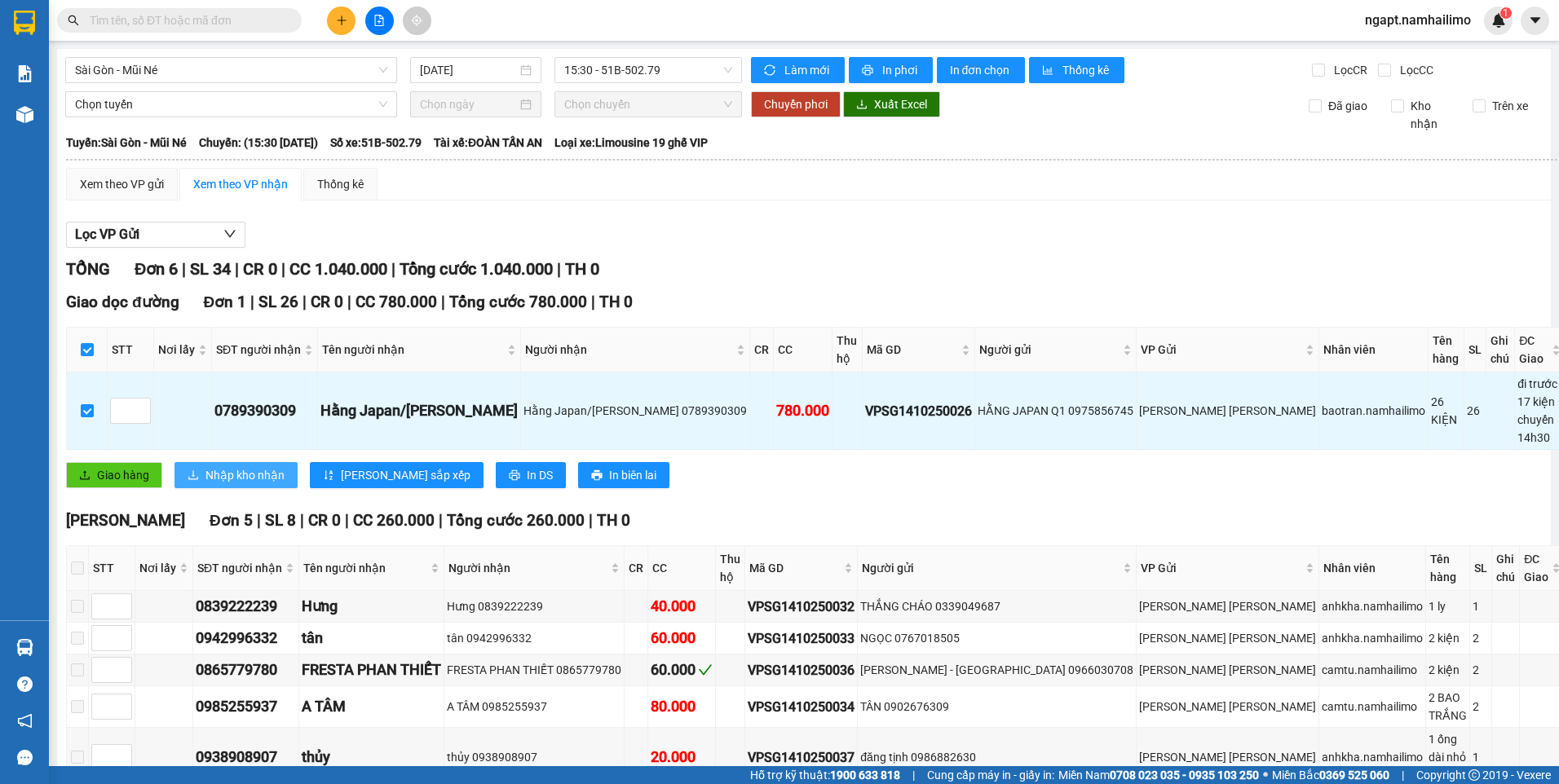
click at [268, 466] on span "Nhập kho nhận" at bounding box center [245, 476] width 79 height 18
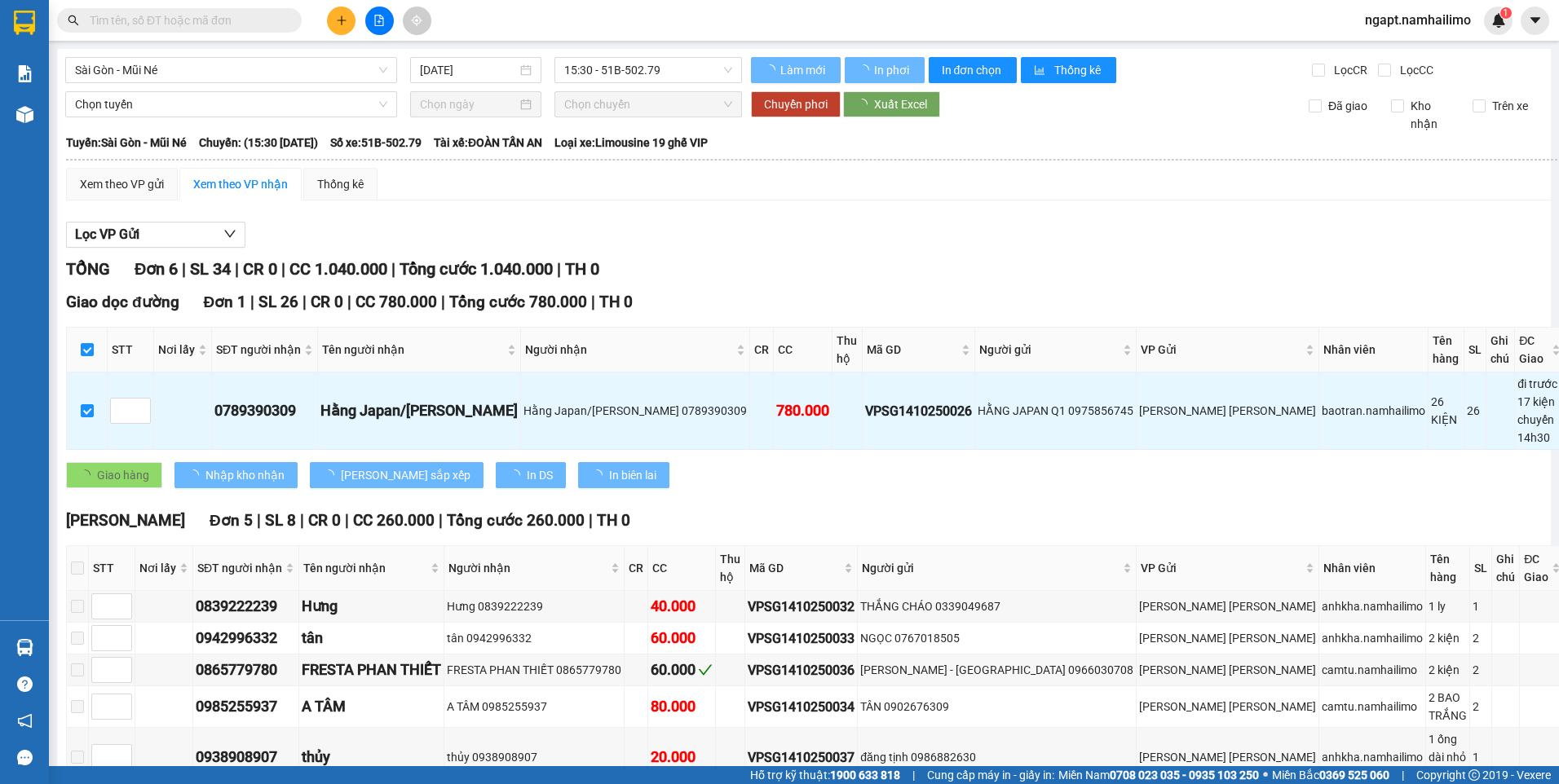
checkbox input "false"
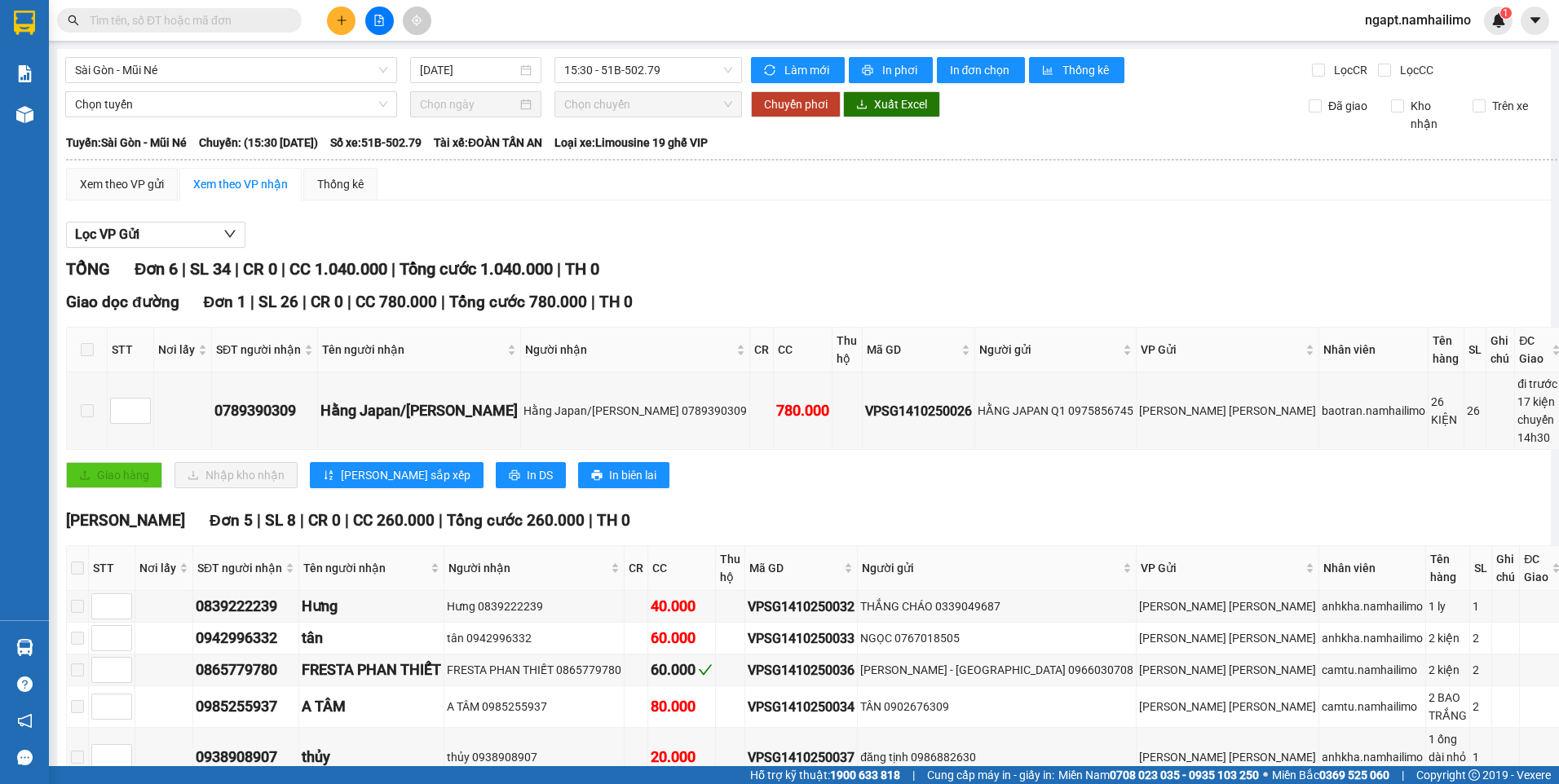
click at [1428, 22] on span "ngapt.namhailimo" at bounding box center [1418, 20] width 132 height 20
click at [1397, 54] on span "Đăng xuất" at bounding box center [1425, 51] width 98 height 18
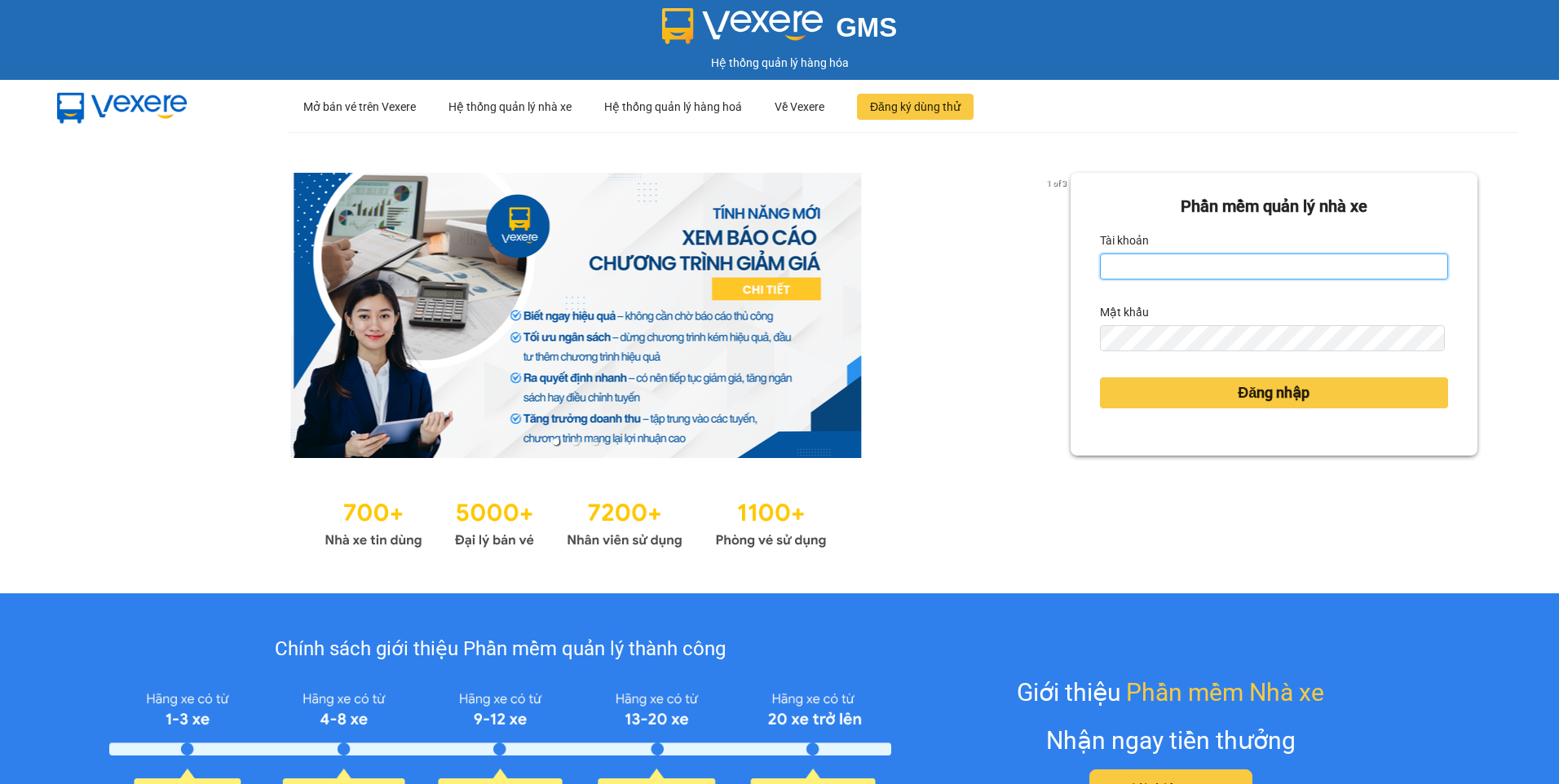
click at [1220, 256] on input "Tài khoản" at bounding box center [1274, 266] width 348 height 26
type input "ngapt.namhailimo"
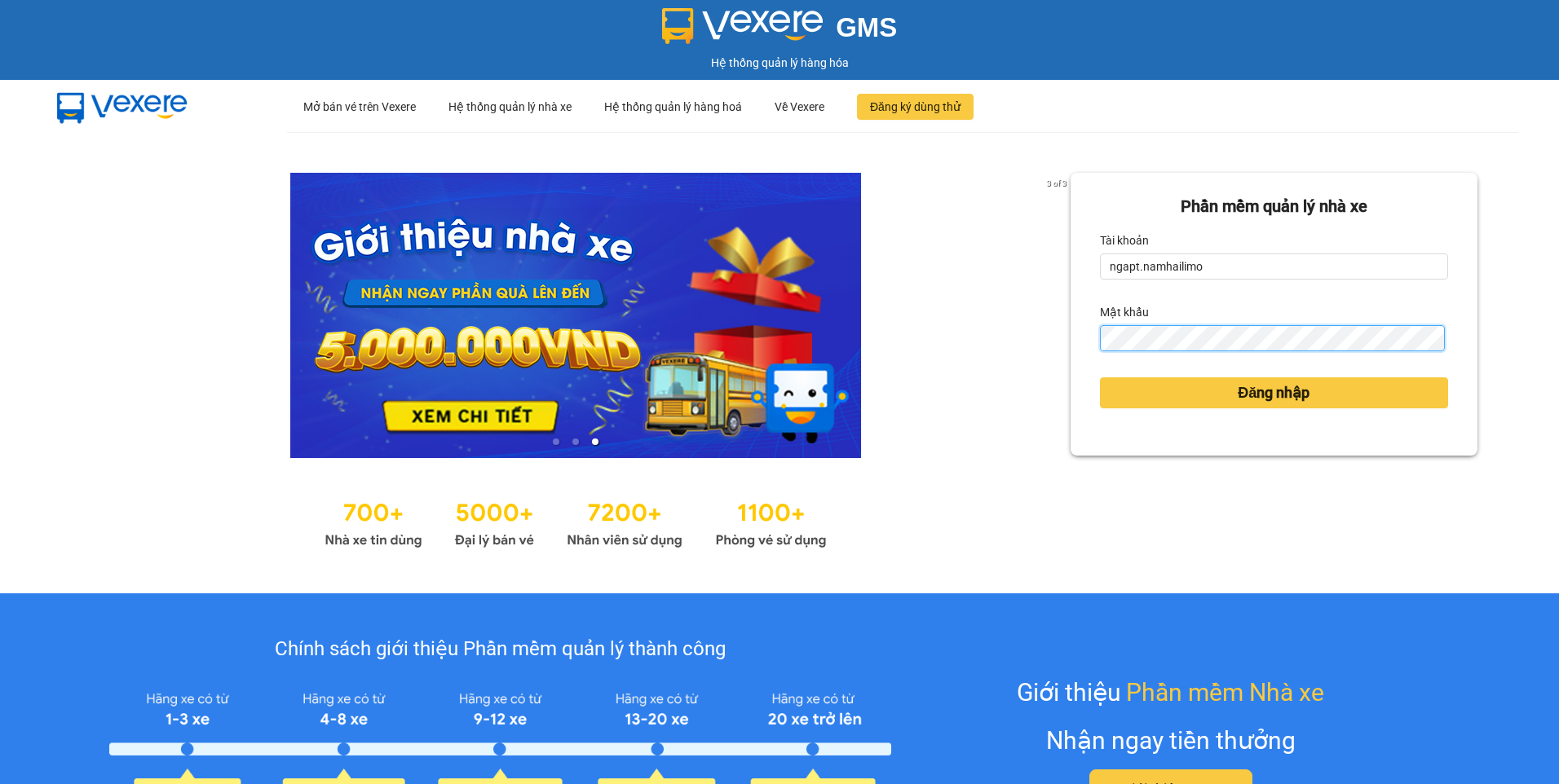
click at [1100, 377] on button "Đăng nhập" at bounding box center [1274, 392] width 348 height 31
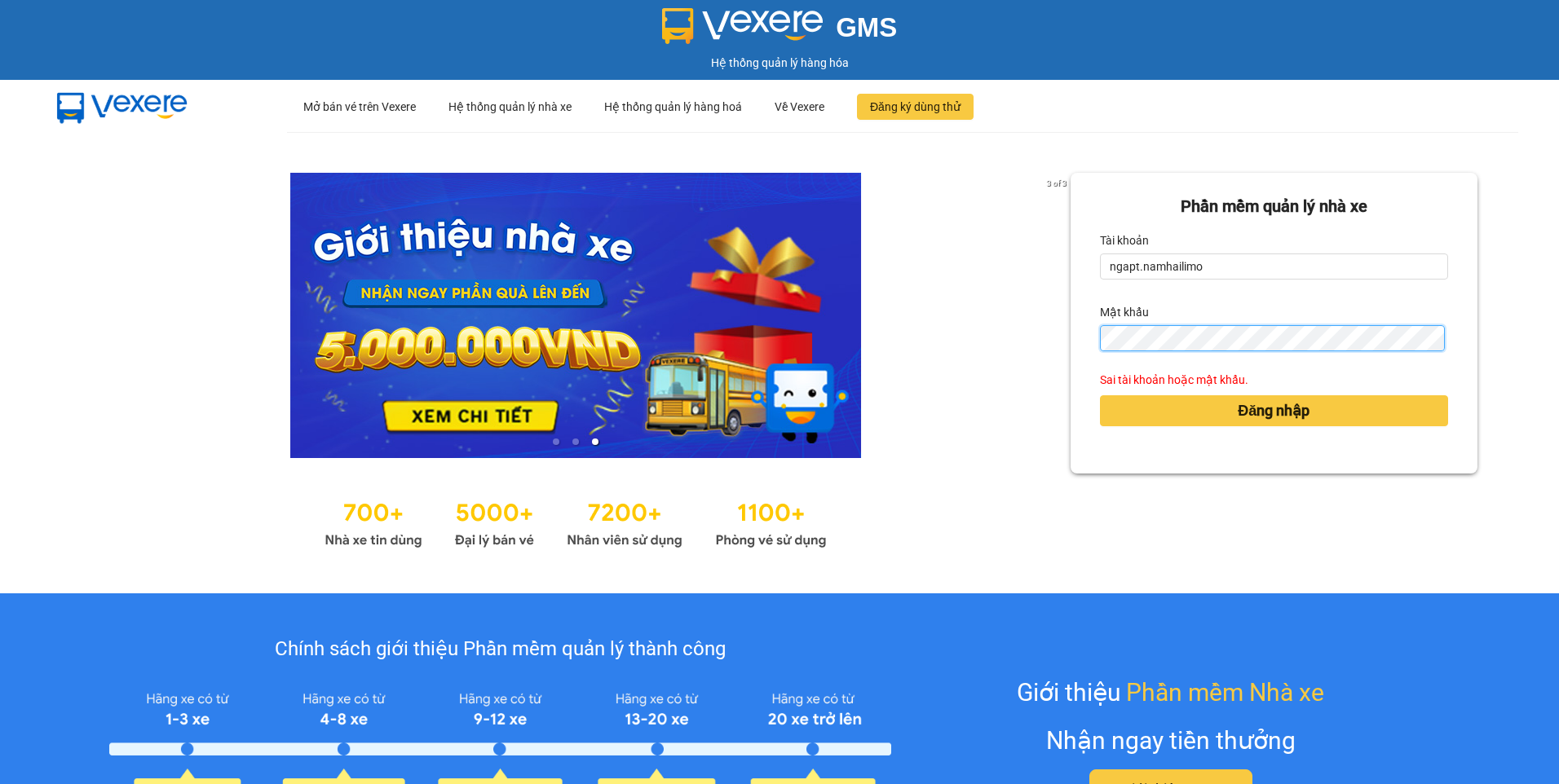
click at [1034, 343] on div "3 of 3 Phần mềm quản lý nhà xe Tài khoản ngapt.namhailimo Mật khẩu Sai tài khoả…" at bounding box center [780, 362] width 1559 height 461
click at [1100, 395] on button "Đăng nhập" at bounding box center [1274, 410] width 348 height 31
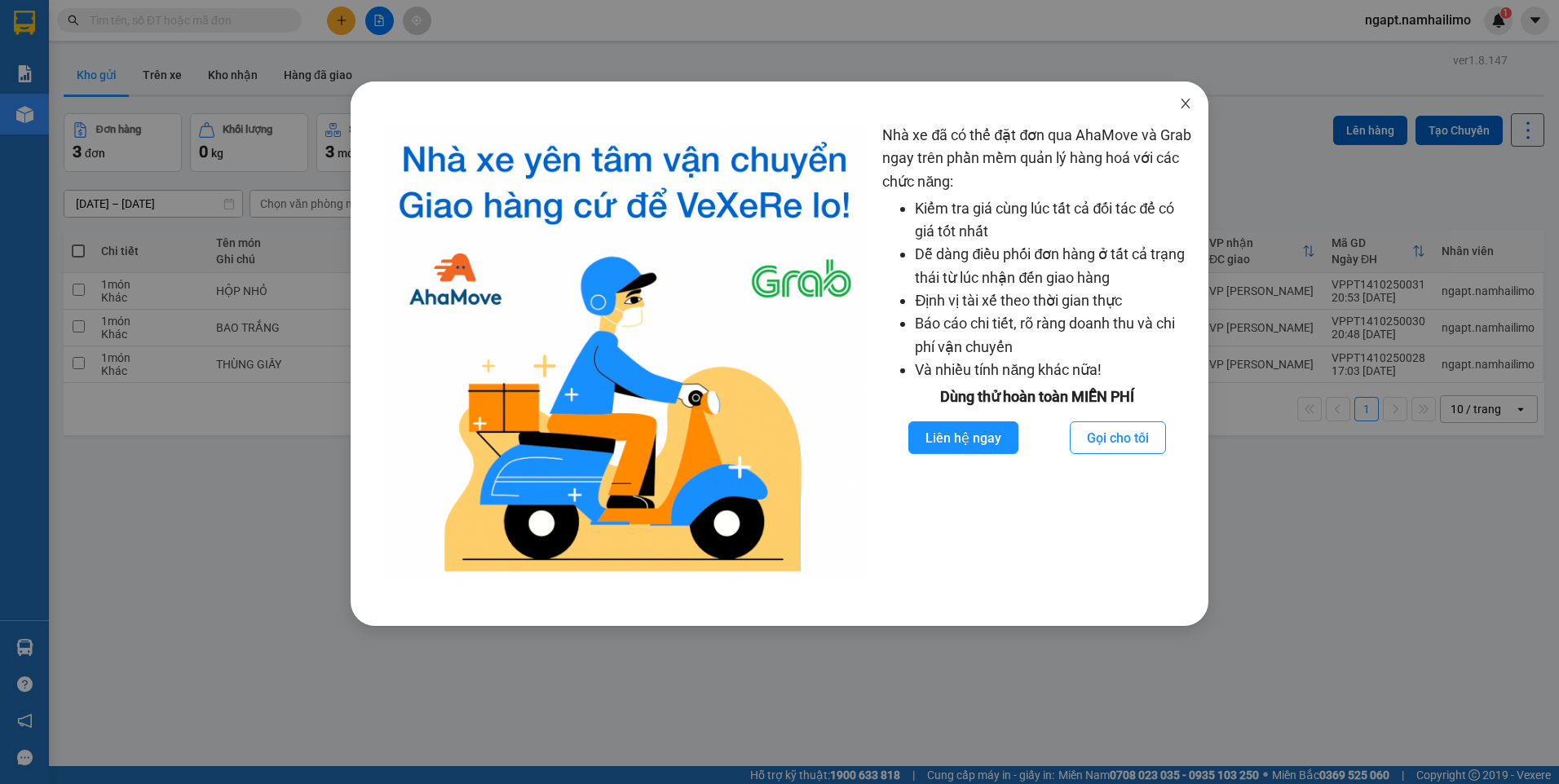
click at [1184, 106] on icon "close" at bounding box center [1185, 104] width 9 height 10
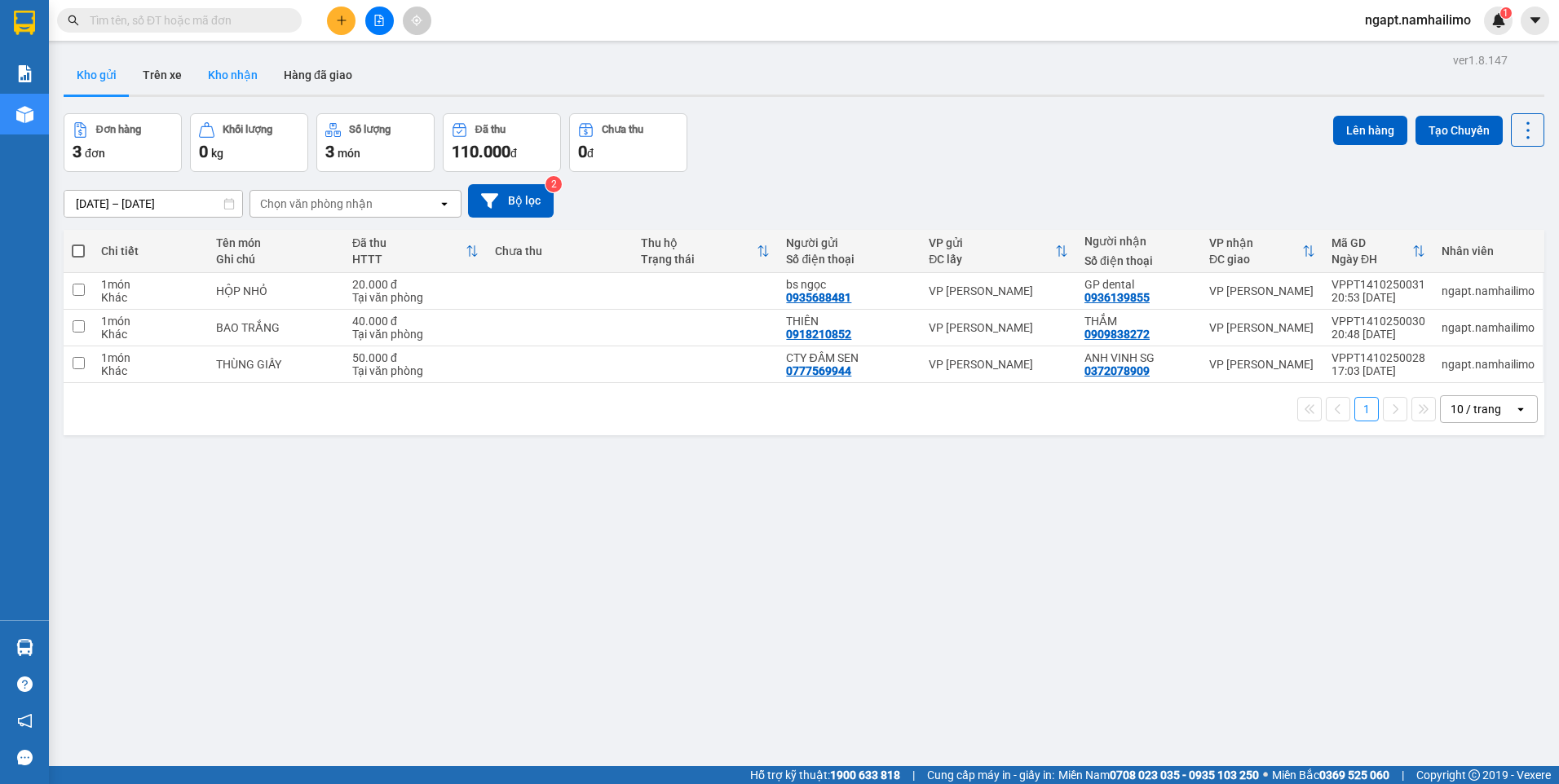
click at [197, 80] on button "Kho nhận" at bounding box center [232, 75] width 76 height 39
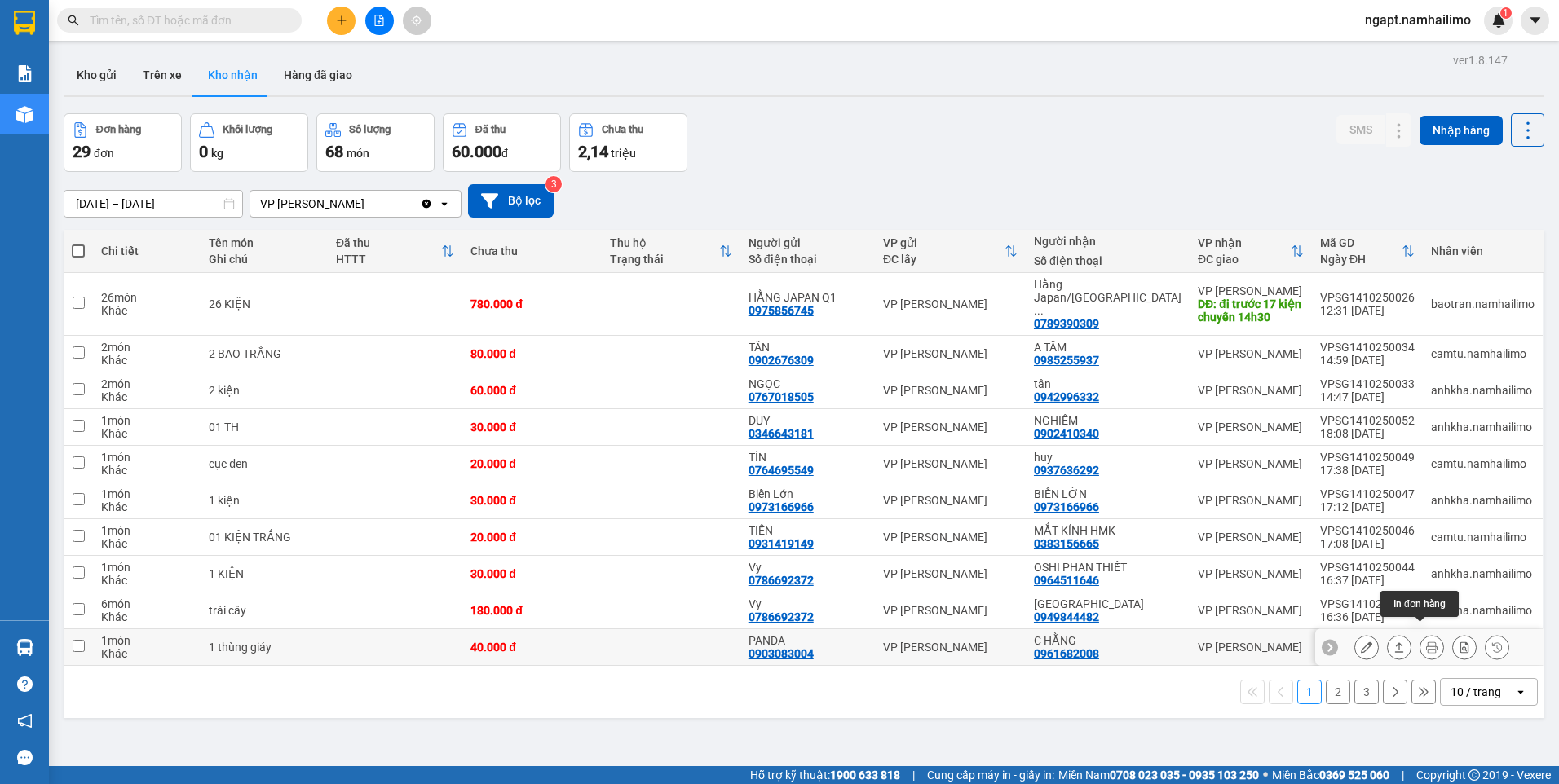
click at [1426, 641] on icon at bounding box center [1432, 647] width 12 height 12
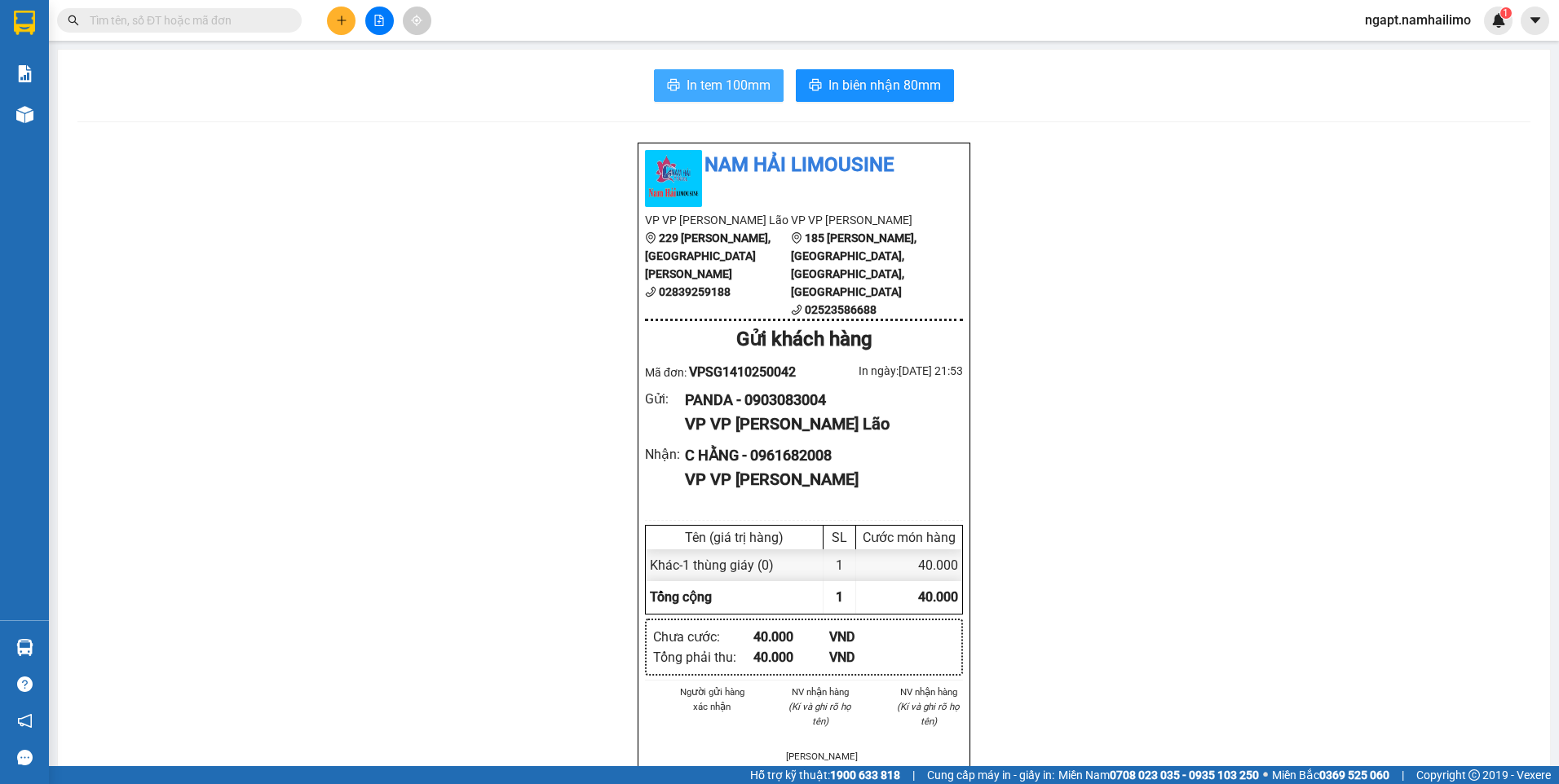
click at [740, 82] on span "In tem 100mm" at bounding box center [728, 85] width 84 height 20
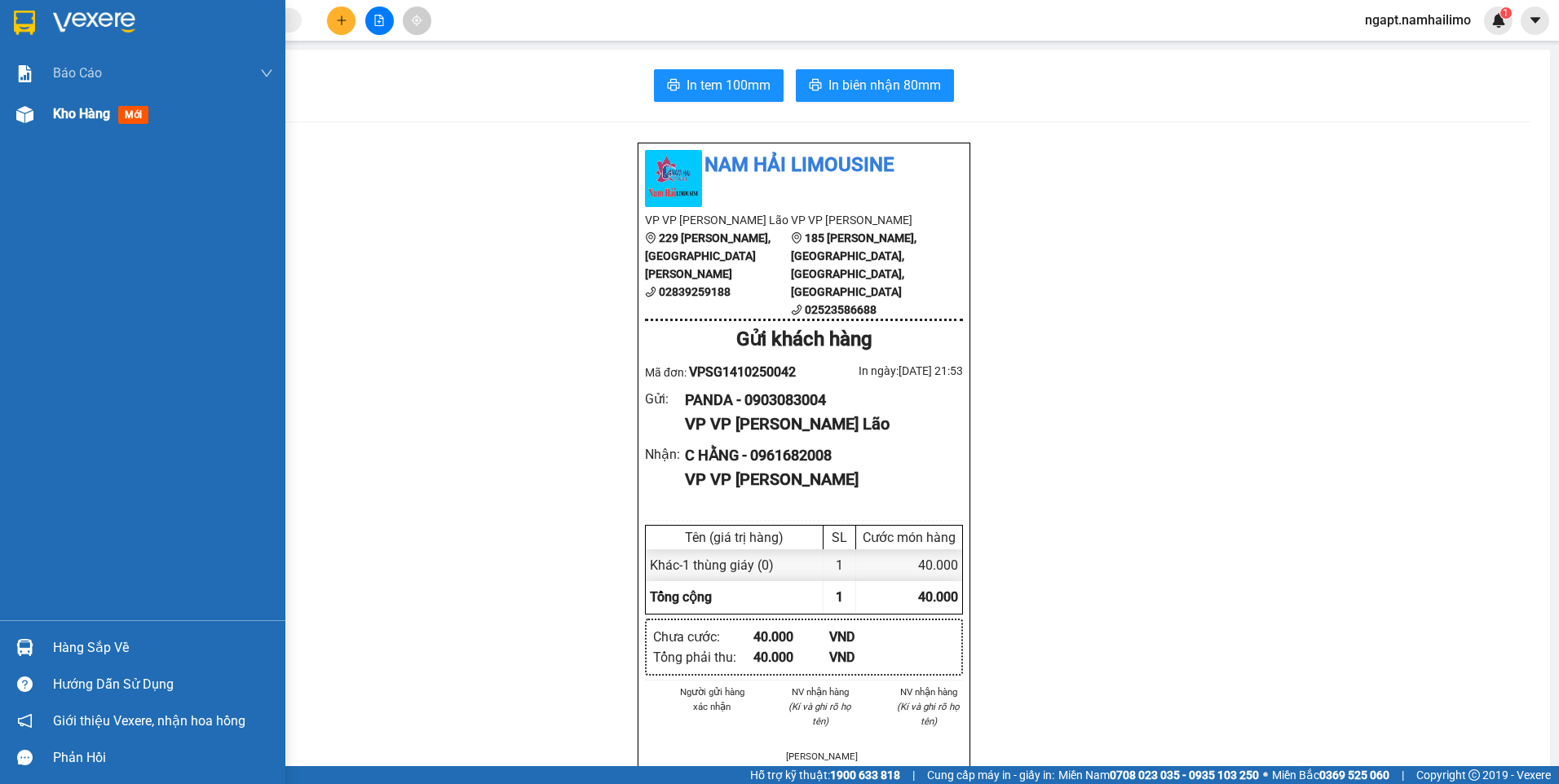
click at [70, 118] on span "Kho hàng" at bounding box center [82, 113] width 57 height 16
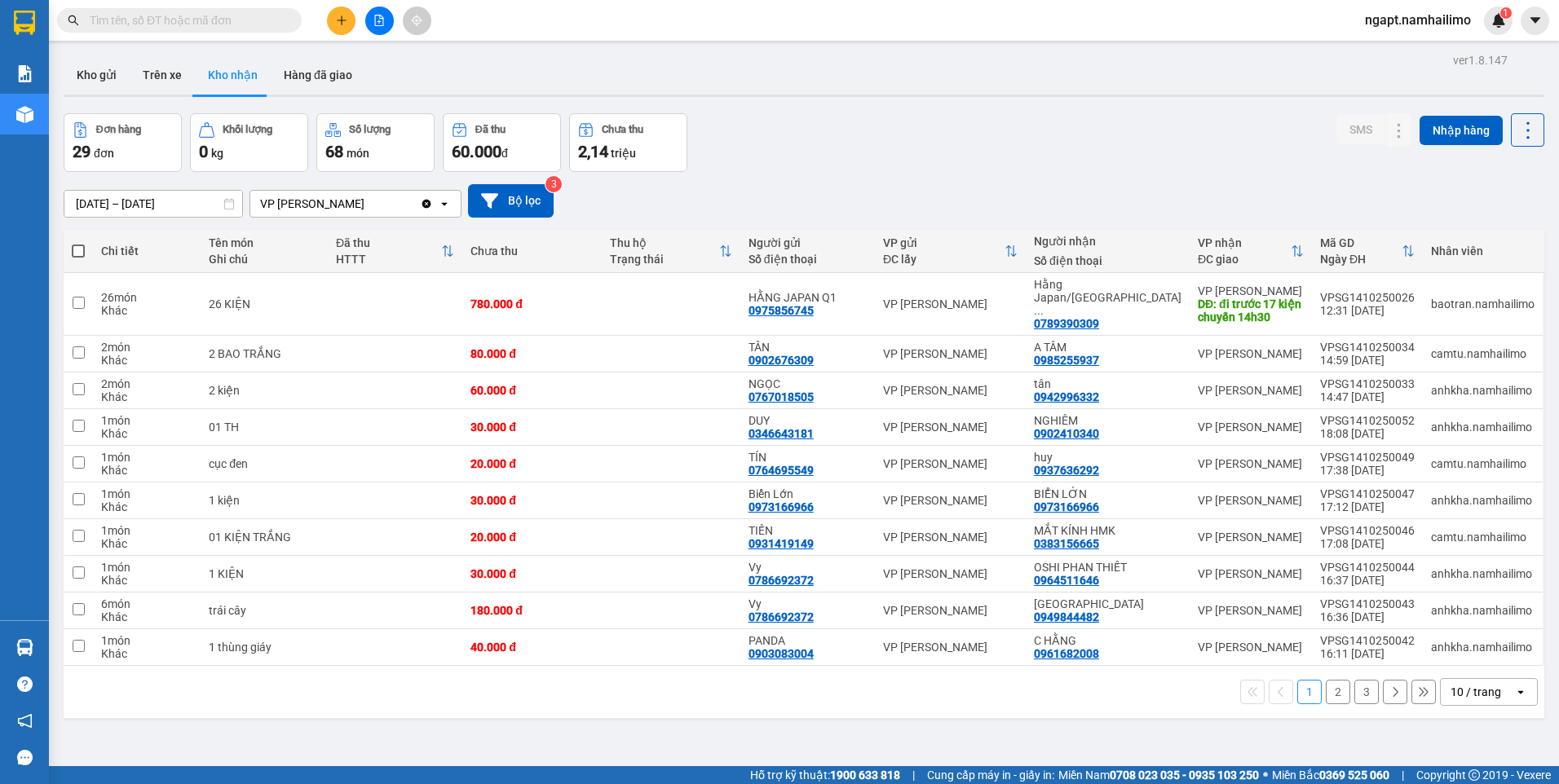
click at [1416, 16] on span "ngapt.namhailimo" at bounding box center [1418, 20] width 132 height 20
click at [1408, 47] on span "Đăng xuất" at bounding box center [1425, 51] width 98 height 18
